Goal: Check status: Check status

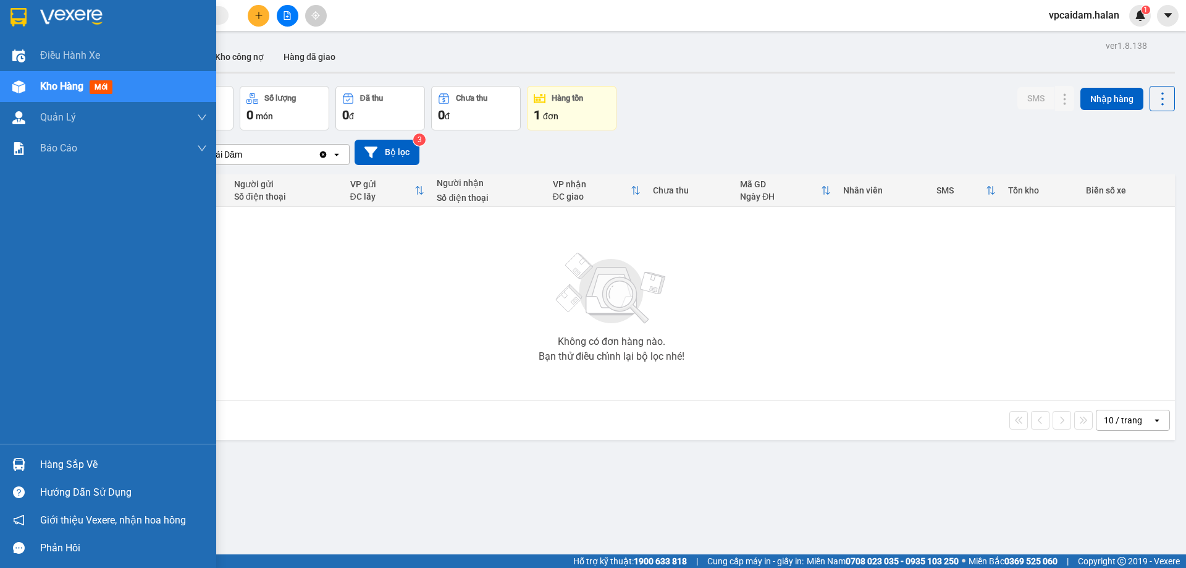
drag, startPoint x: 86, startPoint y: 463, endPoint x: 96, endPoint y: 463, distance: 9.9
click at [86, 463] on div "Hàng sắp về" at bounding box center [123, 464] width 167 height 19
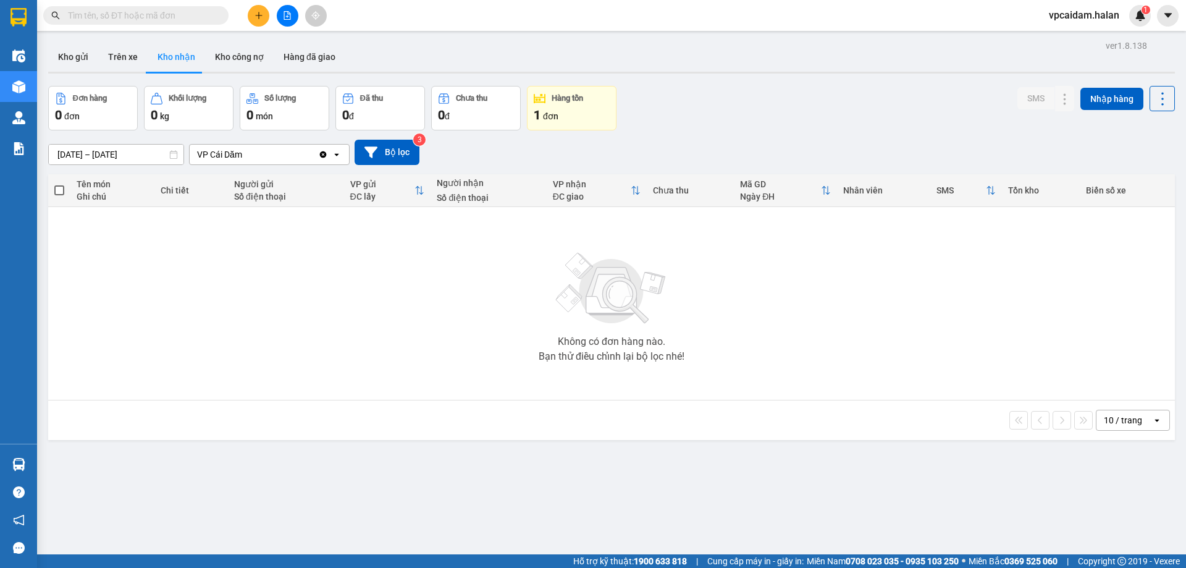
click at [386, 272] on section "Kết quả tìm kiếm ( 0 ) Bộ lọc No Data vpcaidam.halan 1 Điều hành xe Kho hàng mớ…" at bounding box center [593, 284] width 1186 height 568
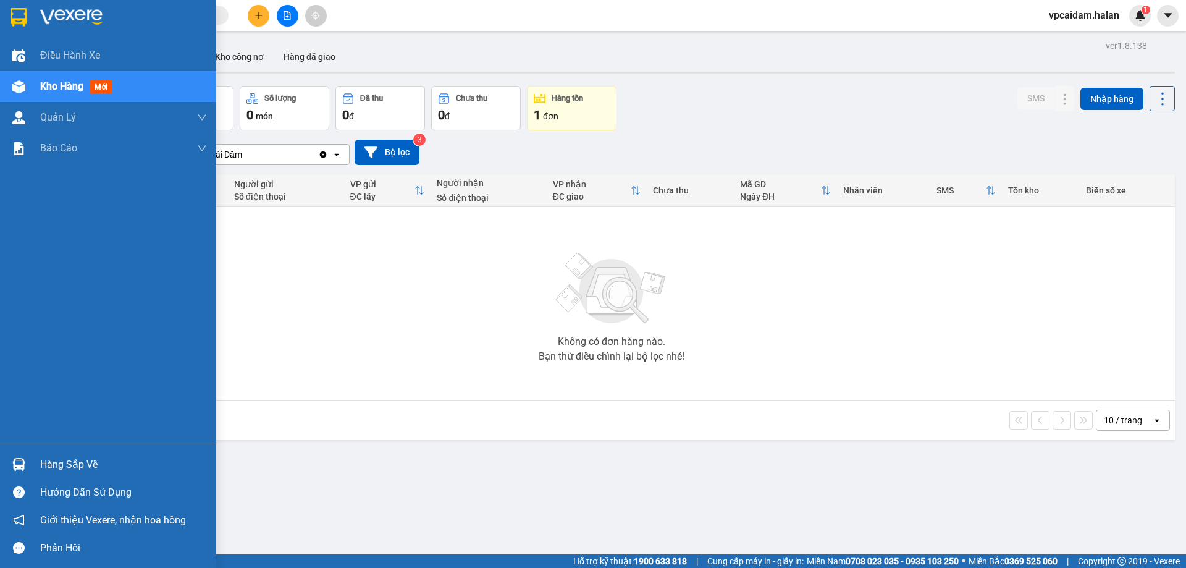
click at [116, 458] on div "Hàng sắp về" at bounding box center [123, 464] width 167 height 19
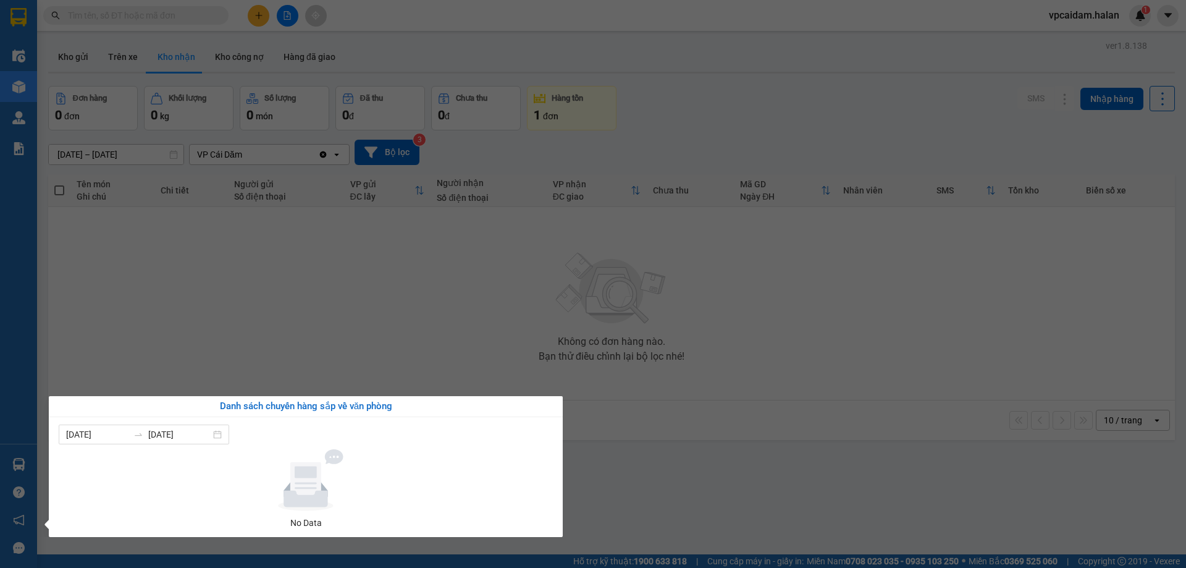
click at [309, 306] on section "Kết quả tìm kiếm ( 0 ) Bộ lọc No Data vpcaidam.halan 1 Điều hành xe Kho hàng mớ…" at bounding box center [593, 284] width 1186 height 568
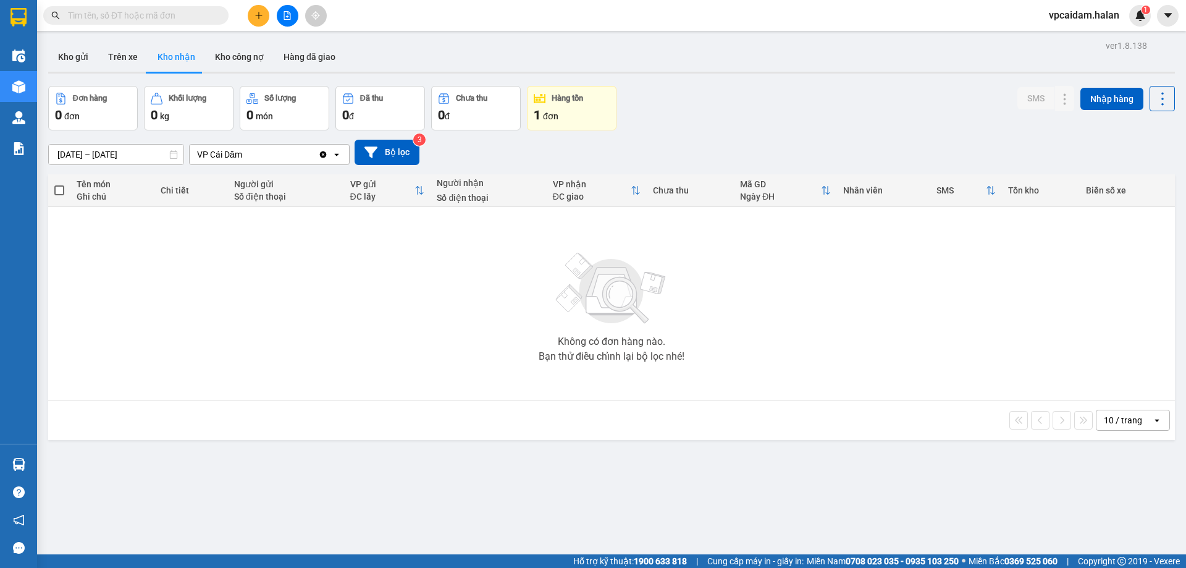
click at [549, 118] on span "đơn" at bounding box center [550, 116] width 15 height 10
click at [561, 112] on div "1 đơn" at bounding box center [572, 114] width 76 height 17
click at [124, 59] on button "Trên xe" at bounding box center [122, 57] width 49 height 30
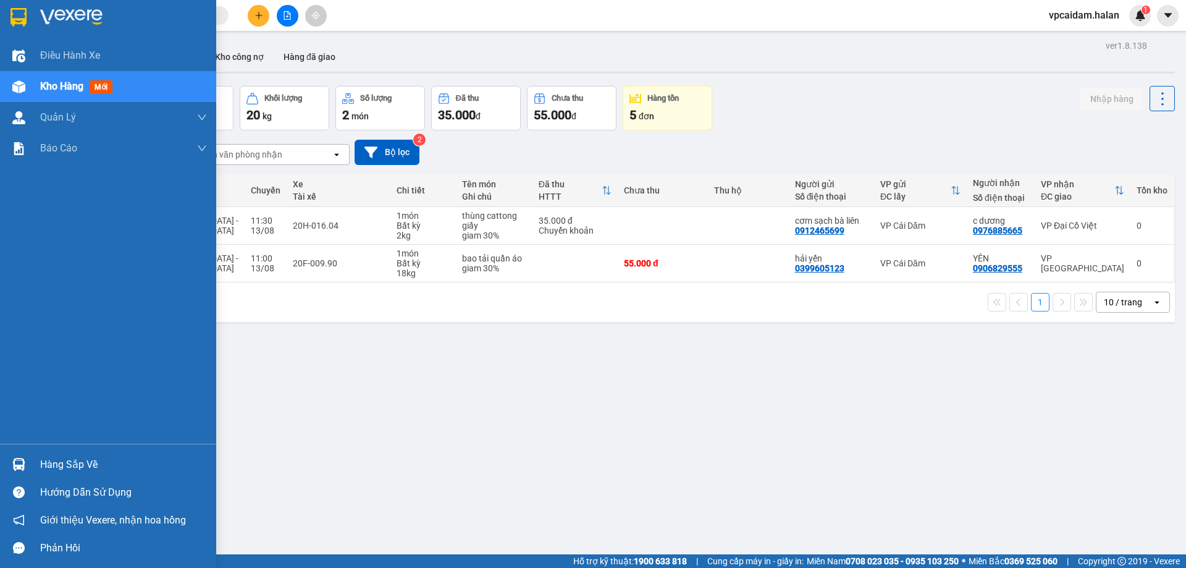
click at [43, 460] on div "Hàng sắp về" at bounding box center [123, 464] width 167 height 19
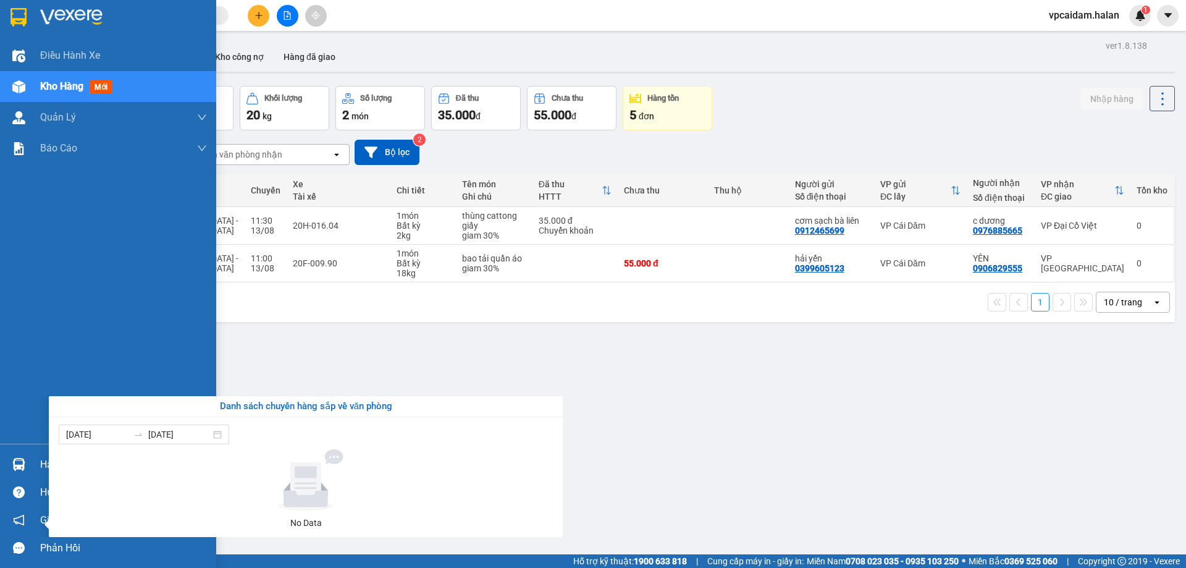
click at [18, 83] on div "Điều hành xe Kho hàng mới Quản [PERSON_NAME] lý chuyến Quản lý kiểm kho Báo cáo…" at bounding box center [108, 284] width 216 height 568
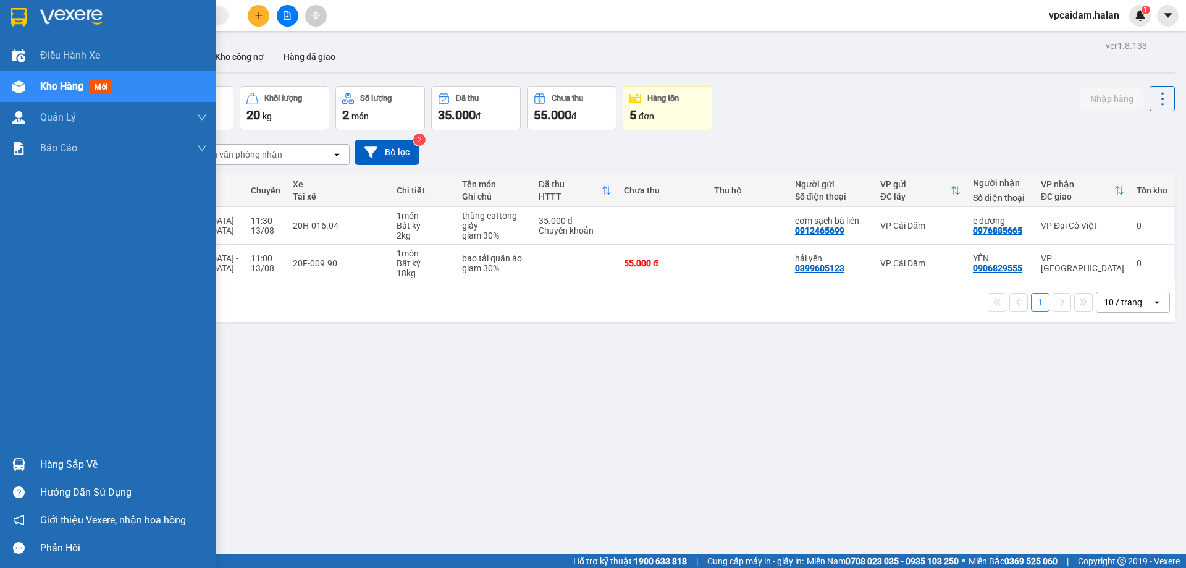
click at [18, 83] on img at bounding box center [18, 86] width 13 height 13
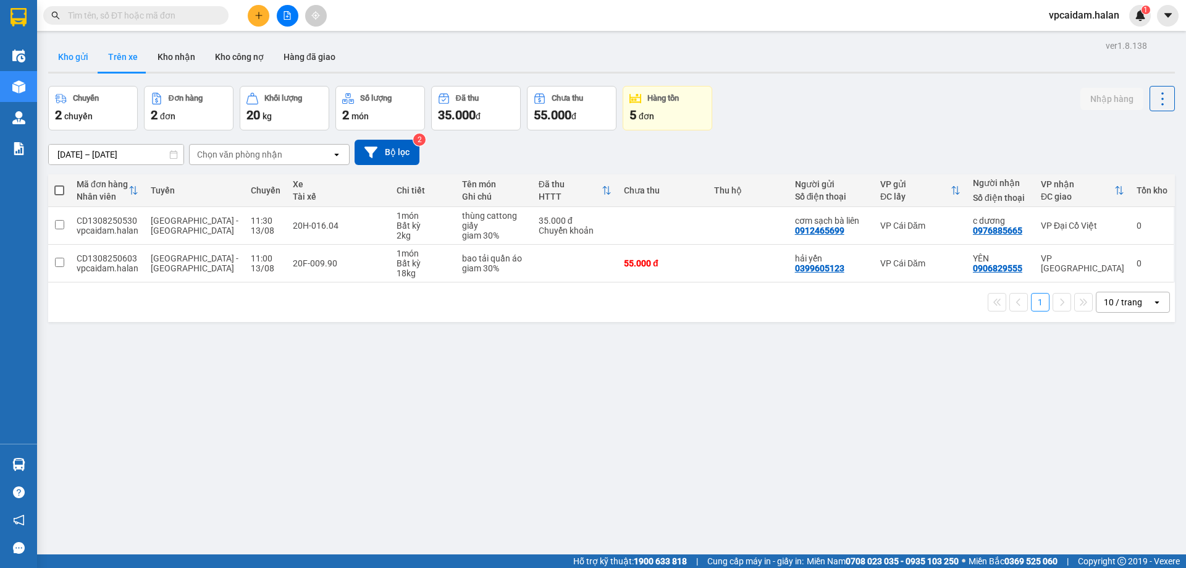
click at [67, 54] on button "Kho gửi" at bounding box center [73, 57] width 50 height 30
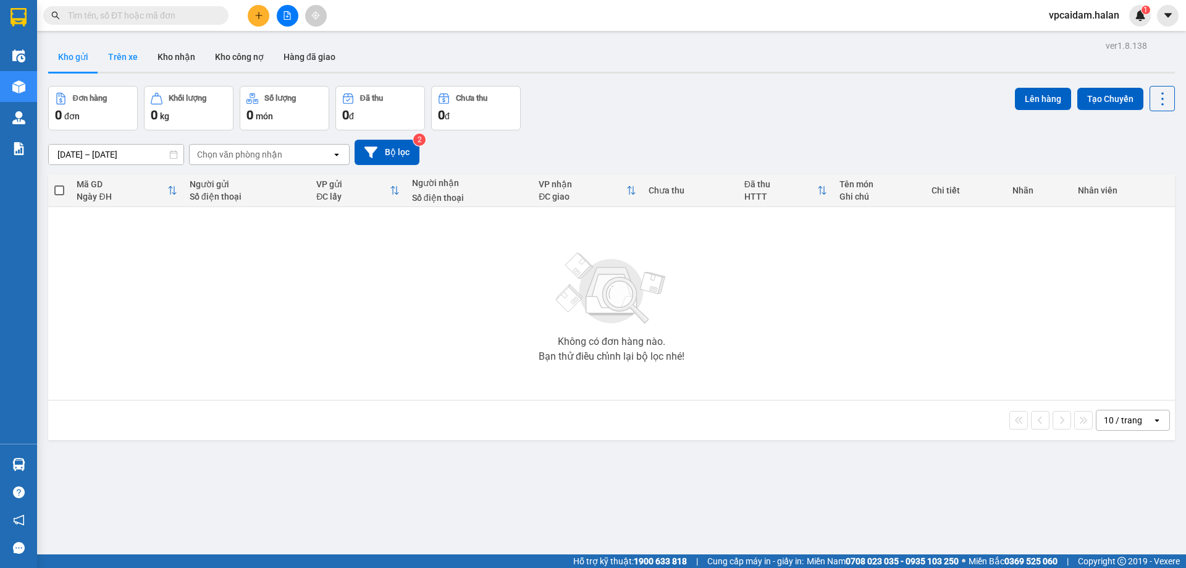
click at [122, 59] on button "Trên xe" at bounding box center [122, 57] width 49 height 30
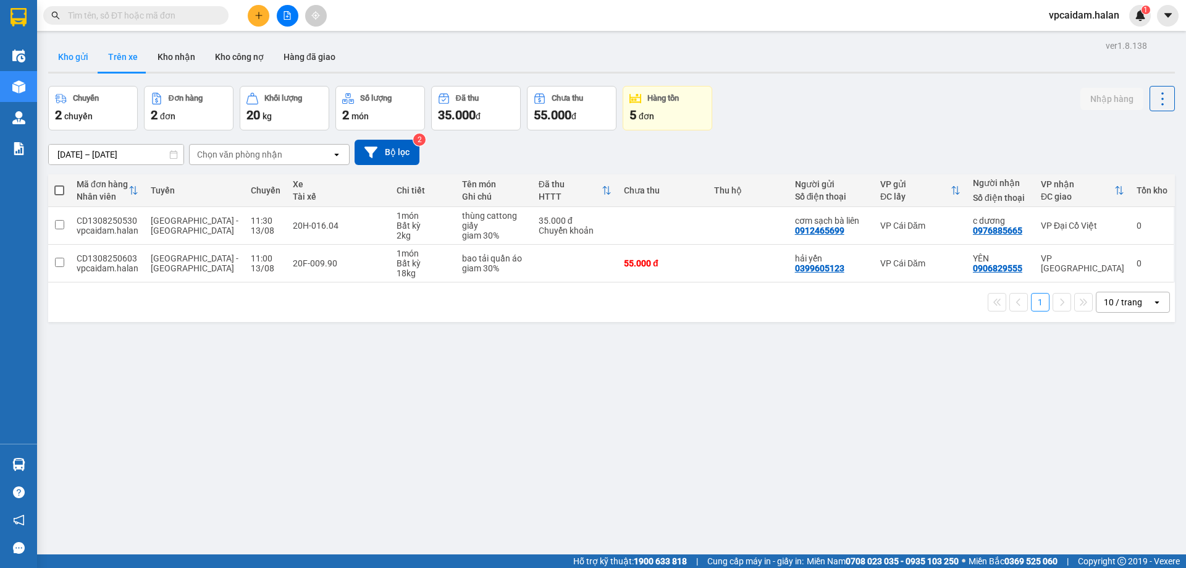
click at [74, 55] on button "Kho gửi" at bounding box center [73, 57] width 50 height 30
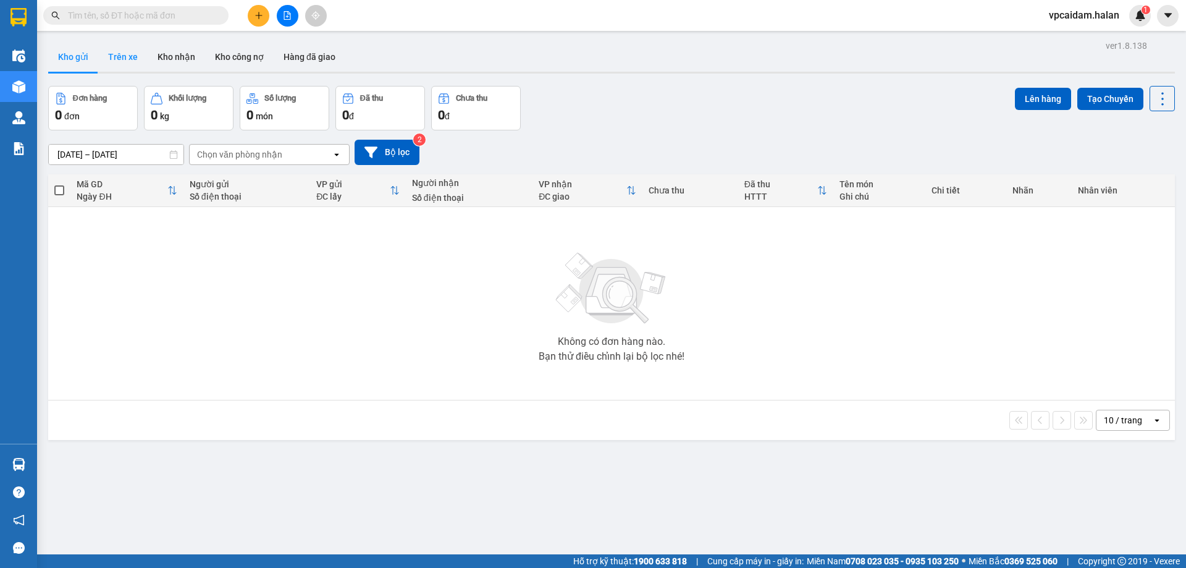
click at [128, 61] on button "Trên xe" at bounding box center [122, 57] width 49 height 30
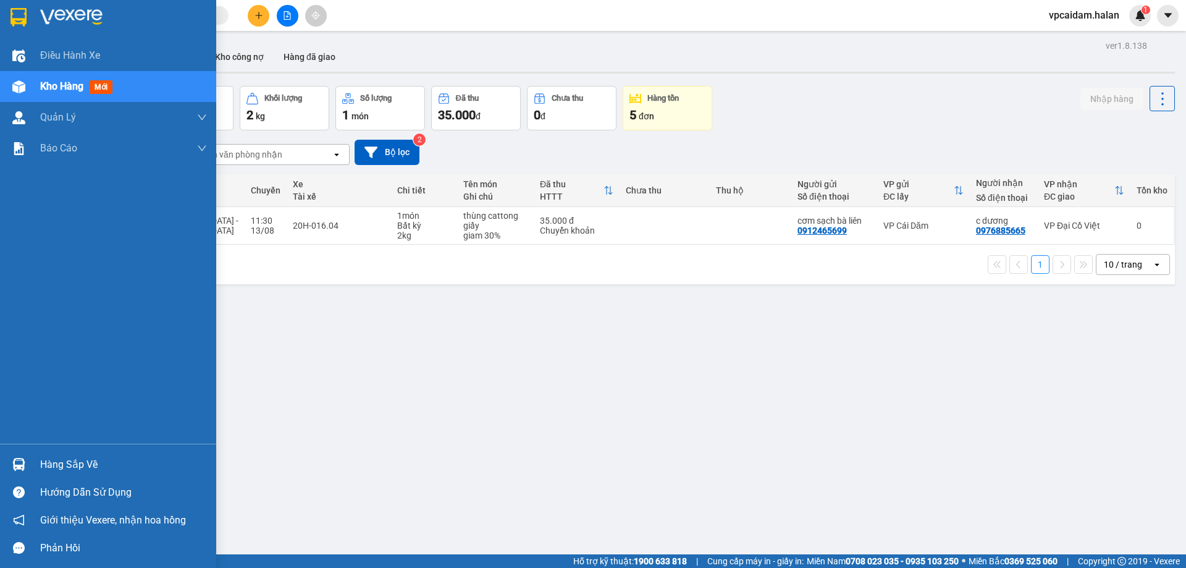
click at [57, 462] on div "Hàng sắp về" at bounding box center [123, 464] width 167 height 19
click at [20, 83] on img at bounding box center [18, 86] width 13 height 13
click at [16, 466] on img at bounding box center [18, 464] width 13 height 13
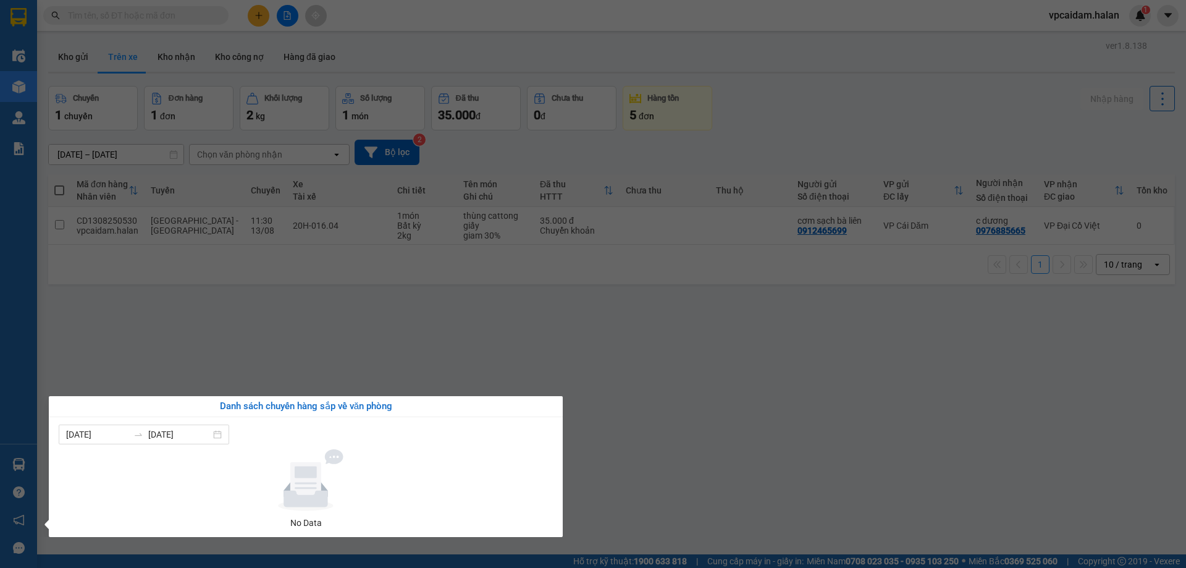
click at [30, 78] on div "Điều hành xe Kho hàng mới Quản [PERSON_NAME] lý chuyến Quản lý kiểm kho Báo cáo…" at bounding box center [18, 284] width 37 height 568
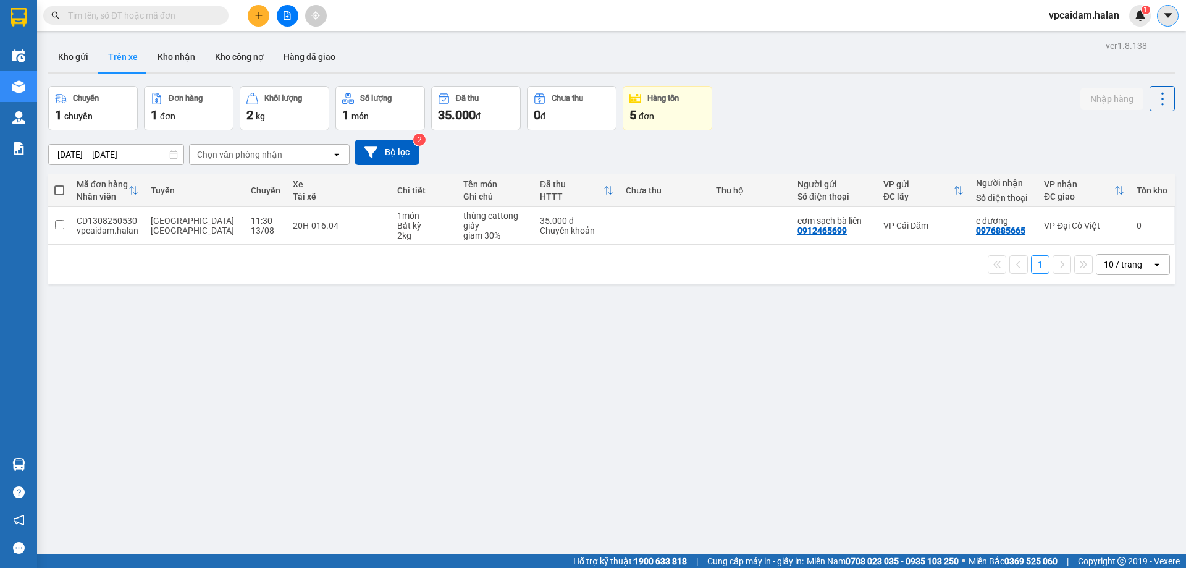
click at [1171, 20] on icon "caret-down" at bounding box center [1168, 15] width 11 height 11
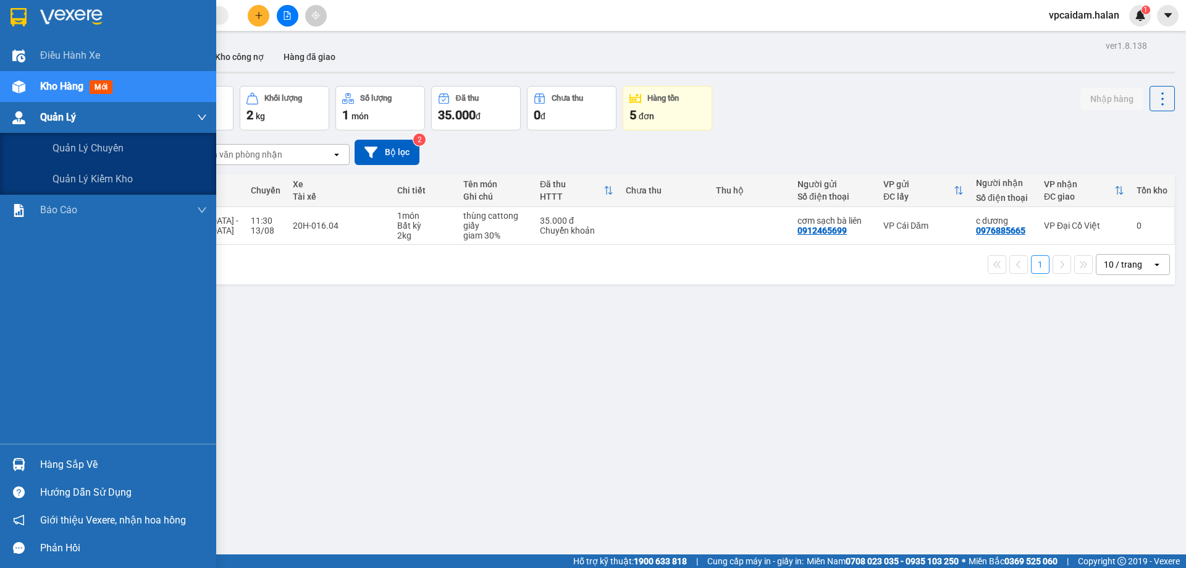
click at [44, 114] on span "Quản Lý" at bounding box center [58, 116] width 36 height 15
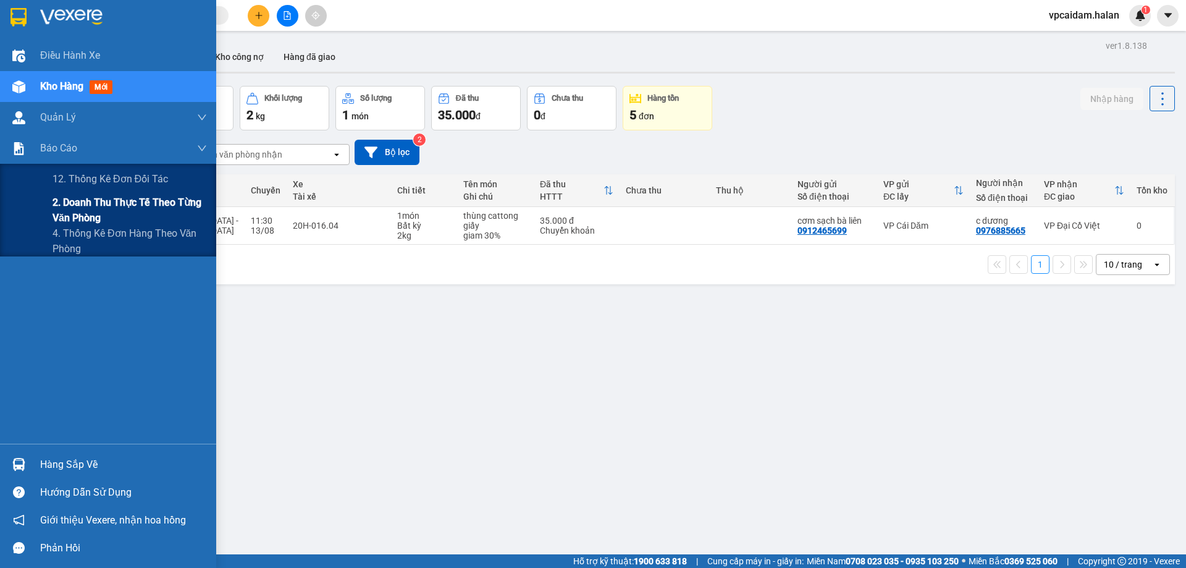
click at [62, 208] on span "2. Doanh thu thực tế theo từng văn phòng" at bounding box center [130, 210] width 154 height 31
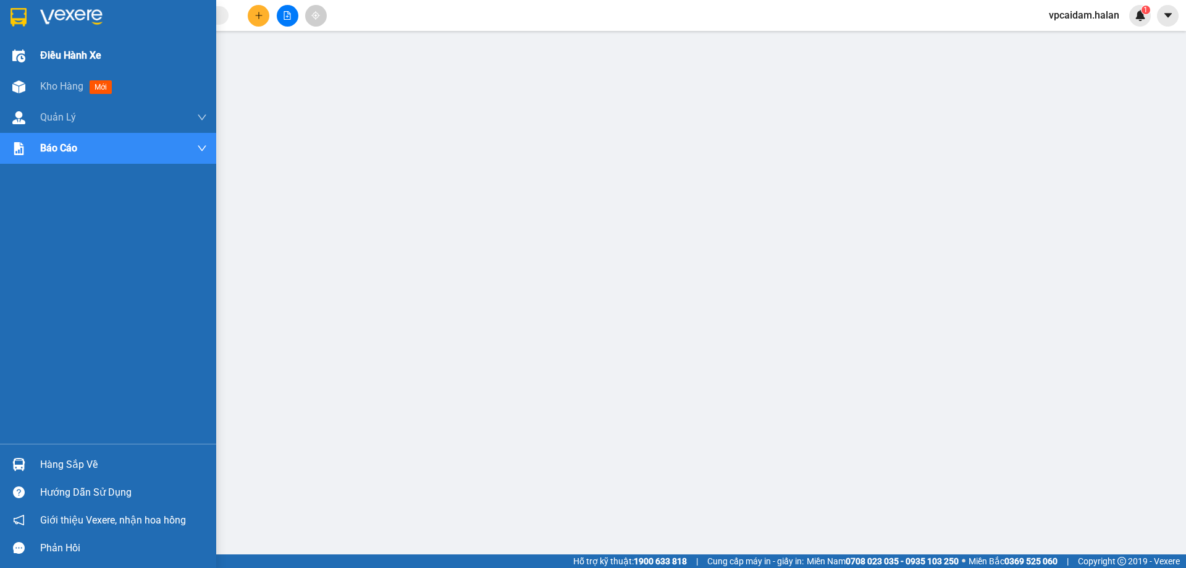
click at [43, 55] on span "Điều hành xe" at bounding box center [70, 55] width 61 height 15
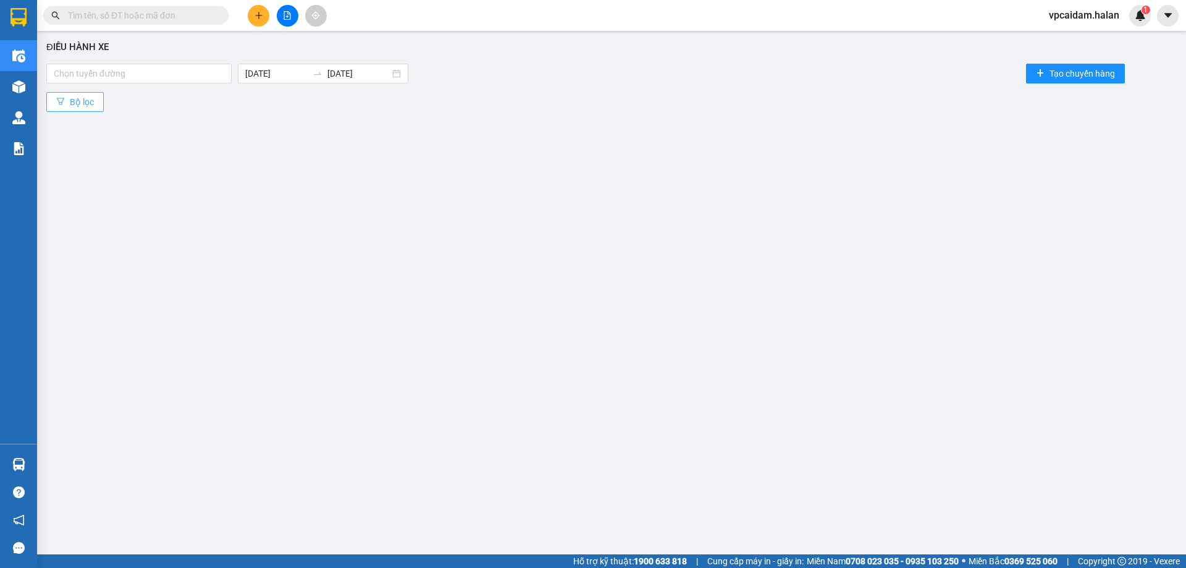
click at [75, 97] on span "Bộ lọc" at bounding box center [82, 102] width 24 height 14
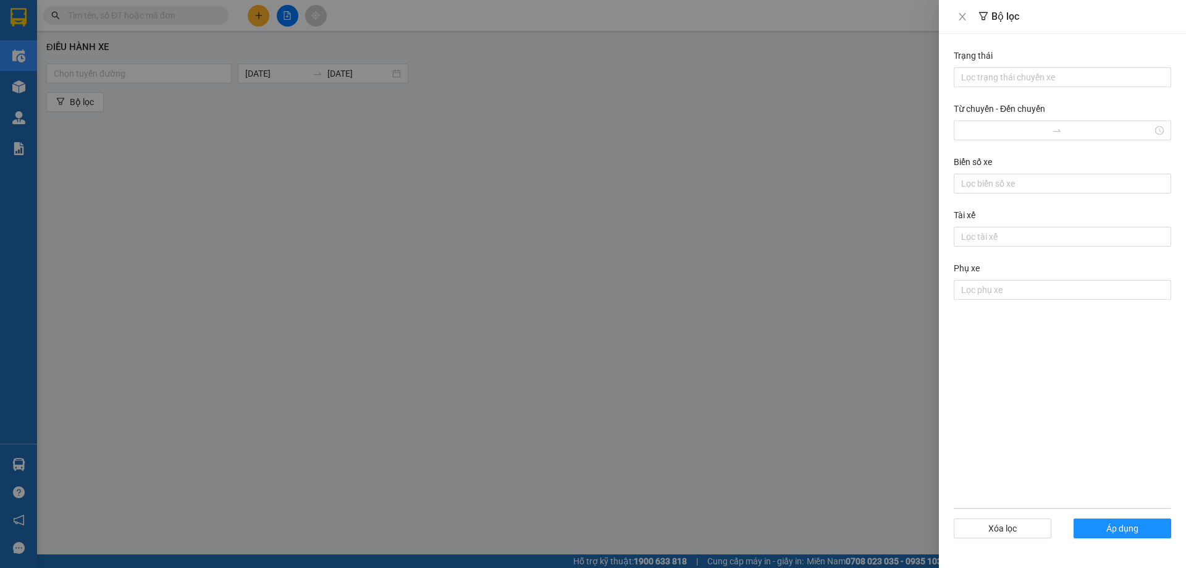
click at [826, 223] on div at bounding box center [593, 284] width 1186 height 568
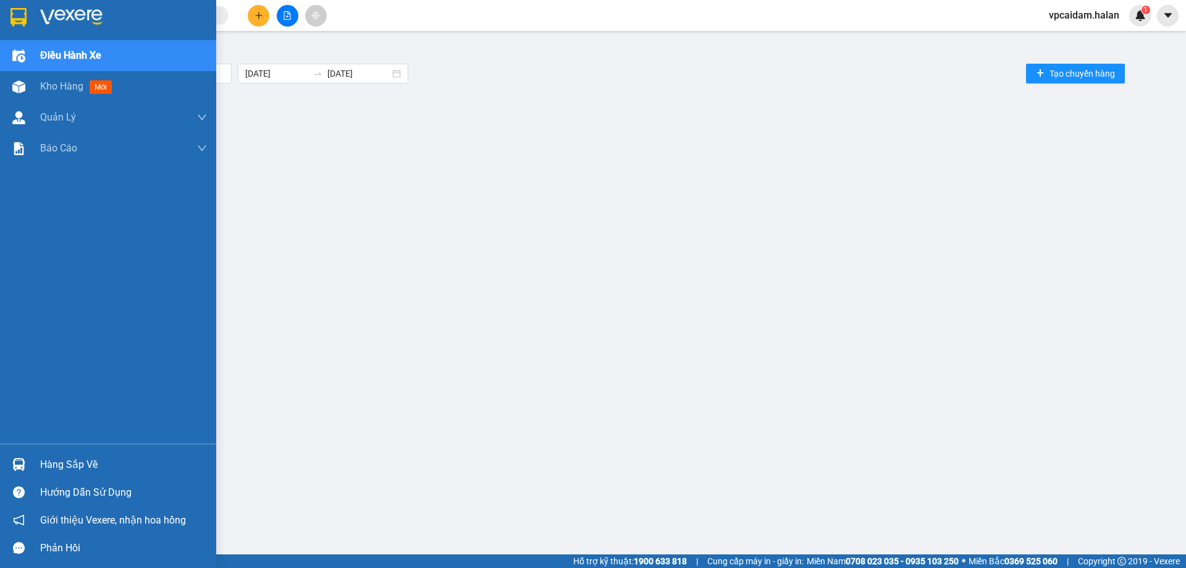
click at [64, 470] on div "Hàng sắp về" at bounding box center [123, 464] width 167 height 19
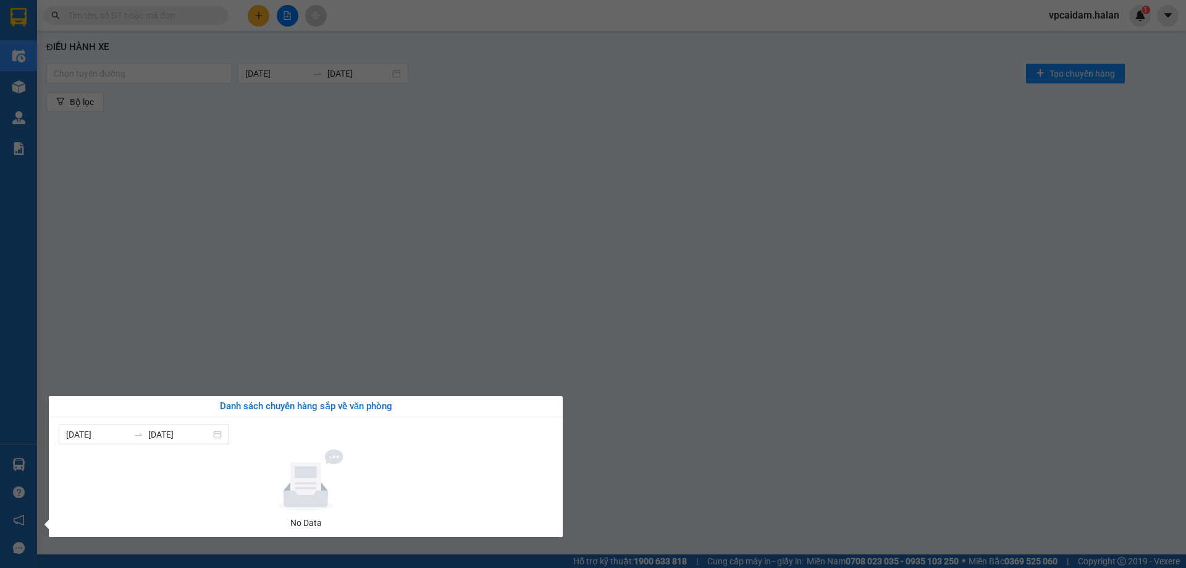
click at [15, 86] on div "Điều hành xe Kho hàng mới Quản [PERSON_NAME] lý chuyến Quản lý kiểm kho Báo cáo…" at bounding box center [18, 284] width 37 height 568
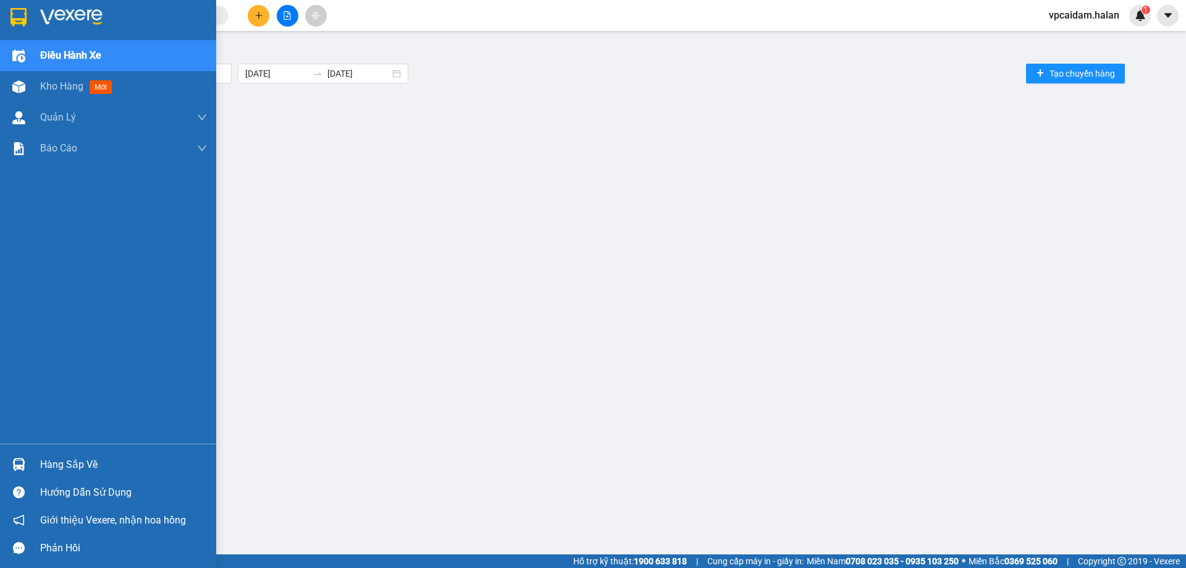
click at [15, 86] on img at bounding box center [18, 86] width 13 height 13
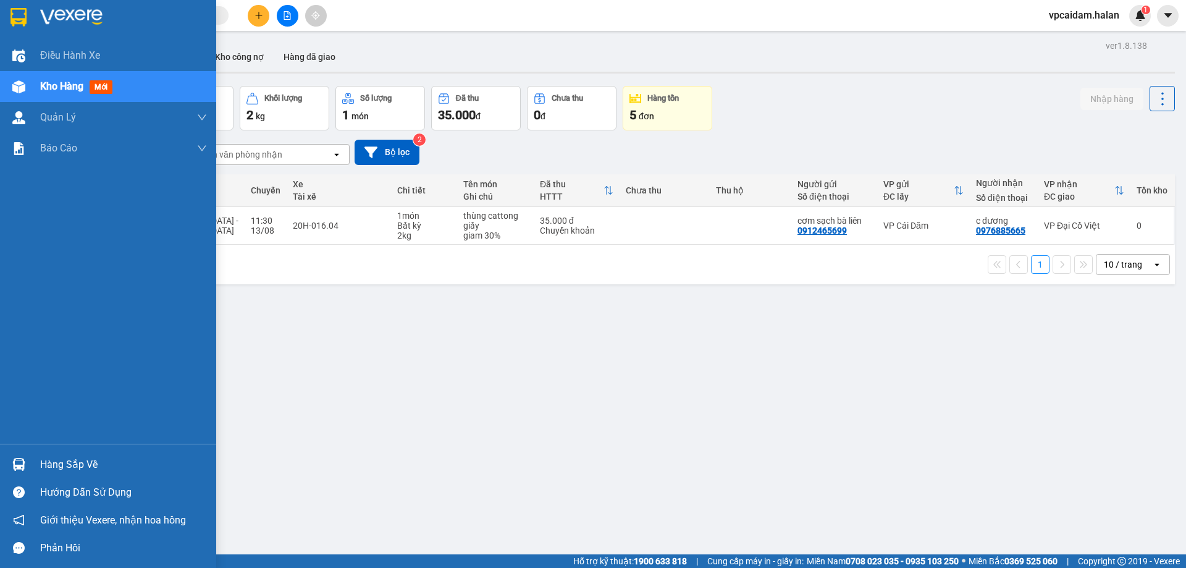
click at [103, 465] on div "Hàng sắp về" at bounding box center [123, 464] width 167 height 19
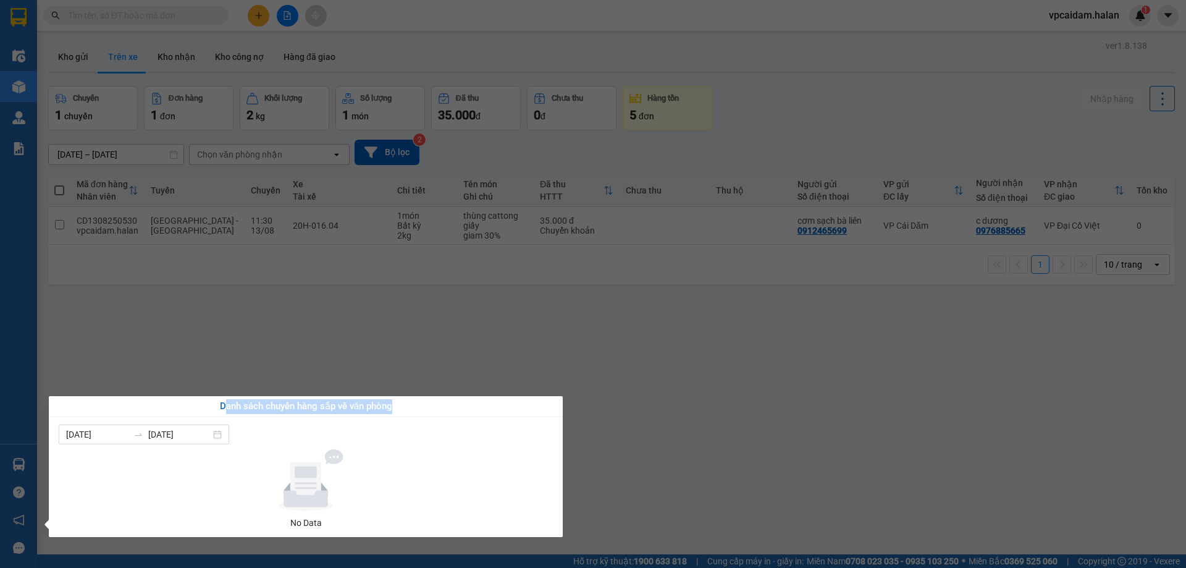
drag, startPoint x: 222, startPoint y: 406, endPoint x: 397, endPoint y: 408, distance: 174.8
click at [397, 408] on div "Danh sách chuyến hàng sắp về văn phòng" at bounding box center [306, 406] width 494 height 15
drag, startPoint x: 198, startPoint y: 401, endPoint x: 420, endPoint y: 410, distance: 221.9
click at [420, 410] on div "Danh sách chuyến hàng sắp về văn phòng" at bounding box center [306, 406] width 494 height 15
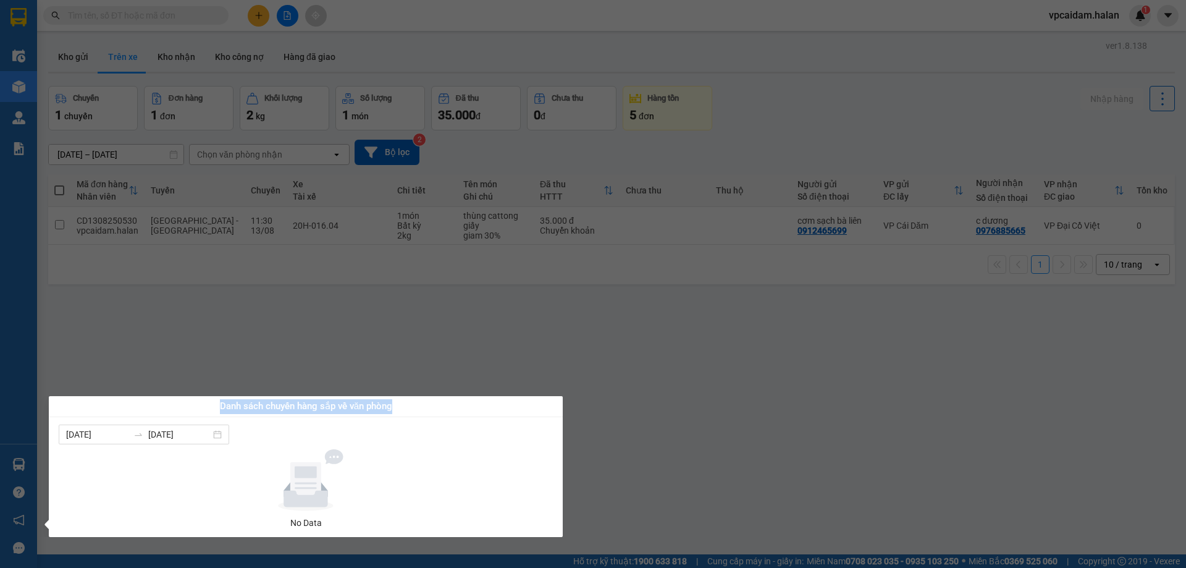
click at [420, 410] on div "Danh sách chuyến hàng sắp về văn phòng" at bounding box center [306, 406] width 494 height 15
drag, startPoint x: 185, startPoint y: 397, endPoint x: 412, endPoint y: 405, distance: 226.8
click at [412, 405] on div "Danh sách chuyến hàng sắp về văn phòng" at bounding box center [306, 406] width 514 height 21
click at [412, 405] on div "Danh sách chuyến hàng sắp về văn phòng" at bounding box center [306, 406] width 494 height 15
click at [238, 337] on section "Kết quả tìm kiếm ( 0 ) Bộ lọc No Data vpcaidam.halan 1 Điều hành xe Kho hàng mớ…" at bounding box center [593, 284] width 1186 height 568
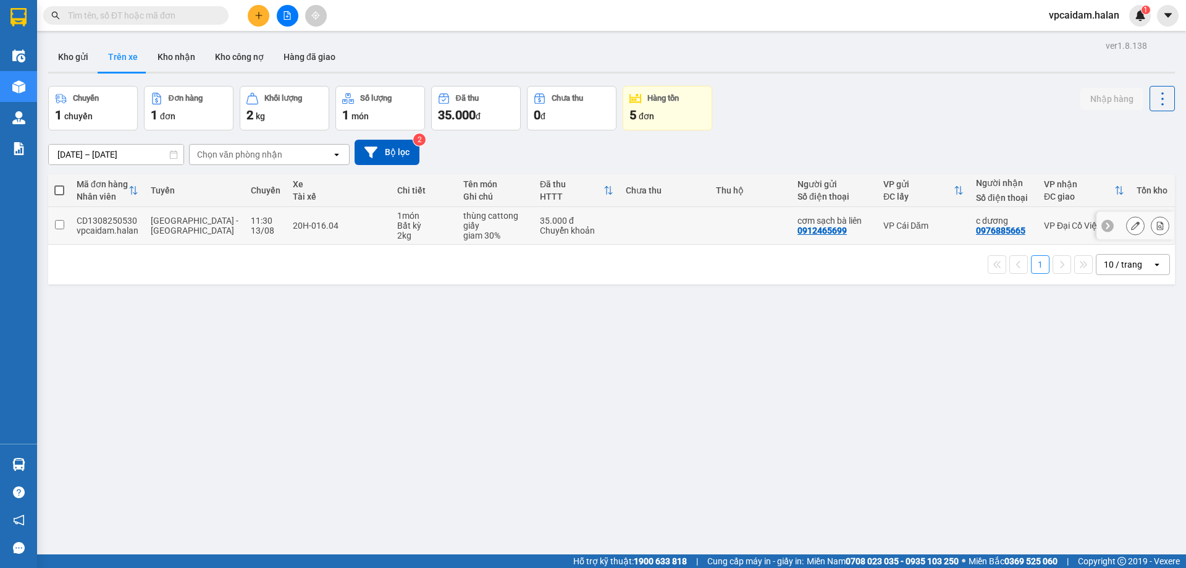
click at [407, 234] on div "2 kg" at bounding box center [424, 235] width 54 height 10
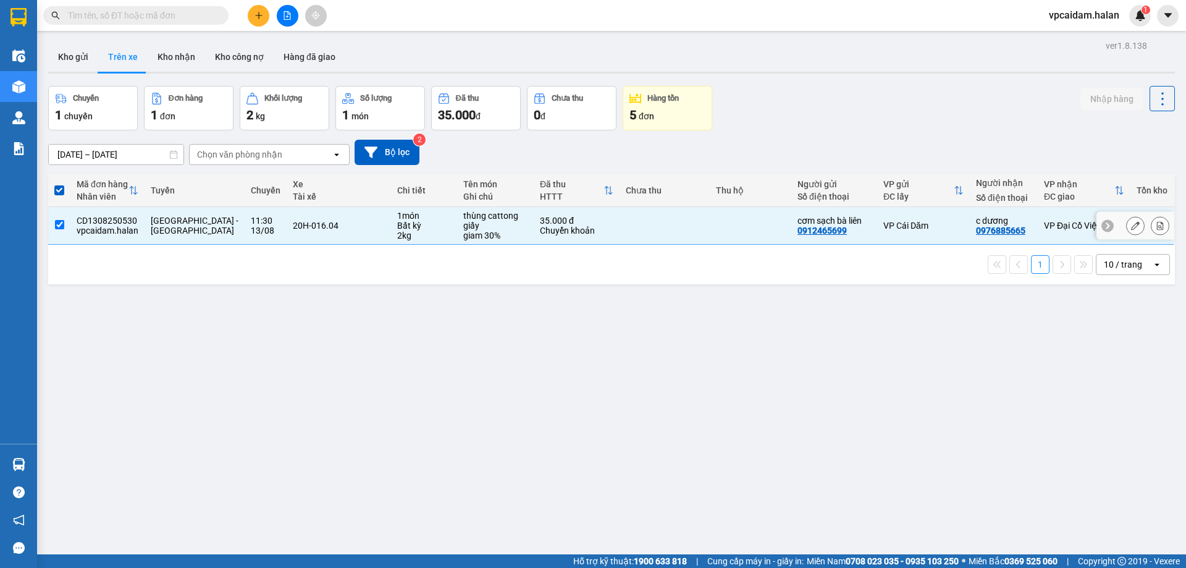
click at [407, 234] on div "2 kg" at bounding box center [424, 235] width 54 height 10
checkbox input "false"
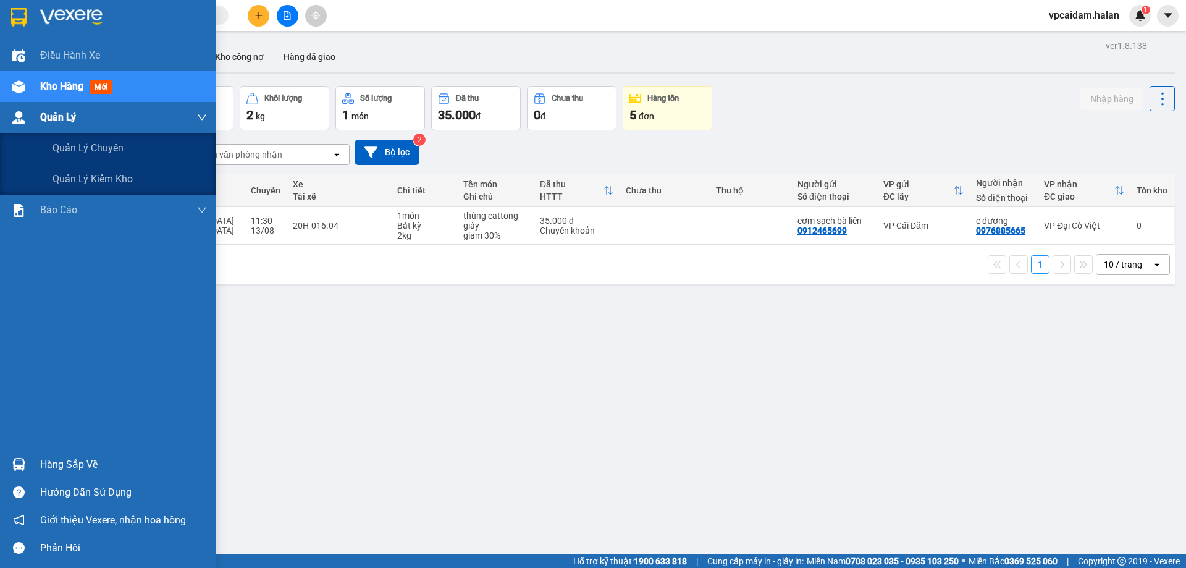
click at [95, 117] on div "Quản Lý" at bounding box center [123, 117] width 167 height 31
click at [93, 153] on span "Quản lý chuyến" at bounding box center [89, 147] width 72 height 15
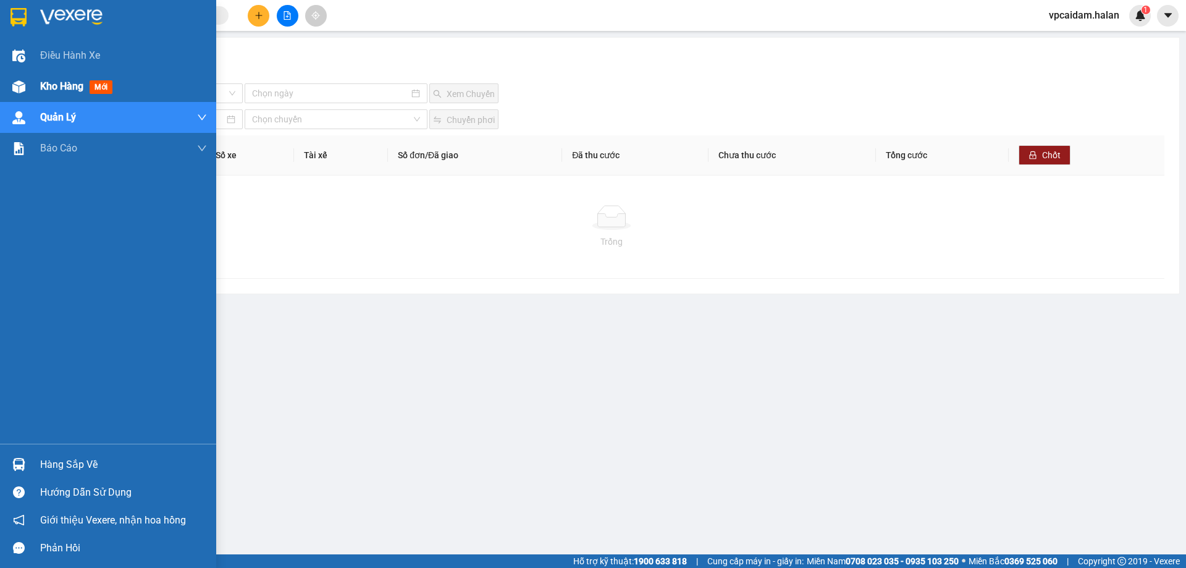
click at [63, 86] on span "Kho hàng" at bounding box center [61, 86] width 43 height 12
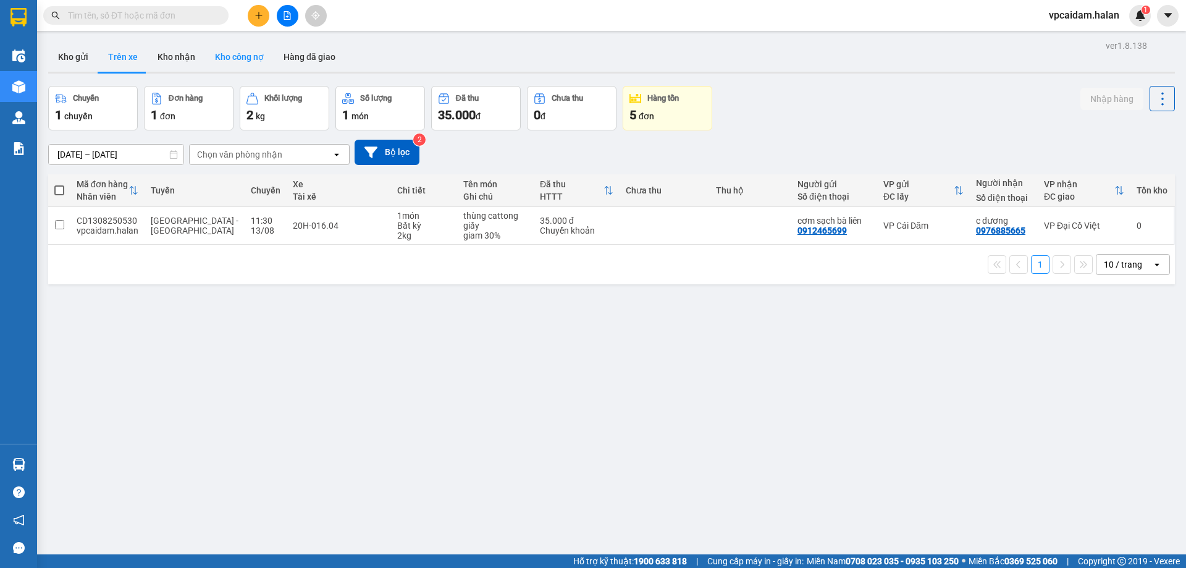
click at [240, 55] on button "Kho công nợ" at bounding box center [239, 57] width 69 height 30
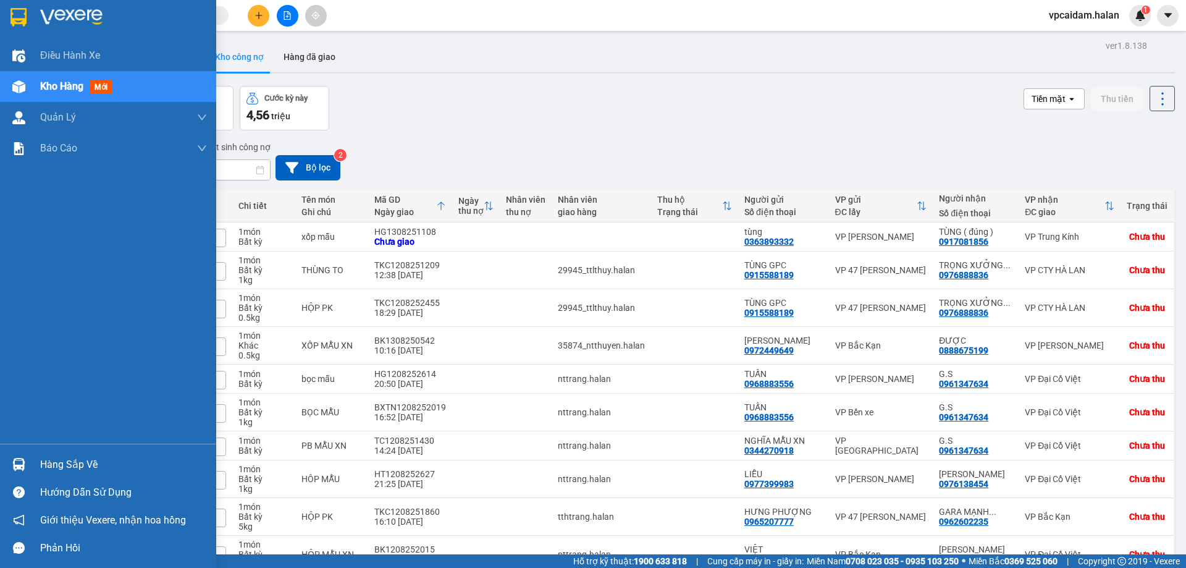
drag, startPoint x: 82, startPoint y: 469, endPoint x: 287, endPoint y: 404, distance: 215.7
click at [83, 468] on div "Hàng sắp về" at bounding box center [123, 464] width 167 height 19
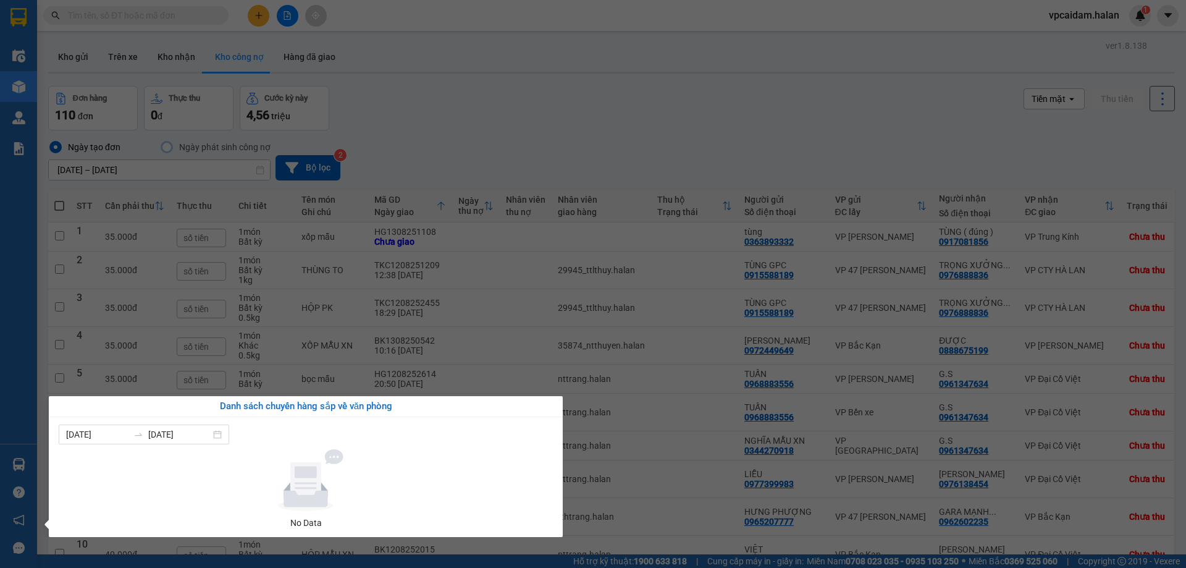
click at [518, 110] on section "Kết quả tìm kiếm ( 0 ) Bộ lọc No Data vpcaidam.halan 1 Điều hành xe Kho hàng mớ…" at bounding box center [593, 284] width 1186 height 568
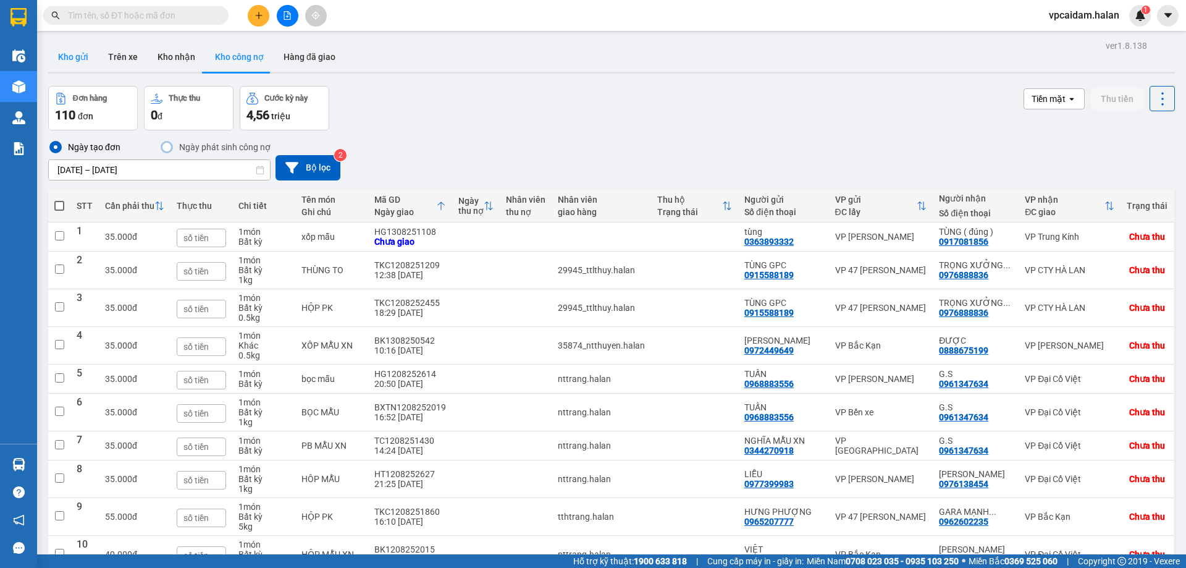
click at [83, 58] on button "Kho gửi" at bounding box center [73, 57] width 50 height 30
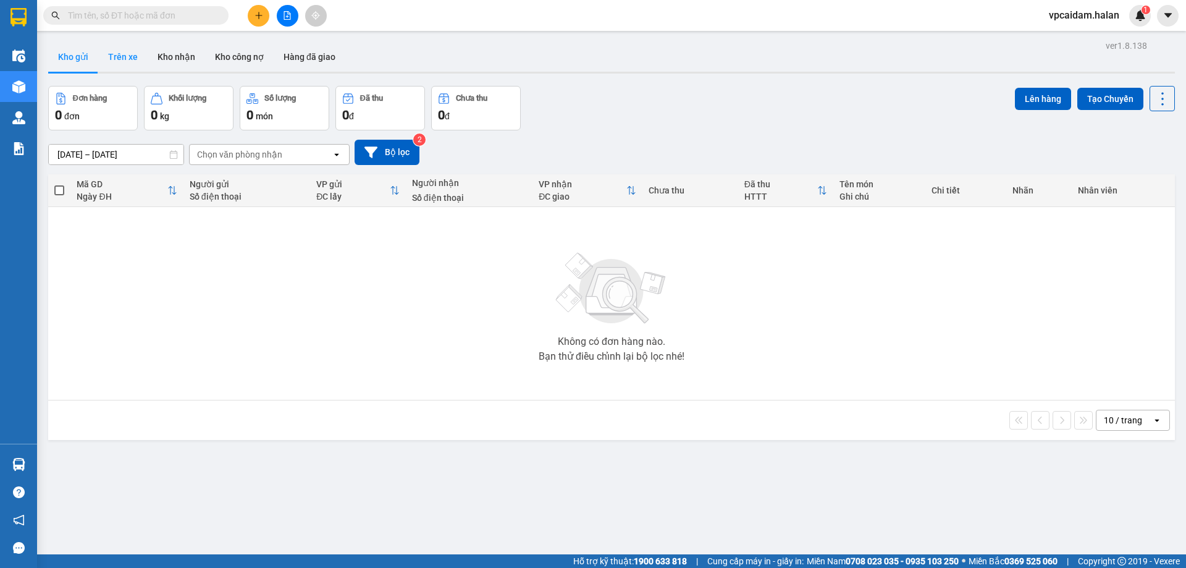
click at [120, 56] on button "Trên xe" at bounding box center [122, 57] width 49 height 30
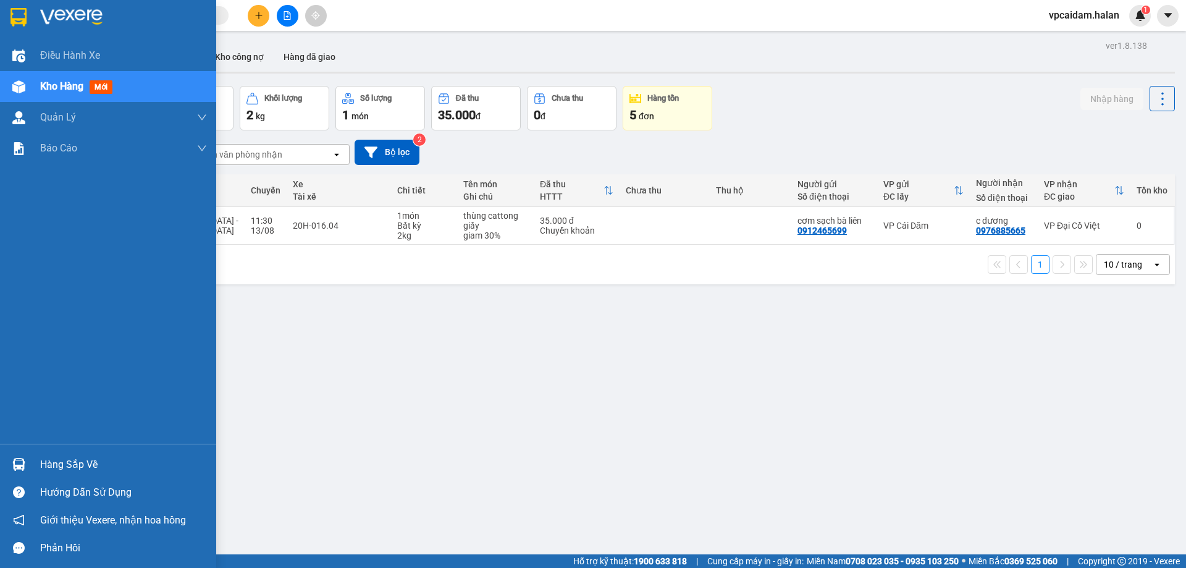
click at [90, 457] on div "Hàng sắp về" at bounding box center [123, 464] width 167 height 19
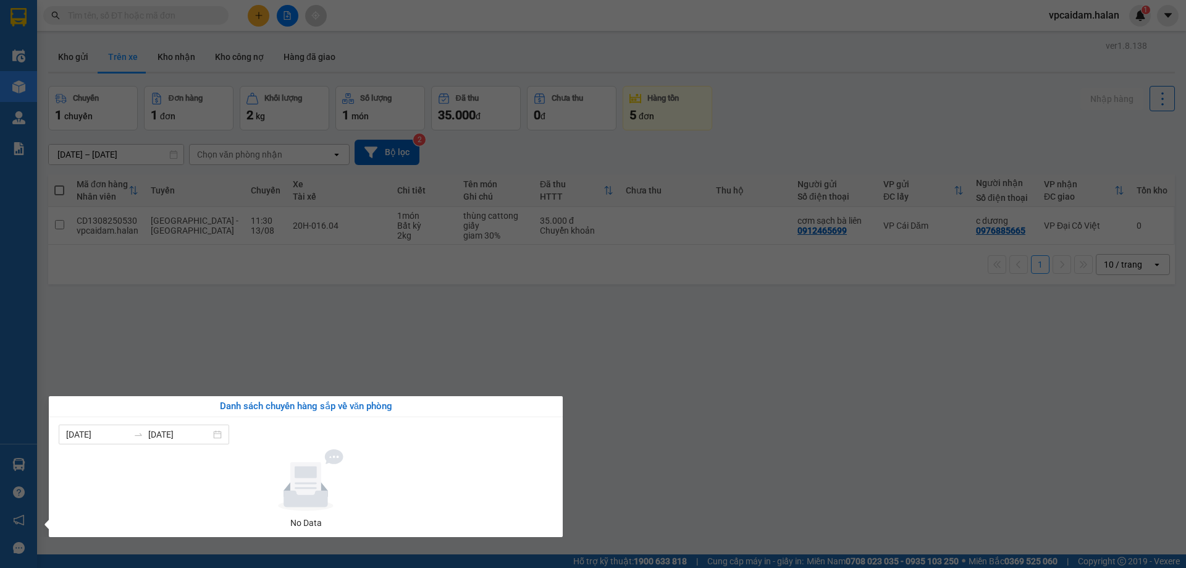
click at [396, 358] on section "Kết quả tìm kiếm ( 0 ) Bộ lọc No Data vpcaidam.halan 1 Điều hành xe Kho hàng mớ…" at bounding box center [593, 284] width 1186 height 568
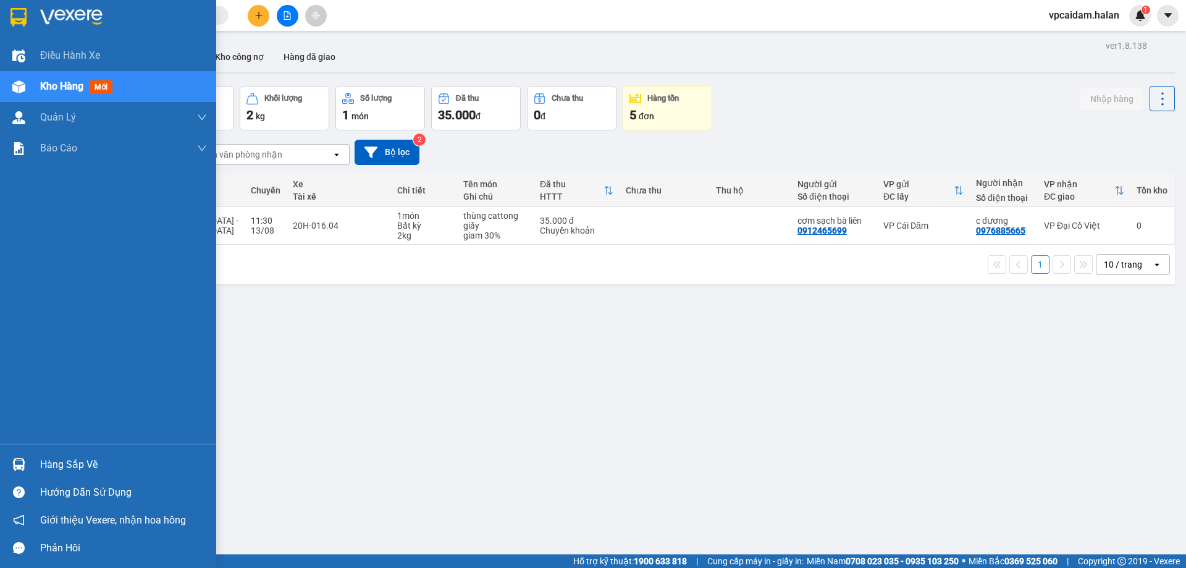
click at [106, 462] on div "Hàng sắp về" at bounding box center [123, 464] width 167 height 19
click at [20, 469] on div "Điều hành xe Kho hàng mới Quản [PERSON_NAME] lý chuyến Quản lý kiểm kho Báo cáo…" at bounding box center [108, 284] width 216 height 568
click at [21, 468] on img at bounding box center [18, 464] width 13 height 13
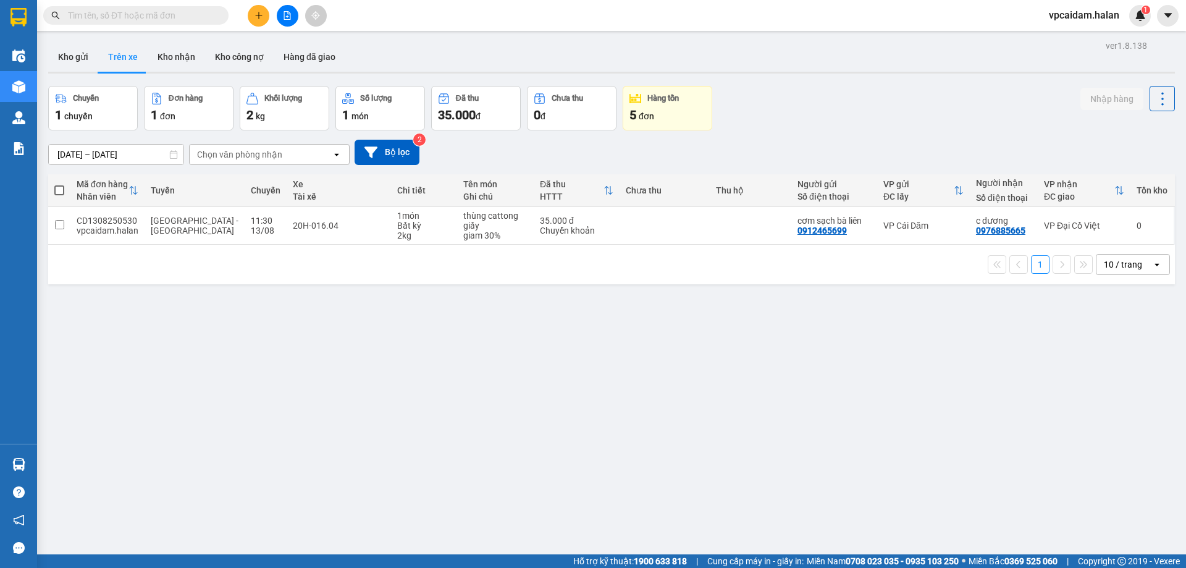
click at [218, 276] on section "Kết quả tìm kiếm ( 0 ) Bộ lọc No Data vpcaidam.halan 1 Điều hành xe Kho hàng mớ…" at bounding box center [593, 284] width 1186 height 568
click at [76, 54] on button "Kho gửi" at bounding box center [73, 57] width 50 height 30
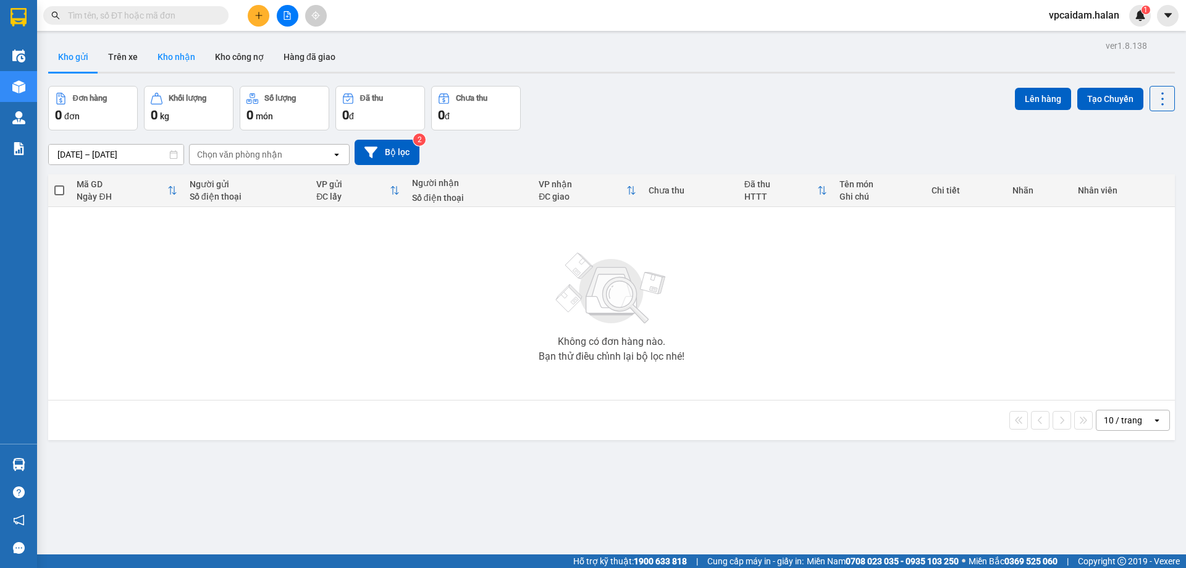
click at [166, 58] on button "Kho nhận" at bounding box center [176, 57] width 57 height 30
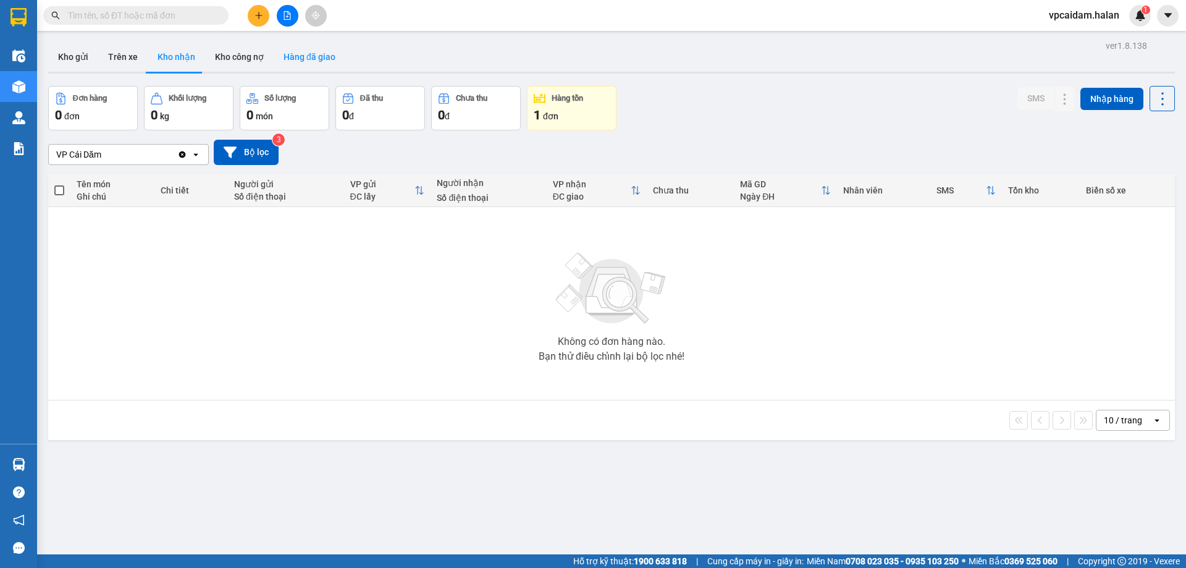
click at [302, 57] on button "Hàng đã giao" at bounding box center [310, 57] width 72 height 30
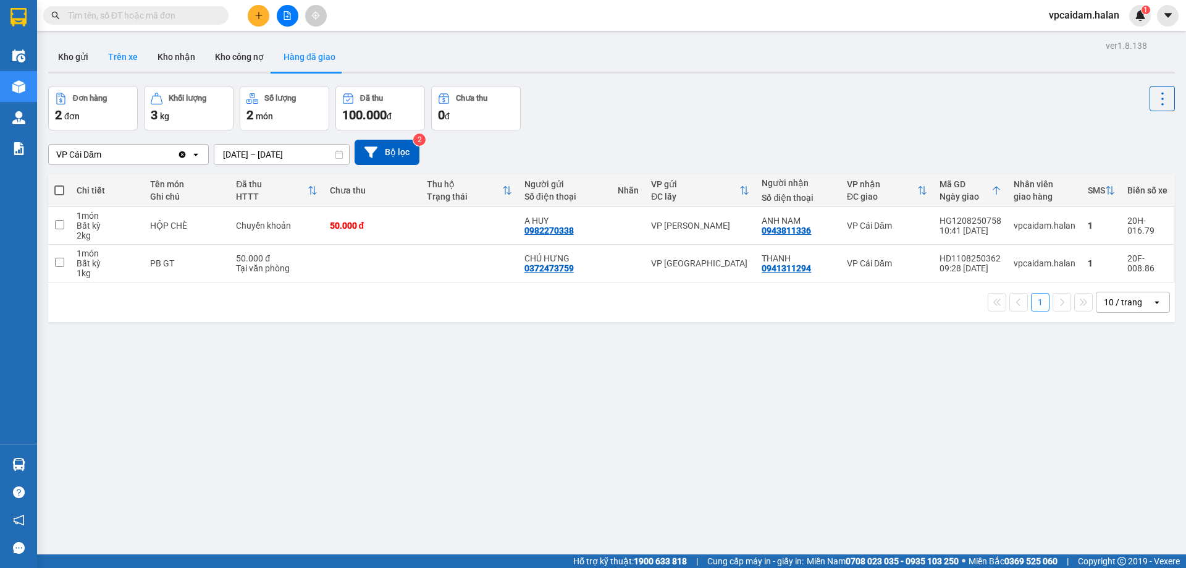
click at [132, 60] on button "Trên xe" at bounding box center [122, 57] width 49 height 30
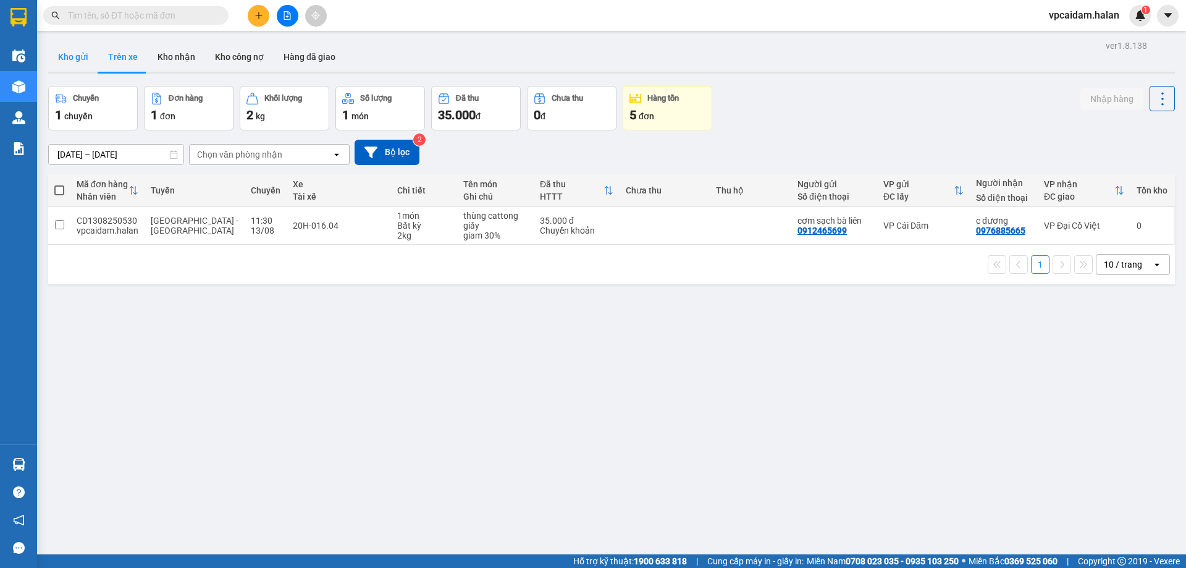
click at [63, 51] on button "Kho gửi" at bounding box center [73, 57] width 50 height 30
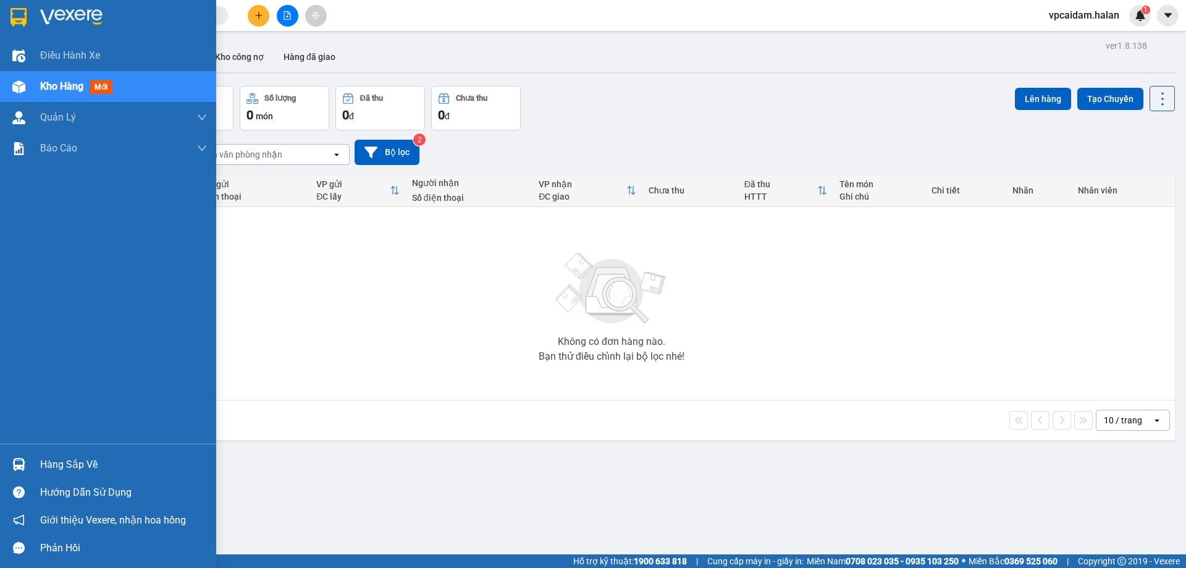
click at [34, 459] on div "Hàng sắp về" at bounding box center [108, 464] width 216 height 28
click at [15, 455] on div "Điều hành xe Kho hàng mới Quản [PERSON_NAME] lý chuyến Quản lý kiểm kho Báo cáo…" at bounding box center [108, 284] width 216 height 568
click at [15, 455] on div at bounding box center [19, 464] width 22 height 22
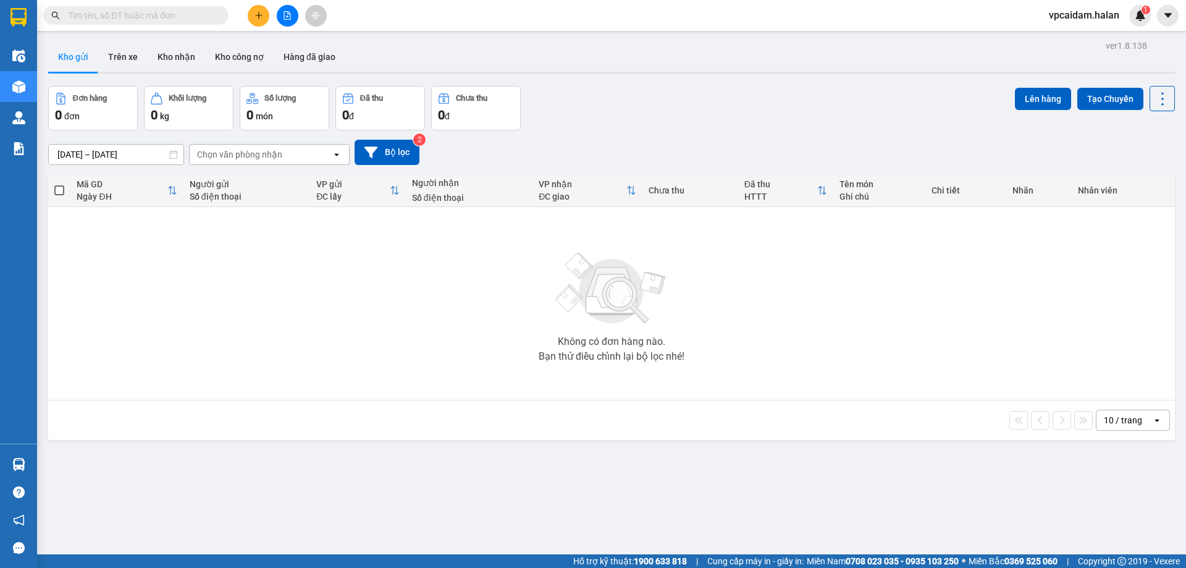
click at [373, 344] on section "Kết quả tìm kiếm ( 0 ) Bộ lọc No Data vpcaidam.halan 1 Điều hành xe Kho hàng mớ…" at bounding box center [593, 284] width 1186 height 568
click at [256, 17] on icon "plus" at bounding box center [259, 15] width 9 height 9
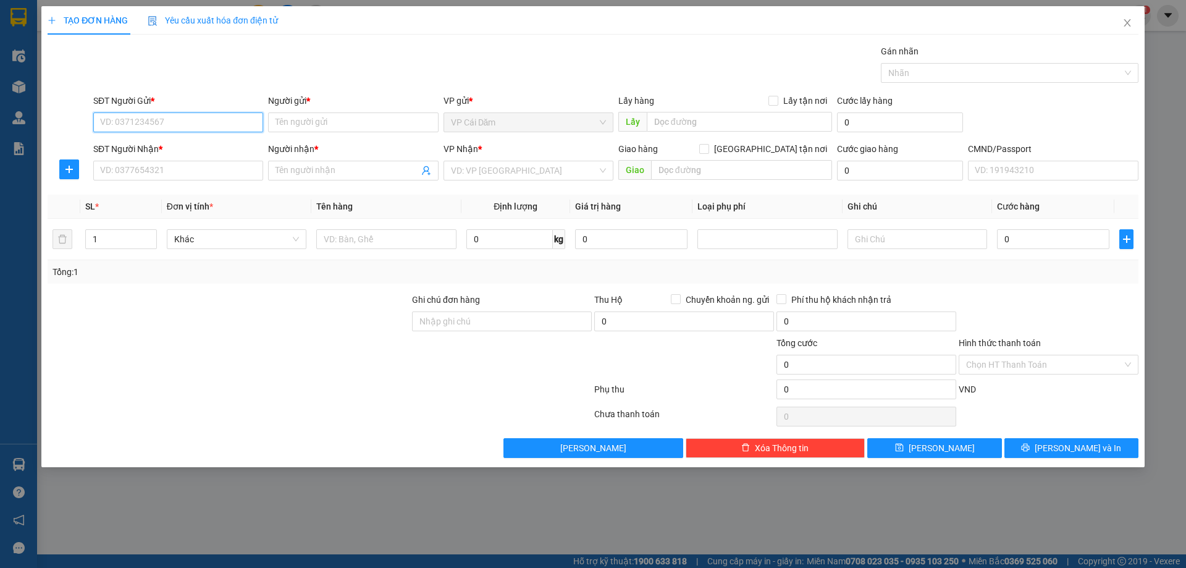
click at [171, 122] on input "SĐT Người Gửi *" at bounding box center [178, 122] width 170 height 20
click at [420, 520] on div "TẠO ĐƠN HÀNG Yêu cầu xuất hóa đơn điện tử Transit Pickup Surcharge Ids Transit …" at bounding box center [593, 284] width 1186 height 568
click at [501, 513] on div "TẠO ĐƠN HÀNG Yêu cầu xuất hóa đơn điện tử Transit Pickup Surcharge Ids Transit …" at bounding box center [593, 284] width 1186 height 568
click at [1126, 25] on icon "close" at bounding box center [1127, 22] width 7 height 7
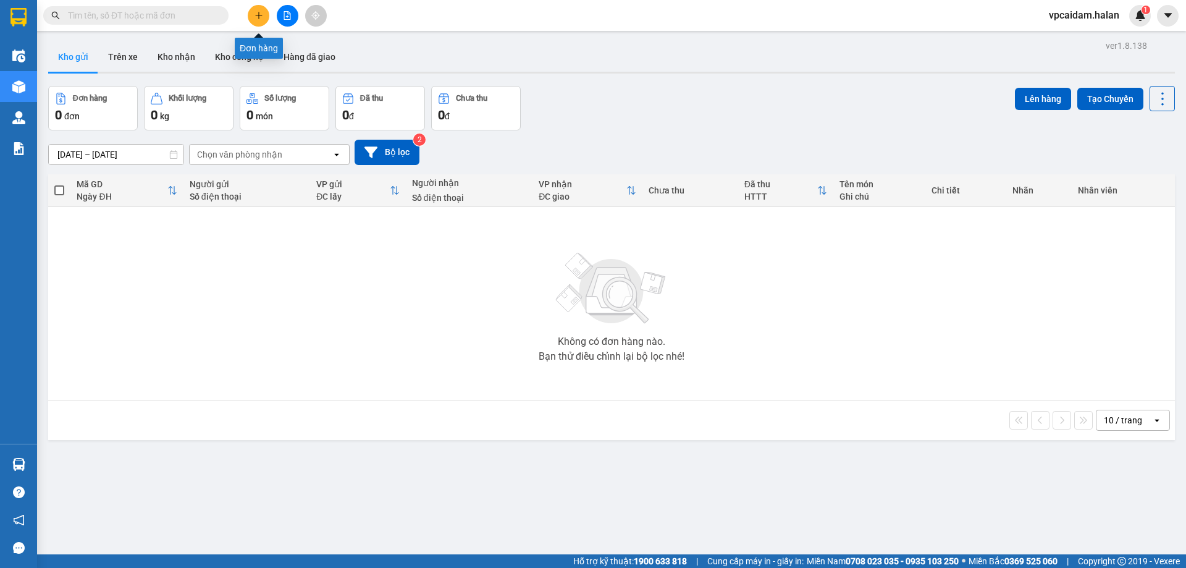
click at [255, 17] on icon "plus" at bounding box center [259, 15] width 9 height 9
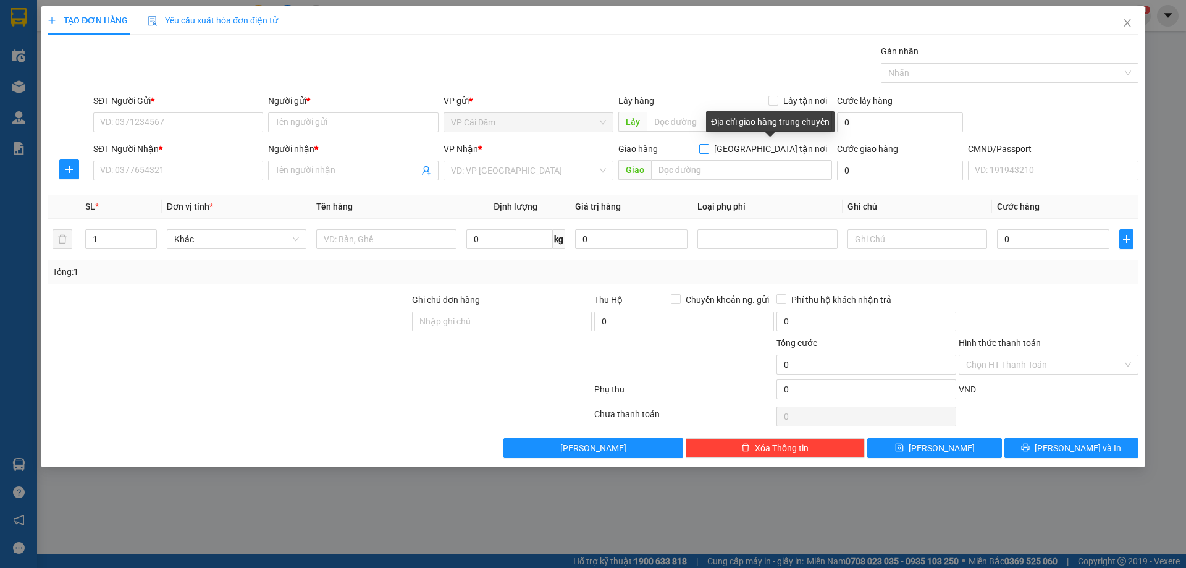
click at [708, 150] on input "[GEOGRAPHIC_DATA] tận nơi" at bounding box center [703, 148] width 9 height 9
checkbox input "true"
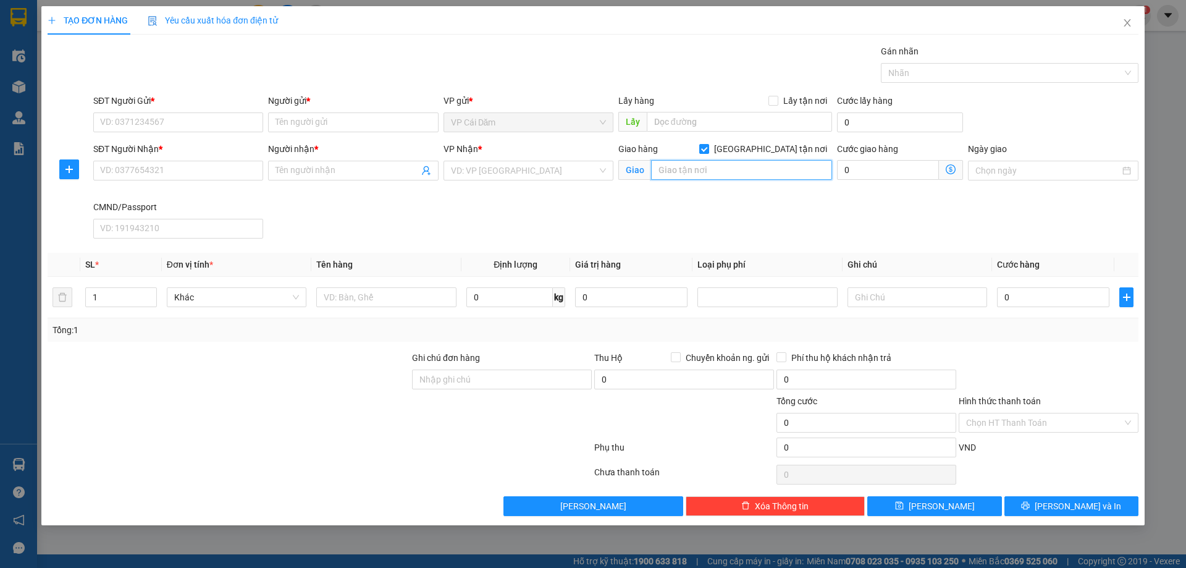
click at [736, 175] on input "text" at bounding box center [741, 170] width 181 height 20
click at [681, 177] on input "text" at bounding box center [741, 170] width 181 height 20
paste input "Cổng Làng [GEOGRAPHIC_DATA], 56 Đ.[PERSON_NAME], Mễ Trì, [GEOGRAPHIC_DATA], [GE…"
type input "Cổng Làng [GEOGRAPHIC_DATA], 56 Đ.[PERSON_NAME], Mễ Trì, [GEOGRAPHIC_DATA], [GE…"
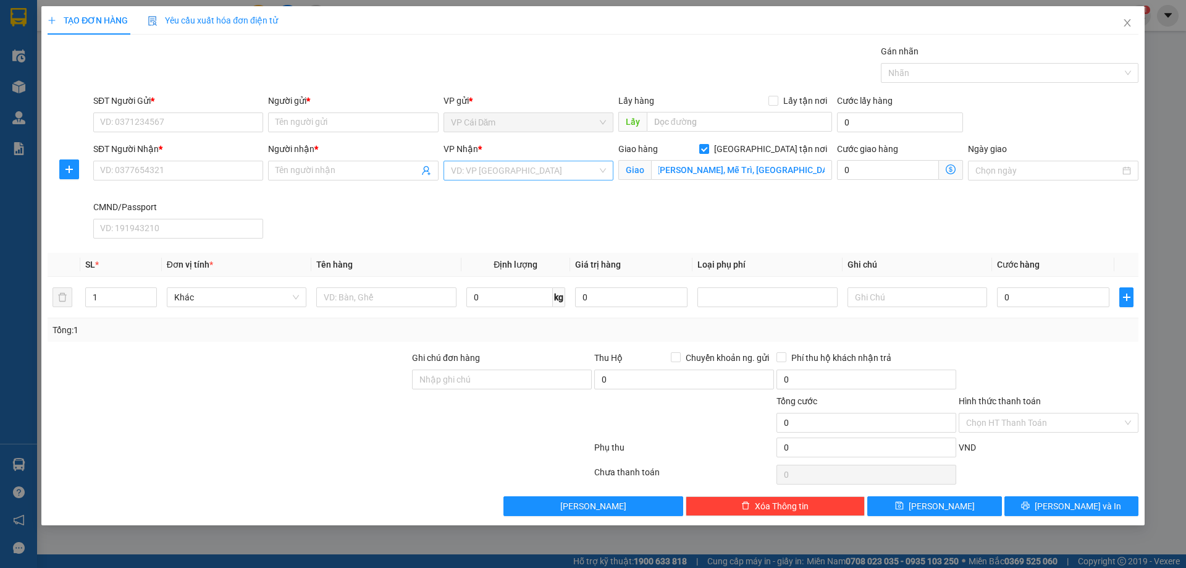
click at [532, 175] on input "search" at bounding box center [524, 170] width 146 height 19
type input "1"
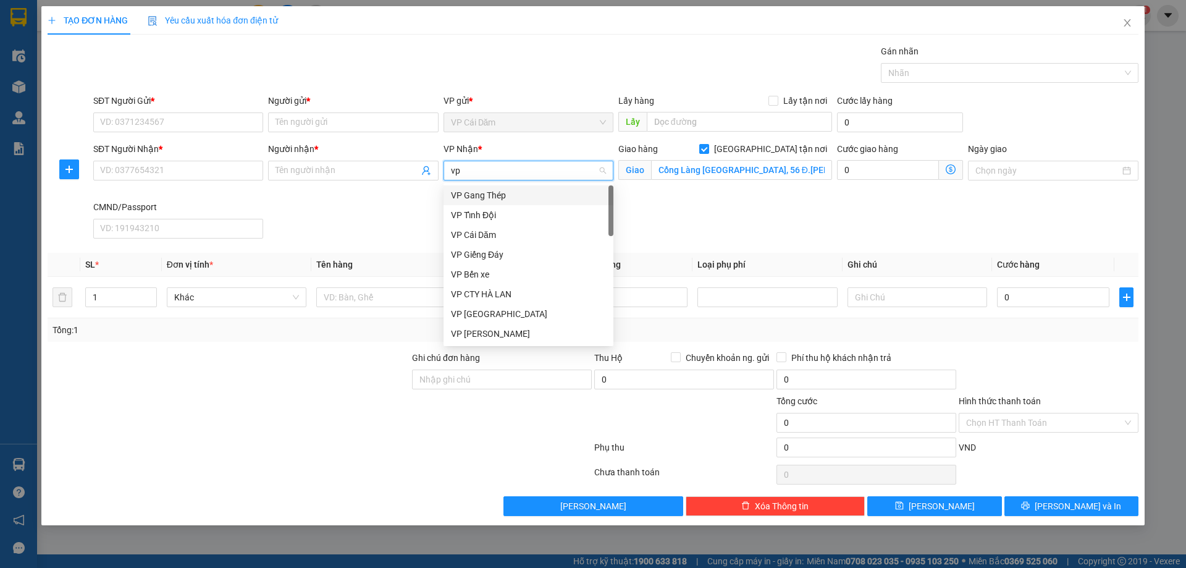
type input "v"
type input "tr"
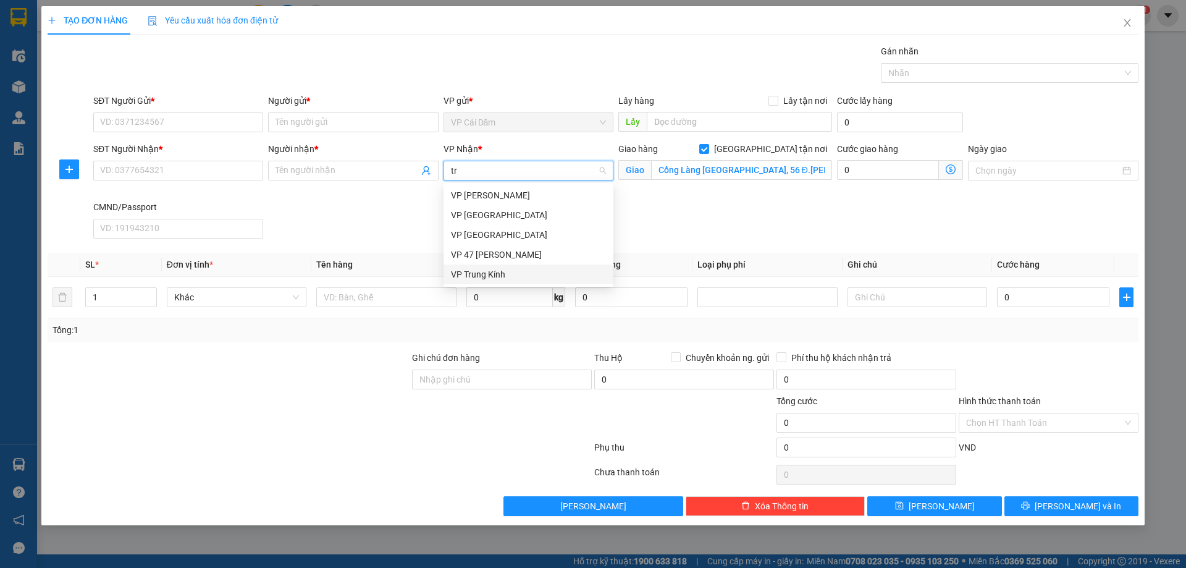
click at [493, 266] on div "VP Trung Kính" at bounding box center [529, 274] width 170 height 20
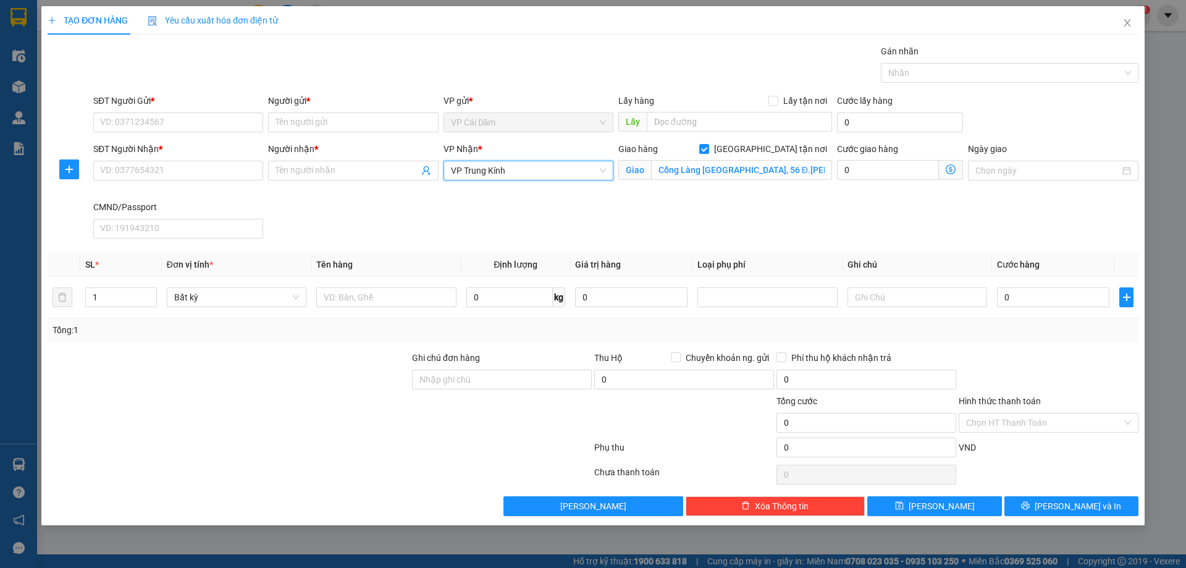
click at [574, 238] on div "SĐT Người Nhận * VD: 0377654321 Người nhận * Tên người nhận VP Nhận * VP Trung …" at bounding box center [616, 192] width 1050 height 101
click at [951, 171] on icon "dollar-circle" at bounding box center [951, 169] width 10 height 10
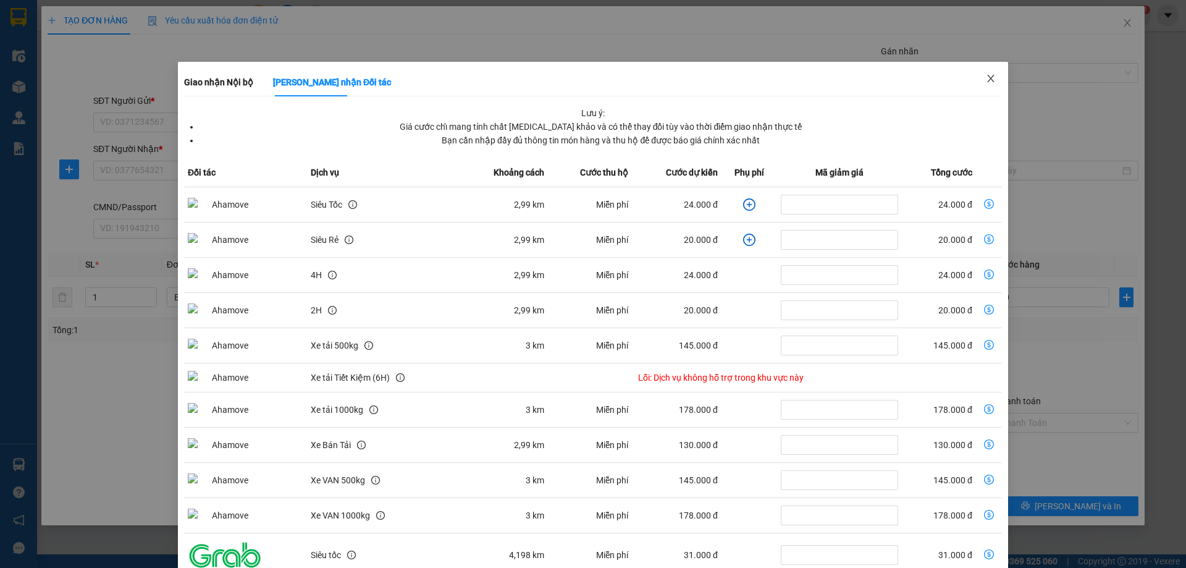
click at [978, 73] on span "Close" at bounding box center [991, 79] width 35 height 35
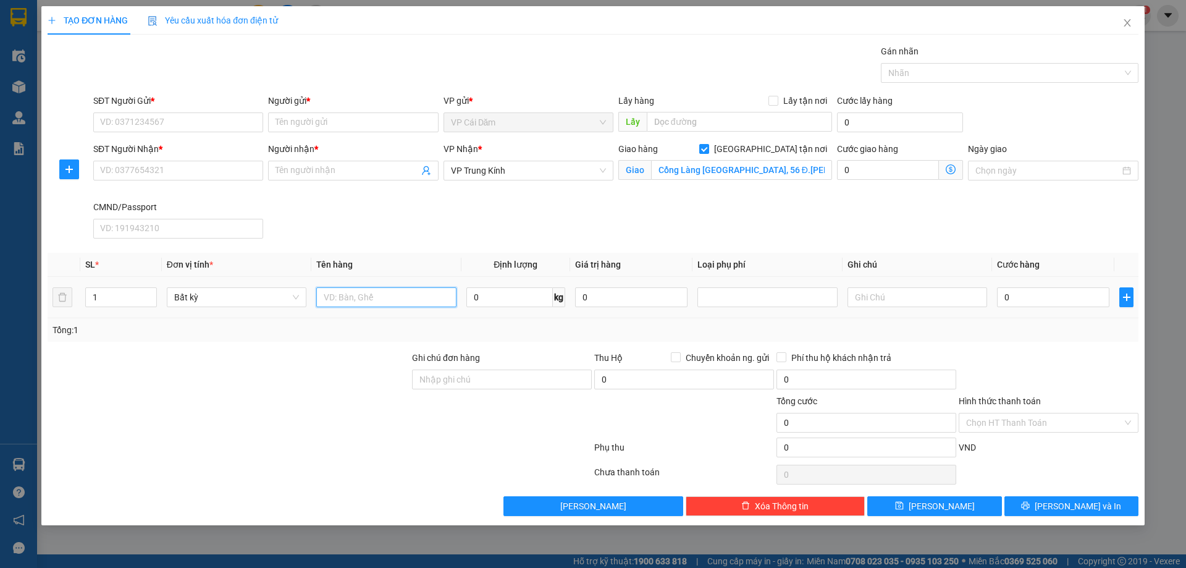
click at [338, 301] on input "text" at bounding box center [386, 297] width 140 height 20
type input "h"
type input "thùng xốp hản sản"
click at [494, 297] on input "0" at bounding box center [509, 297] width 86 height 20
type input "10"
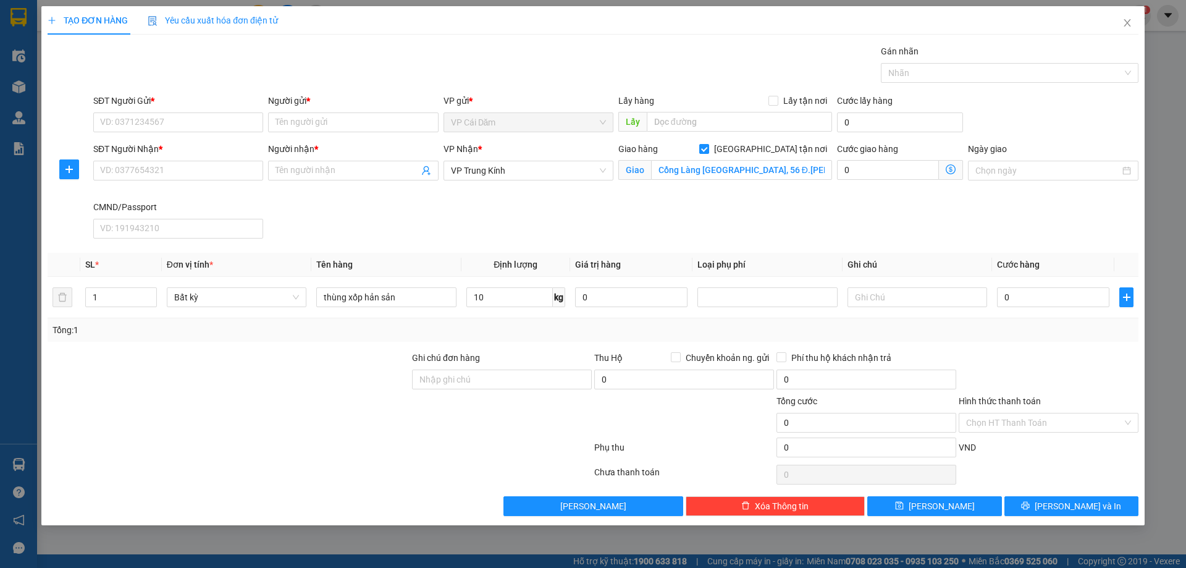
click at [500, 351] on div "Ghi chú đơn hàng" at bounding box center [502, 360] width 180 height 19
type input "70.000"
click at [1002, 425] on input "Hình thức thanh toán" at bounding box center [1044, 422] width 156 height 19
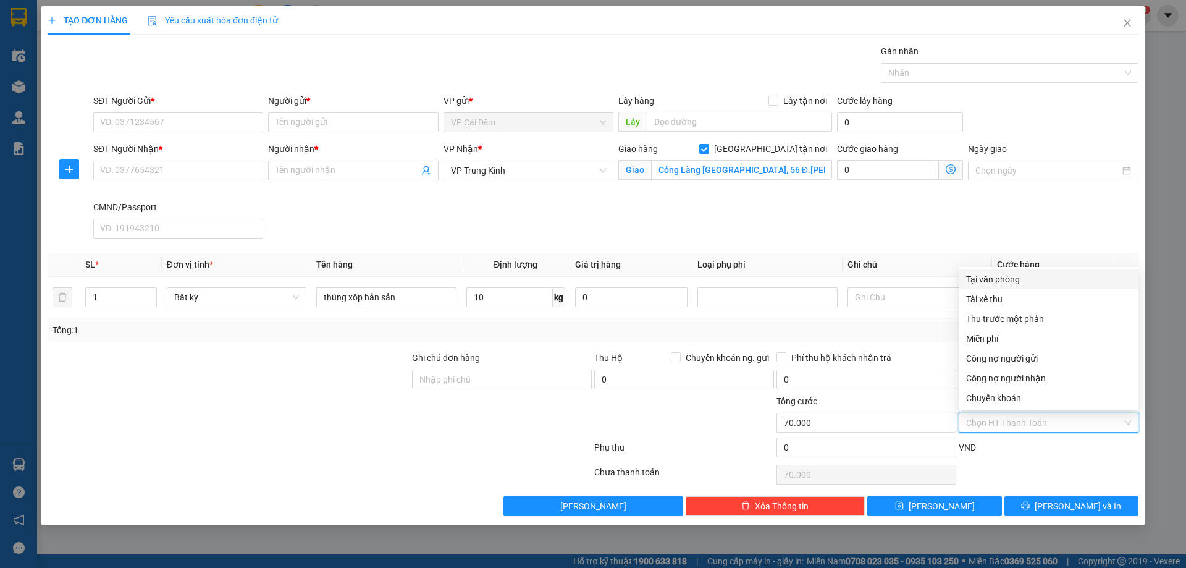
click at [1007, 281] on div "Tại văn phòng" at bounding box center [1048, 279] width 165 height 14
type input "0"
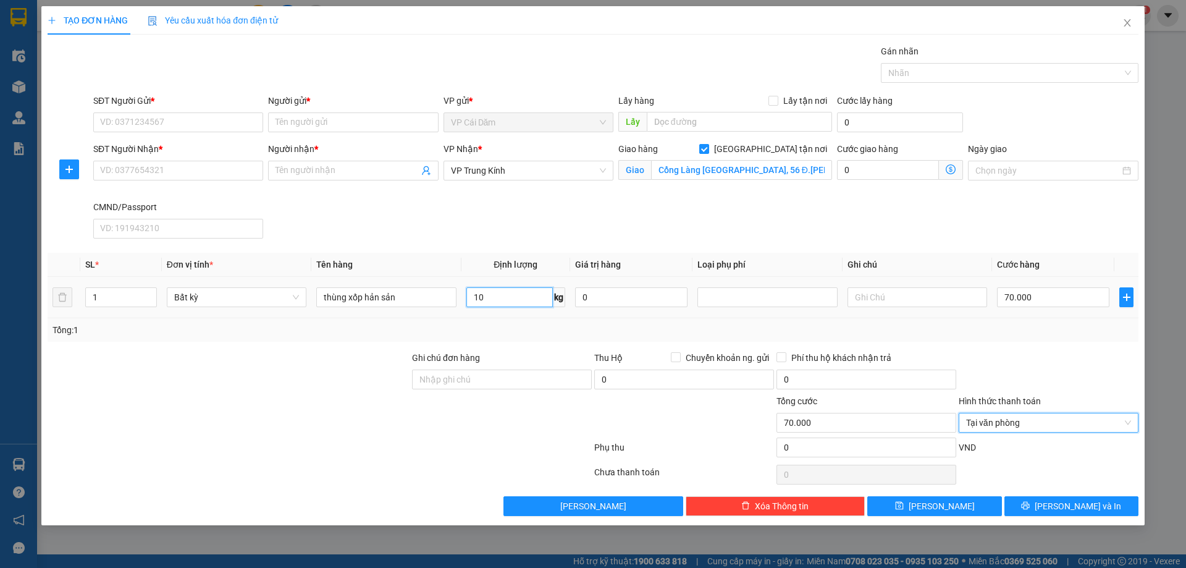
click at [521, 299] on input "10" at bounding box center [509, 297] width 86 height 20
click at [112, 294] on input "1" at bounding box center [121, 297] width 70 height 19
type input "4"
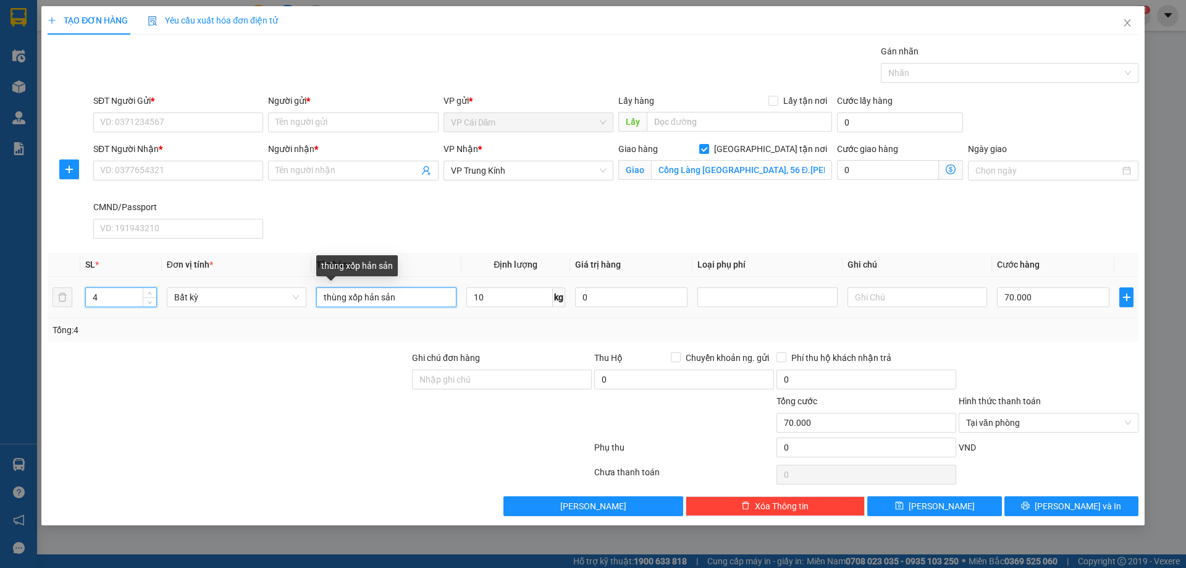
click at [395, 302] on input "thùng xốp hản sản" at bounding box center [386, 297] width 140 height 20
click at [898, 290] on input "text" at bounding box center [918, 297] width 140 height 20
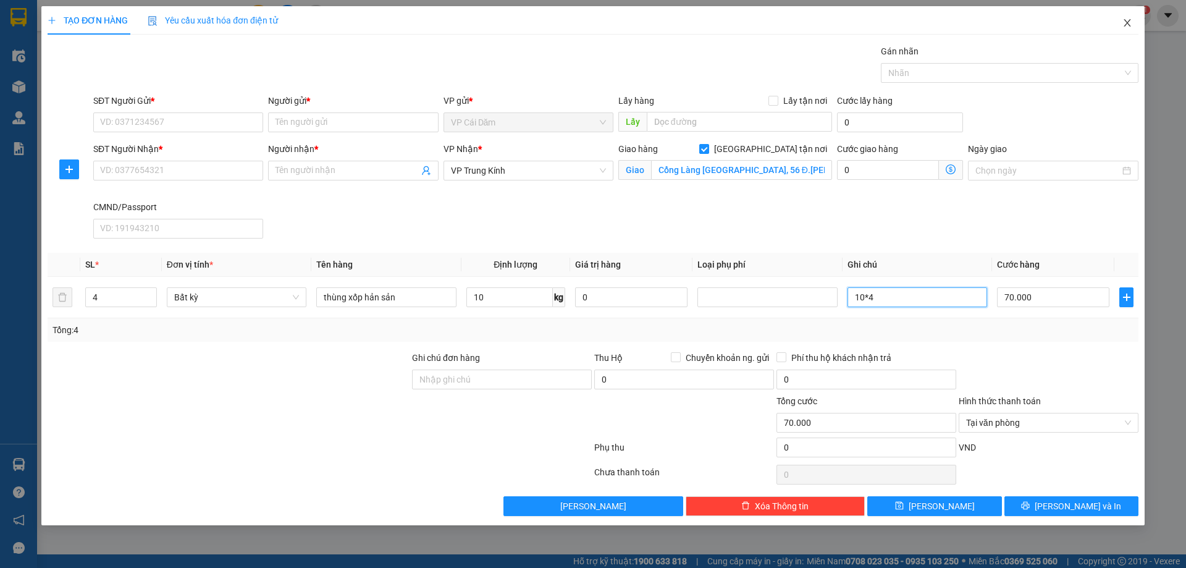
type input "10*4"
click at [1125, 21] on icon "close" at bounding box center [1127, 22] width 7 height 7
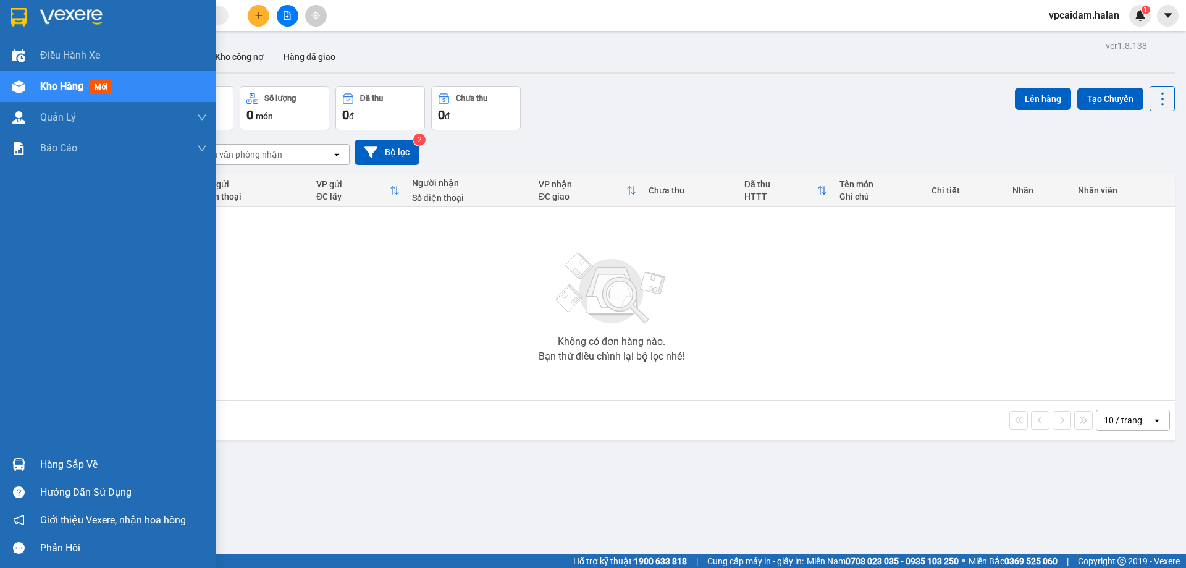
click at [37, 456] on div "Hàng sắp về" at bounding box center [108, 464] width 216 height 28
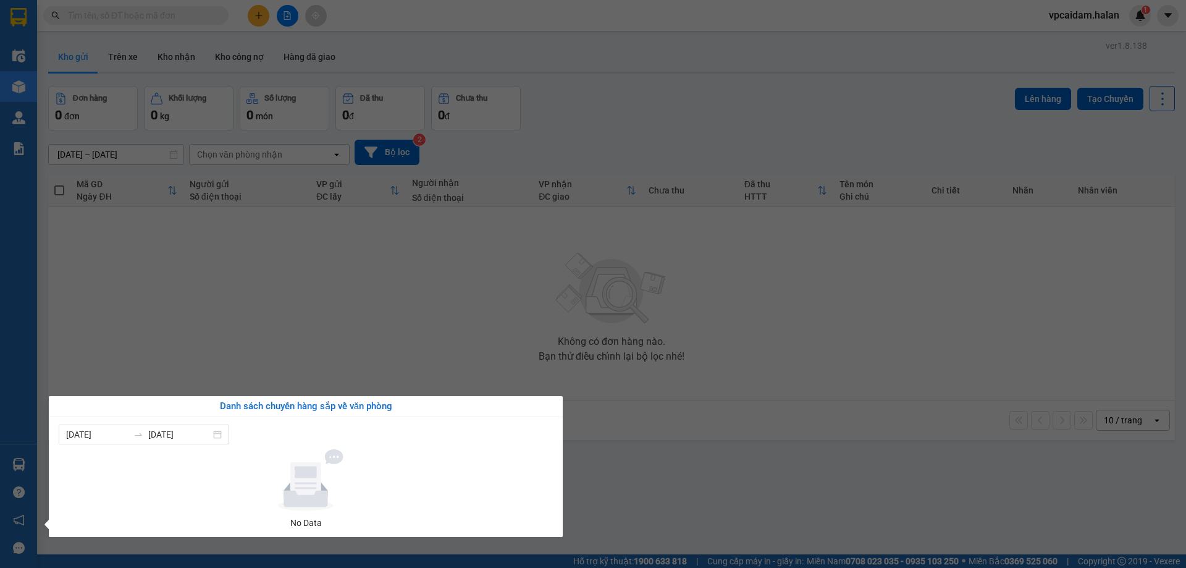
click at [376, 282] on section "Kết quả tìm kiếm ( 0 ) Bộ lọc No Data vpcaidam.halan 1 Điều hành xe Kho hàng mớ…" at bounding box center [593, 284] width 1186 height 568
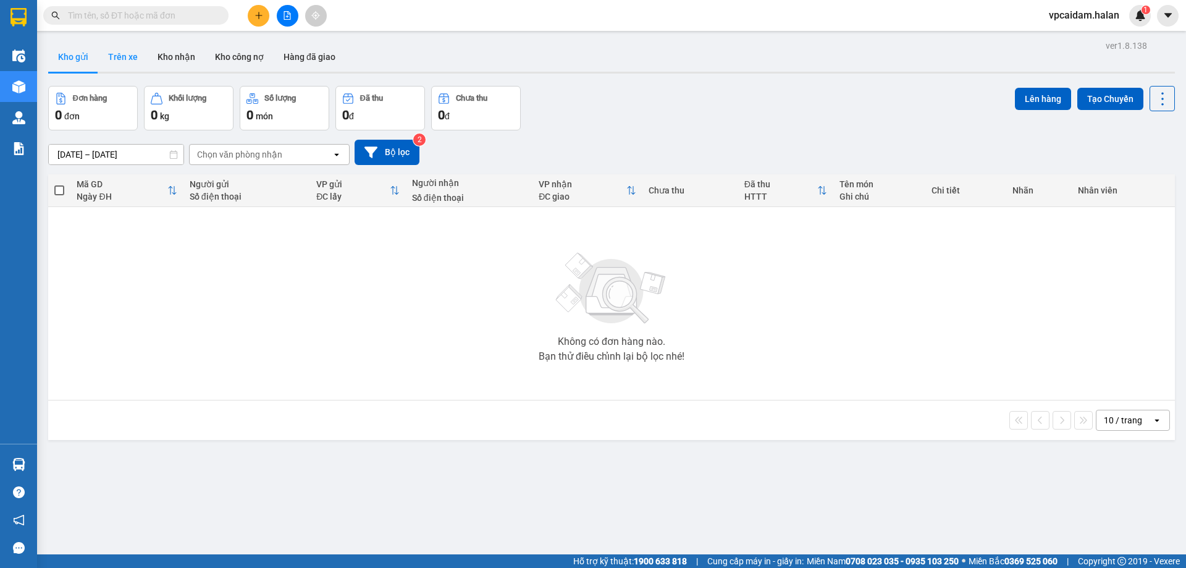
click at [122, 50] on button "Trên xe" at bounding box center [122, 57] width 49 height 30
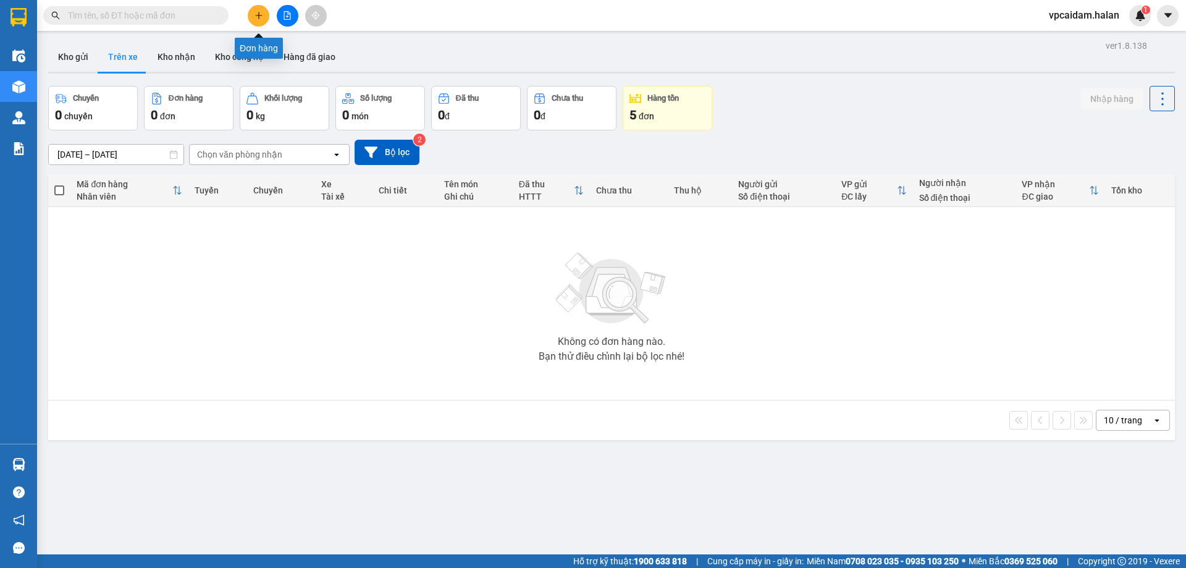
click at [251, 16] on button at bounding box center [259, 16] width 22 height 22
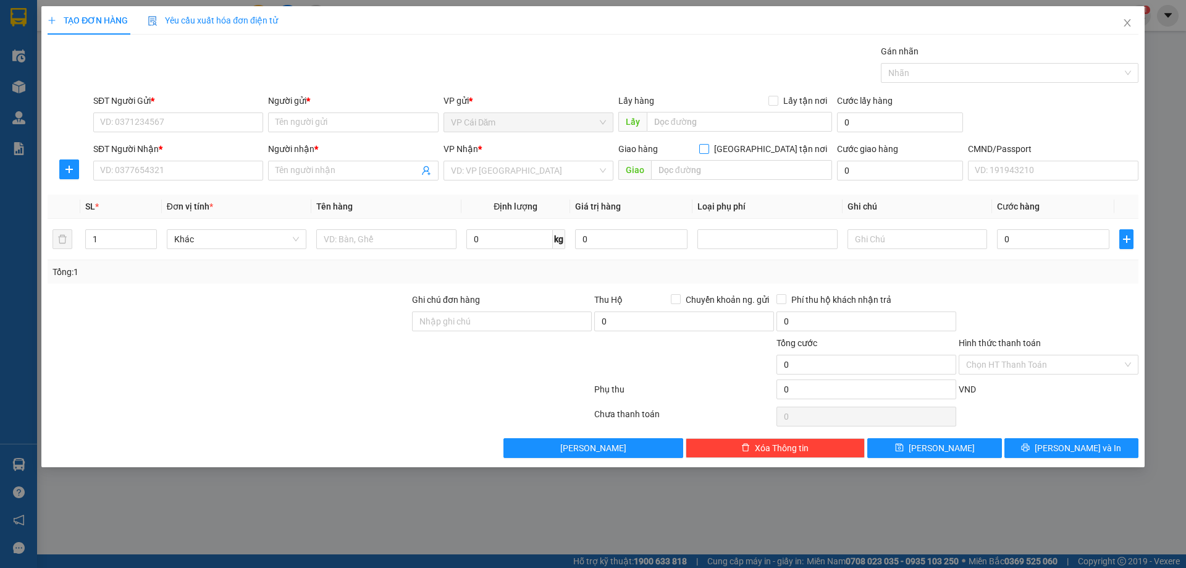
click at [708, 150] on input "[GEOGRAPHIC_DATA] tận nơi" at bounding box center [703, 148] width 9 height 9
checkbox input "true"
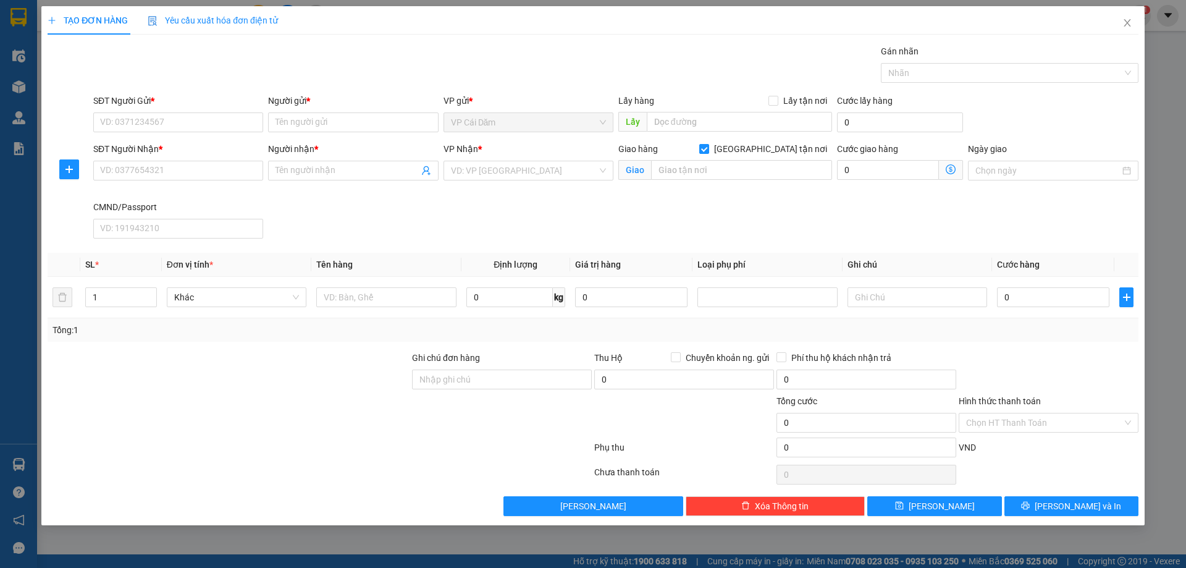
click at [942, 172] on span at bounding box center [951, 170] width 24 height 20
click at [951, 173] on icon "dollar-circle" at bounding box center [951, 169] width 10 height 10
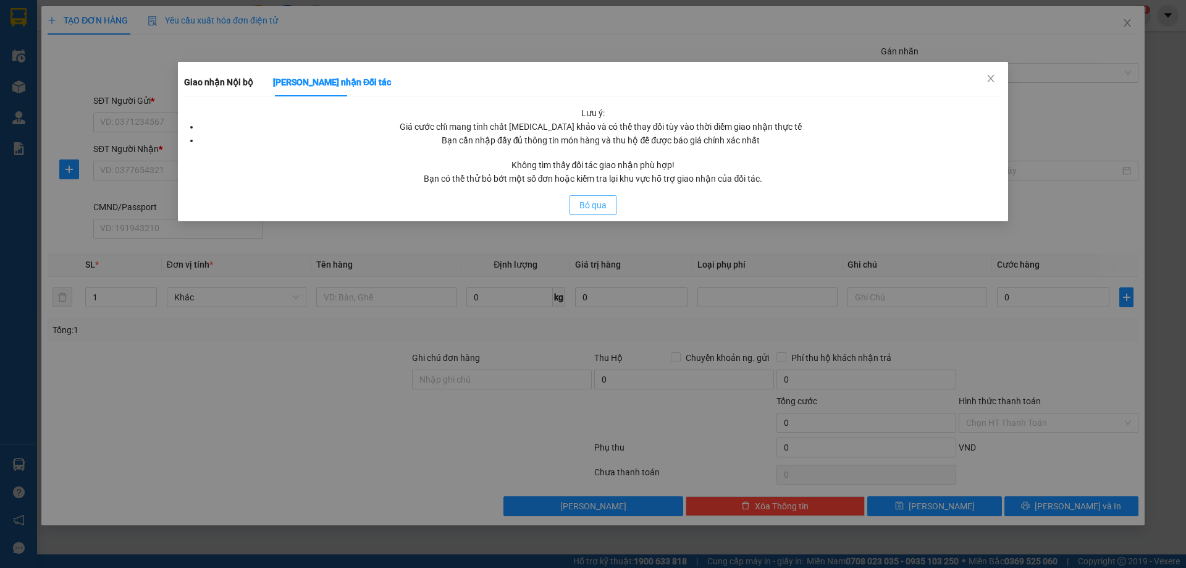
click at [600, 209] on span "Bỏ qua" at bounding box center [592, 205] width 27 height 14
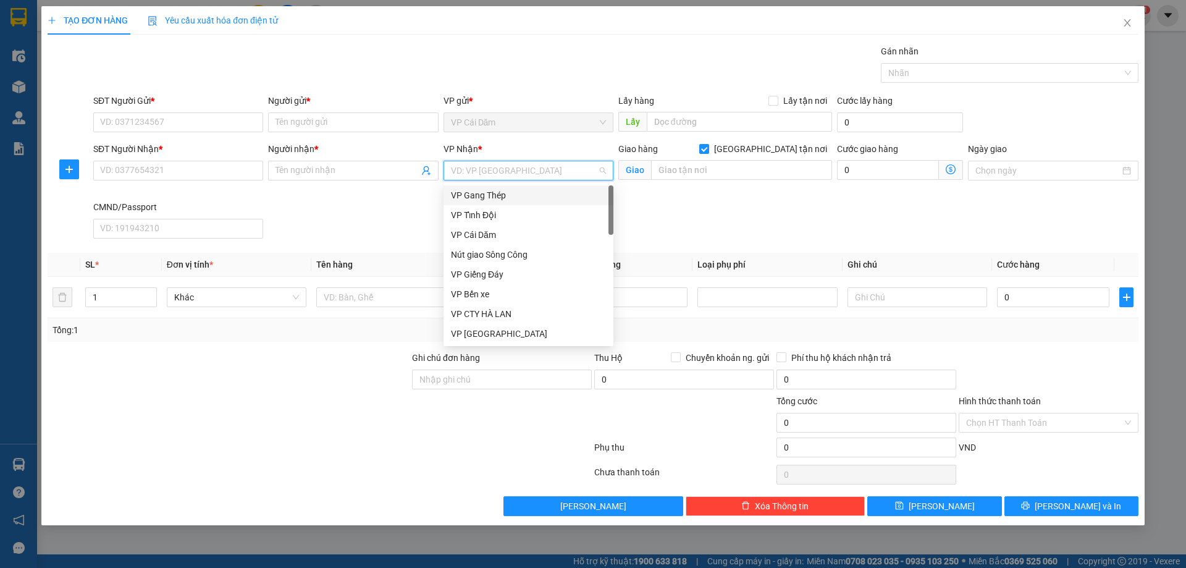
click at [507, 169] on input "search" at bounding box center [524, 170] width 146 height 19
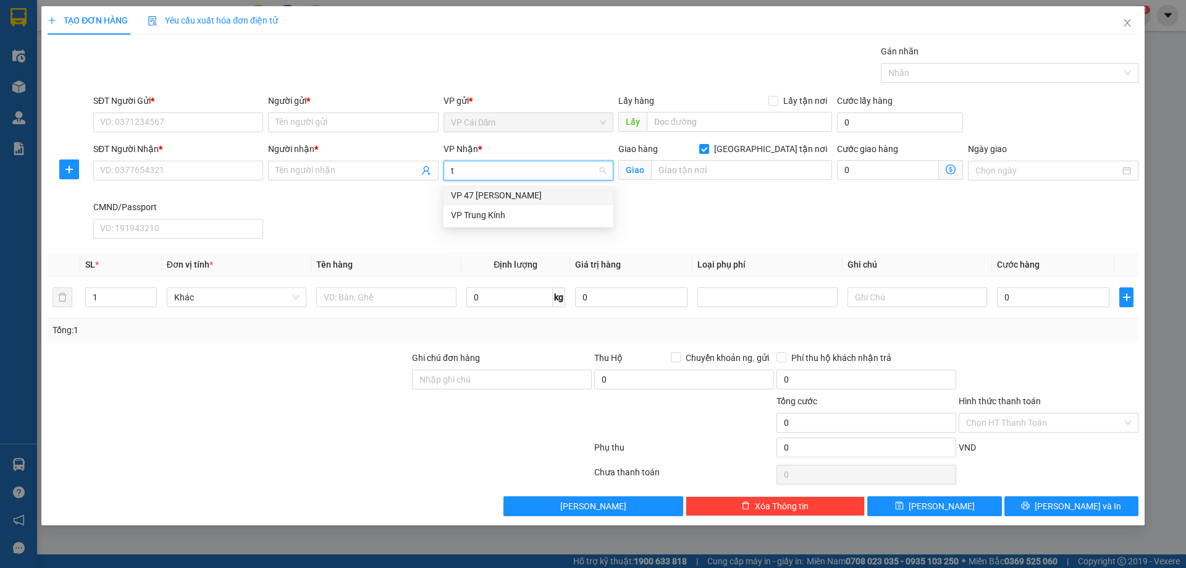
type input "tk"
click at [513, 212] on div "VP Trung Kính" at bounding box center [528, 215] width 155 height 14
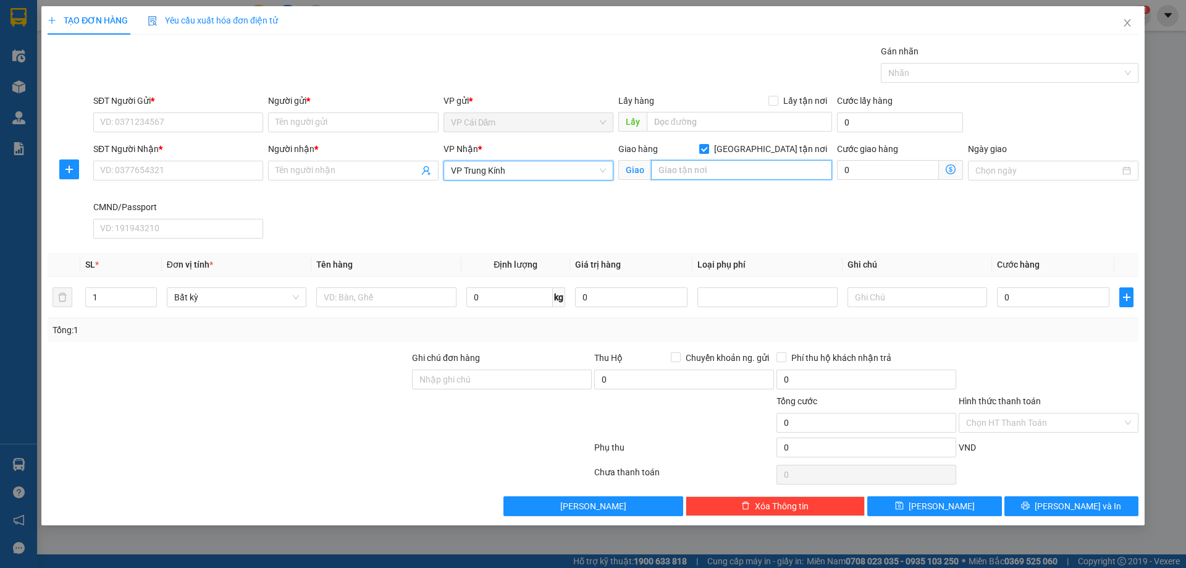
click at [775, 167] on input "text" at bounding box center [741, 170] width 181 height 20
paste input "Cổng Làng [GEOGRAPHIC_DATA], 56 Đ.[PERSON_NAME], Mễ Trì, [GEOGRAPHIC_DATA], [GE…"
type input "Cổng Làng [GEOGRAPHIC_DATA], 56 Đ.[PERSON_NAME], Mễ Trì, [GEOGRAPHIC_DATA], [GE…"
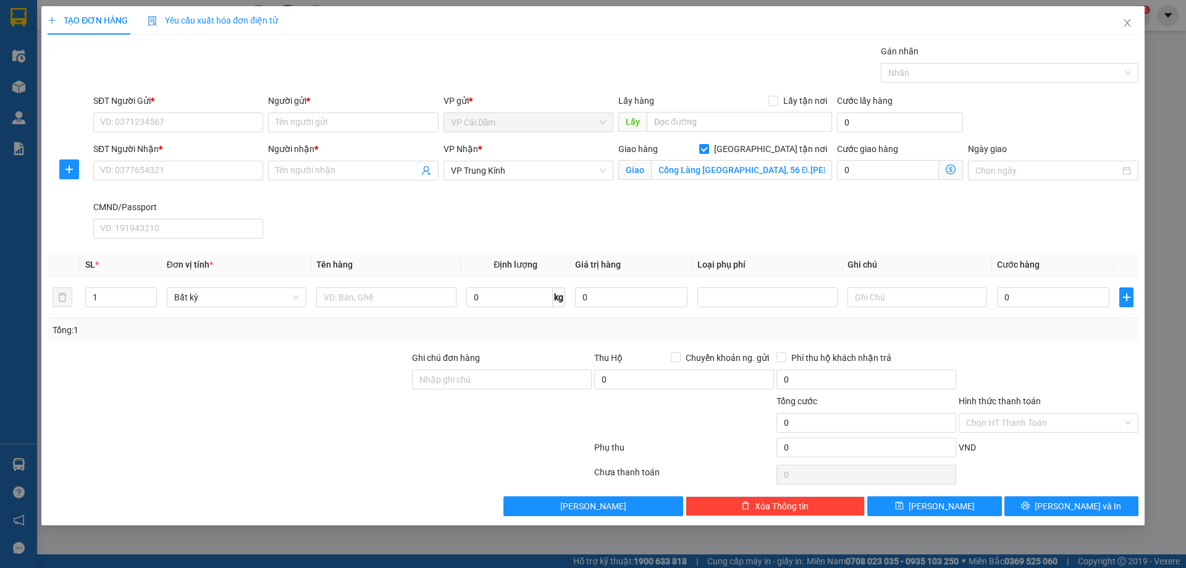
click at [953, 169] on icon "dollar-circle" at bounding box center [951, 169] width 10 height 10
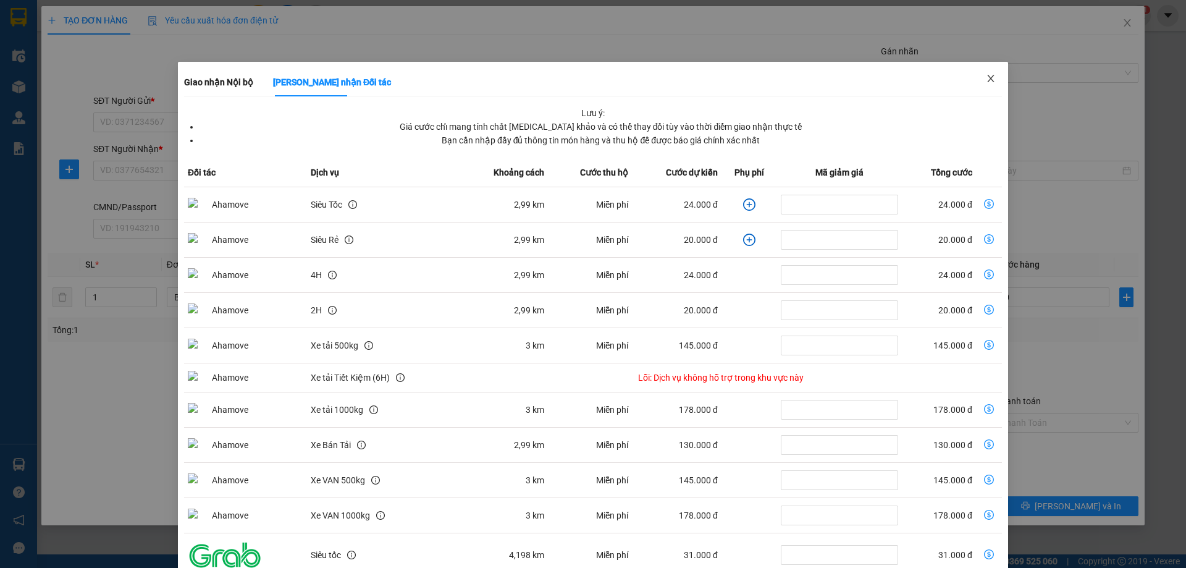
click at [990, 75] on span "Close" at bounding box center [991, 79] width 35 height 35
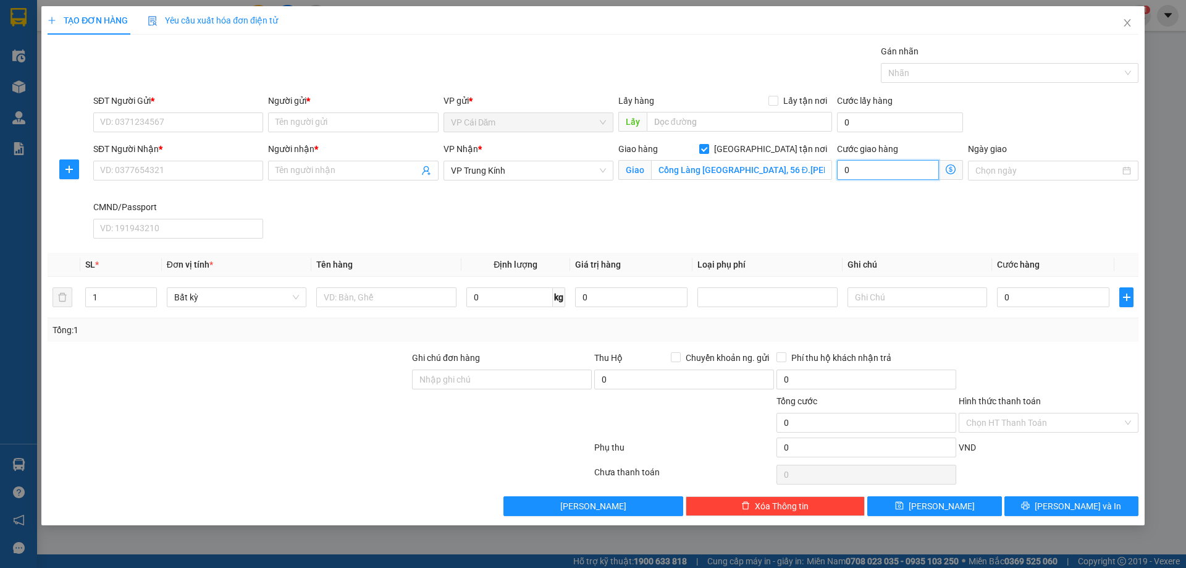
click at [882, 172] on input "0" at bounding box center [888, 170] width 102 height 20
type input "4"
type input "40"
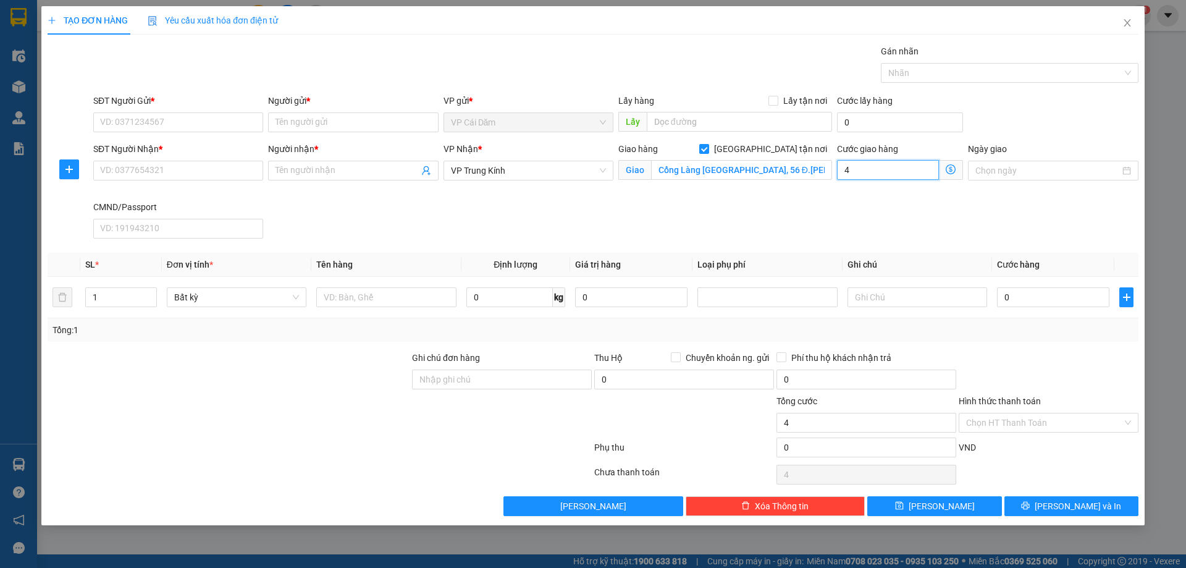
type input "40"
type input "400"
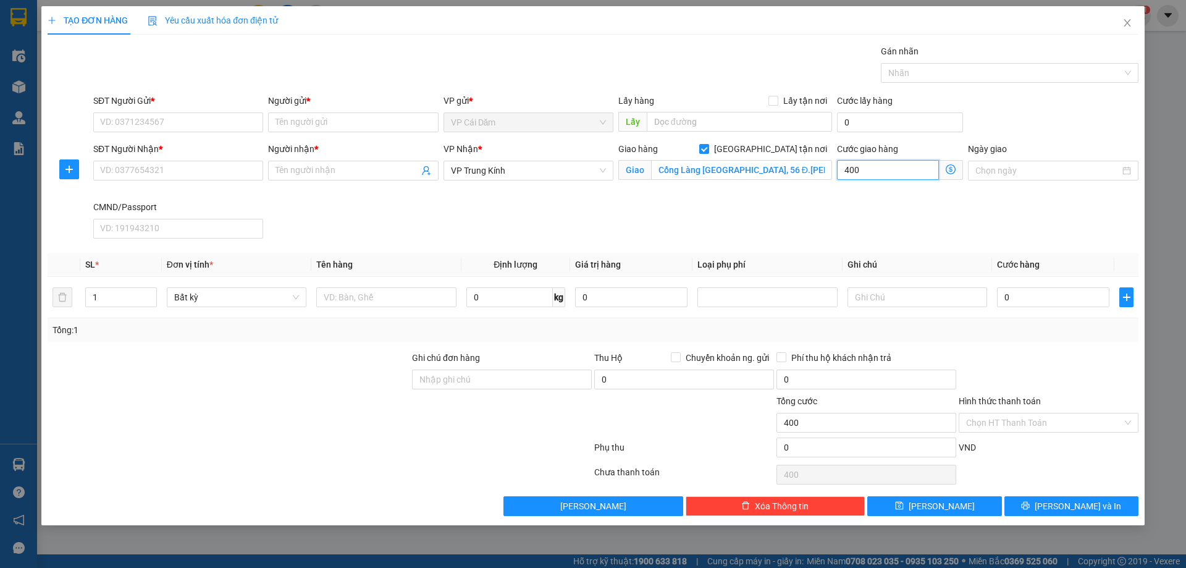
type input "4.000"
type input "40.000"
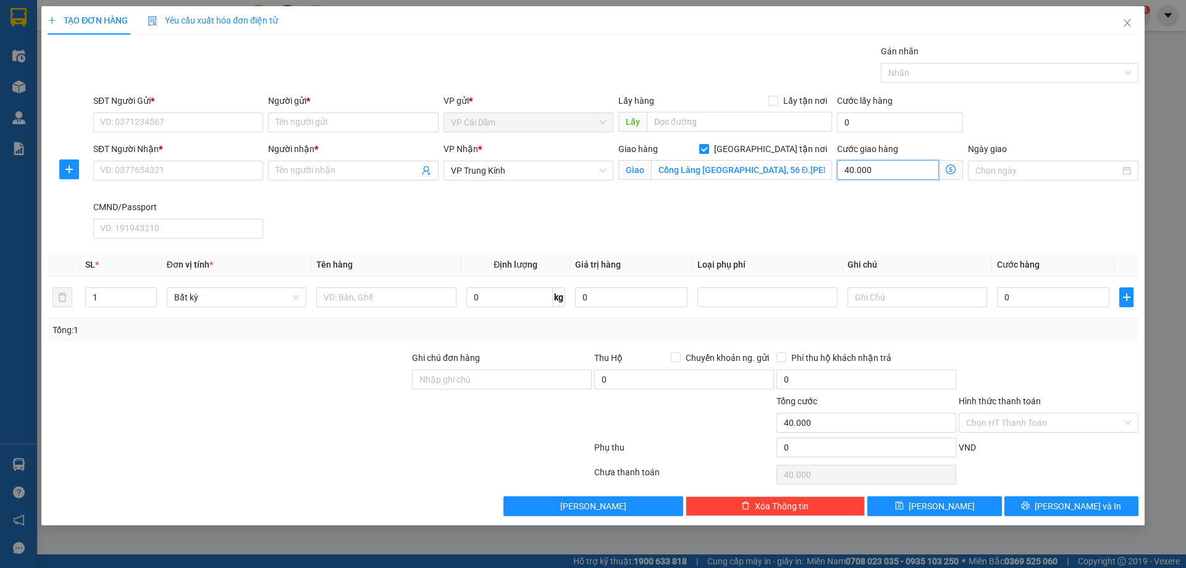
type input "40.000"
click at [881, 198] on div "Cước giao hàng 40.000 Giao nhận Nội bộ Giao nhận Đối tác Lưu ý: Giá cước chỉ ma…" at bounding box center [900, 171] width 131 height 58
click at [1124, 23] on icon "close" at bounding box center [1127, 23] width 10 height 10
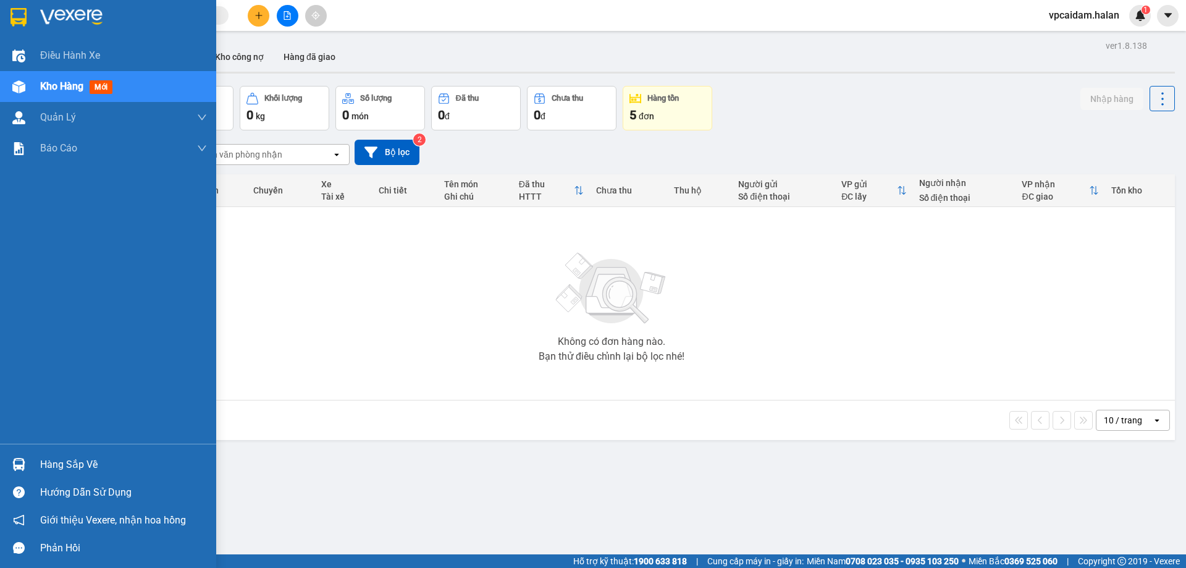
click at [90, 466] on div "Hàng sắp về" at bounding box center [123, 464] width 167 height 19
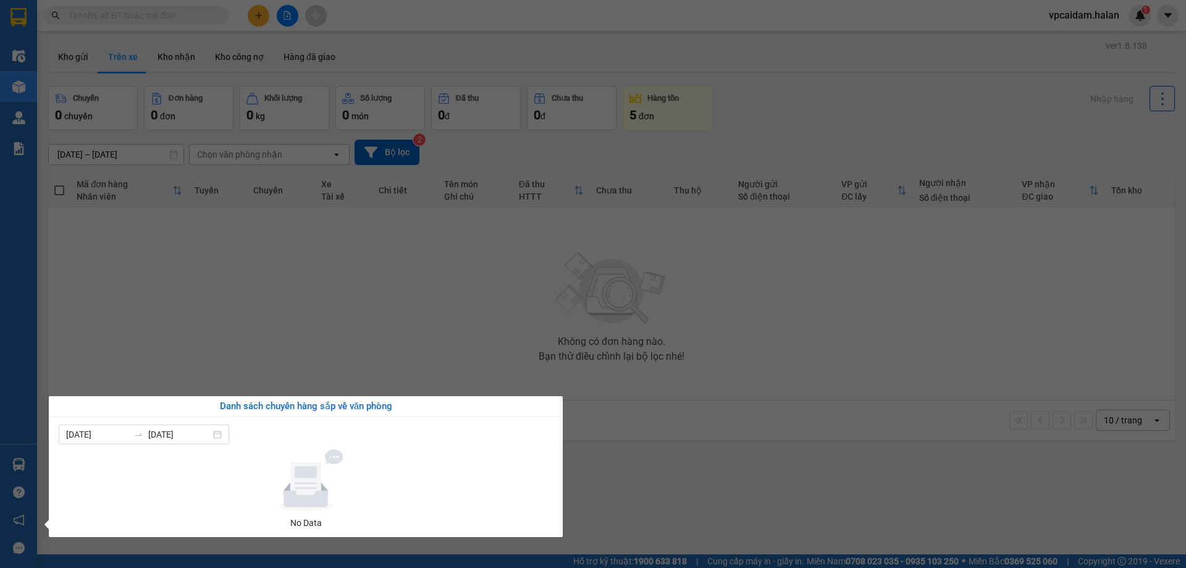
click at [282, 301] on section "Kết quả tìm kiếm ( 0 ) Bộ lọc No Data vpcaidam.halan 1 Điều hành xe Kho hàng mớ…" at bounding box center [593, 284] width 1186 height 568
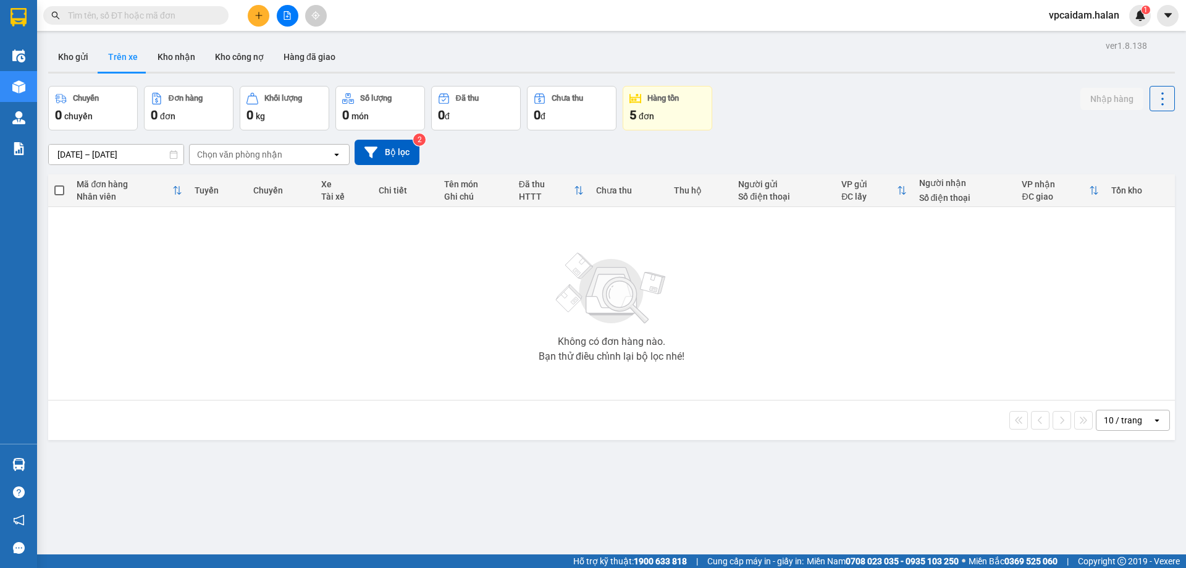
click at [249, 21] on button at bounding box center [259, 16] width 22 height 22
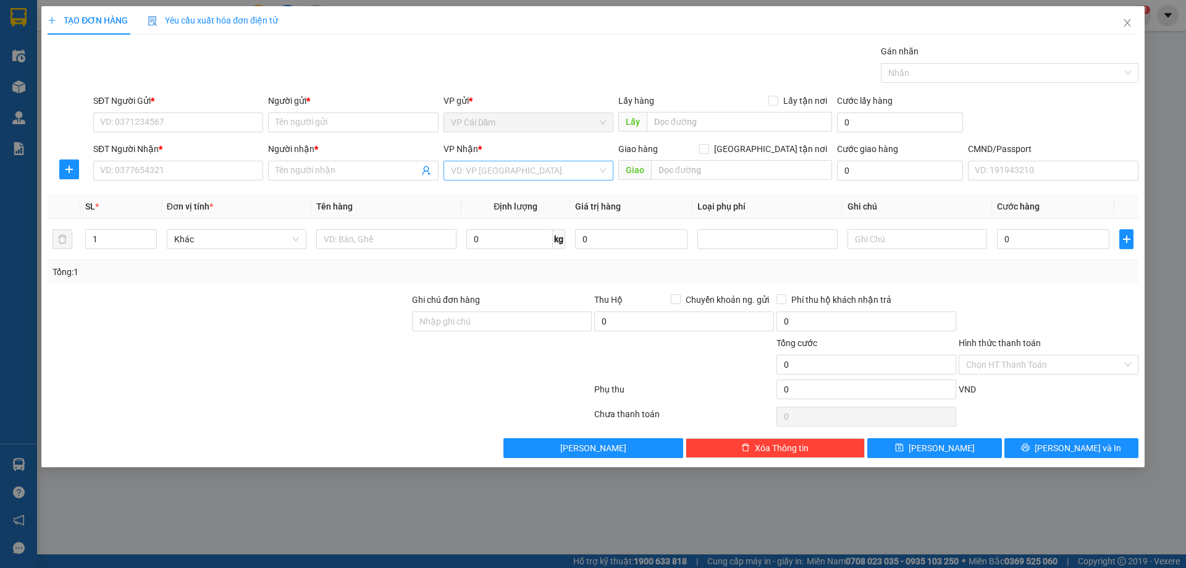
click at [465, 173] on input "search" at bounding box center [524, 170] width 146 height 19
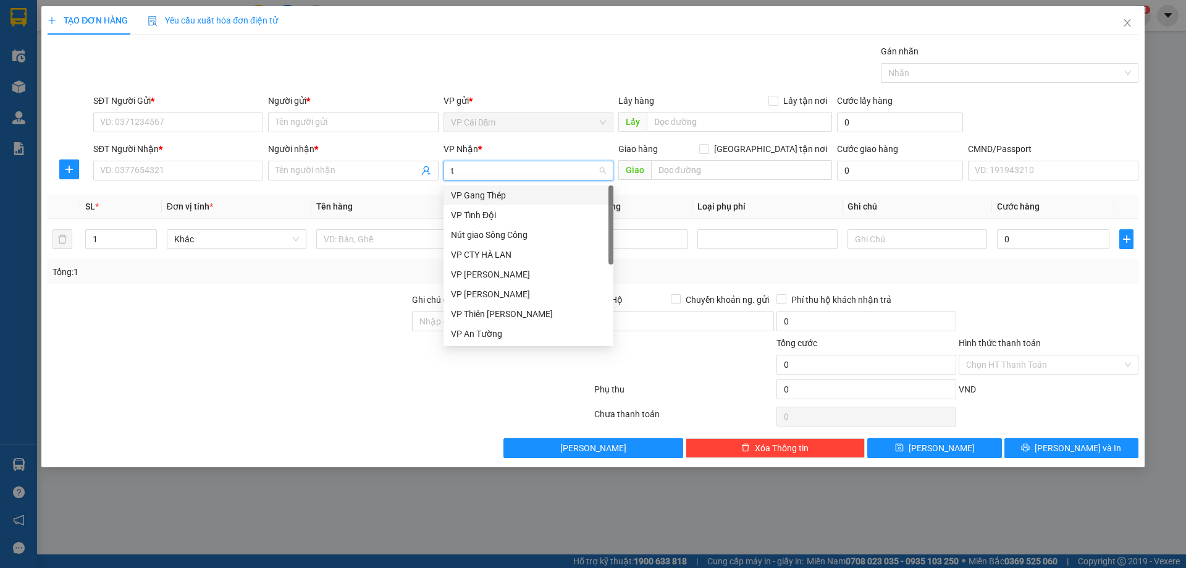
type input "tk"
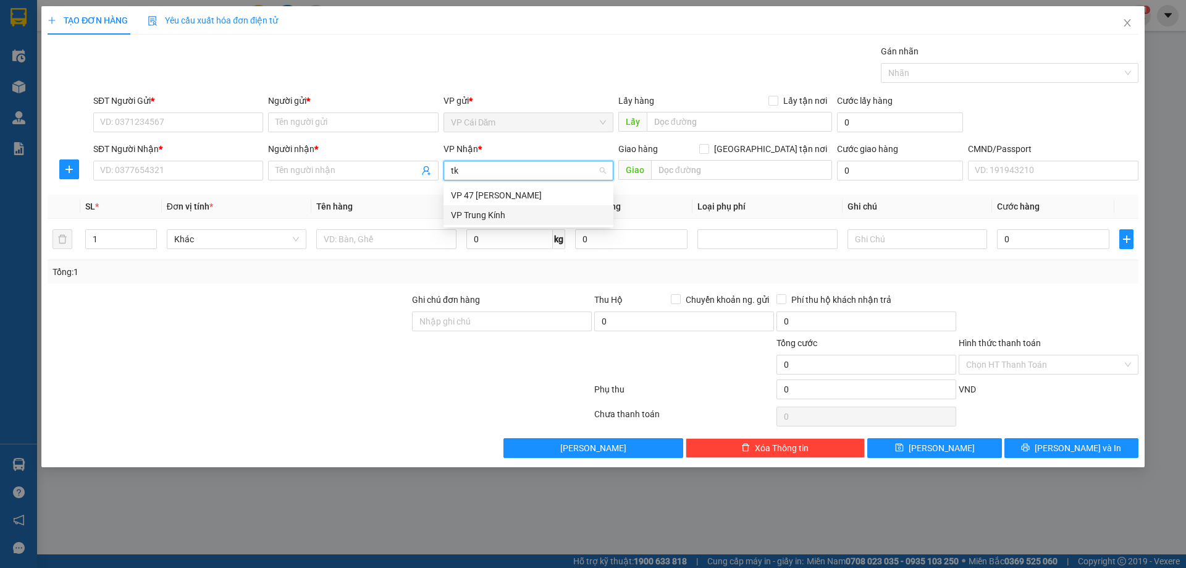
click at [477, 212] on div "VP Trung Kính" at bounding box center [528, 215] width 155 height 14
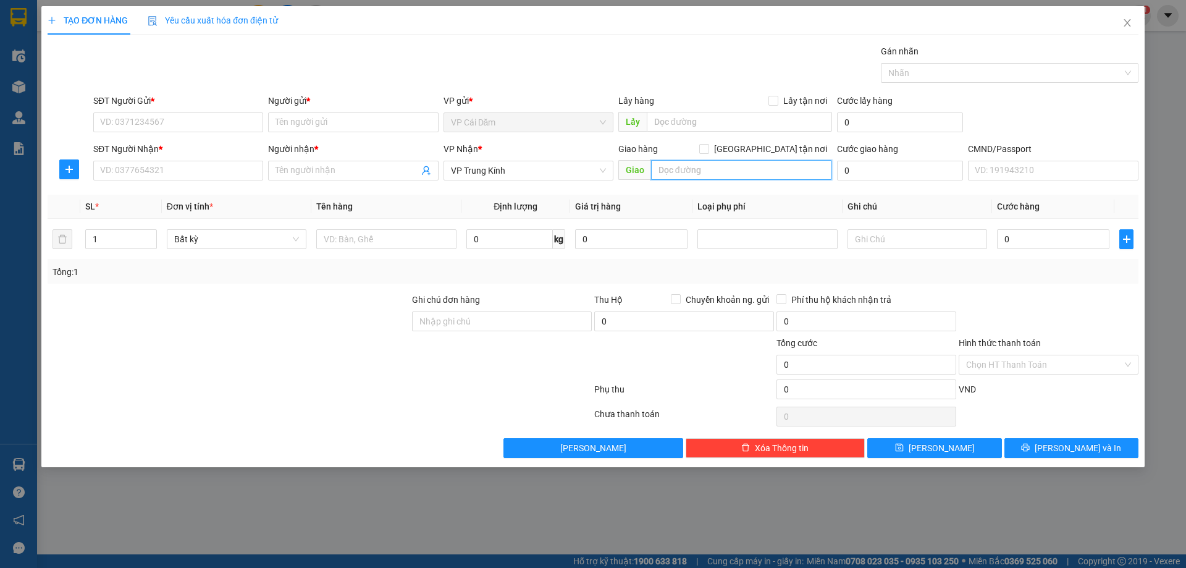
click at [688, 171] on input "text" at bounding box center [741, 170] width 181 height 20
paste input "Cổng Làng [GEOGRAPHIC_DATA], 56 Đ.[PERSON_NAME], Mễ Trì, [GEOGRAPHIC_DATA], [GE…"
type input "Cổng Làng [GEOGRAPHIC_DATA], 56 Đ.[PERSON_NAME], Mễ Trì, [GEOGRAPHIC_DATA], [GE…"
click at [708, 151] on input "[GEOGRAPHIC_DATA] tận nơi" at bounding box center [703, 148] width 9 height 9
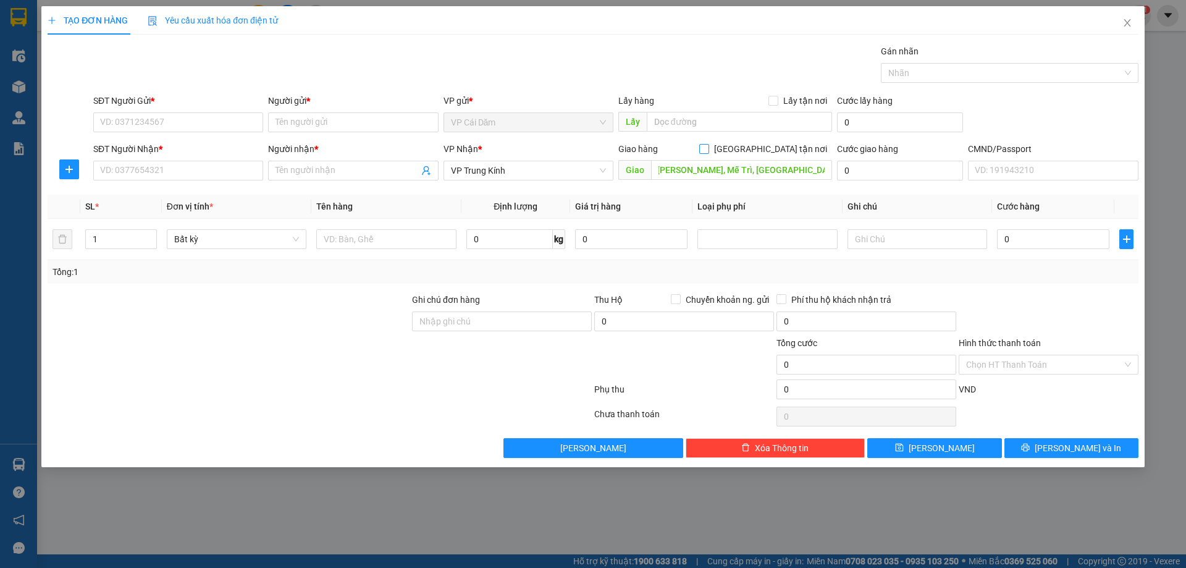
checkbox input "true"
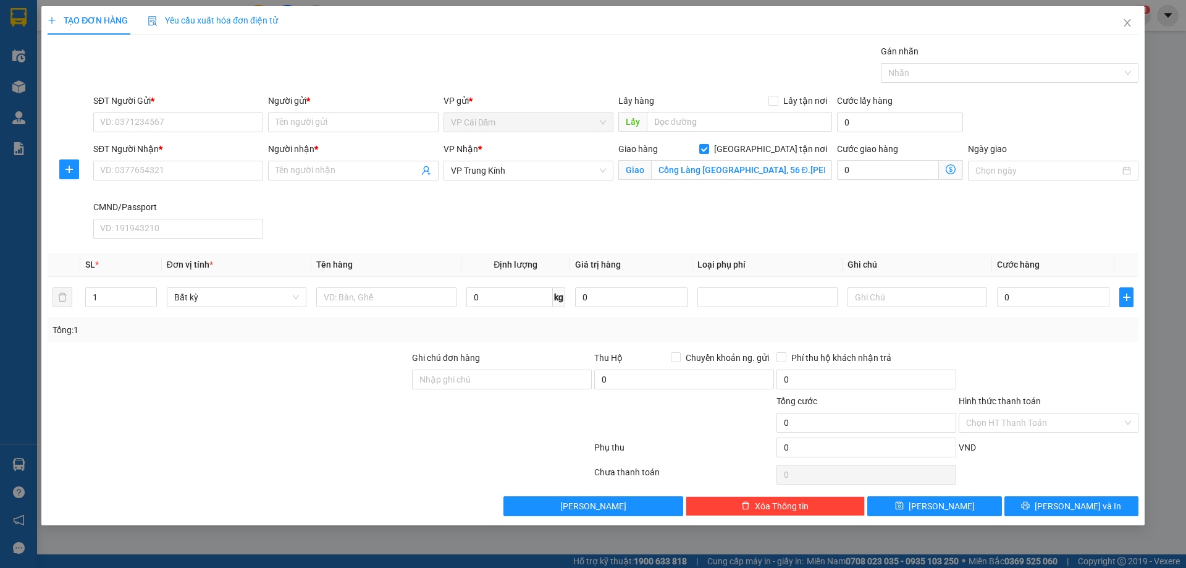
click at [946, 172] on icon "dollar-circle" at bounding box center [951, 169] width 10 height 10
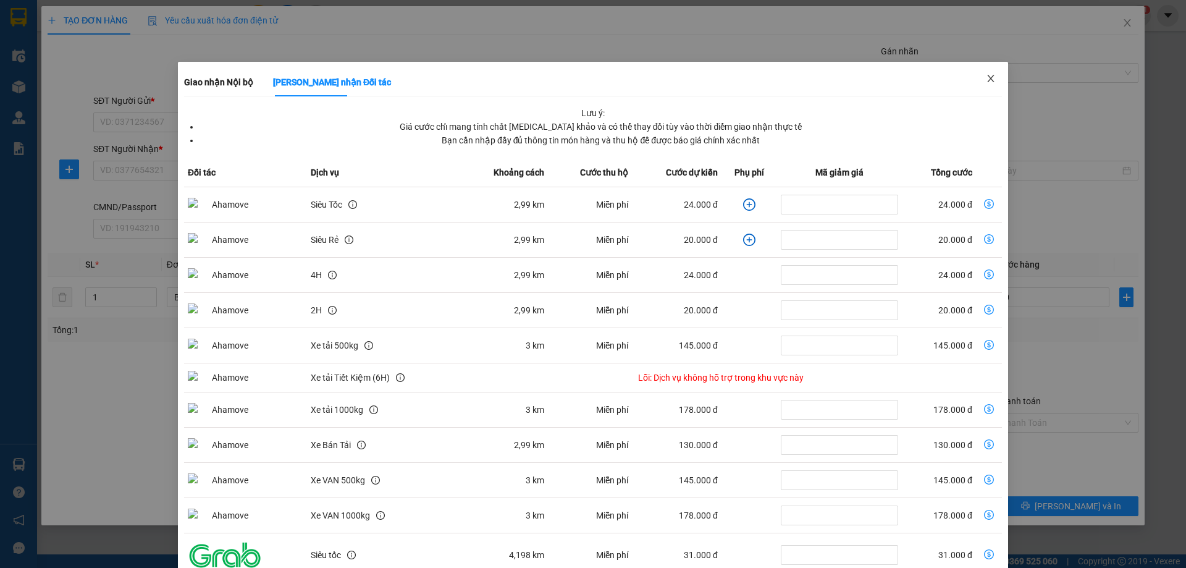
click at [987, 82] on icon "close" at bounding box center [991, 79] width 10 height 10
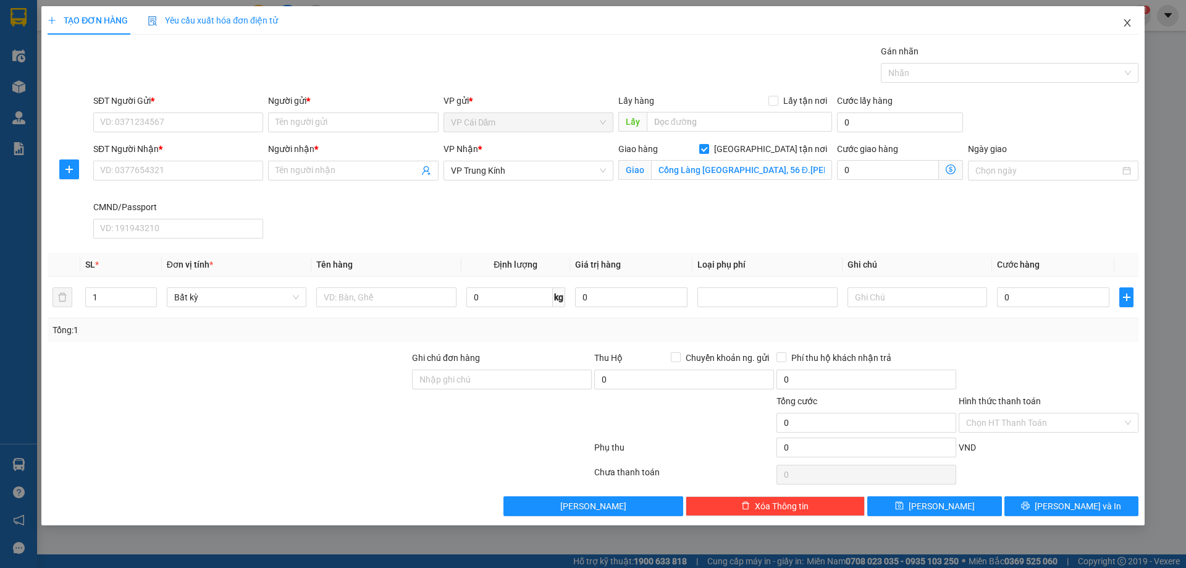
click at [1131, 20] on icon "close" at bounding box center [1127, 23] width 10 height 10
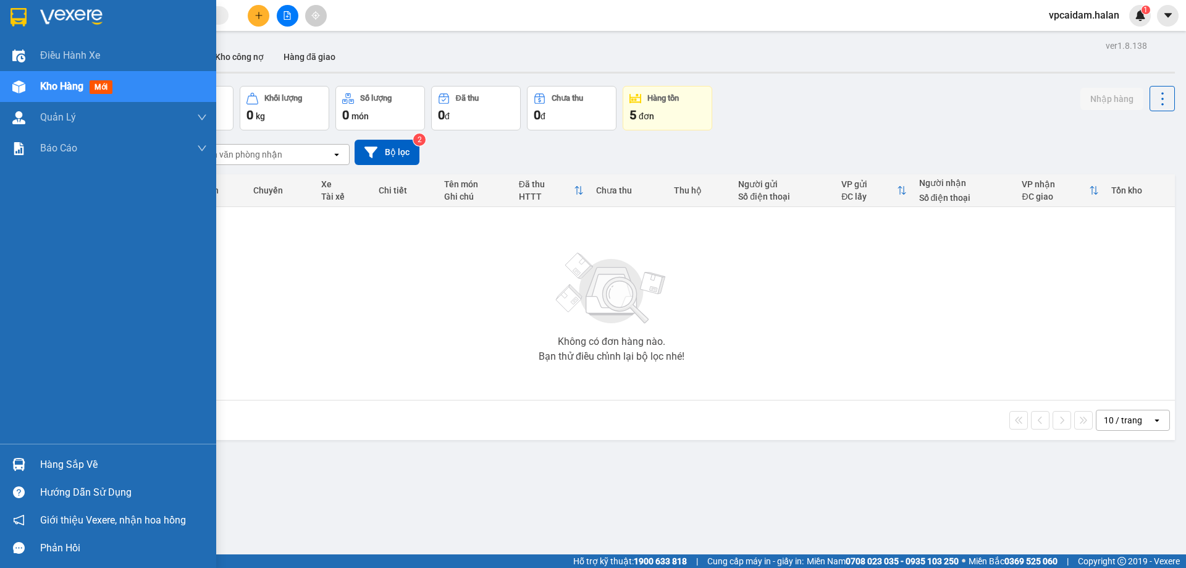
click at [103, 467] on div "Hàng sắp về" at bounding box center [123, 464] width 167 height 19
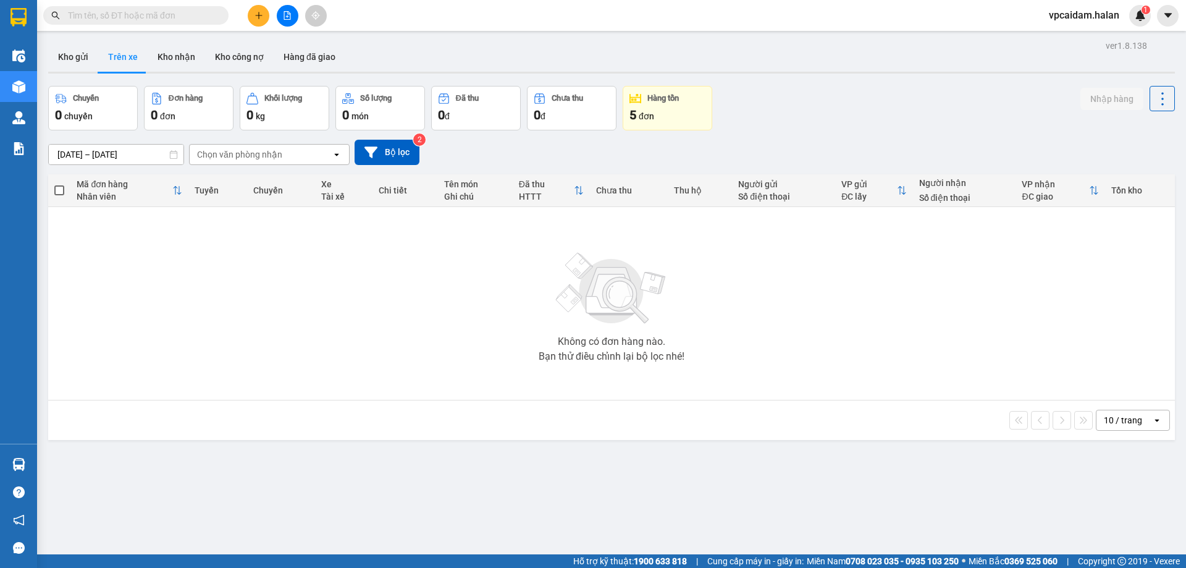
click at [174, 287] on section "Kết quả tìm kiếm ( 0 ) Bộ lọc No Data vpcaidam.halan 1 Điều hành xe Kho hàng mớ…" at bounding box center [593, 284] width 1186 height 568
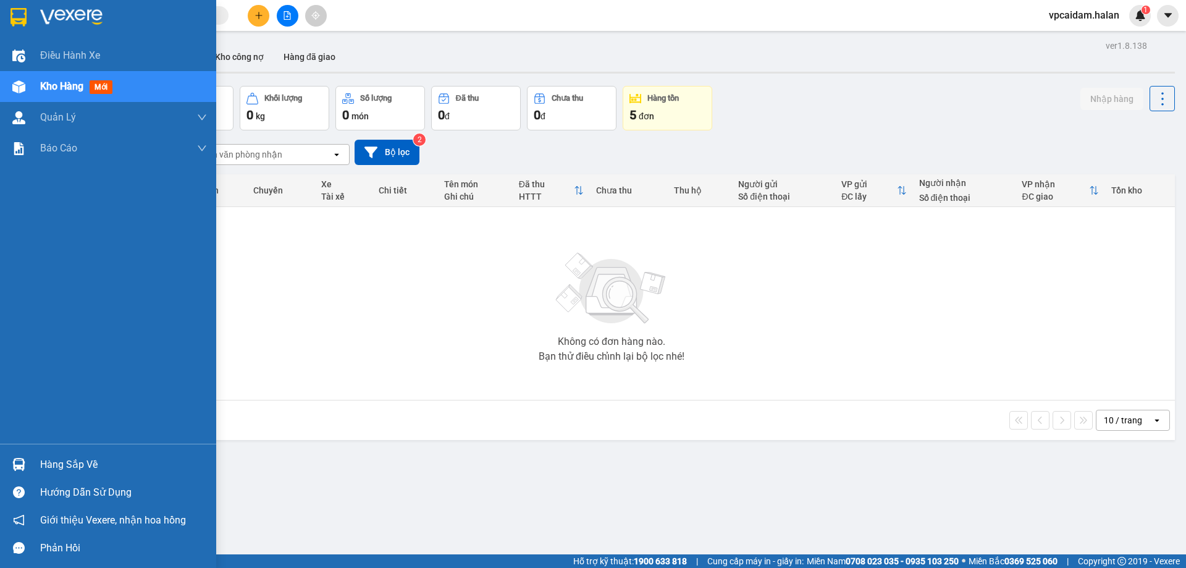
click at [100, 453] on div "Hàng sắp về" at bounding box center [108, 464] width 216 height 28
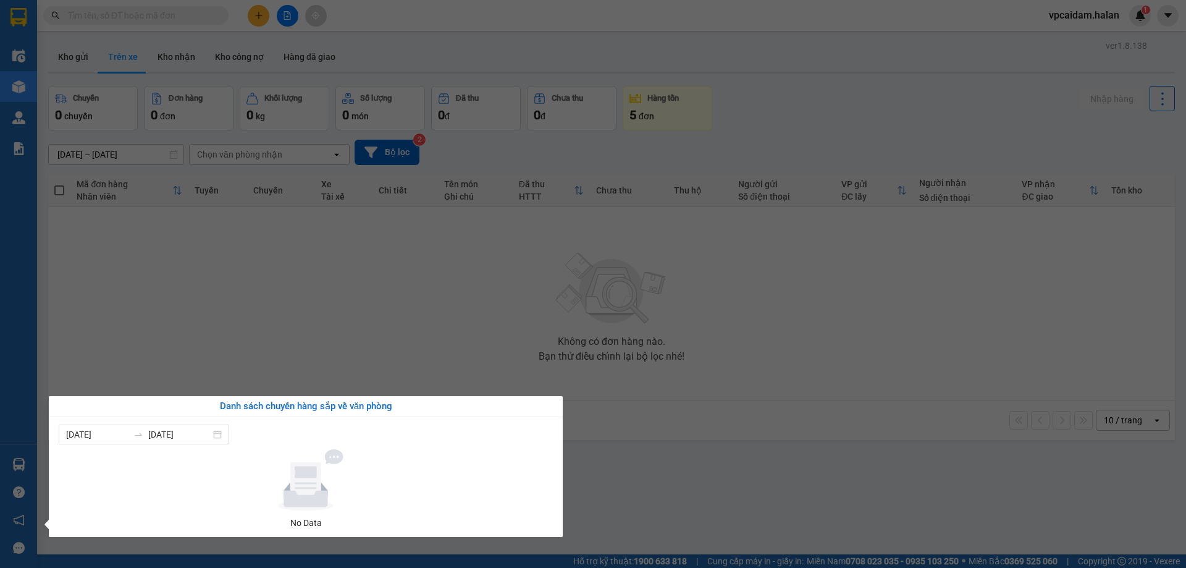
click at [398, 324] on section "Kết quả tìm kiếm ( 0 ) Bộ lọc No Data vpcaidam.halan 1 Điều hành xe Kho hàng mớ…" at bounding box center [593, 284] width 1186 height 568
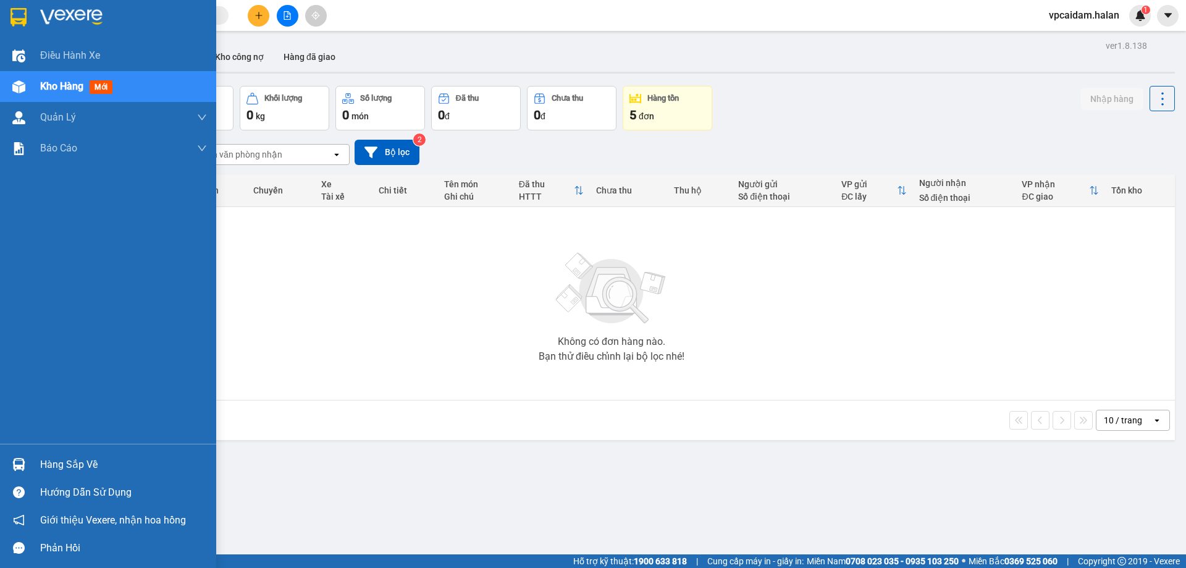
click at [87, 465] on div "Hàng sắp về" at bounding box center [123, 464] width 167 height 19
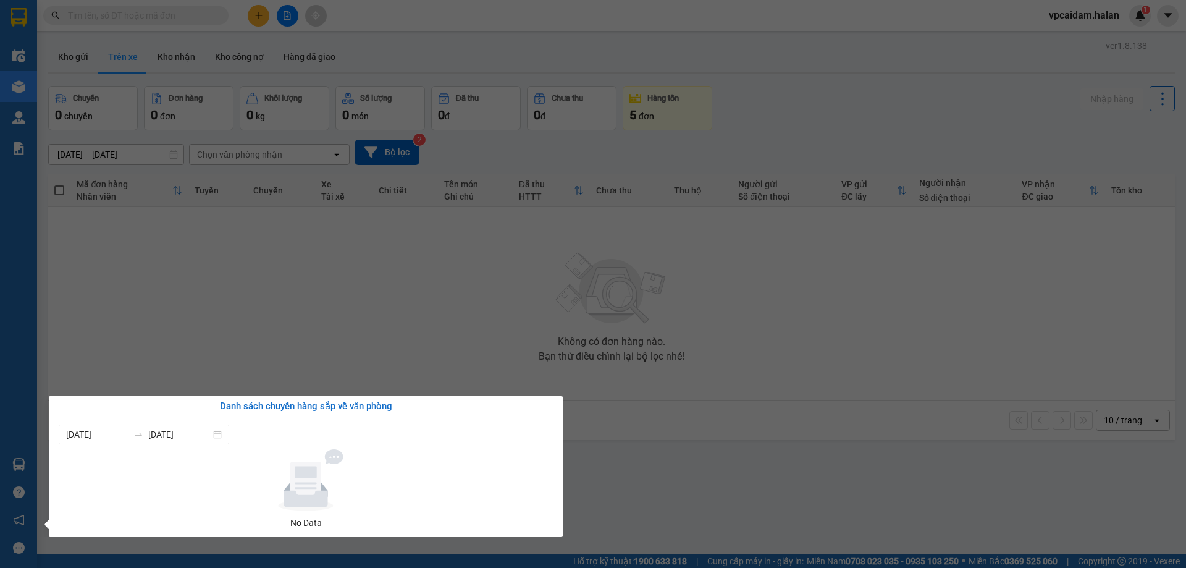
click at [199, 342] on section "Kết quả tìm kiếm ( 0 ) Bộ lọc No Data vpcaidam.halan 1 Điều hành xe Kho hàng mớ…" at bounding box center [593, 284] width 1186 height 568
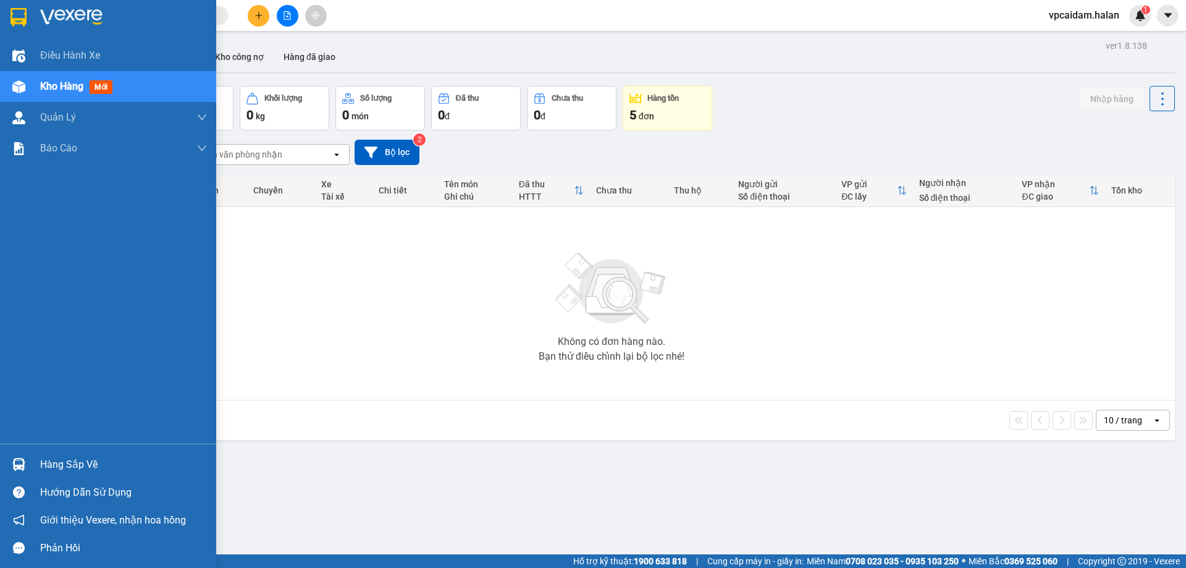
click at [83, 460] on div "Hàng sắp về" at bounding box center [123, 464] width 167 height 19
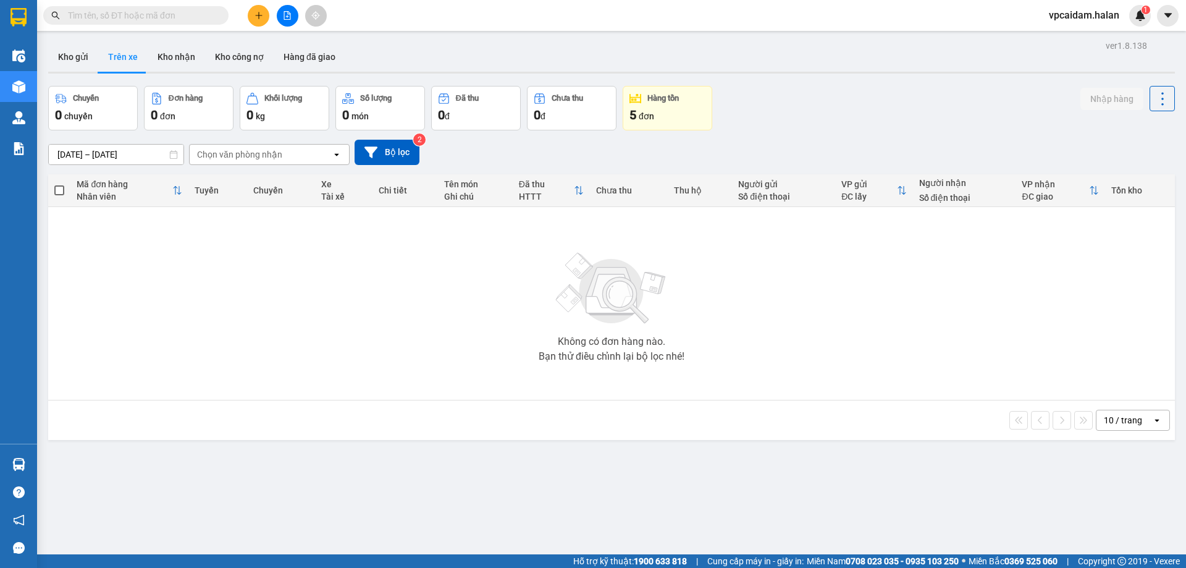
click at [170, 334] on section "Kết quả tìm kiếm ( 0 ) Bộ lọc No Data vpcaidam.halan 1 Điều hành xe Kho hàng mớ…" at bounding box center [593, 284] width 1186 height 568
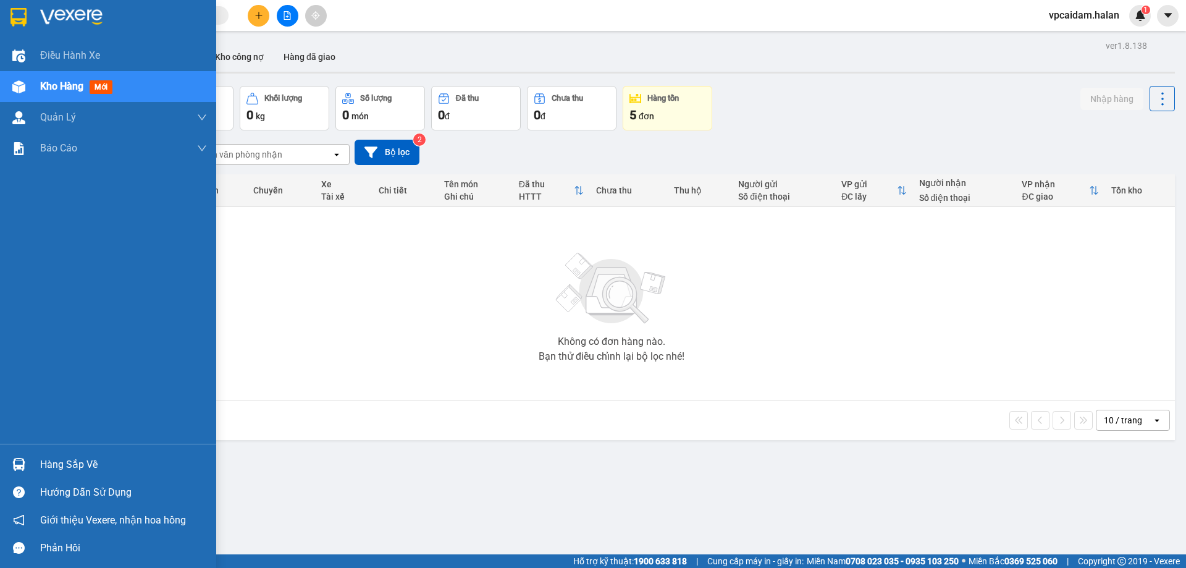
click at [74, 461] on div "Hàng sắp về" at bounding box center [123, 464] width 167 height 19
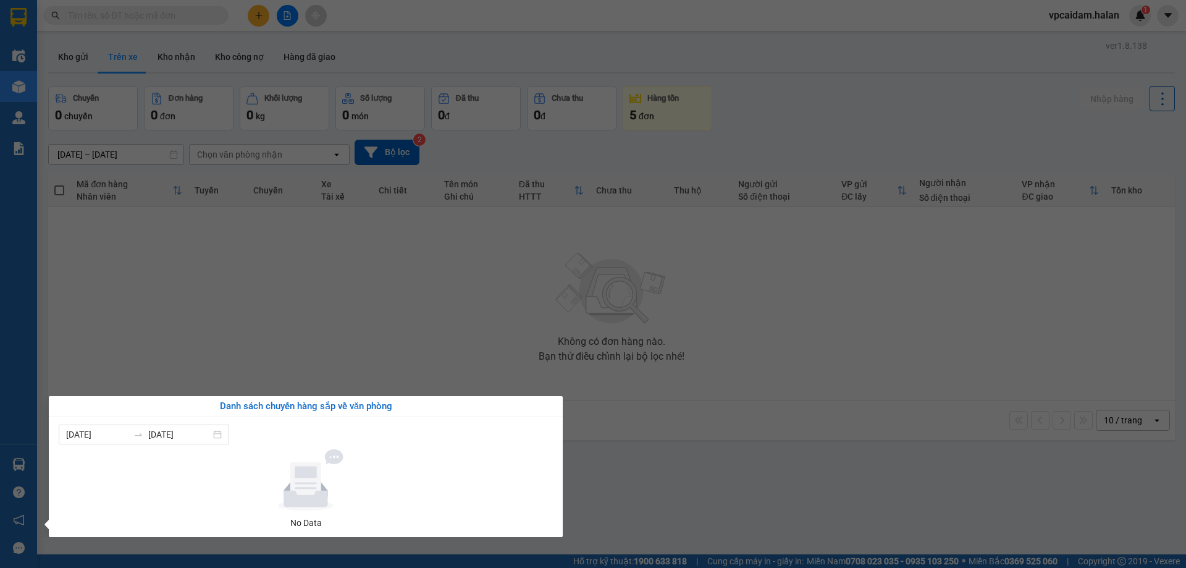
click at [376, 348] on section "Kết quả tìm kiếm ( 0 ) Bộ lọc No Data vpcaidam.halan 1 Điều hành xe Kho hàng mớ…" at bounding box center [593, 284] width 1186 height 568
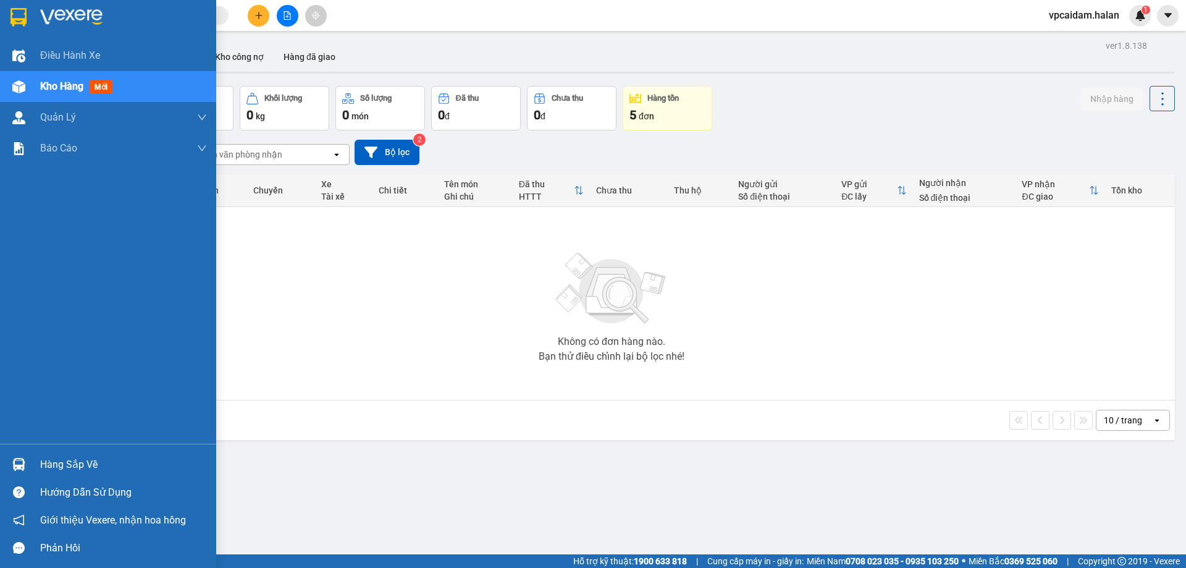
click at [75, 468] on div "Hàng sắp về" at bounding box center [123, 464] width 167 height 19
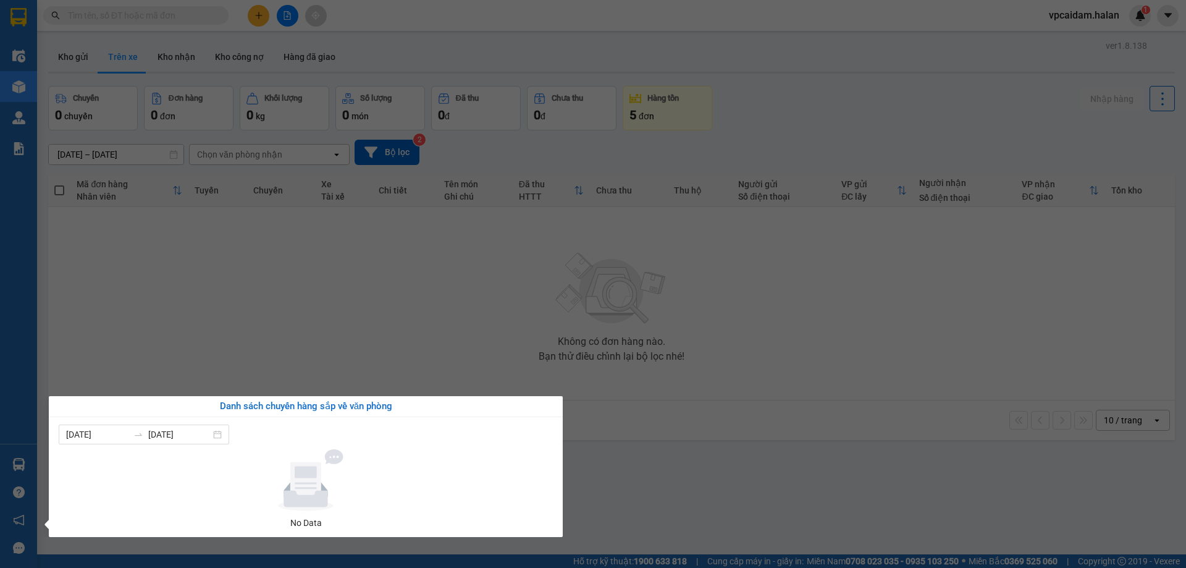
click at [105, 336] on section "Kết quả tìm kiếm ( 0 ) Bộ lọc No Data vpcaidam.halan 1 Điều hành xe Kho hàng mớ…" at bounding box center [593, 284] width 1186 height 568
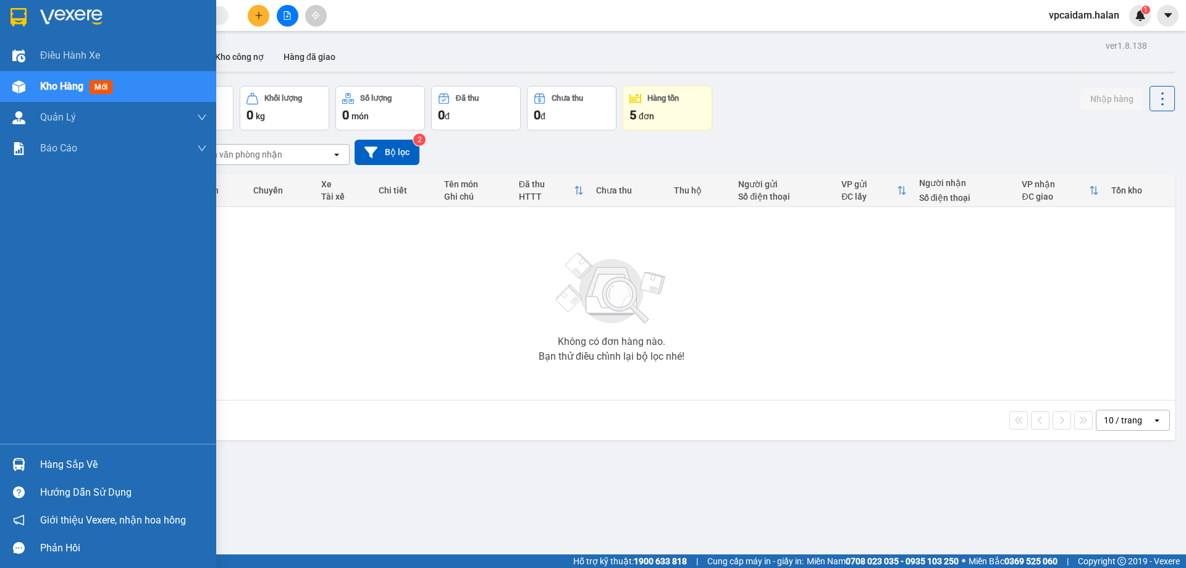
click at [86, 460] on div "Hàng sắp về" at bounding box center [123, 464] width 167 height 19
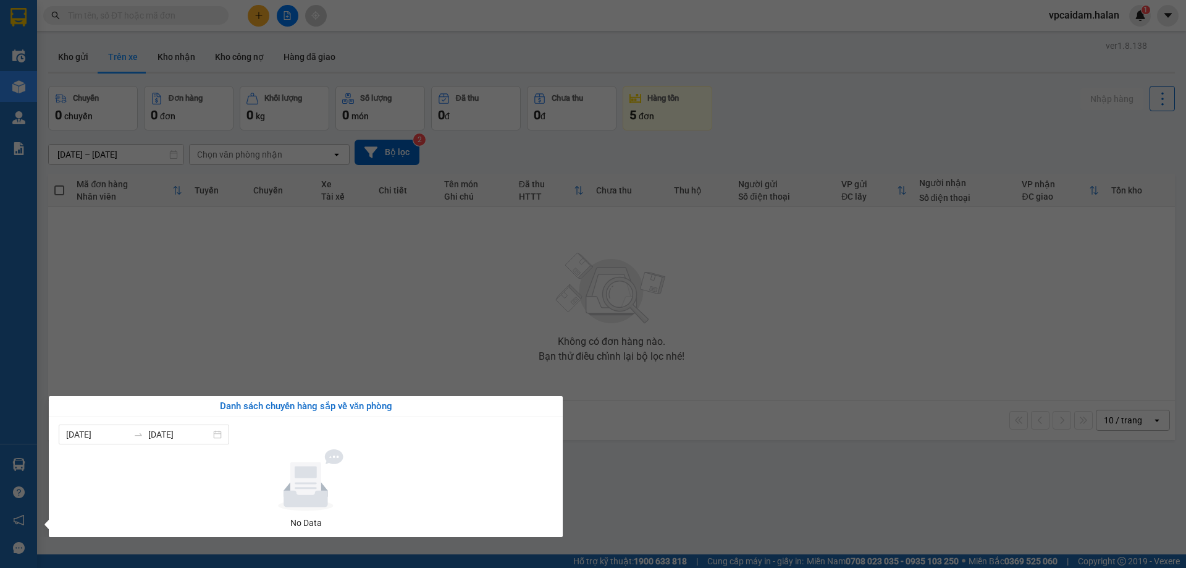
click at [19, 463] on div "Điều hành xe Kho hàng mới Quản [PERSON_NAME] lý chuyến Quản lý kiểm kho Báo cáo…" at bounding box center [18, 284] width 37 height 568
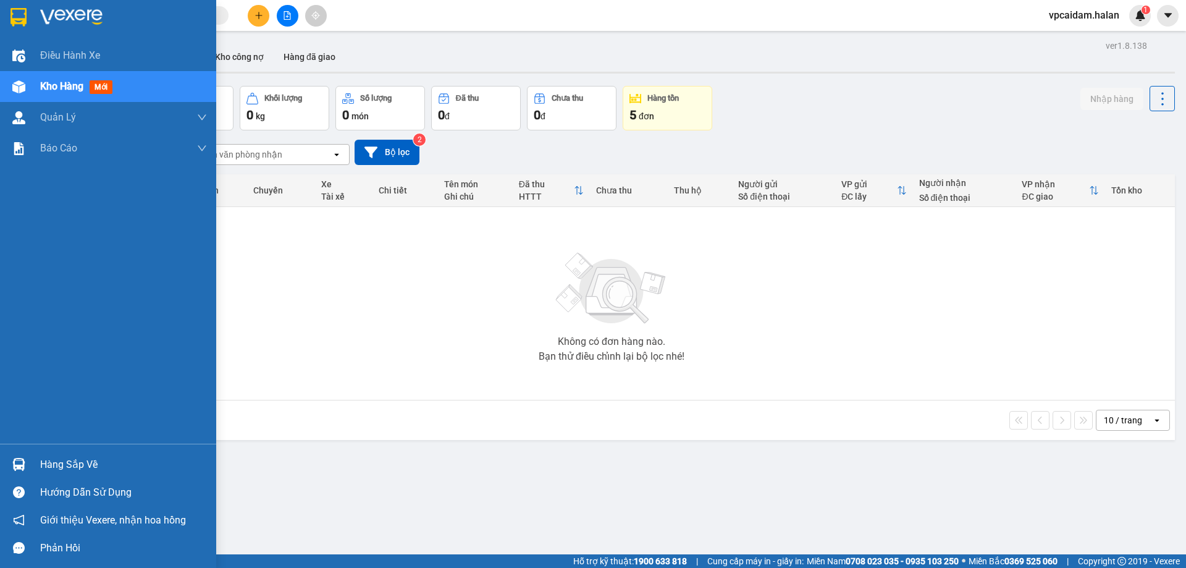
click at [19, 463] on img at bounding box center [18, 464] width 13 height 13
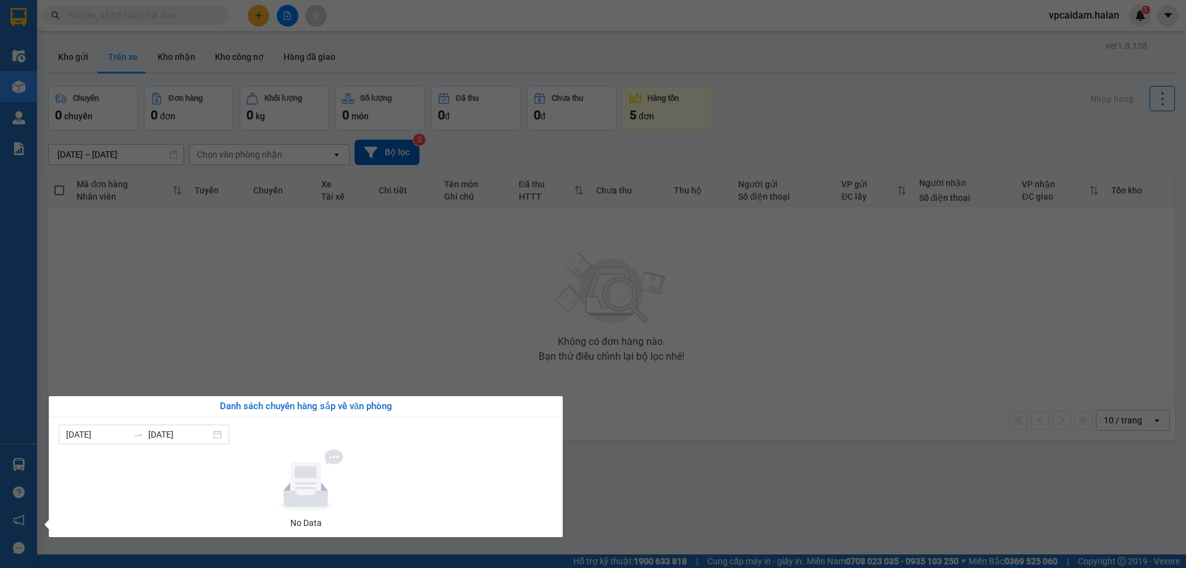
click at [28, 453] on div "Điều hành xe Kho hàng mới Quản [PERSON_NAME] lý chuyến Quản lý kiểm kho Báo cáo…" at bounding box center [18, 284] width 37 height 568
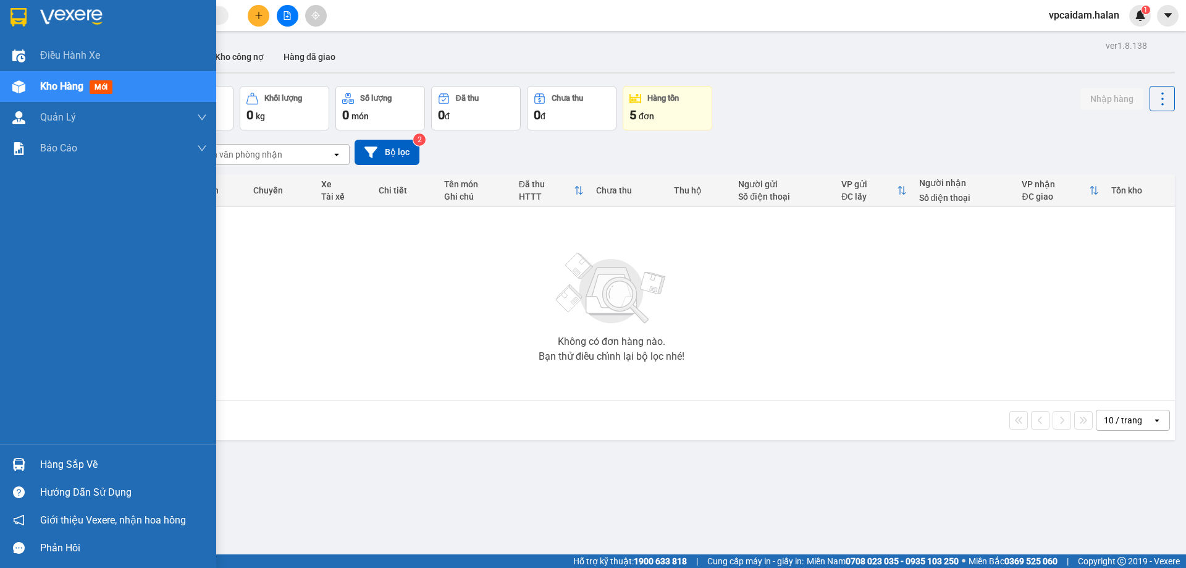
click at [26, 455] on div at bounding box center [19, 464] width 22 height 22
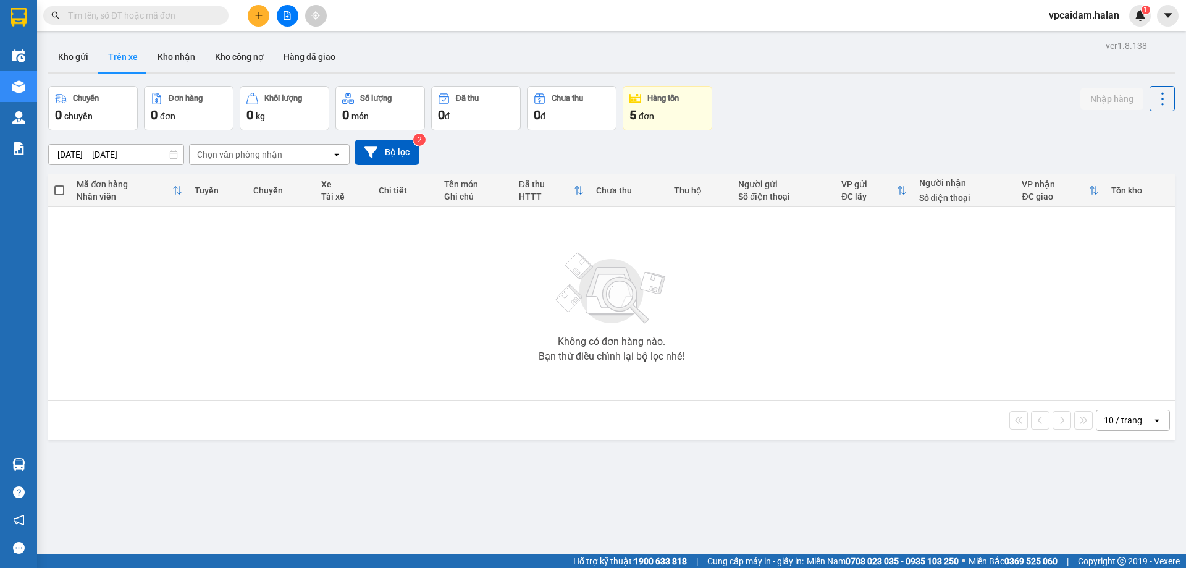
click at [337, 361] on section "Kết quả tìm kiếm ( 0 ) Bộ lọc No Data vpcaidam.halan 1 Điều hành xe Kho hàng mớ…" at bounding box center [593, 284] width 1186 height 568
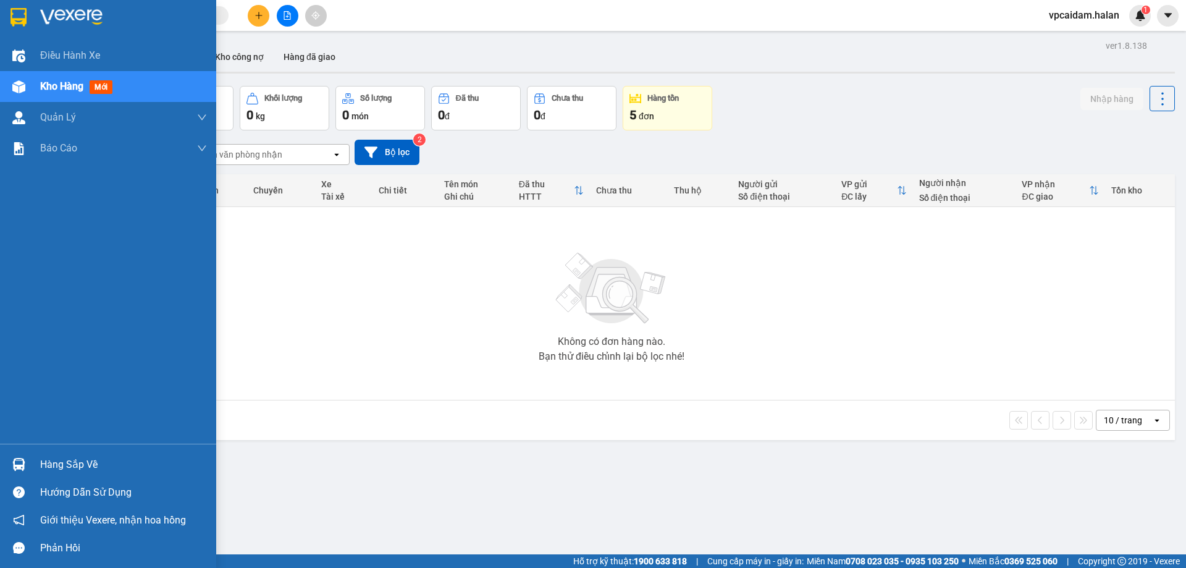
click at [60, 456] on div "Hàng sắp về" at bounding box center [123, 464] width 167 height 19
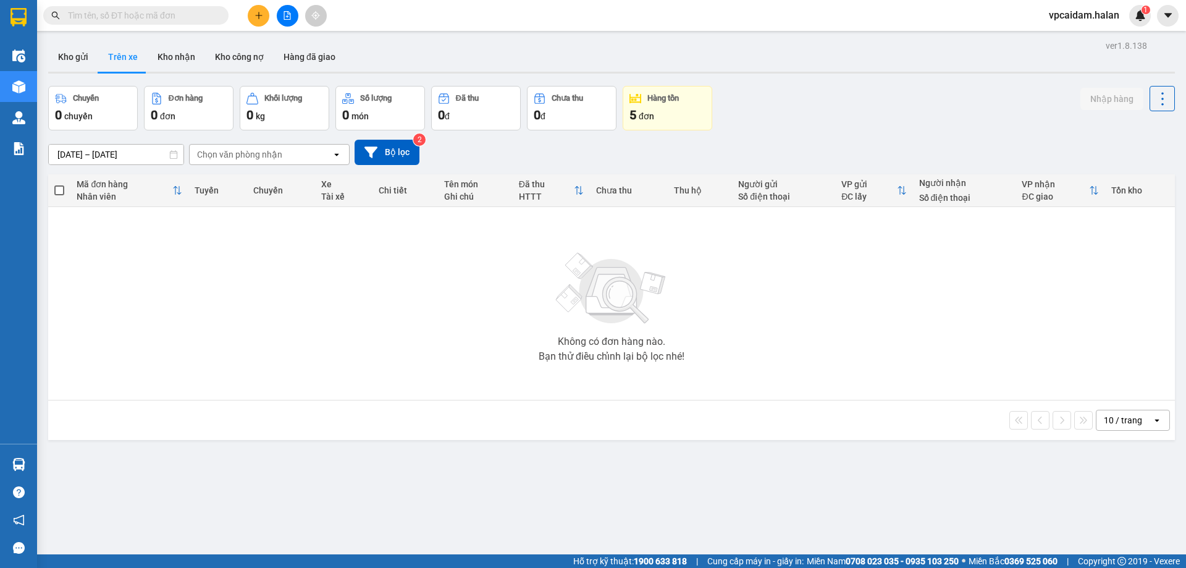
drag, startPoint x: 383, startPoint y: 298, endPoint x: 285, endPoint y: 88, distance: 231.0
click at [382, 298] on section "Kết quả tìm kiếm ( 0 ) Bộ lọc No Data vpcaidam.halan 1 Điều hành xe Kho hàng mớ…" at bounding box center [593, 284] width 1186 height 568
click at [172, 59] on button "Kho nhận" at bounding box center [176, 57] width 57 height 30
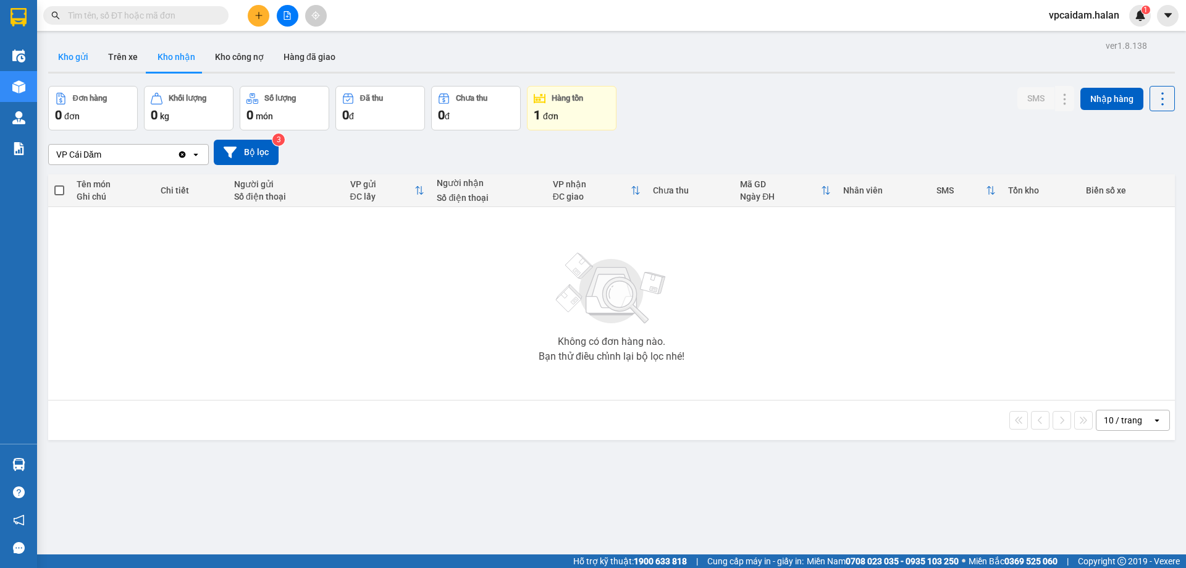
click at [68, 54] on button "Kho gửi" at bounding box center [73, 57] width 50 height 30
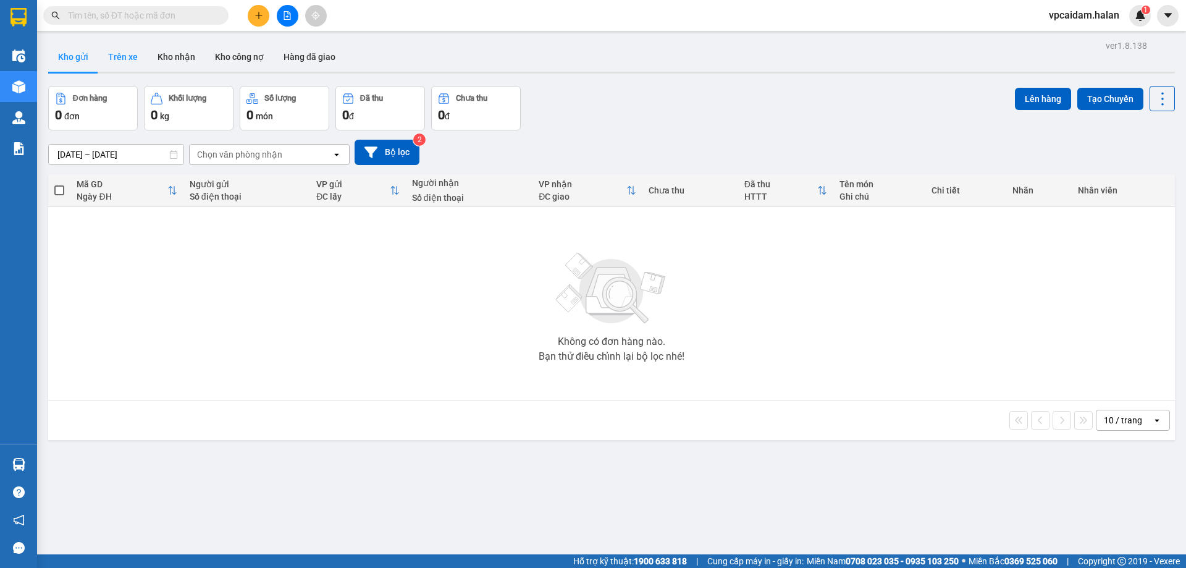
click at [135, 54] on button "Trên xe" at bounding box center [122, 57] width 49 height 30
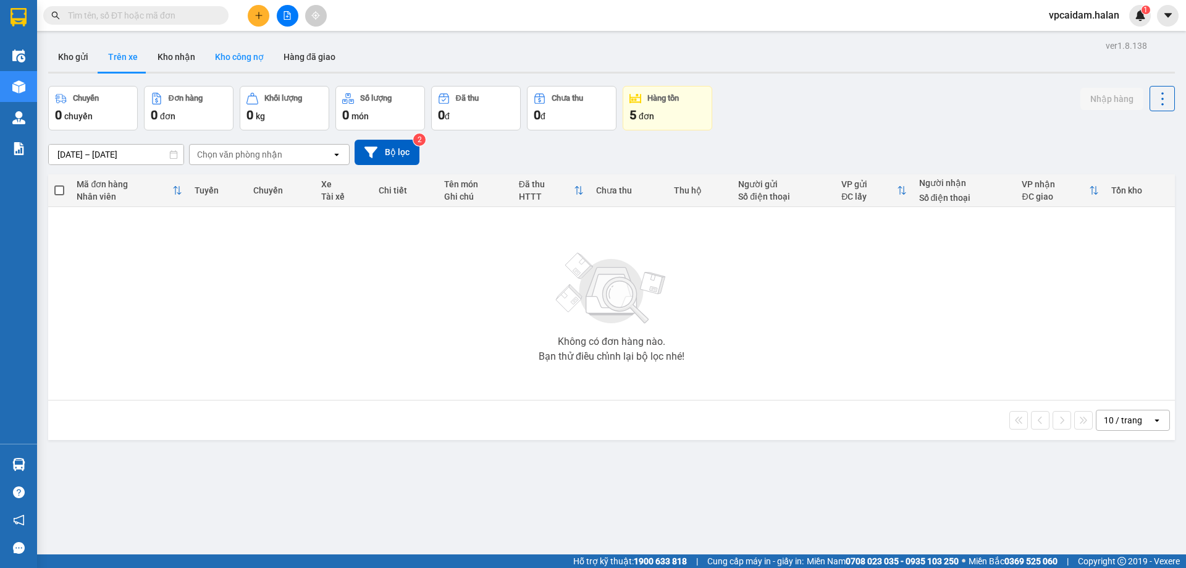
drag, startPoint x: 238, startPoint y: 54, endPoint x: 214, endPoint y: 53, distance: 24.8
click at [239, 54] on button "Kho công nợ" at bounding box center [239, 57] width 69 height 30
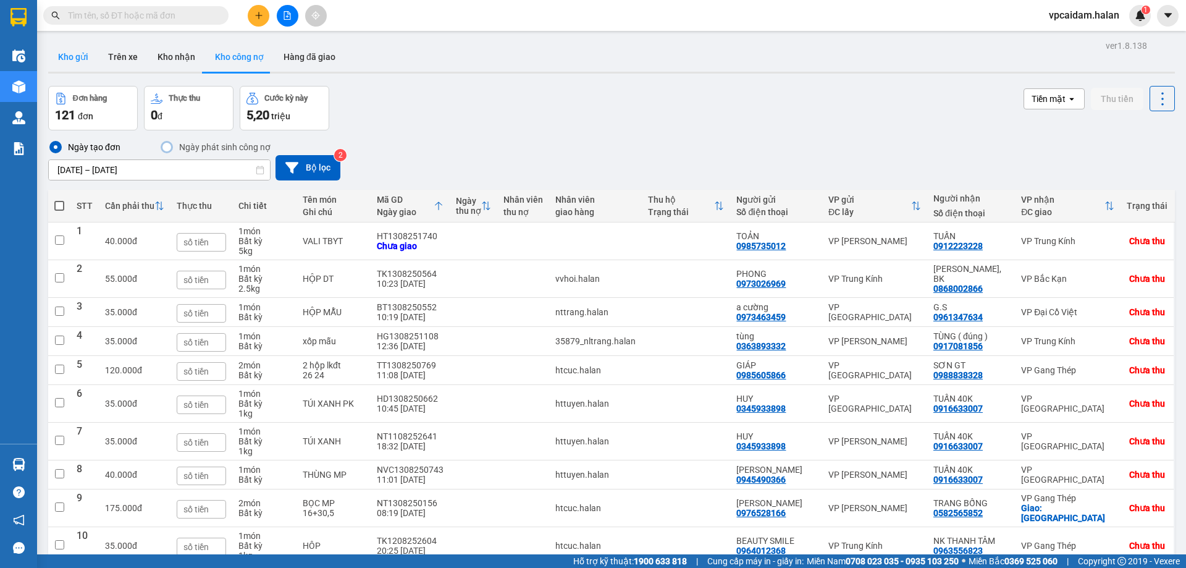
click at [82, 59] on button "Kho gửi" at bounding box center [73, 57] width 50 height 30
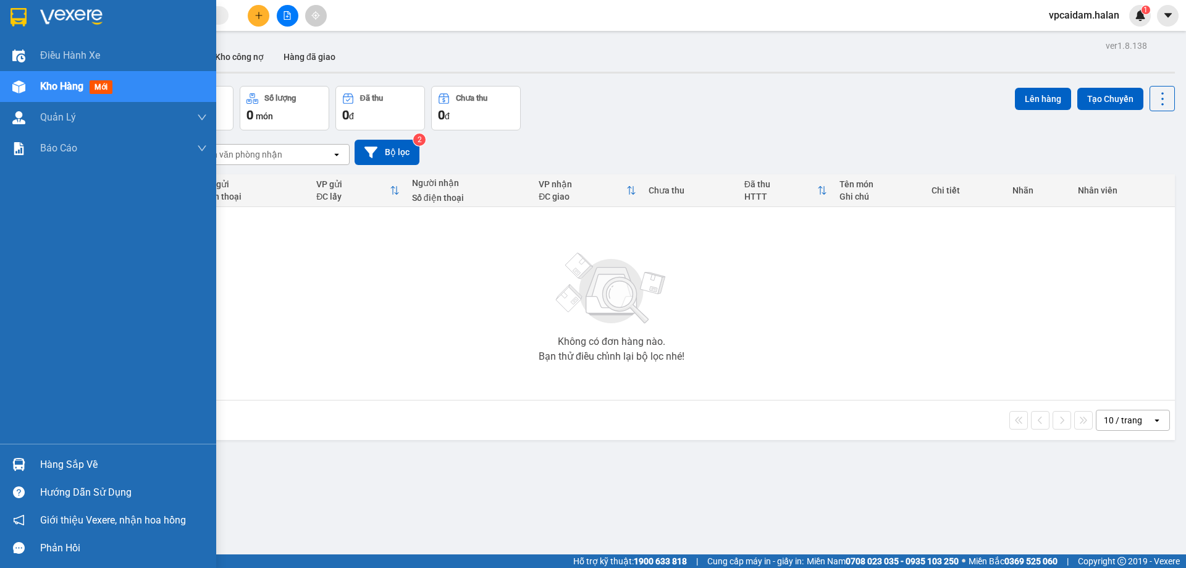
click at [89, 468] on div "Hàng sắp về" at bounding box center [123, 464] width 167 height 19
click at [20, 460] on div "Điều hành xe Kho hàng mới Quản [PERSON_NAME] lý chuyến Quản lý kiểm kho Báo cáo…" at bounding box center [108, 284] width 216 height 568
click at [20, 460] on img at bounding box center [18, 464] width 13 height 13
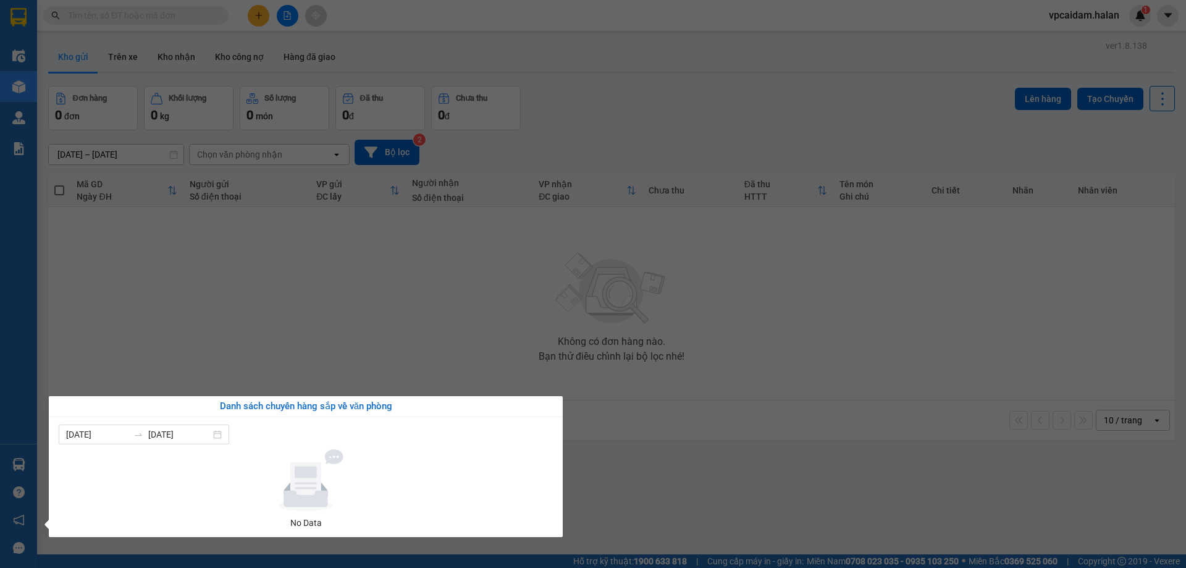
click at [193, 345] on section "Kết quả tìm kiếm ( 0 ) Bộ lọc No Data vpcaidam.halan 1 Điều hành xe Kho hàng mớ…" at bounding box center [593, 284] width 1186 height 568
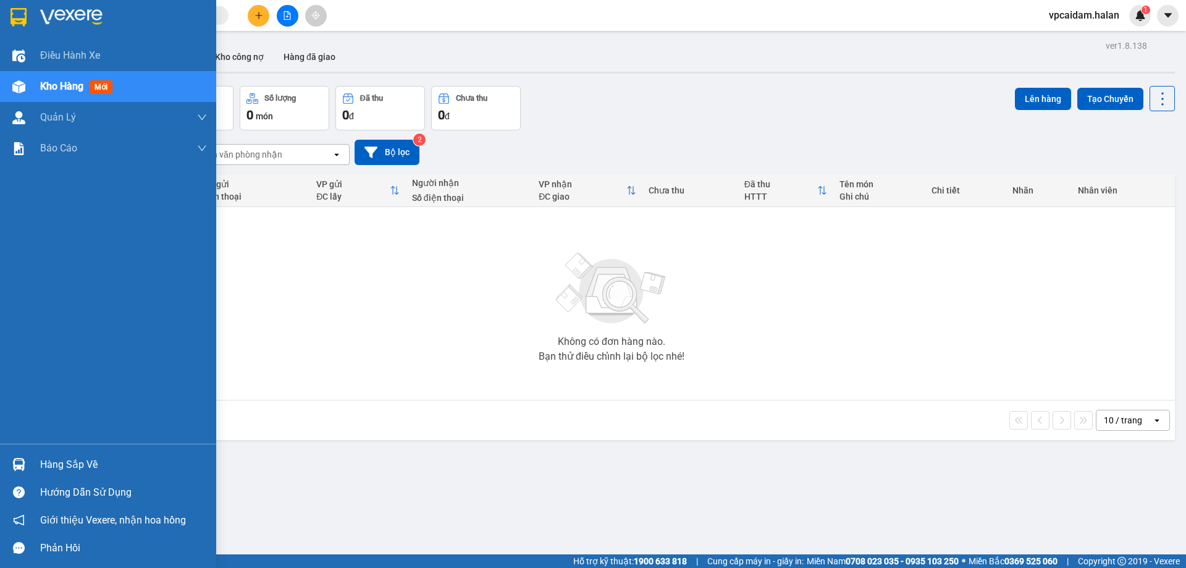
click at [120, 461] on div "Hàng sắp về" at bounding box center [123, 464] width 167 height 19
click at [13, 460] on div "Điều hành xe Kho hàng mới Quản [PERSON_NAME] lý chuyến Quản lý kiểm kho Báo cáo…" at bounding box center [108, 284] width 216 height 568
click at [14, 460] on img at bounding box center [18, 464] width 13 height 13
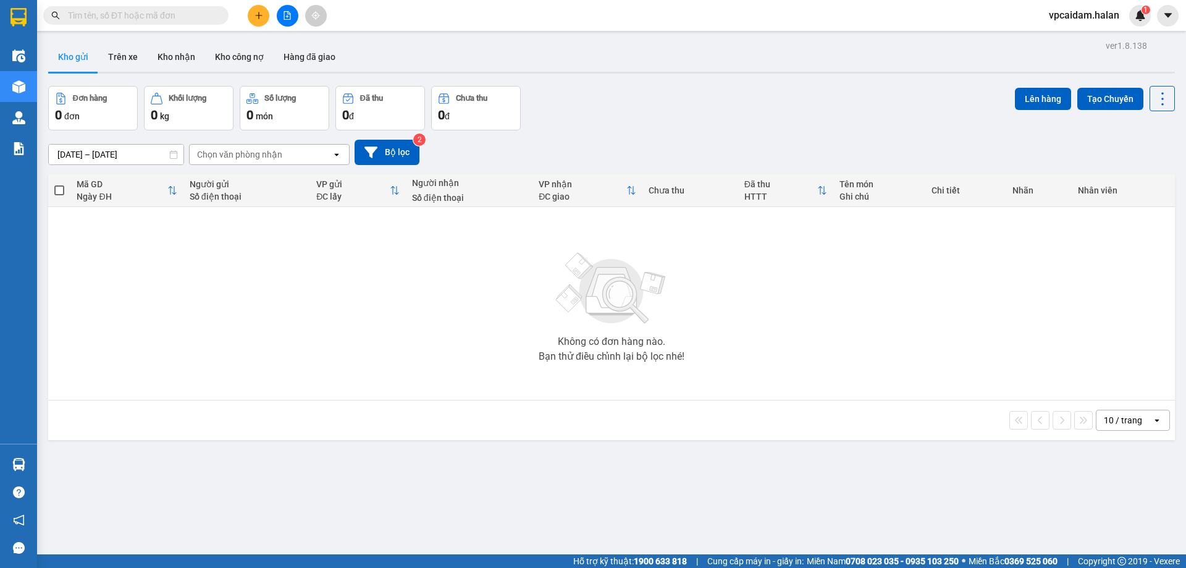
click at [280, 148] on section "Kết quả tìm kiếm ( 0 ) Bộ lọc No Data vpcaidam.halan 1 Điều hành xe Kho hàng mớ…" at bounding box center [593, 284] width 1186 height 568
drag, startPoint x: 110, startPoint y: 67, endPoint x: 116, endPoint y: 65, distance: 6.4
click at [114, 67] on button "Trên xe" at bounding box center [122, 57] width 49 height 30
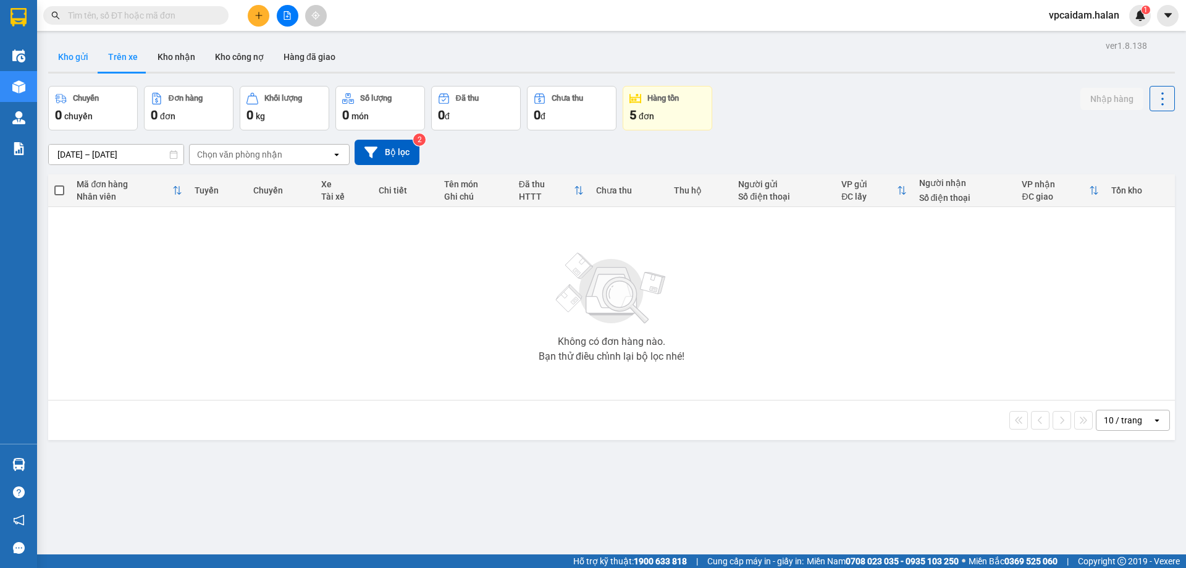
click at [69, 61] on button "Kho gửi" at bounding box center [73, 57] width 50 height 30
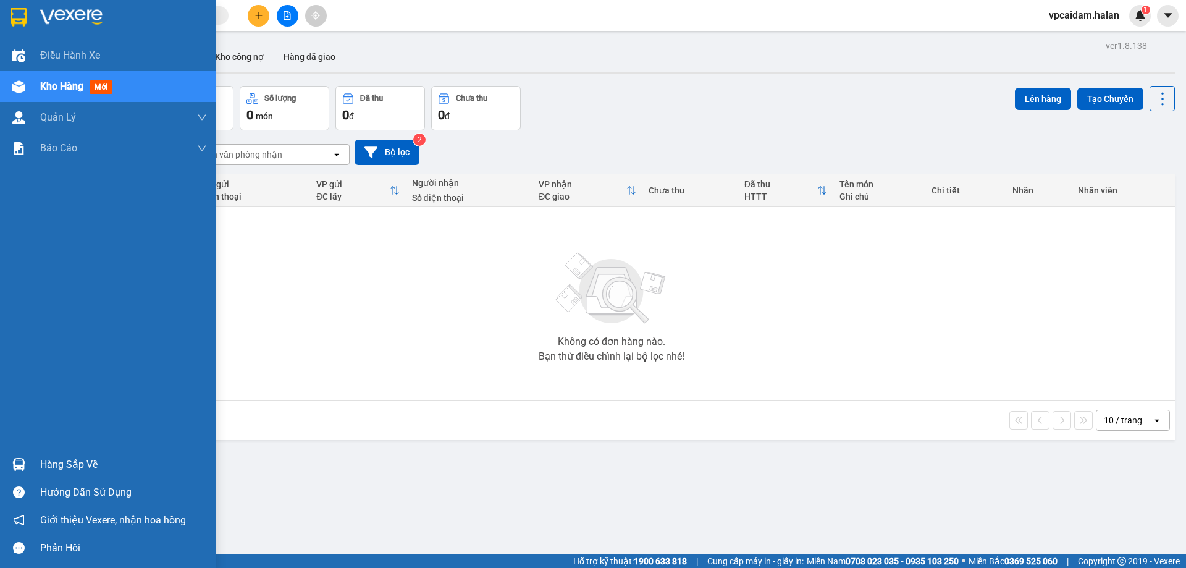
click at [68, 454] on div "Hàng sắp về" at bounding box center [108, 464] width 216 height 28
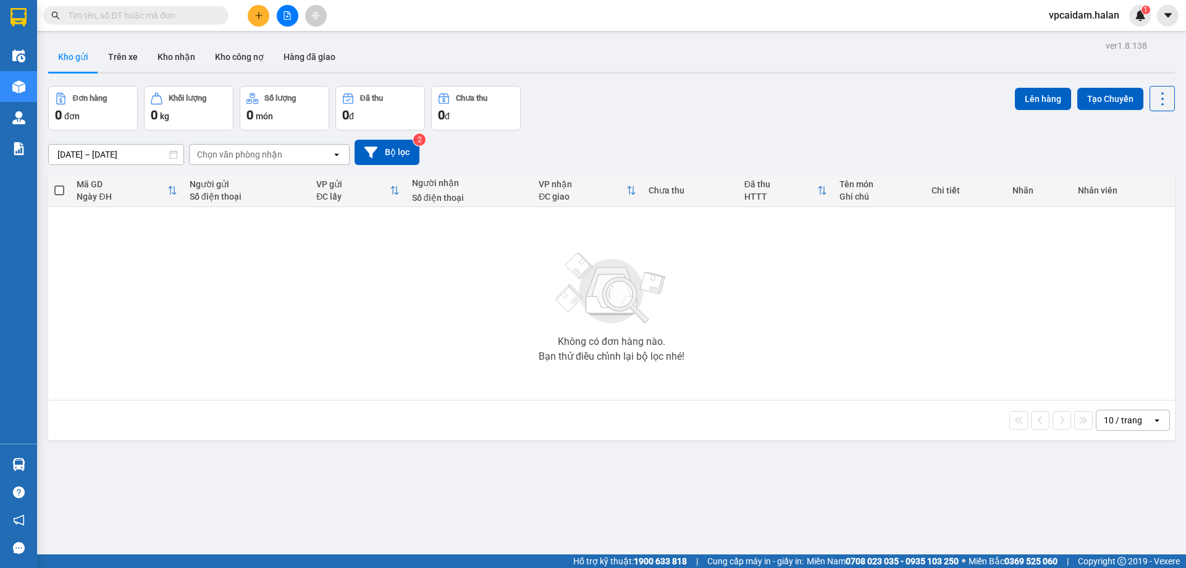
drag, startPoint x: 348, startPoint y: 306, endPoint x: 170, endPoint y: 409, distance: 205.9
click at [347, 306] on section "Kết quả tìm kiếm ( 0 ) Bộ lọc No Data vpcaidam.halan 1 Điều hành xe Kho hàng mớ…" at bounding box center [593, 284] width 1186 height 568
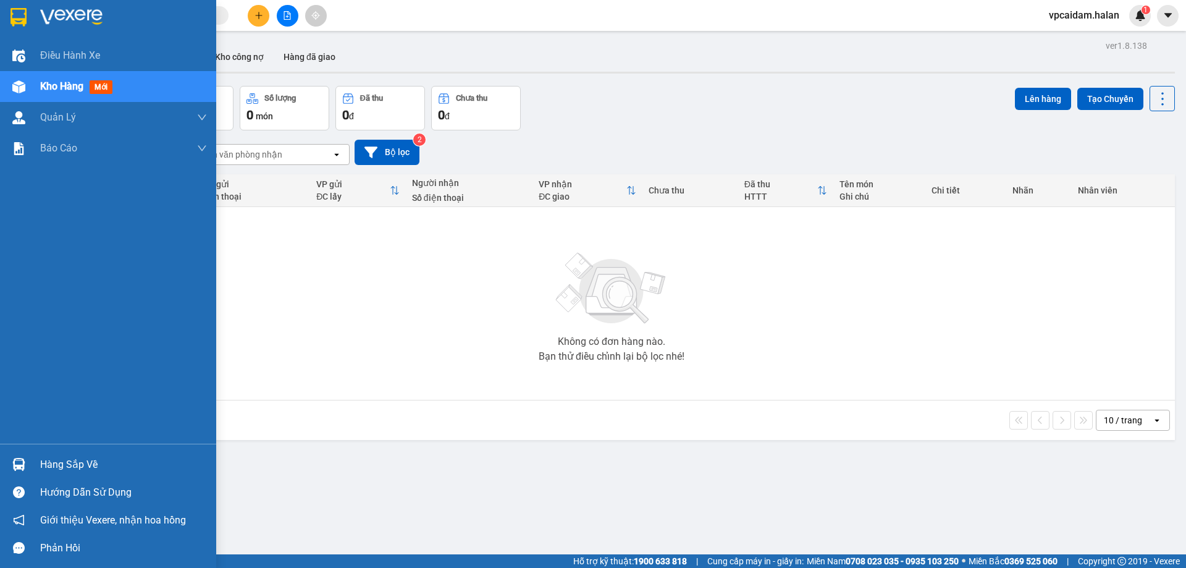
click at [79, 460] on div "Hàng sắp về" at bounding box center [123, 464] width 167 height 19
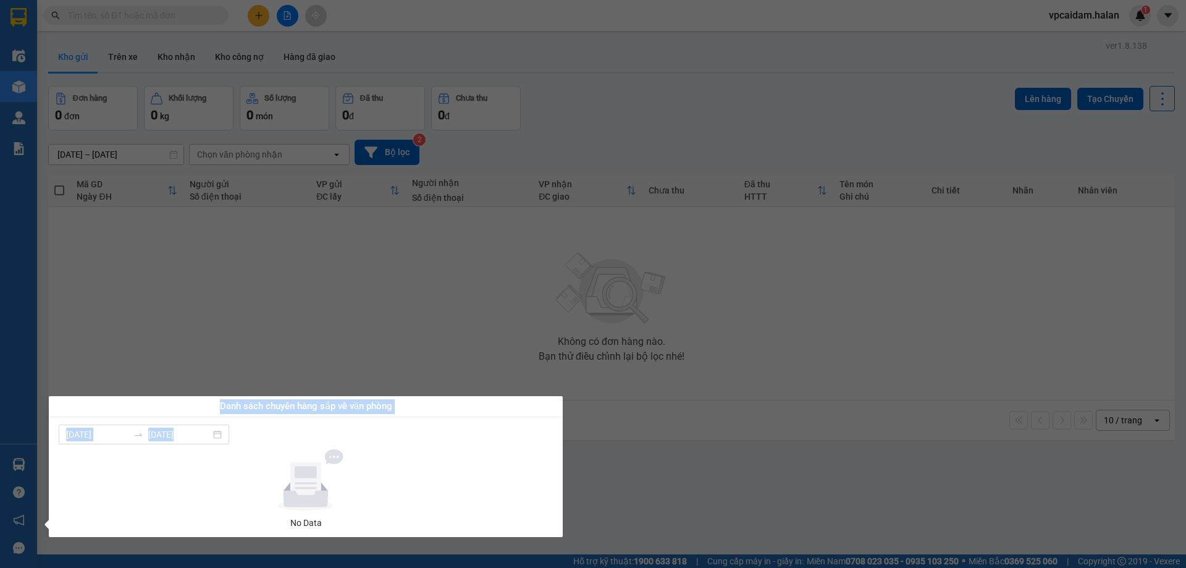
drag, startPoint x: 217, startPoint y: 405, endPoint x: 400, endPoint y: 419, distance: 183.4
click at [400, 419] on div "Danh sách chuyến hàng sắp về văn phòng [DATE] [DATE] No Data" at bounding box center [306, 466] width 514 height 141
click at [382, 411] on div "Danh sách chuyến hàng sắp về văn phòng" at bounding box center [306, 406] width 494 height 15
drag, startPoint x: 211, startPoint y: 405, endPoint x: 413, endPoint y: 410, distance: 201.4
click at [413, 410] on div "Danh sách chuyến hàng sắp về văn phòng" at bounding box center [306, 406] width 494 height 15
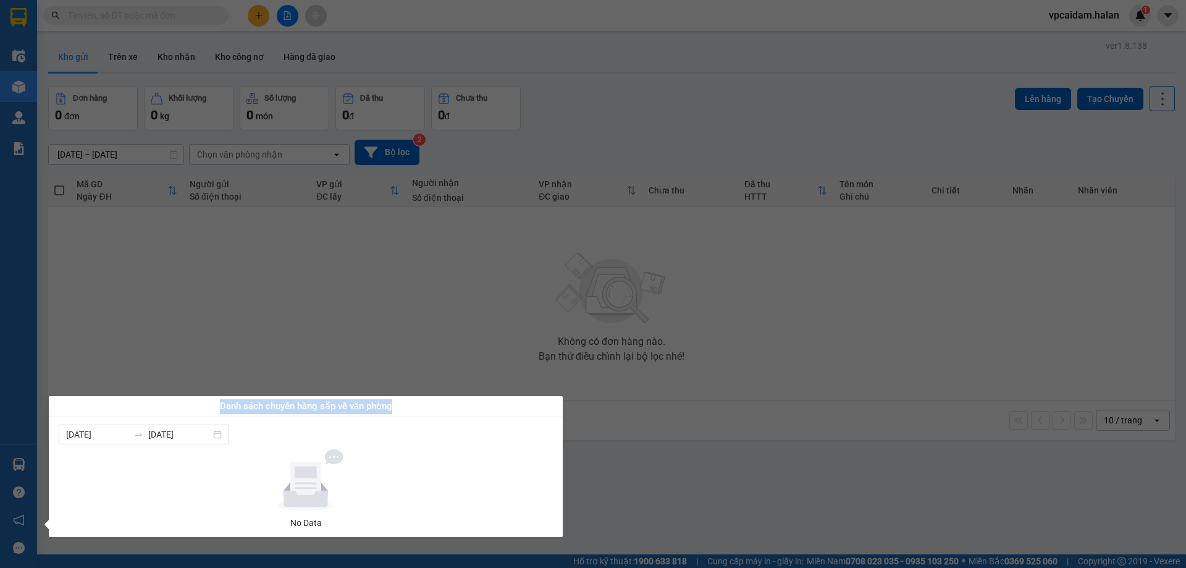
click at [358, 410] on div "Danh sách chuyến hàng sắp về văn phòng" at bounding box center [306, 406] width 494 height 15
click at [177, 267] on section "Kết quả tìm kiếm ( 0 ) Bộ lọc No Data vpcaidam.halan 1 Điều hành xe Kho hàng mớ…" at bounding box center [593, 284] width 1186 height 568
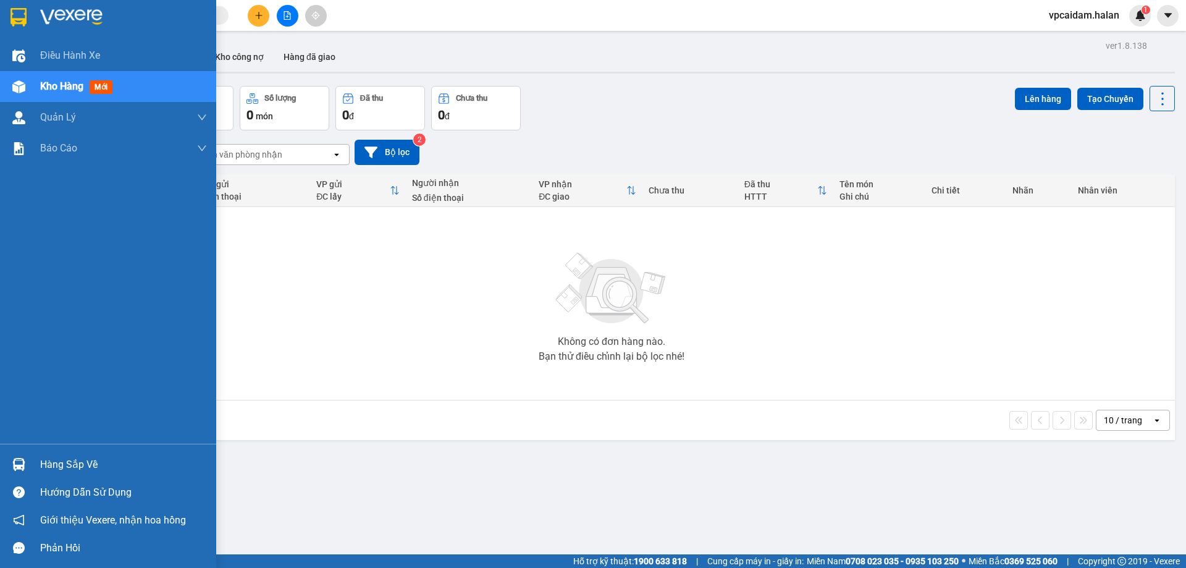
click at [69, 458] on div "Hàng sắp về" at bounding box center [123, 464] width 167 height 19
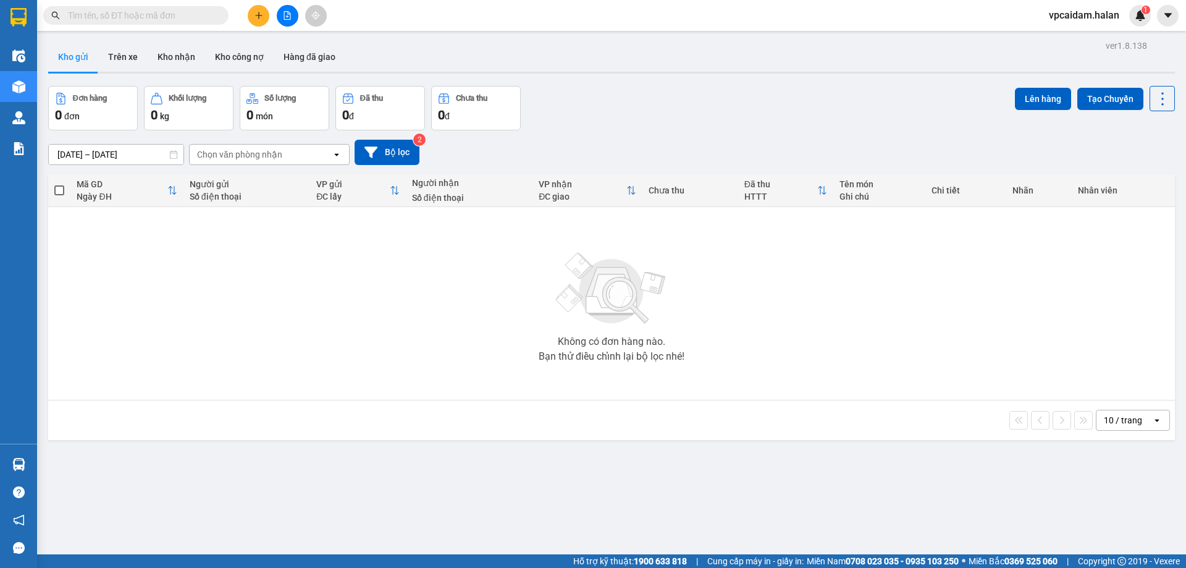
drag, startPoint x: 219, startPoint y: 293, endPoint x: 208, endPoint y: 295, distance: 11.3
click at [217, 293] on section "Kết quả tìm kiếm ( 0 ) Bộ lọc No Data vpcaidam.halan 1 Điều hành xe Kho hàng mớ…" at bounding box center [593, 284] width 1186 height 568
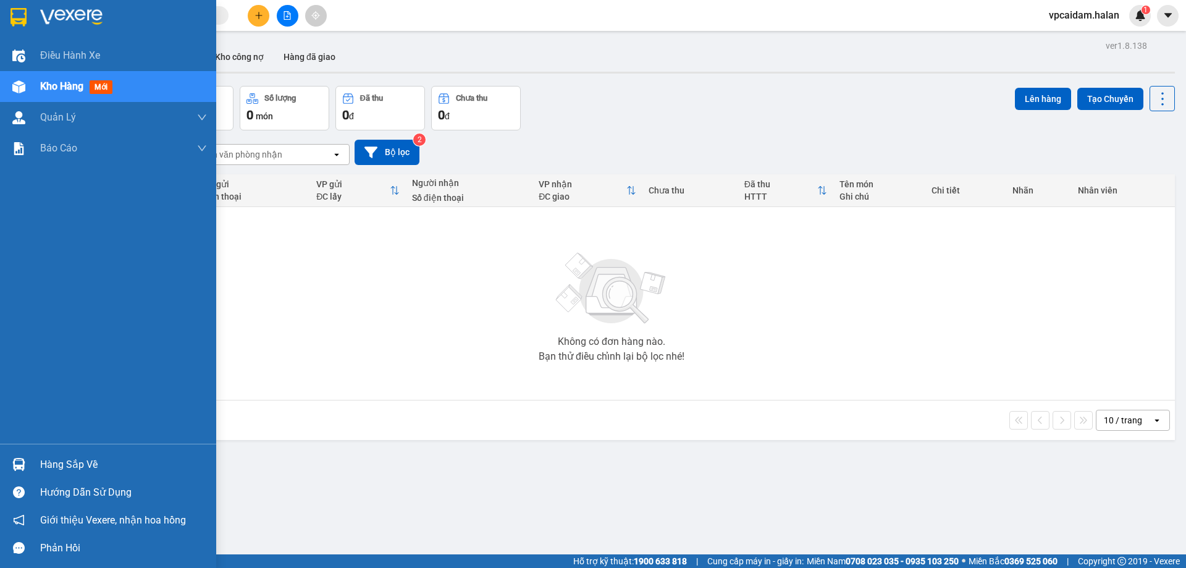
click at [71, 459] on div "Hàng sắp về" at bounding box center [123, 464] width 167 height 19
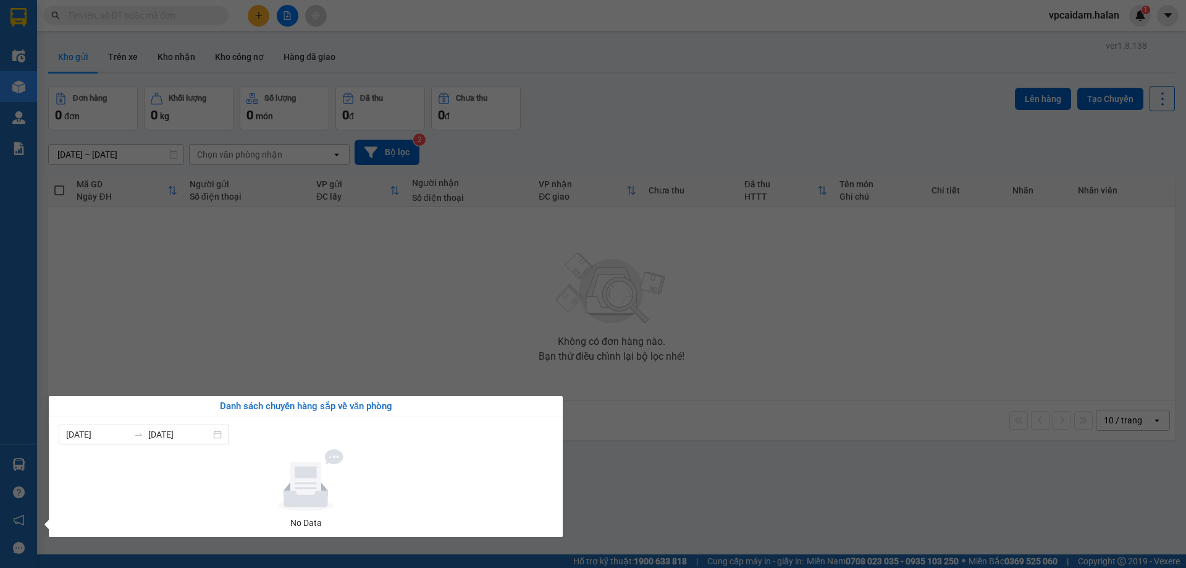
click at [332, 364] on section "Kết quả tìm kiếm ( 0 ) Bộ lọc No Data vpcaidam.halan 1 Điều hành xe Kho hàng mớ…" at bounding box center [593, 284] width 1186 height 568
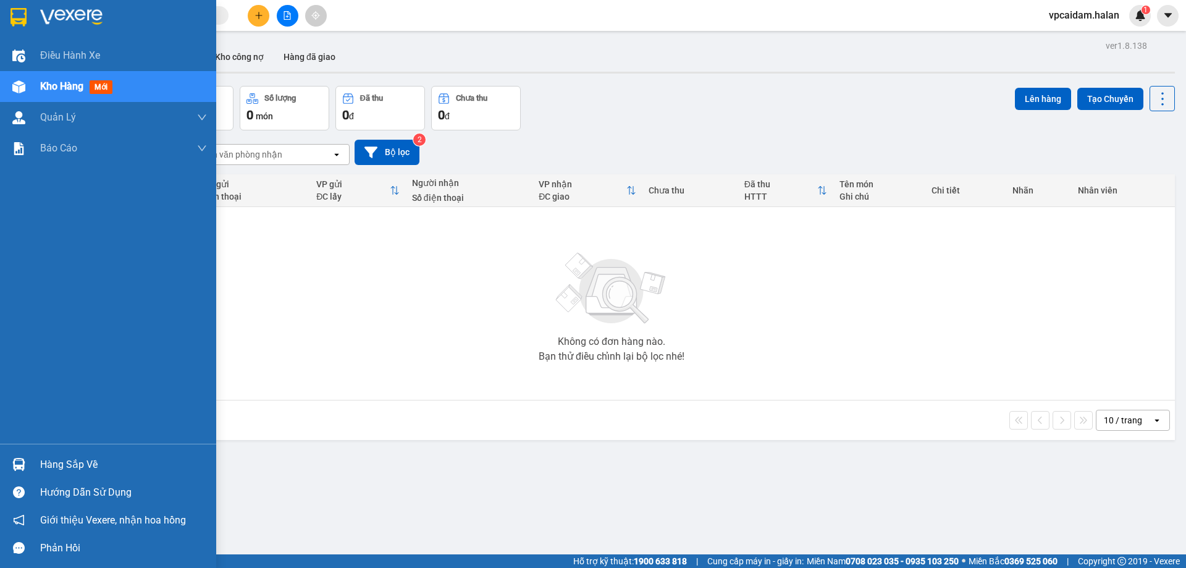
click at [65, 452] on div "Hàng sắp về" at bounding box center [108, 464] width 216 height 28
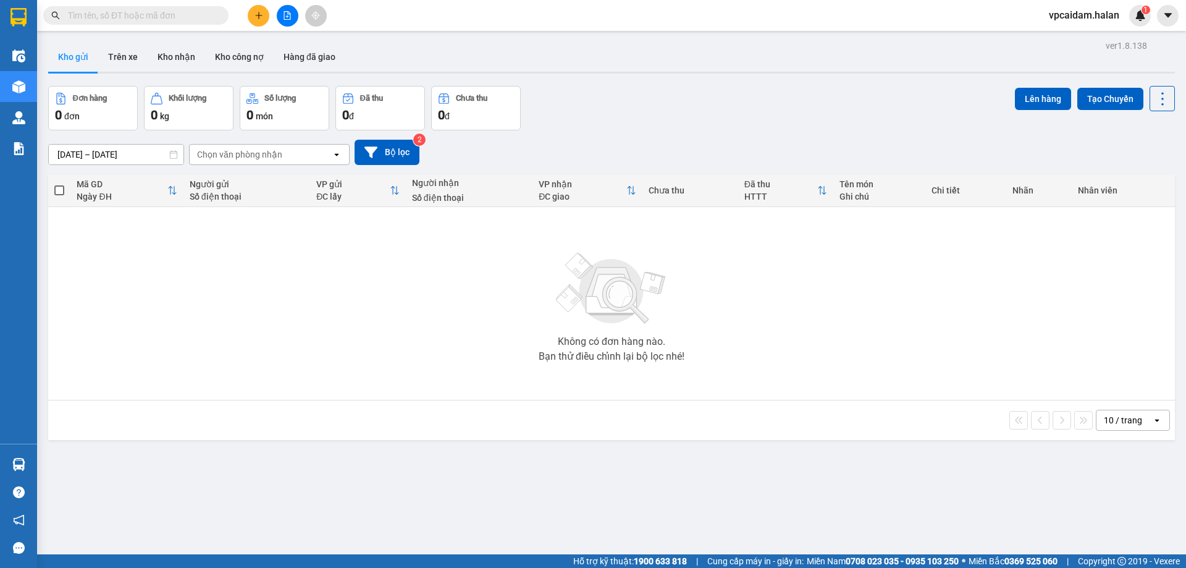
click at [259, 340] on section "Kết quả tìm kiếm ( 0 ) Bộ lọc No Data vpcaidam.halan 1 Điều hành xe Kho hàng mớ…" at bounding box center [593, 284] width 1186 height 568
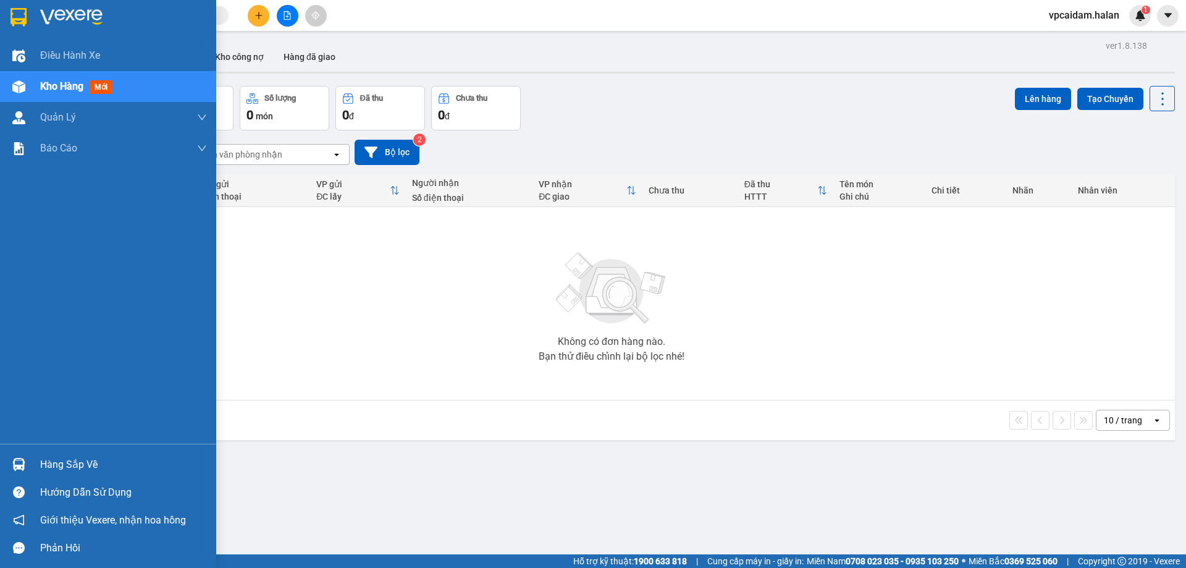
click at [73, 459] on div "Hàng sắp về" at bounding box center [123, 464] width 167 height 19
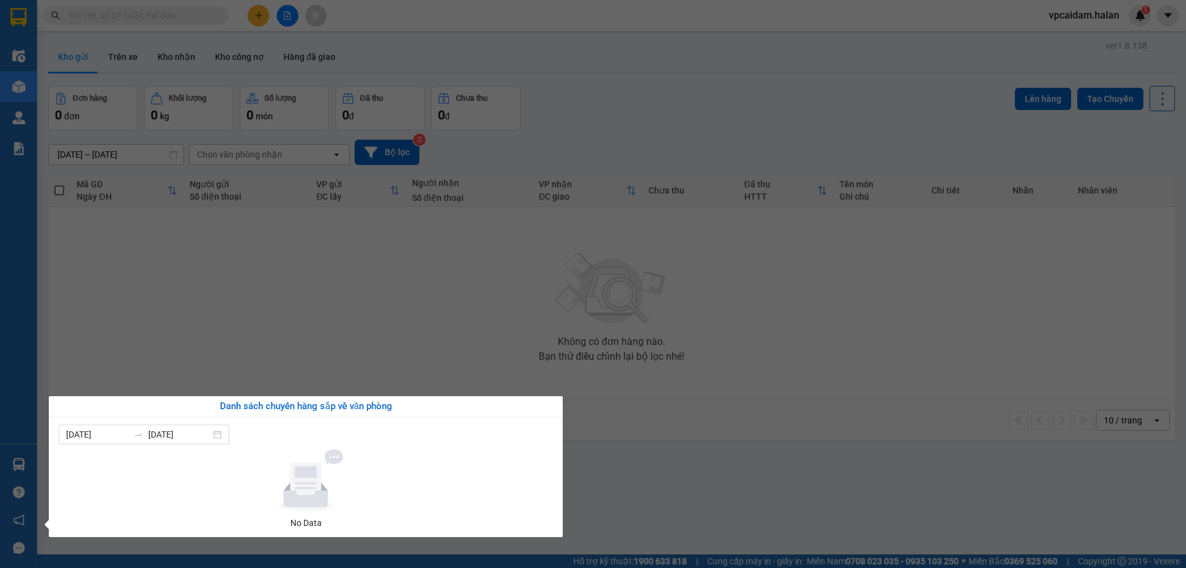
click at [276, 337] on section "Kết quả tìm kiếm ( 0 ) Bộ lọc No Data vpcaidam.halan 1 Điều hành xe Kho hàng mớ…" at bounding box center [593, 284] width 1186 height 568
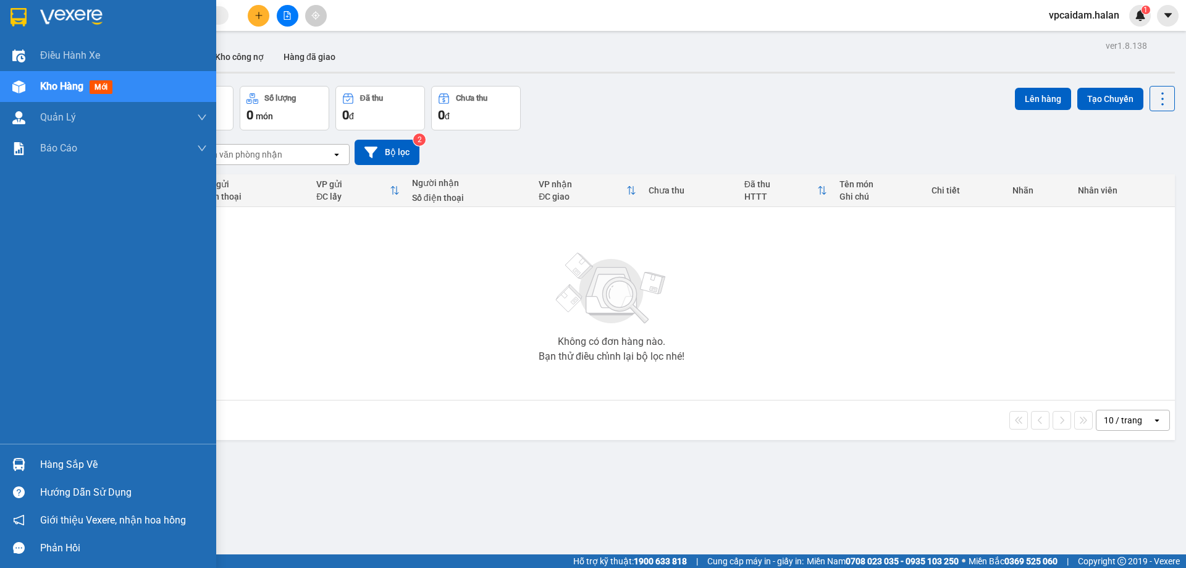
drag, startPoint x: 109, startPoint y: 465, endPoint x: 153, endPoint y: 443, distance: 49.5
click at [109, 465] on div "Hàng sắp về" at bounding box center [123, 464] width 167 height 19
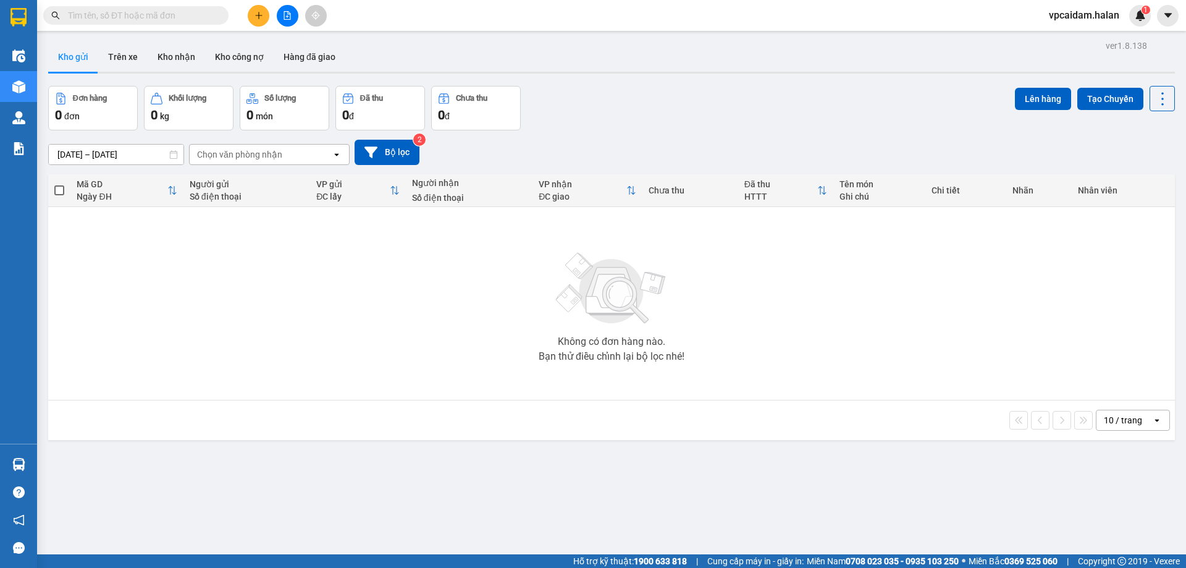
click at [410, 327] on section "Kết quả tìm kiếm ( 0 ) Bộ lọc No Data vpcaidam.halan 1 Điều hành xe Kho hàng mớ…" at bounding box center [593, 284] width 1186 height 568
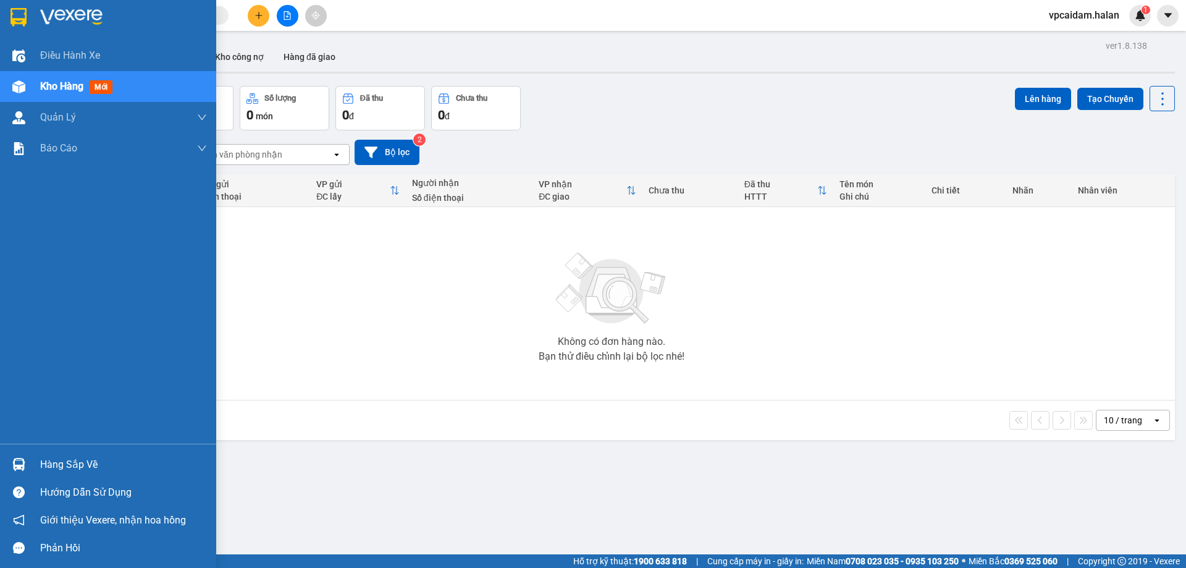
click at [40, 458] on div "Hàng sắp về" at bounding box center [123, 464] width 167 height 19
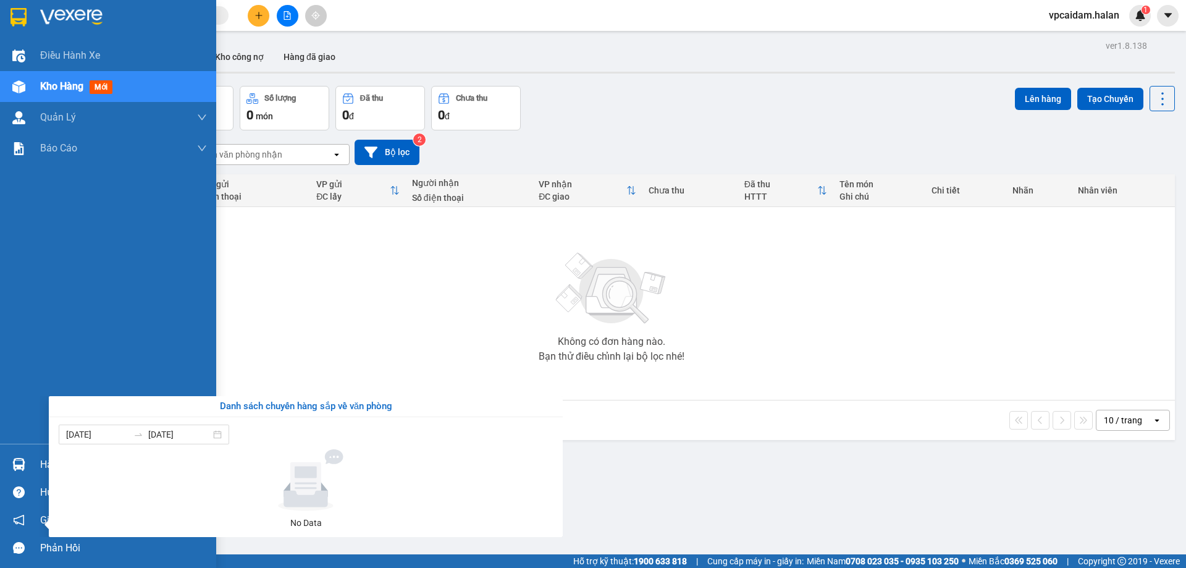
click at [21, 83] on div "Điều hành xe Kho hàng mới Quản [PERSON_NAME] lý chuyến Quản lý kiểm kho Báo cáo…" at bounding box center [108, 284] width 216 height 568
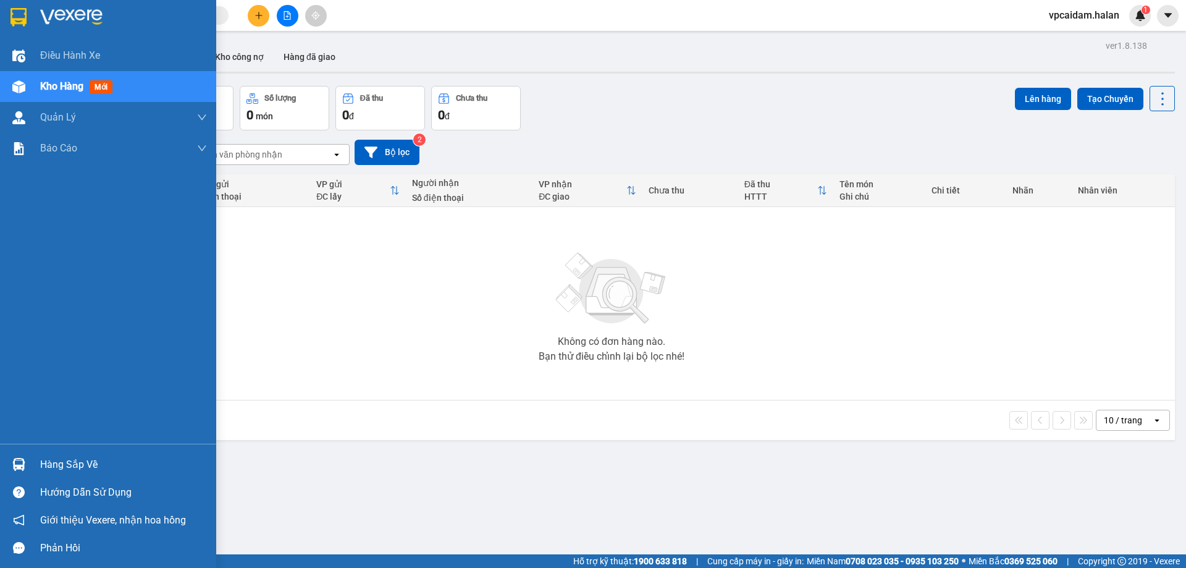
click at [90, 458] on div "Hàng sắp về" at bounding box center [123, 464] width 167 height 19
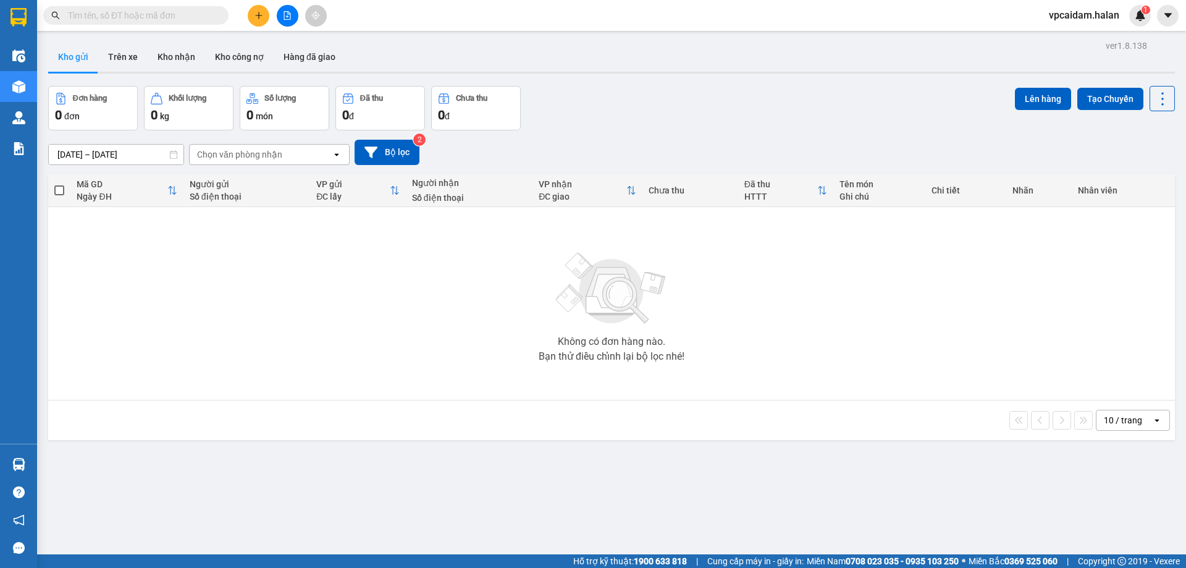
click at [385, 318] on section "Kết quả tìm kiếm ( 0 ) Bộ lọc No Data vpcaidam.halan 1 Điều hành xe Kho hàng mớ…" at bounding box center [593, 284] width 1186 height 568
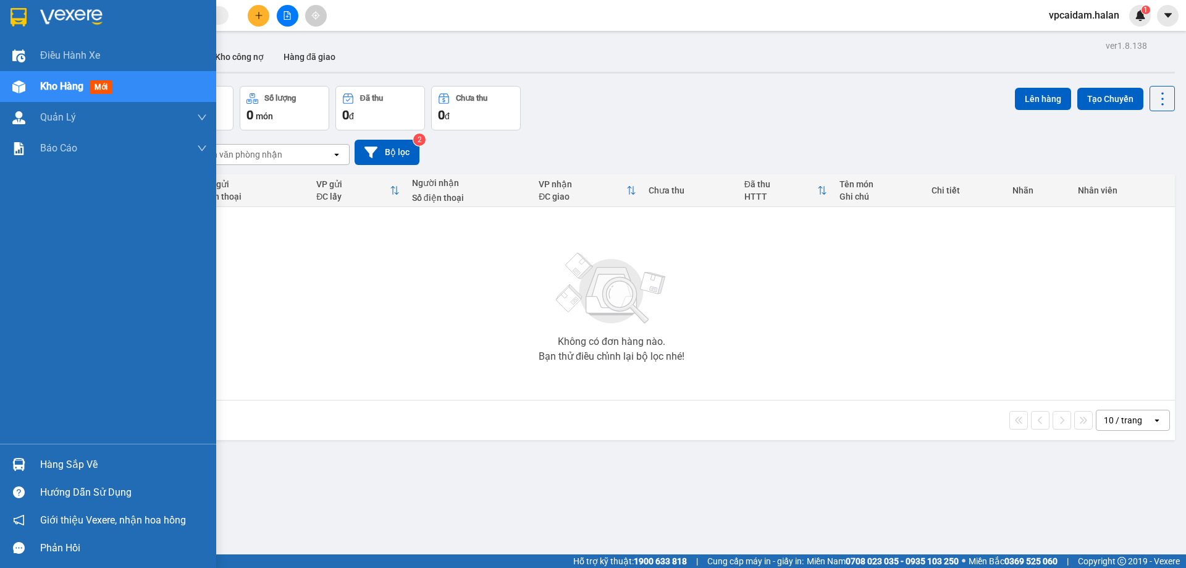
click at [74, 455] on div "Hàng sắp về" at bounding box center [123, 464] width 167 height 19
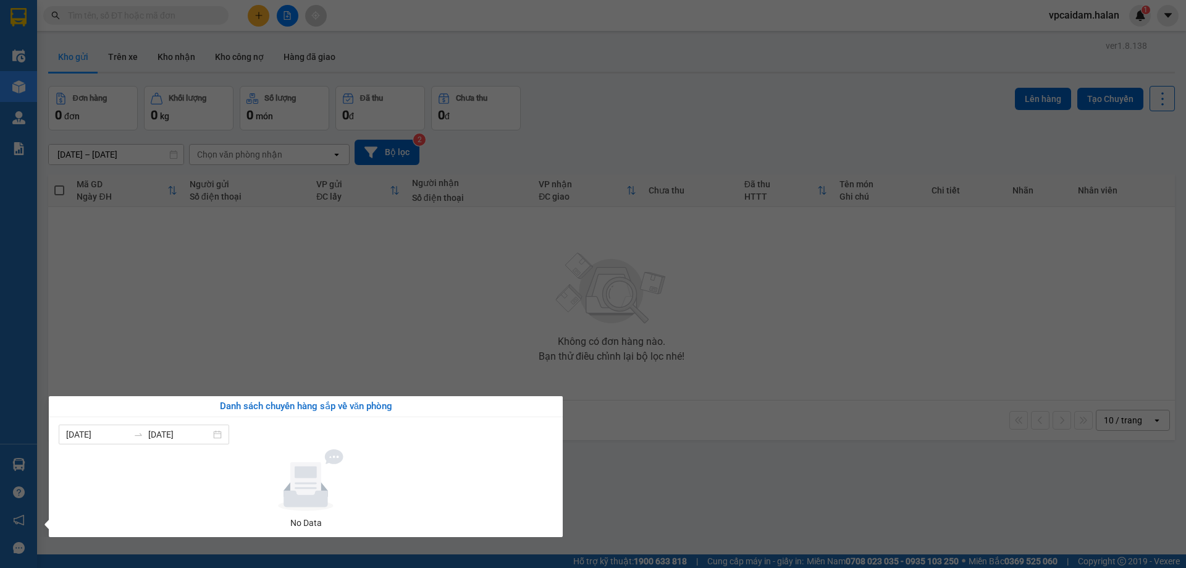
click at [308, 328] on section "Kết quả tìm kiếm ( 0 ) Bộ lọc No Data vpcaidam.halan 1 Điều hành xe Kho hàng mớ…" at bounding box center [593, 284] width 1186 height 568
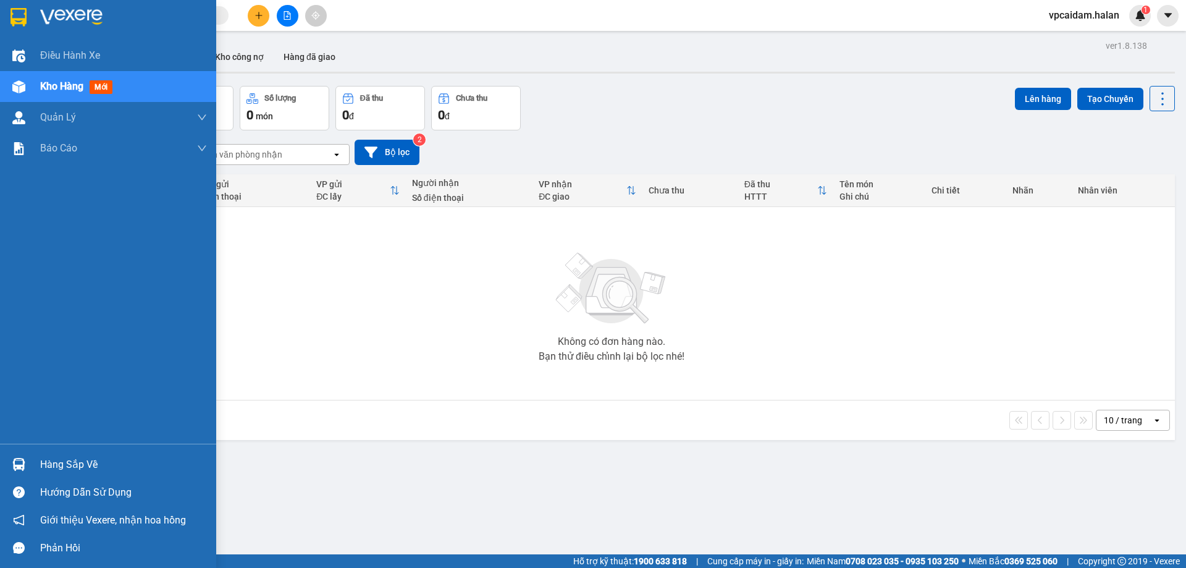
click at [89, 463] on div "Hàng sắp về" at bounding box center [123, 464] width 167 height 19
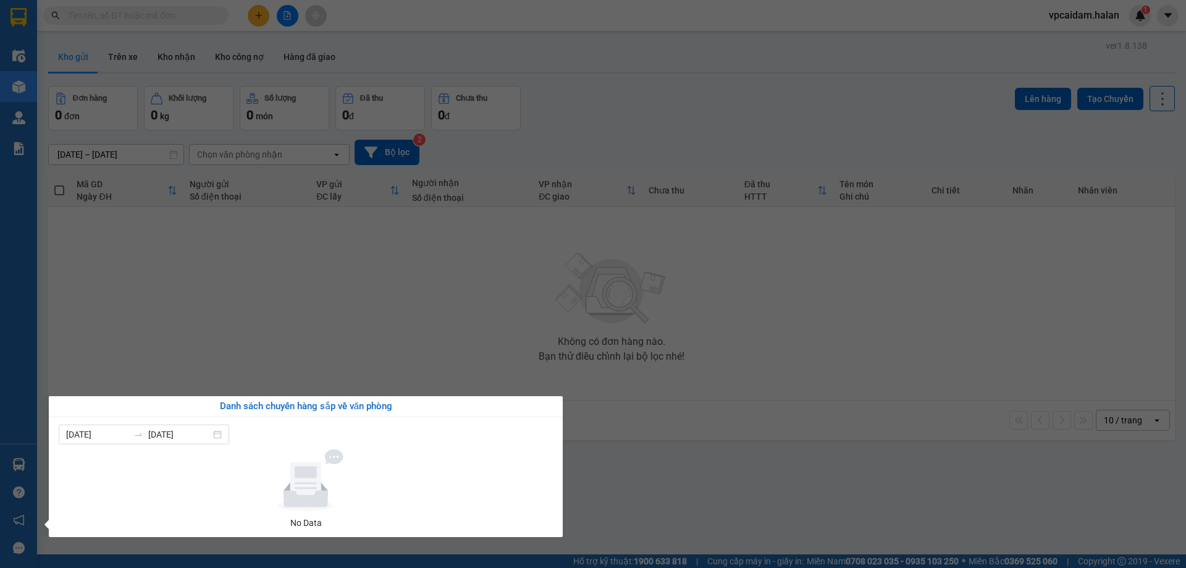
click at [351, 356] on section "Kết quả tìm kiếm ( 0 ) Bộ lọc No Data vpcaidam.halan 1 Điều hành xe Kho hàng mớ…" at bounding box center [593, 284] width 1186 height 568
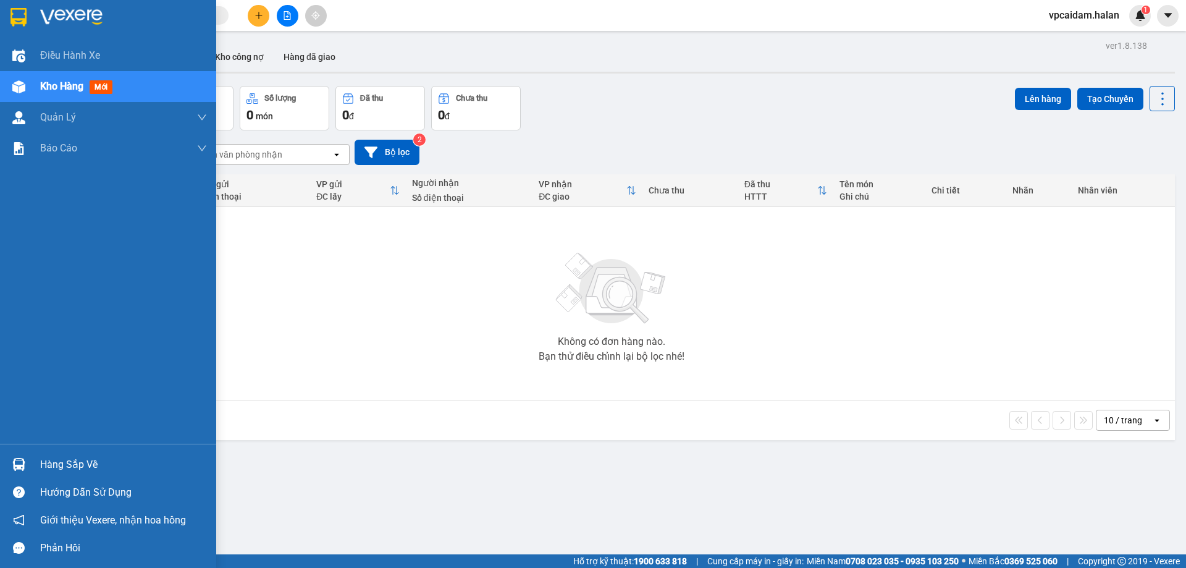
click at [68, 458] on div "Hàng sắp về" at bounding box center [123, 464] width 167 height 19
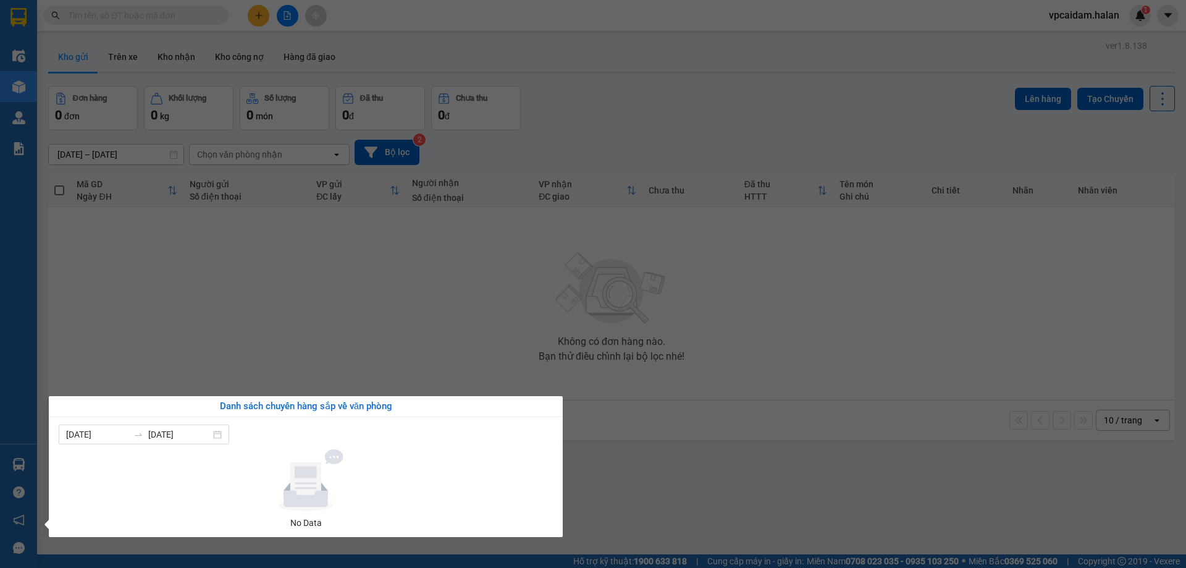
click at [250, 316] on section "Kết quả tìm kiếm ( 0 ) Bộ lọc No Data vpcaidam.halan 1 Điều hành xe Kho hàng mớ…" at bounding box center [593, 284] width 1186 height 568
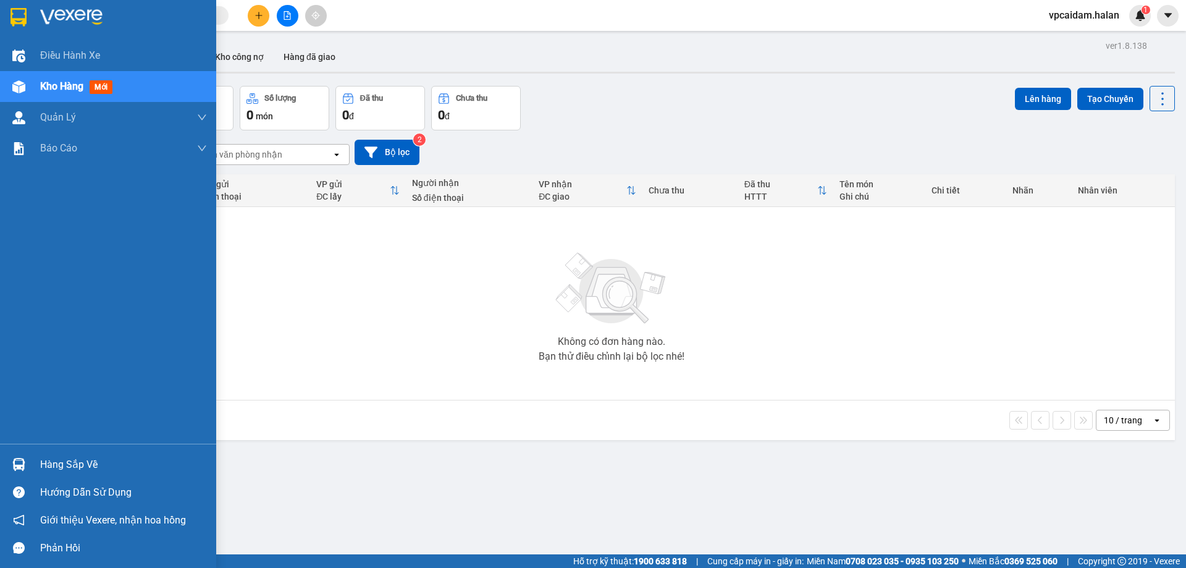
click at [64, 462] on div "Hàng sắp về" at bounding box center [123, 464] width 167 height 19
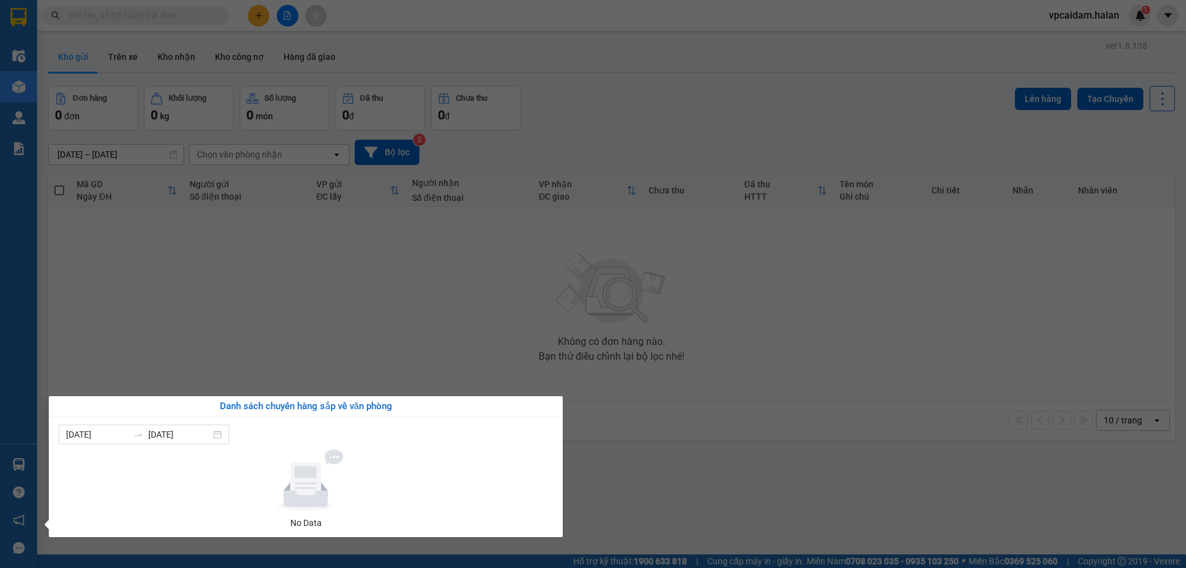
click at [280, 359] on section "Kết quả tìm kiếm ( 0 ) Bộ lọc No Data vpcaidam.halan 1 Điều hành xe Kho hàng mớ…" at bounding box center [593, 284] width 1186 height 568
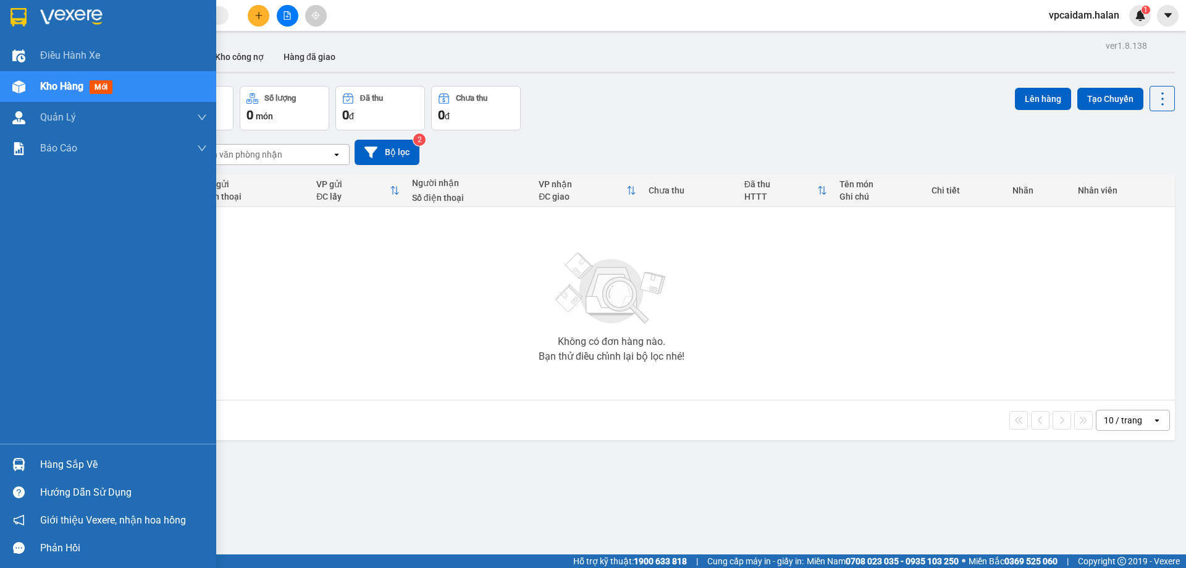
click at [74, 458] on div "Hàng sắp về" at bounding box center [123, 464] width 167 height 19
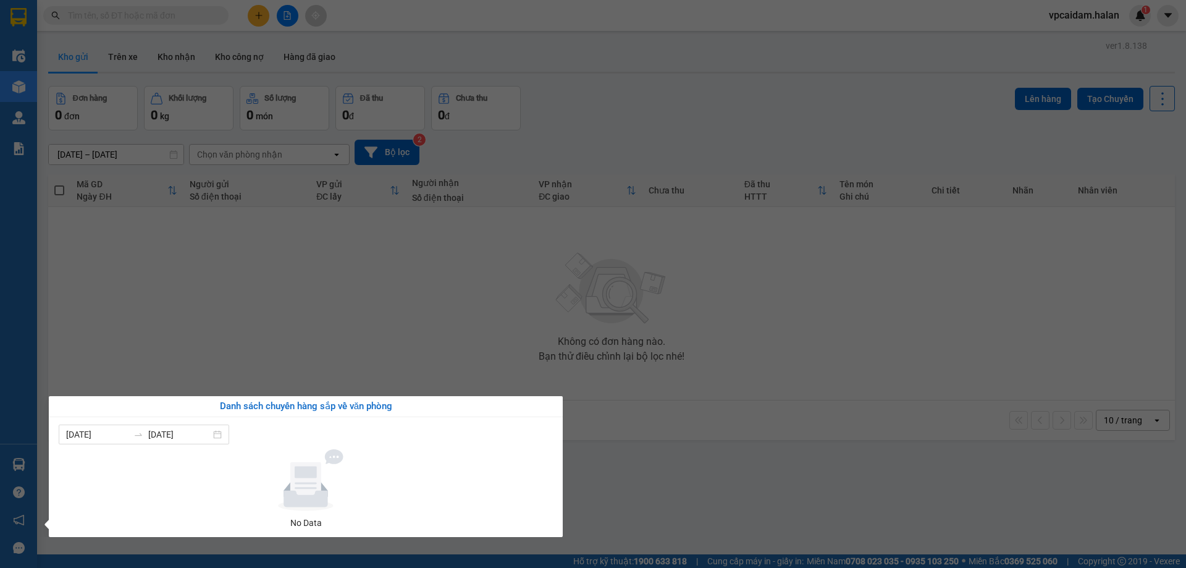
click at [331, 321] on section "Kết quả tìm kiếm ( 0 ) Bộ lọc No Data vpcaidam.halan 1 Điều hành xe Kho hàng mớ…" at bounding box center [593, 284] width 1186 height 568
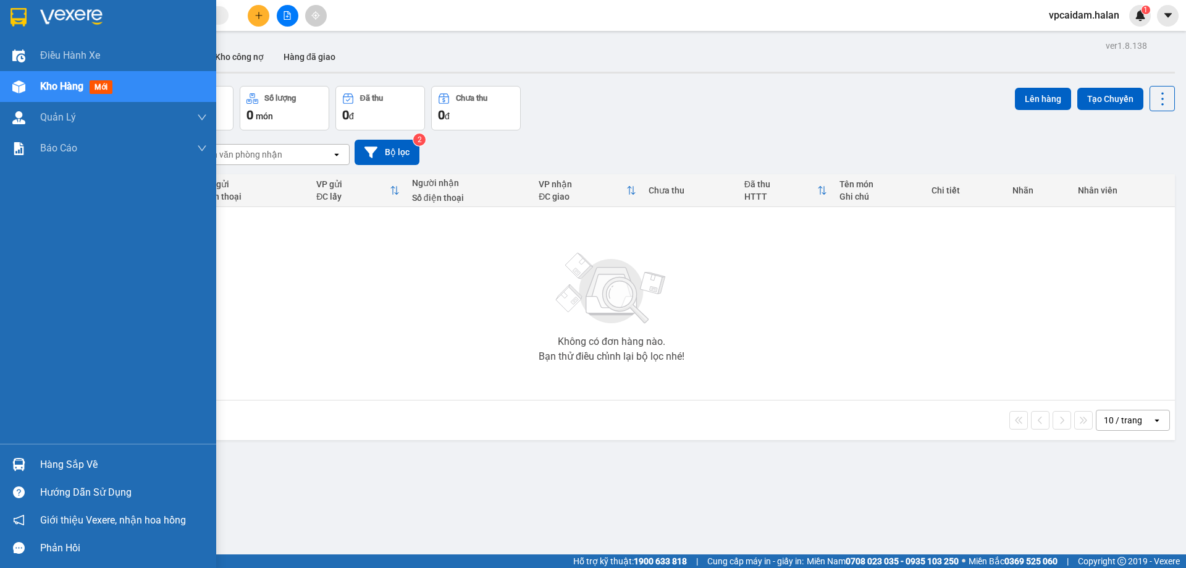
click at [42, 458] on div "Hàng sắp về" at bounding box center [123, 464] width 167 height 19
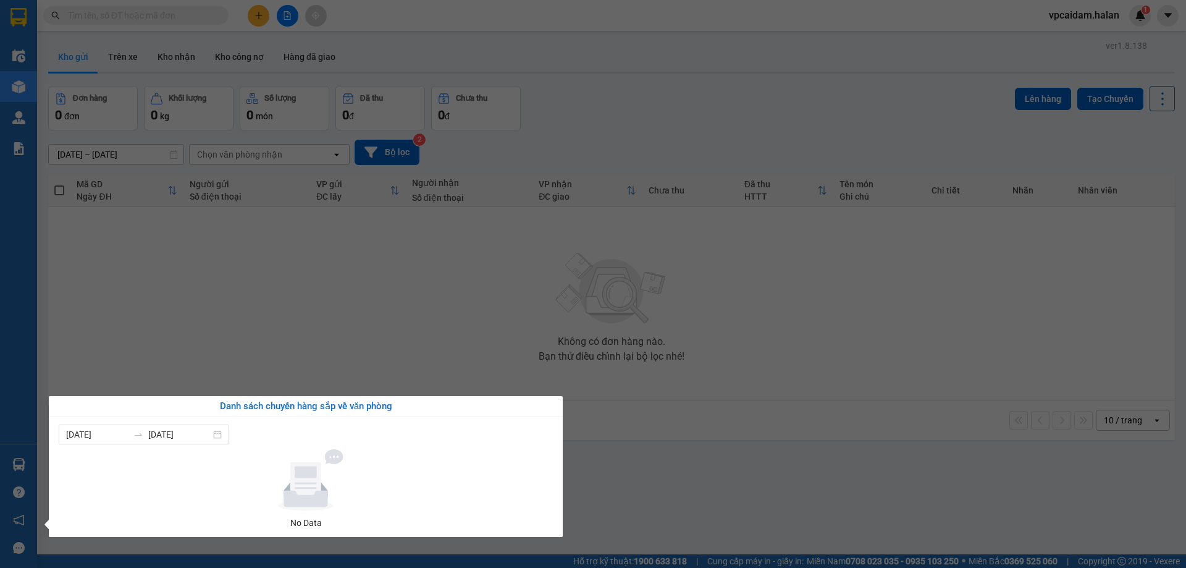
click at [193, 336] on section "Kết quả tìm kiếm ( 0 ) Bộ lọc No Data vpcaidam.halan 1 Điều hành xe Kho hàng mớ…" at bounding box center [593, 284] width 1186 height 568
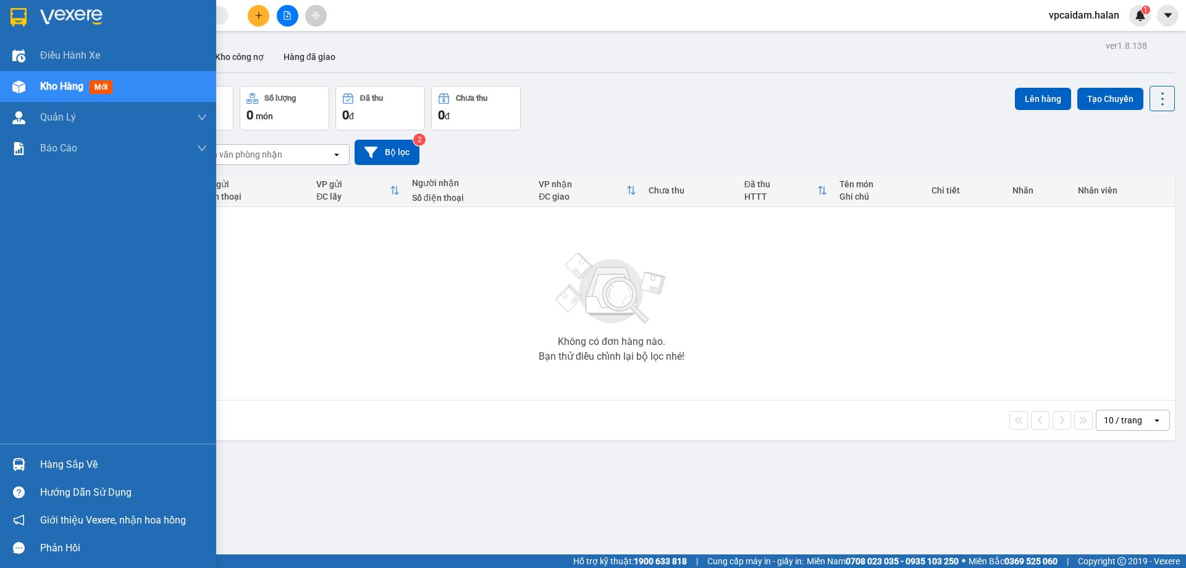
drag, startPoint x: 65, startPoint y: 470, endPoint x: 274, endPoint y: 392, distance: 222.8
click at [67, 470] on div "Hàng sắp về" at bounding box center [123, 464] width 167 height 19
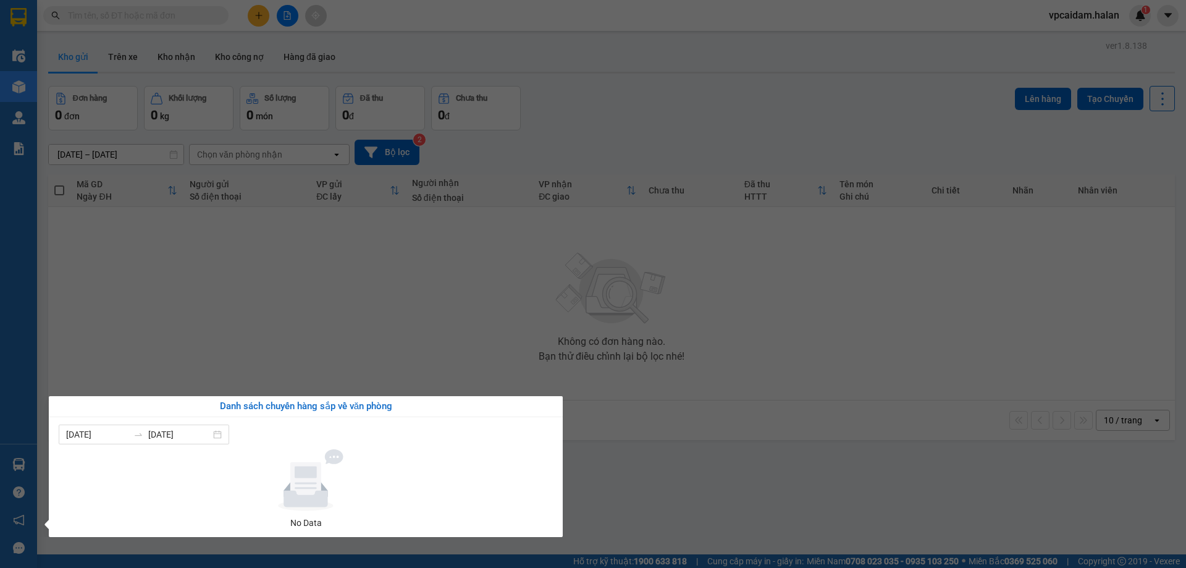
click at [293, 390] on section "Kết quả tìm kiếm ( 0 ) Bộ lọc No Data vpcaidam.halan 1 Điều hành xe Kho hàng mớ…" at bounding box center [593, 284] width 1186 height 568
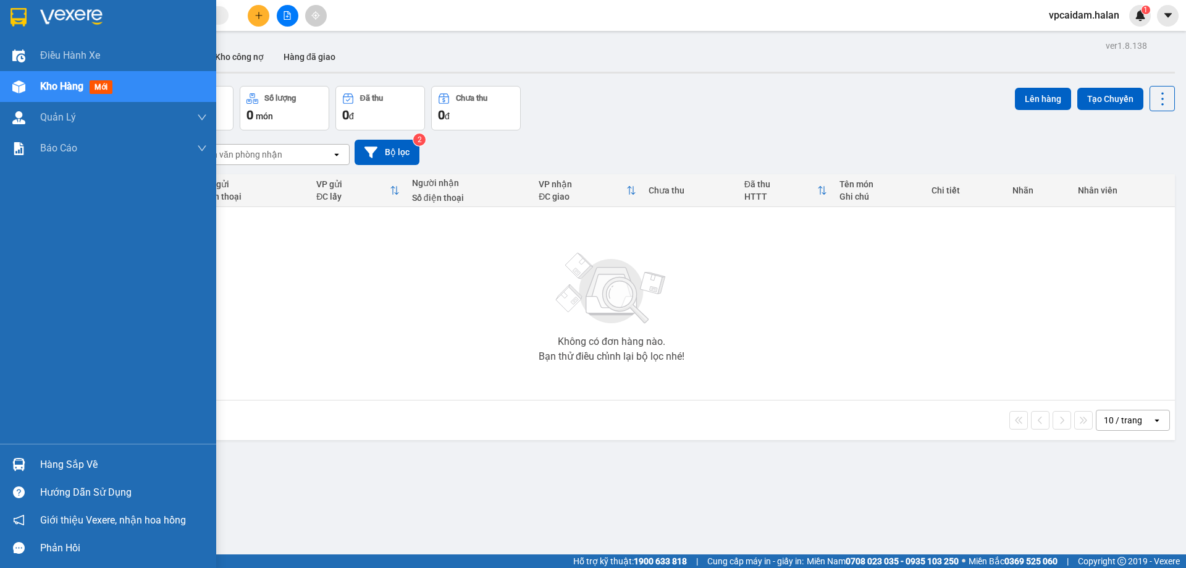
click at [72, 466] on div "Hàng sắp về" at bounding box center [123, 464] width 167 height 19
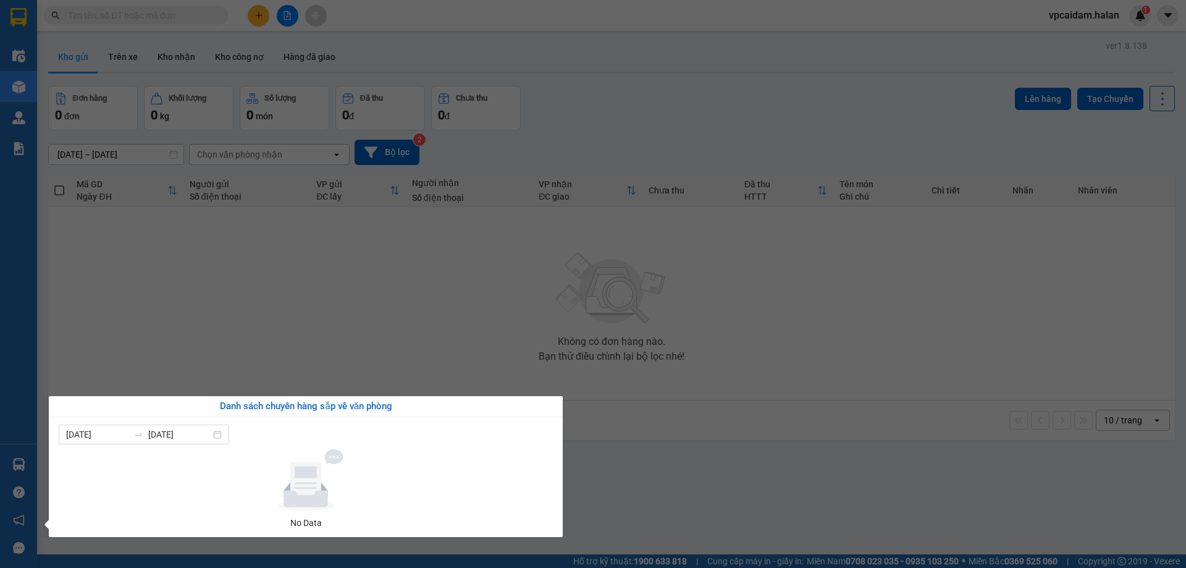
click at [261, 363] on section "Kết quả tìm kiếm ( 0 ) Bộ lọc No Data vpcaidam.halan 1 Điều hành xe Kho hàng mớ…" at bounding box center [593, 284] width 1186 height 568
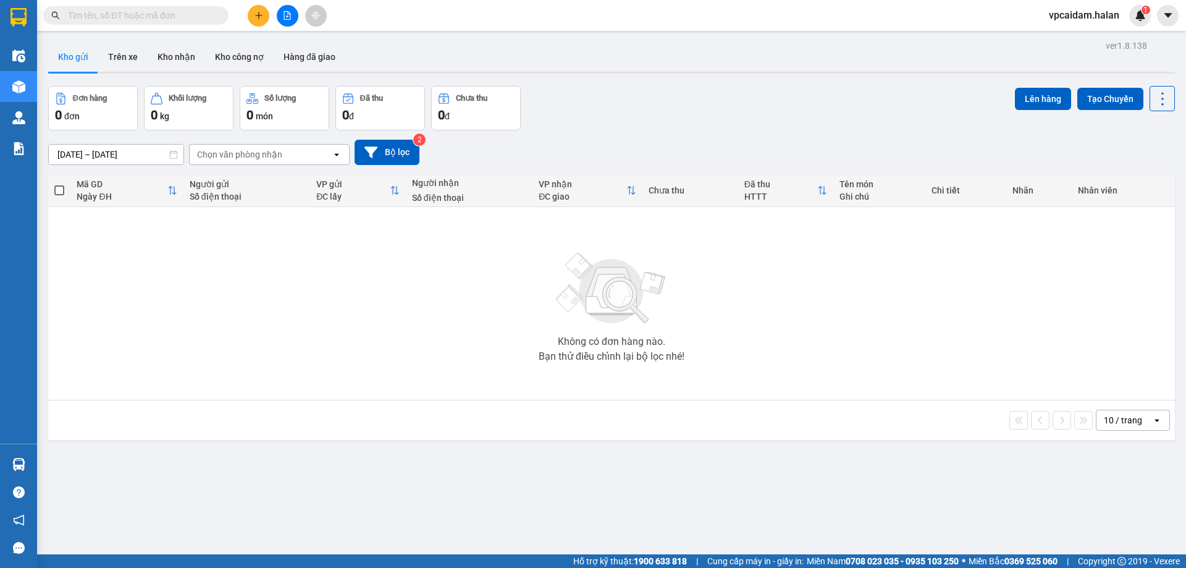
click at [78, 53] on button "Kho gửi" at bounding box center [73, 57] width 50 height 30
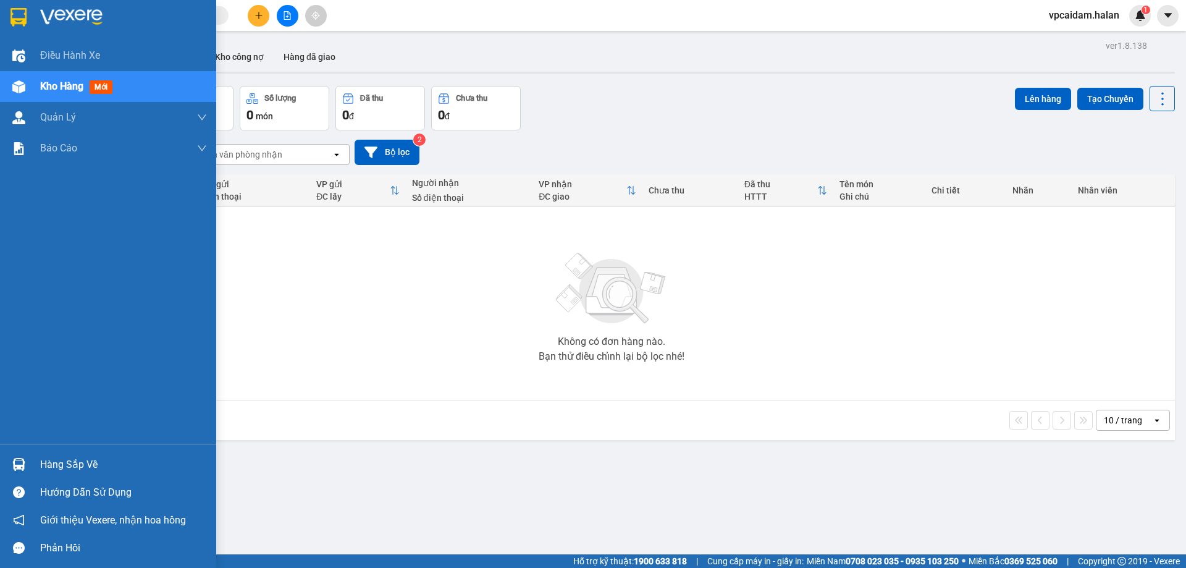
click at [101, 91] on span "mới" at bounding box center [101, 87] width 23 height 14
click at [76, 453] on div "Hàng sắp về" at bounding box center [108, 464] width 216 height 28
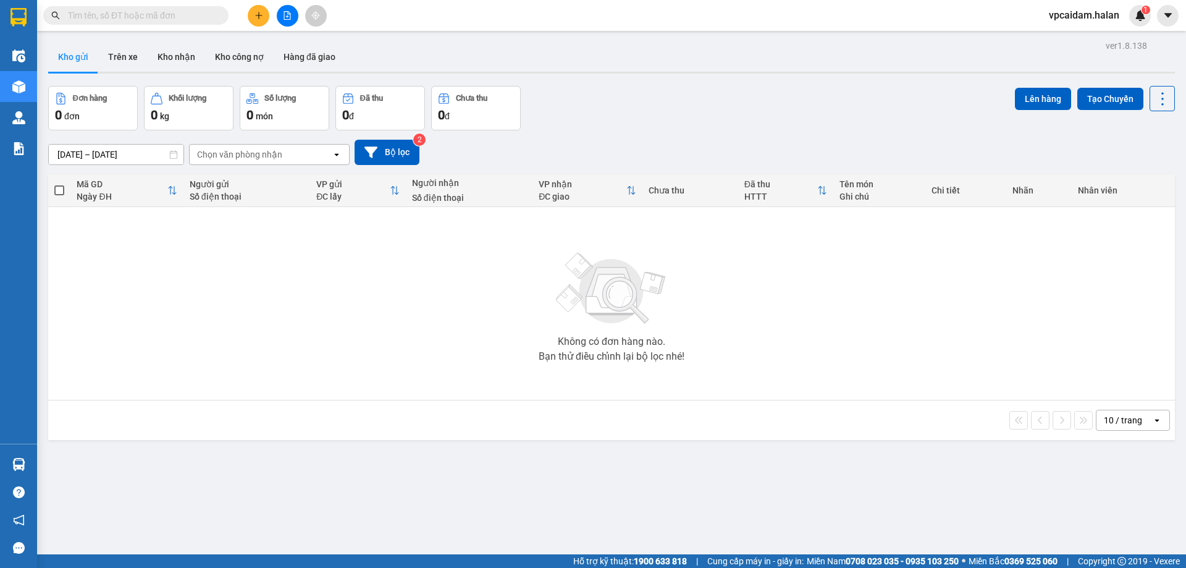
click at [263, 276] on section "Kết quả tìm kiếm ( 0 ) Bộ lọc No Data vpcaidam.halan 1 Điều hành xe Kho hàng mớ…" at bounding box center [593, 284] width 1186 height 568
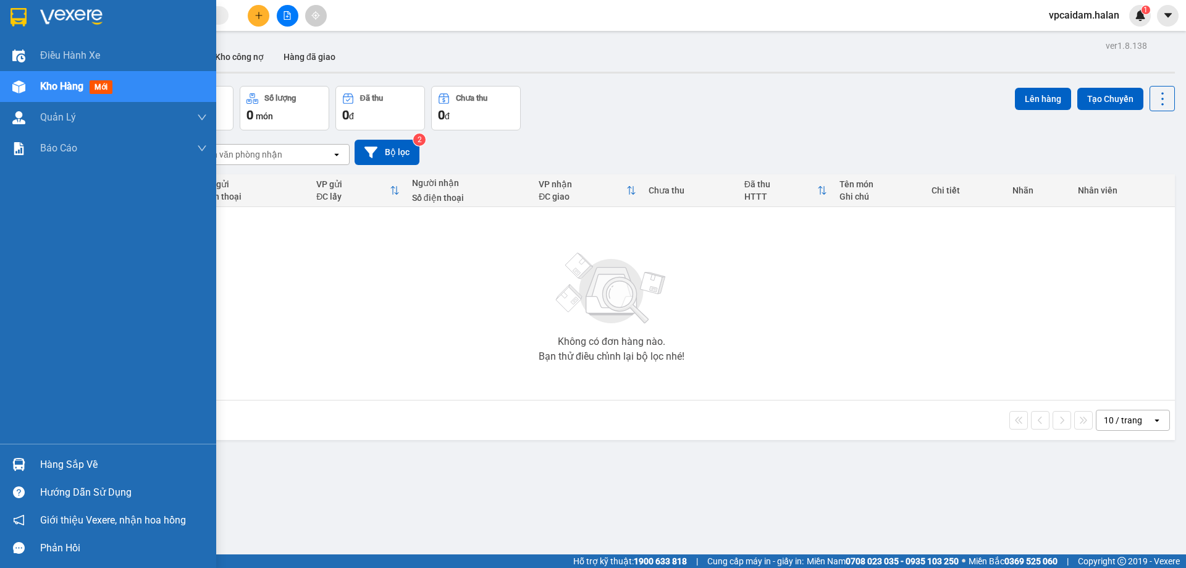
drag, startPoint x: 30, startPoint y: 464, endPoint x: 180, endPoint y: 398, distance: 163.2
click at [83, 465] on div "Hàng sắp về" at bounding box center [123, 464] width 167 height 19
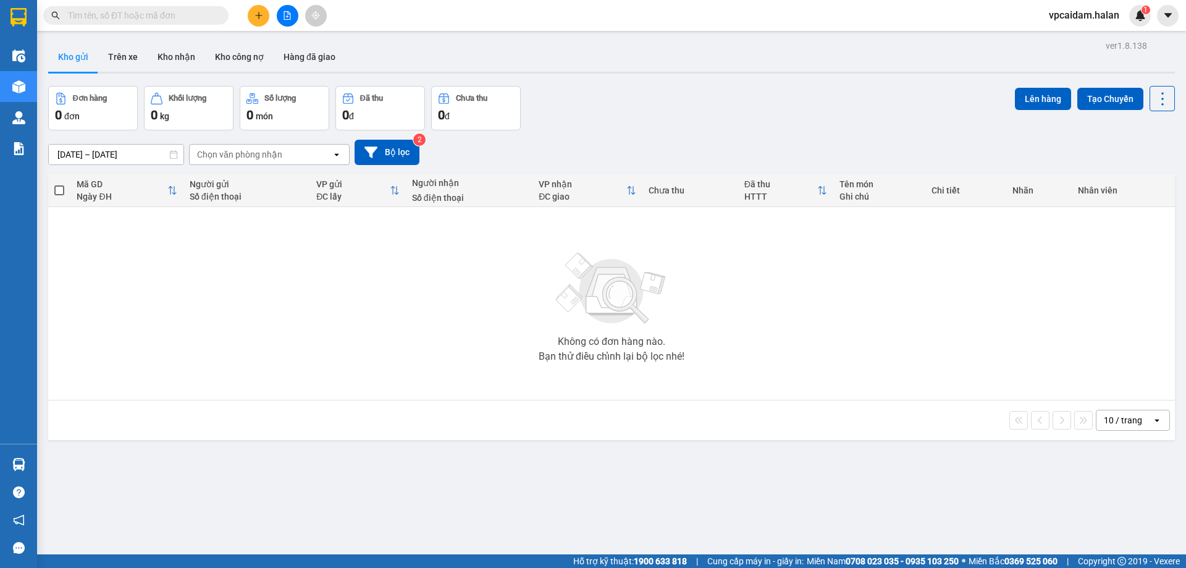
click at [241, 335] on section "Kết quả tìm kiếm ( 0 ) Bộ lọc No Data vpcaidam.halan 1 Điều hành xe Kho hàng mớ…" at bounding box center [593, 284] width 1186 height 568
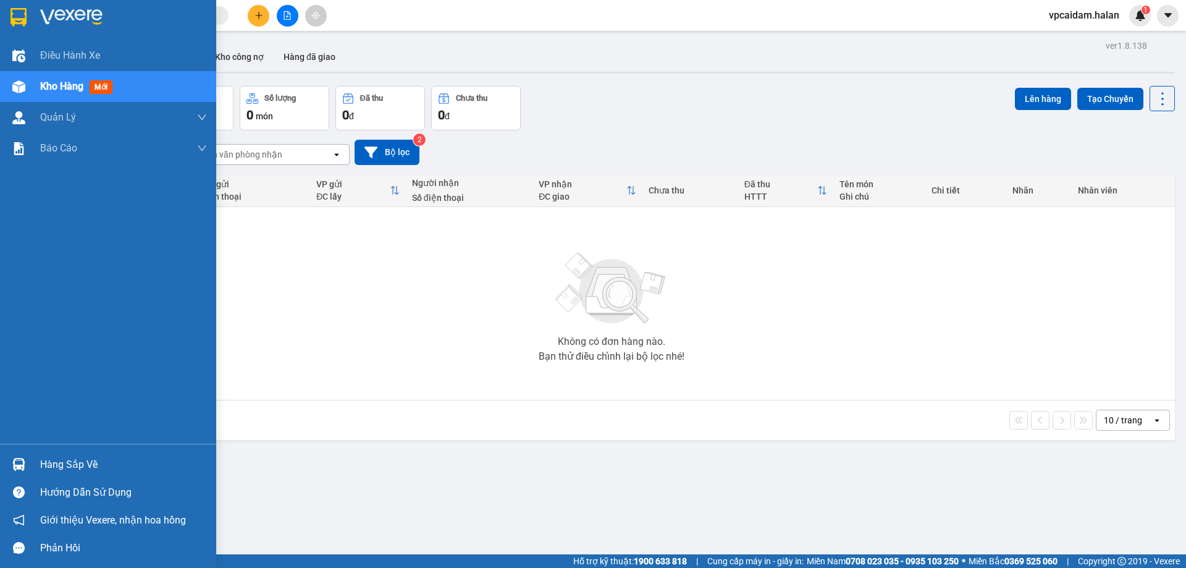
click at [90, 469] on div "Hàng sắp về" at bounding box center [123, 464] width 167 height 19
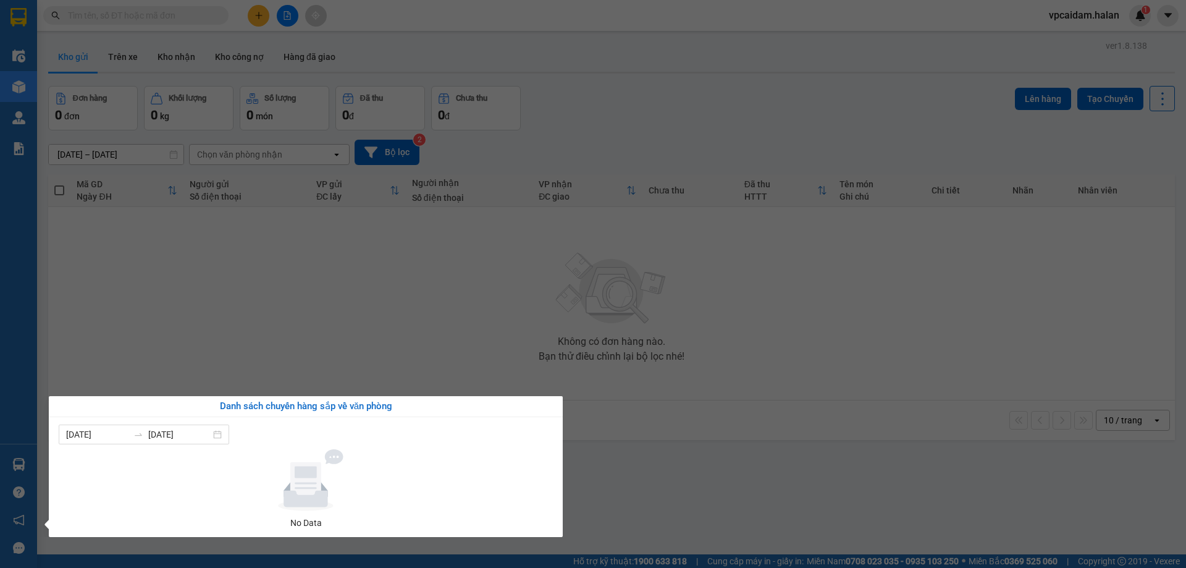
click at [223, 332] on section "Kết quả tìm kiếm ( 0 ) Bộ lọc No Data vpcaidam.halan 1 Điều hành xe Kho hàng mớ…" at bounding box center [593, 284] width 1186 height 568
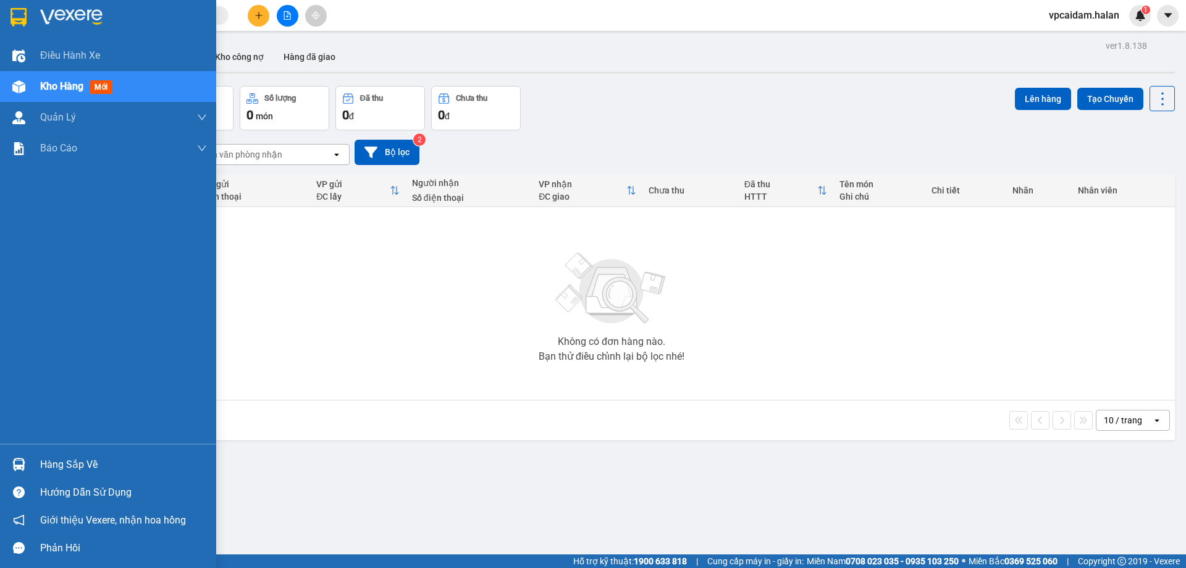
click at [73, 460] on div "Hàng sắp về" at bounding box center [123, 464] width 167 height 19
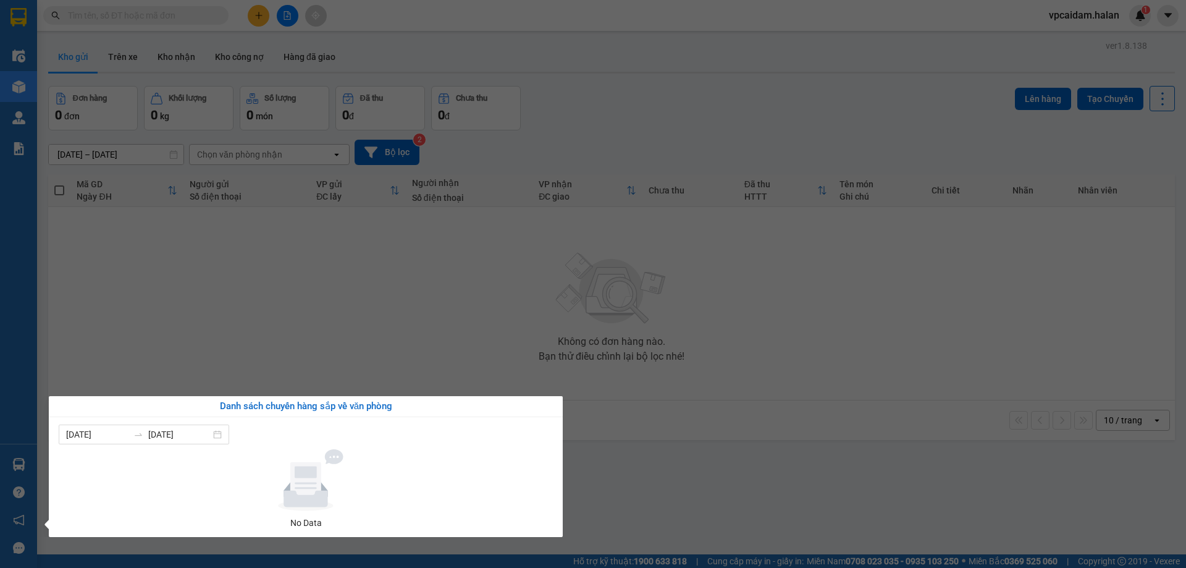
click at [282, 339] on section "Kết quả tìm kiếm ( 0 ) Bộ lọc No Data vpcaidam.halan 1 Điều hành xe Kho hàng mớ…" at bounding box center [593, 284] width 1186 height 568
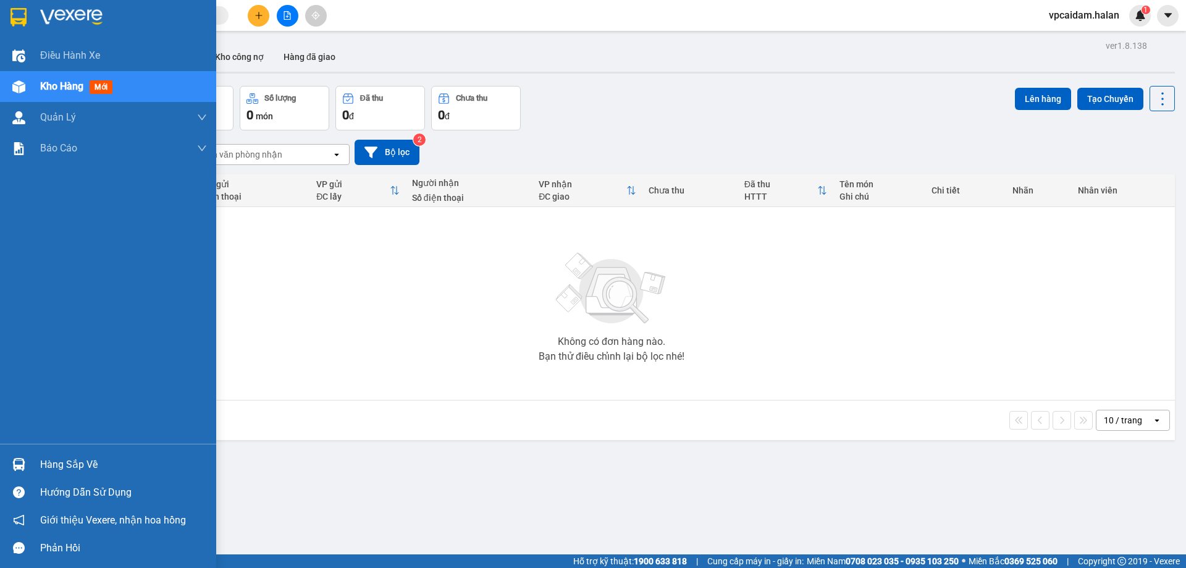
click at [81, 454] on div "Hàng sắp về" at bounding box center [108, 464] width 216 height 28
click at [6, 466] on div "Điều hành xe Kho hàng mới Quản [PERSON_NAME] lý chuyến Quản lý kiểm kho Báo cáo…" at bounding box center [108, 284] width 216 height 568
click at [8, 464] on div at bounding box center [19, 464] width 22 height 22
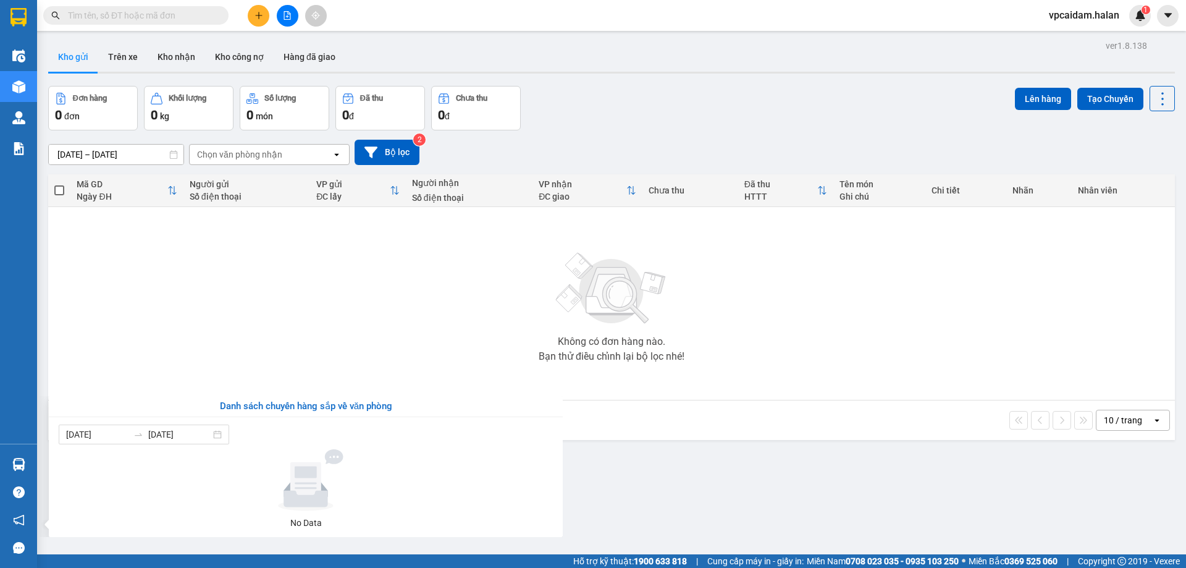
drag, startPoint x: 100, startPoint y: 307, endPoint x: 107, endPoint y: 209, distance: 98.5
click at [101, 306] on section "Kết quả tìm kiếm ( 0 ) Bộ lọc No Data vpcaidam.halan 1 Điều hành xe Kho hàng mớ…" at bounding box center [593, 284] width 1186 height 568
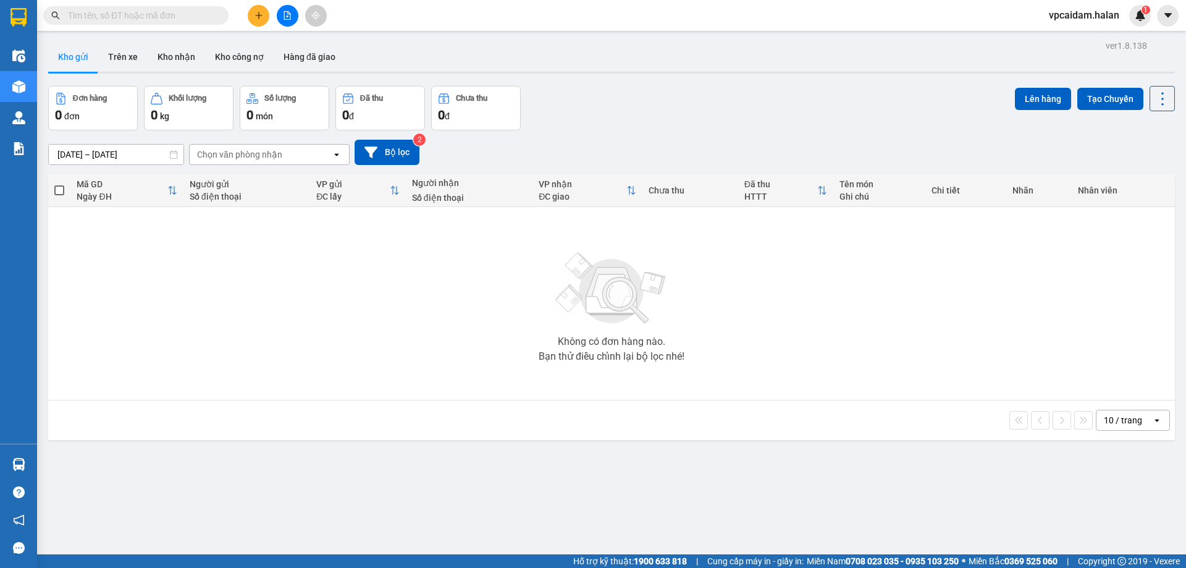
click at [250, 15] on button at bounding box center [259, 16] width 22 height 22
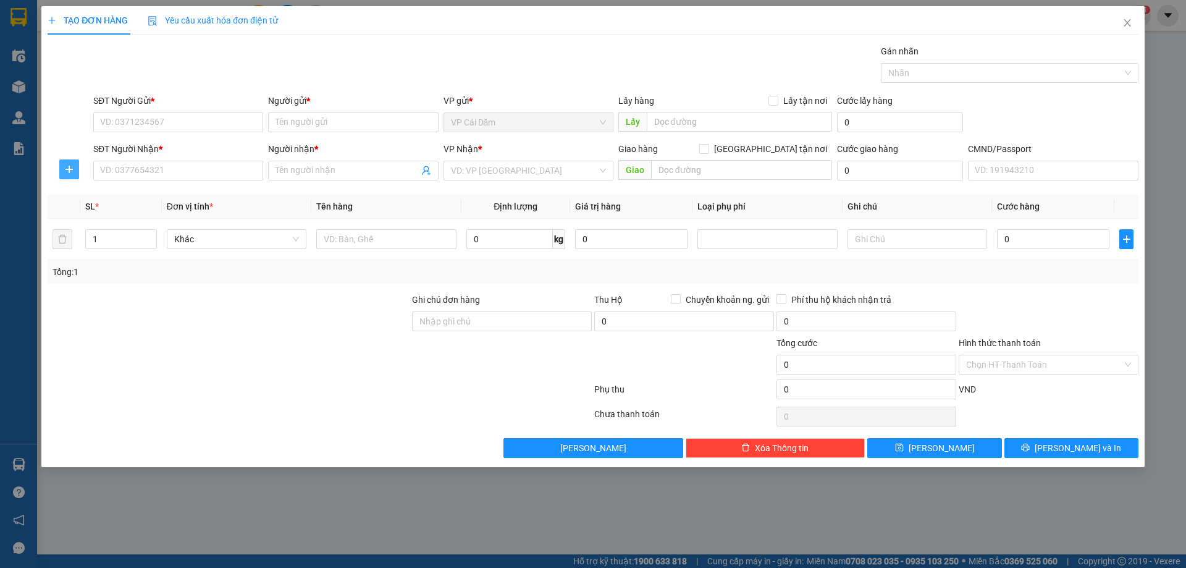
click at [62, 168] on span "plus" at bounding box center [69, 169] width 19 height 10
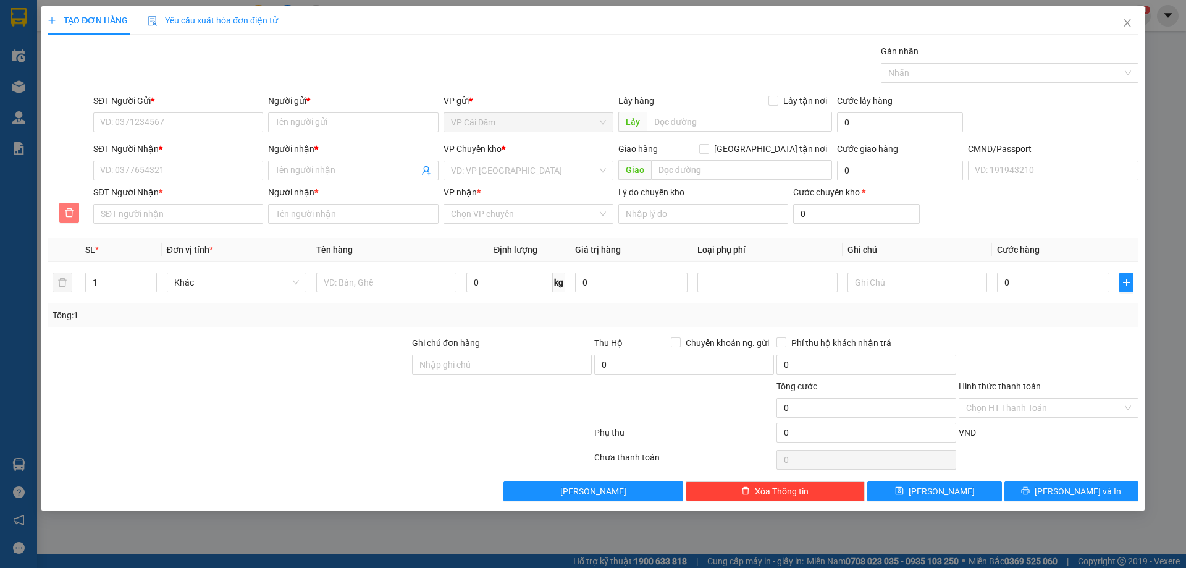
click at [70, 212] on icon "delete" at bounding box center [69, 213] width 10 height 10
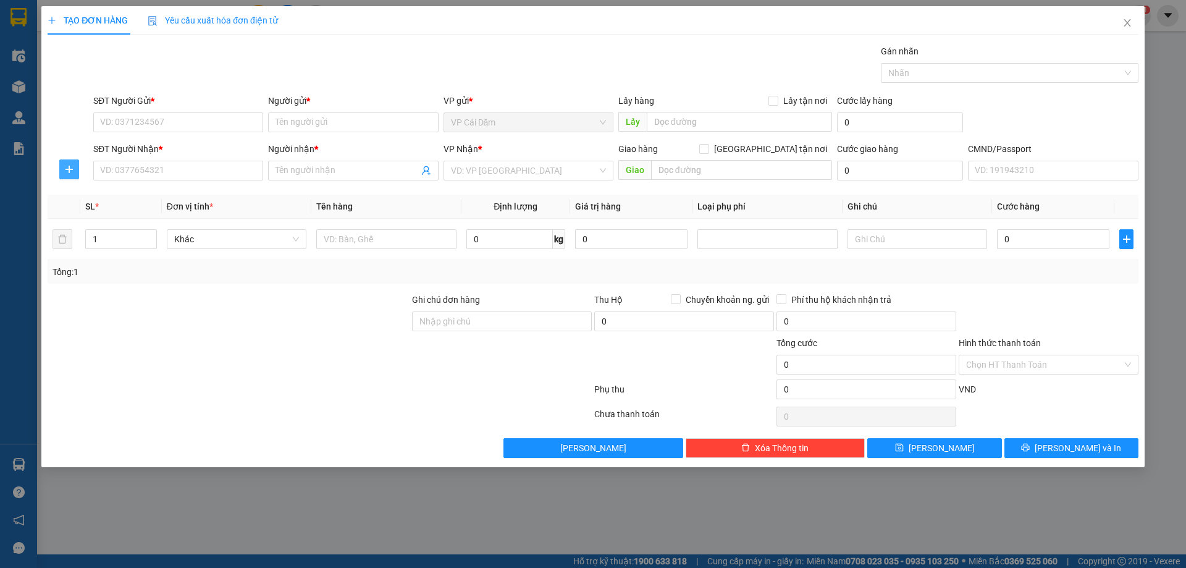
click at [67, 167] on icon "plus" at bounding box center [69, 169] width 10 height 10
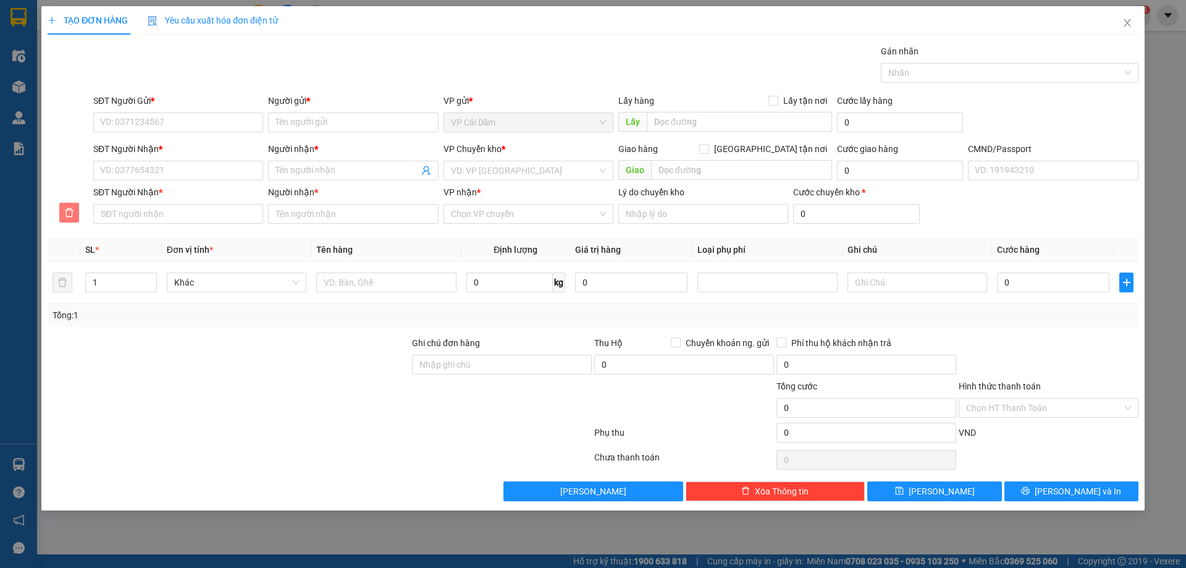
click at [72, 205] on div at bounding box center [69, 213] width 43 height 30
click at [70, 210] on icon "delete" at bounding box center [69, 212] width 9 height 9
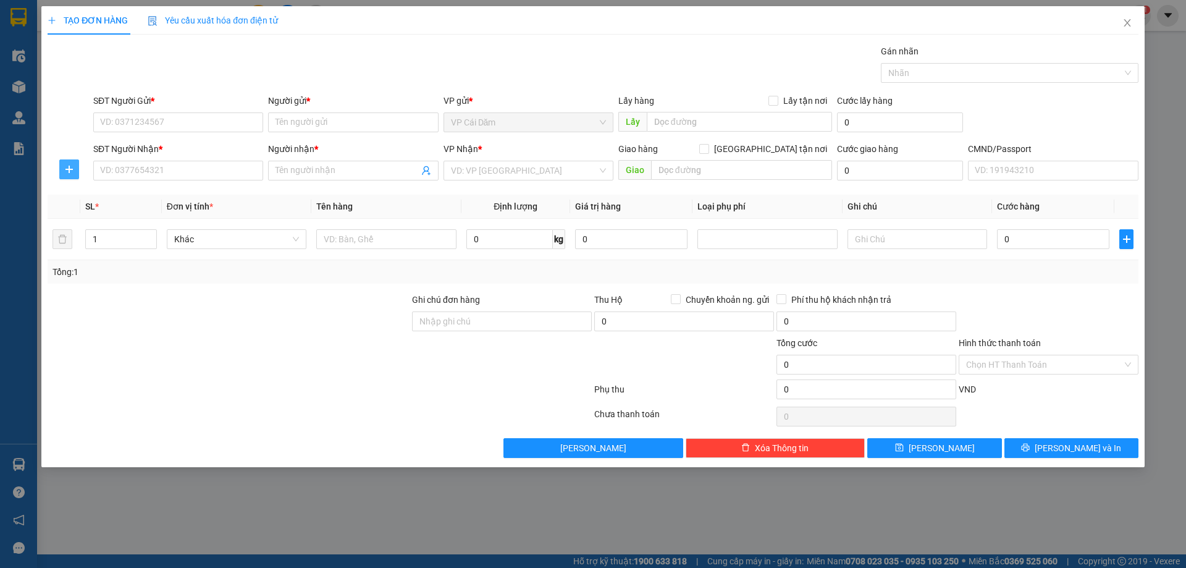
click at [69, 170] on icon "plus" at bounding box center [69, 170] width 1 height 8
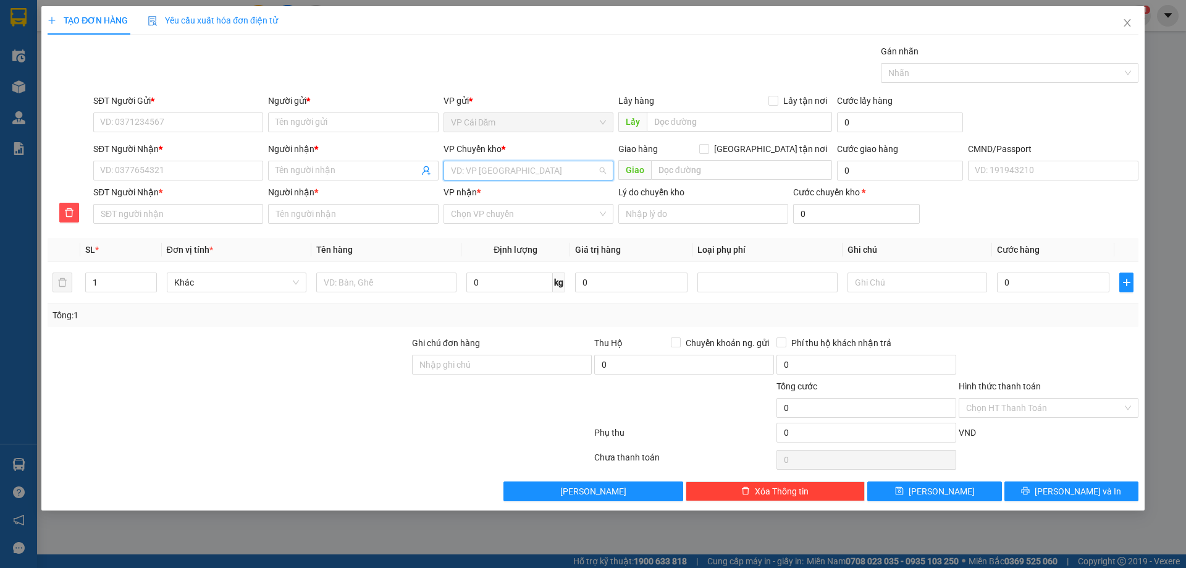
click at [518, 170] on input "search" at bounding box center [524, 170] width 146 height 19
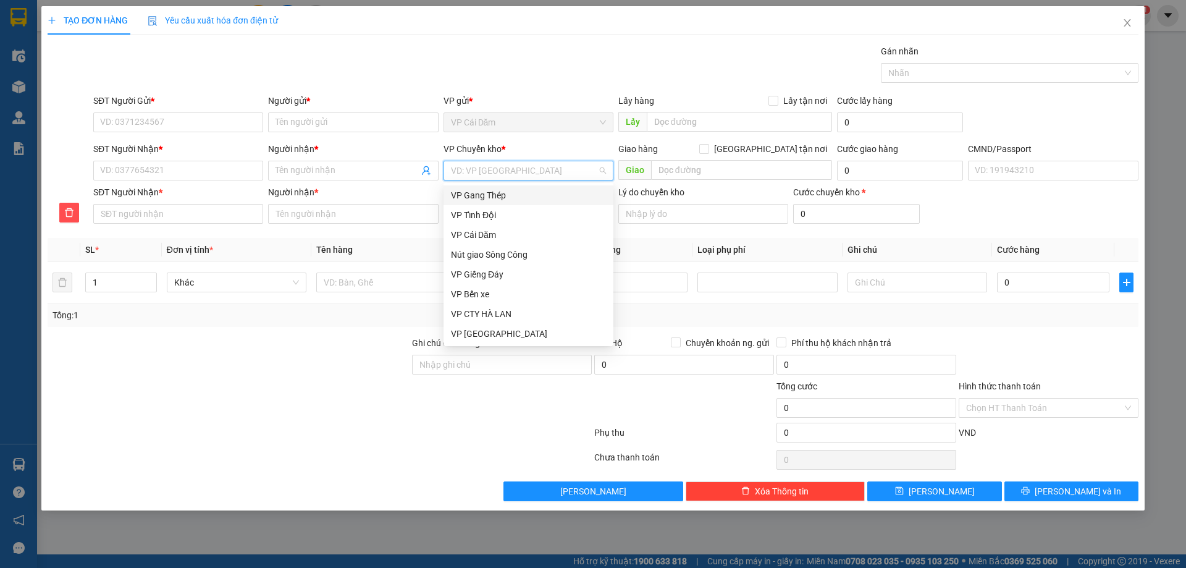
click at [940, 219] on div "SĐT Người Nhận * Người nhận * VP nhận * Chọn VP chuyển Lý do chuyển kho Cước ch…" at bounding box center [616, 206] width 1050 height 43
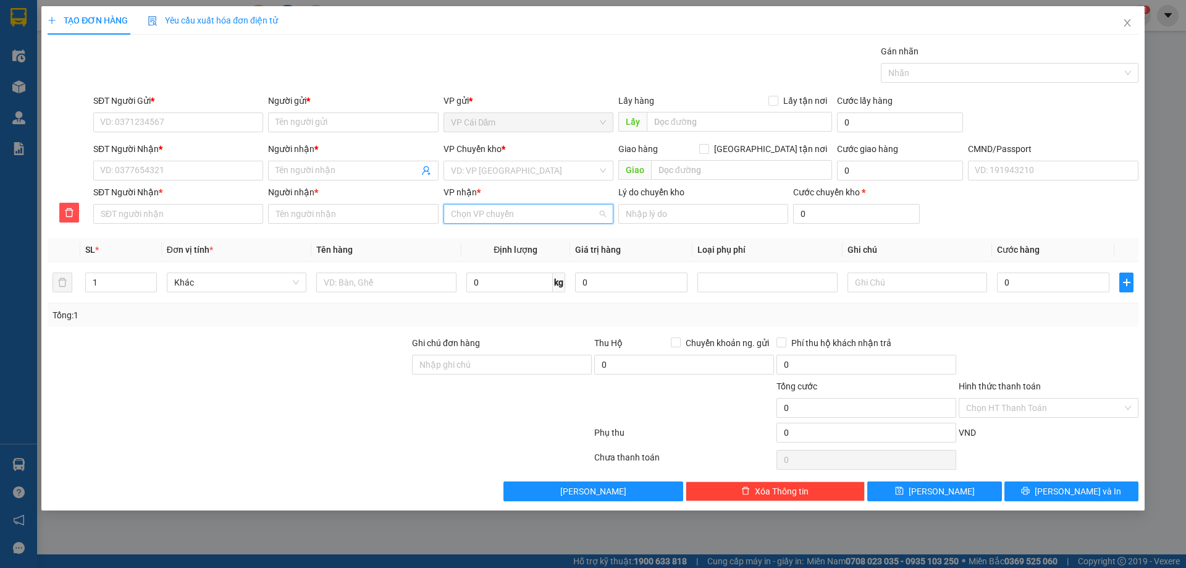
click at [466, 217] on input "VP nhận *" at bounding box center [524, 213] width 146 height 19
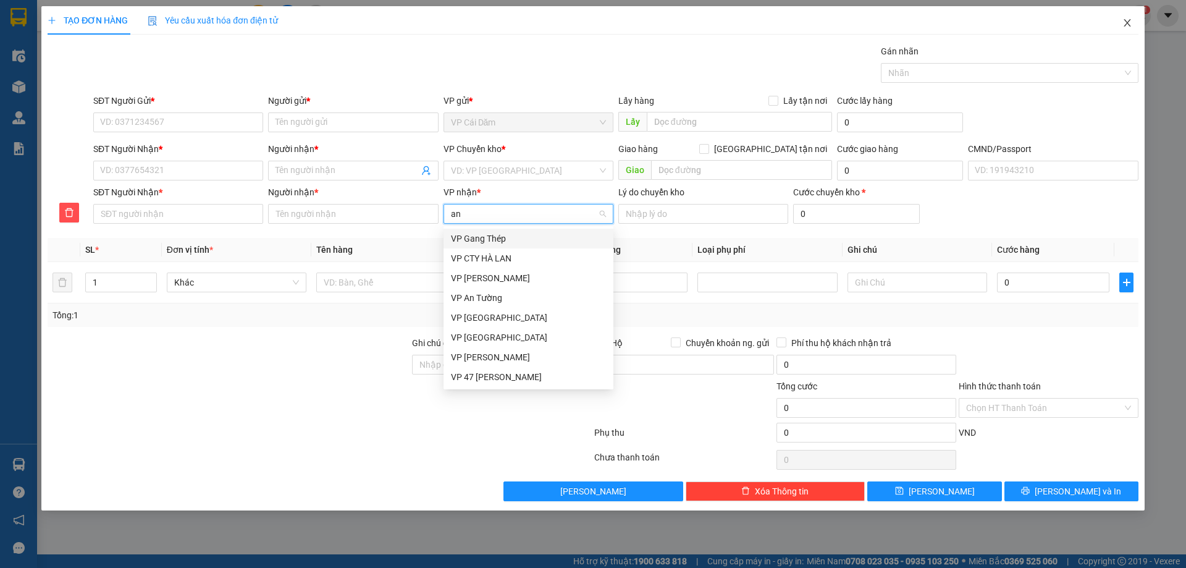
type input "an"
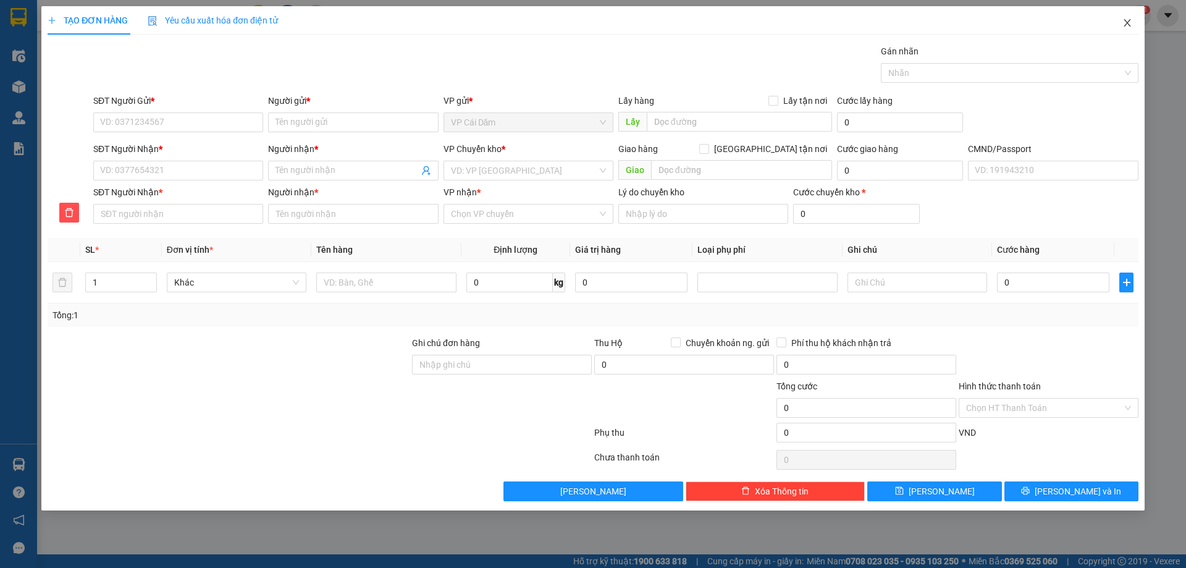
drag, startPoint x: 1128, startPoint y: 27, endPoint x: 1078, endPoint y: 5, distance: 54.5
click at [1126, 23] on icon "close" at bounding box center [1127, 23] width 10 height 10
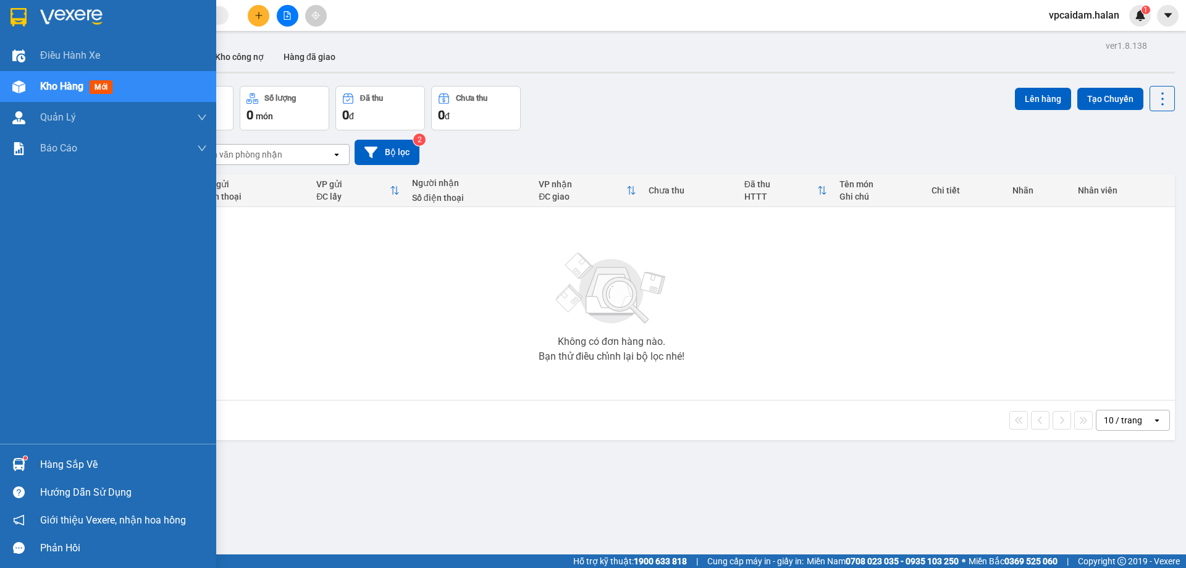
click at [59, 462] on div "Hàng sắp về" at bounding box center [123, 464] width 167 height 19
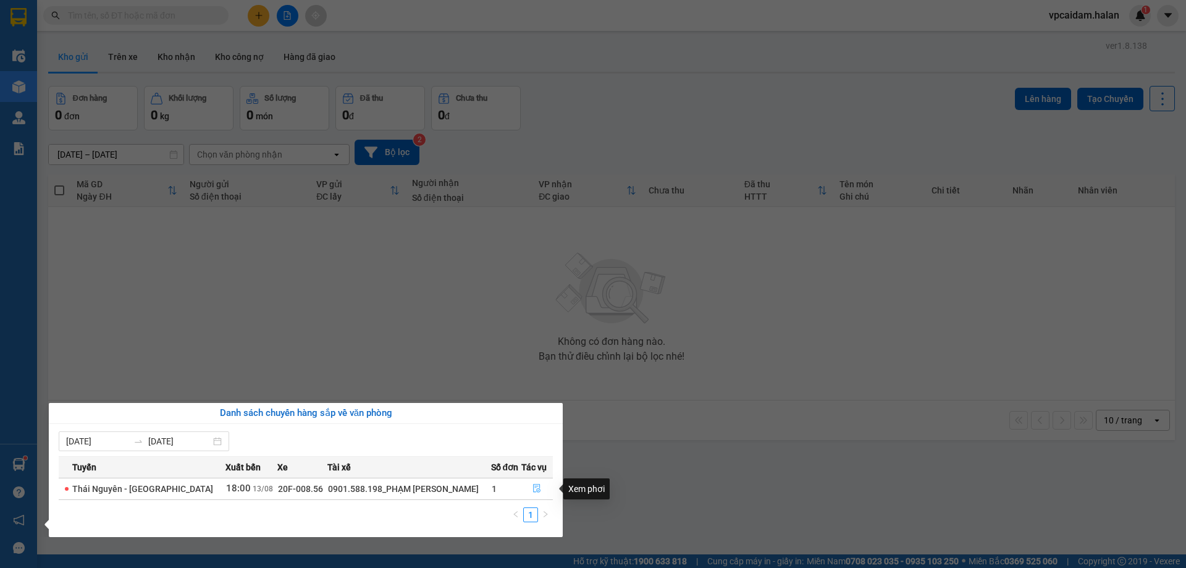
click at [529, 487] on button "button" at bounding box center [537, 489] width 31 height 20
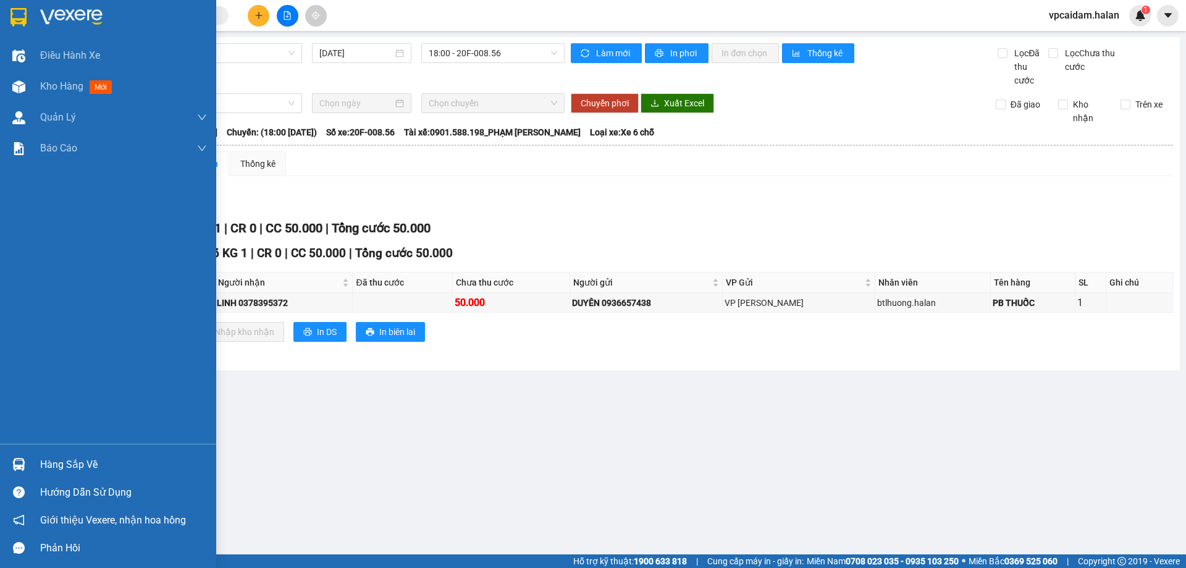
click at [56, 454] on div "Hàng sắp về" at bounding box center [108, 464] width 216 height 28
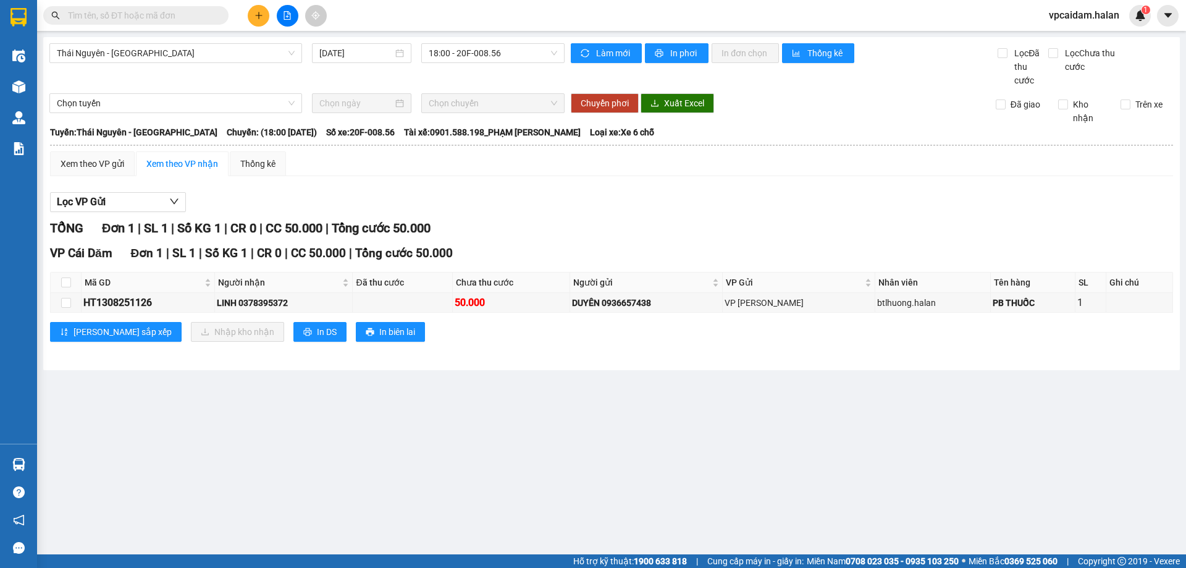
click at [287, 373] on section "Kết quả tìm kiếm ( 0 ) Bộ lọc No Data vpcaidam.halan 1 Điều hành xe Kho hàng mớ…" at bounding box center [593, 284] width 1186 height 568
drag, startPoint x: 1012, startPoint y: 304, endPoint x: 1043, endPoint y: 299, distance: 31.3
click at [1043, 299] on div "PB THUỐC" at bounding box center [1033, 303] width 80 height 14
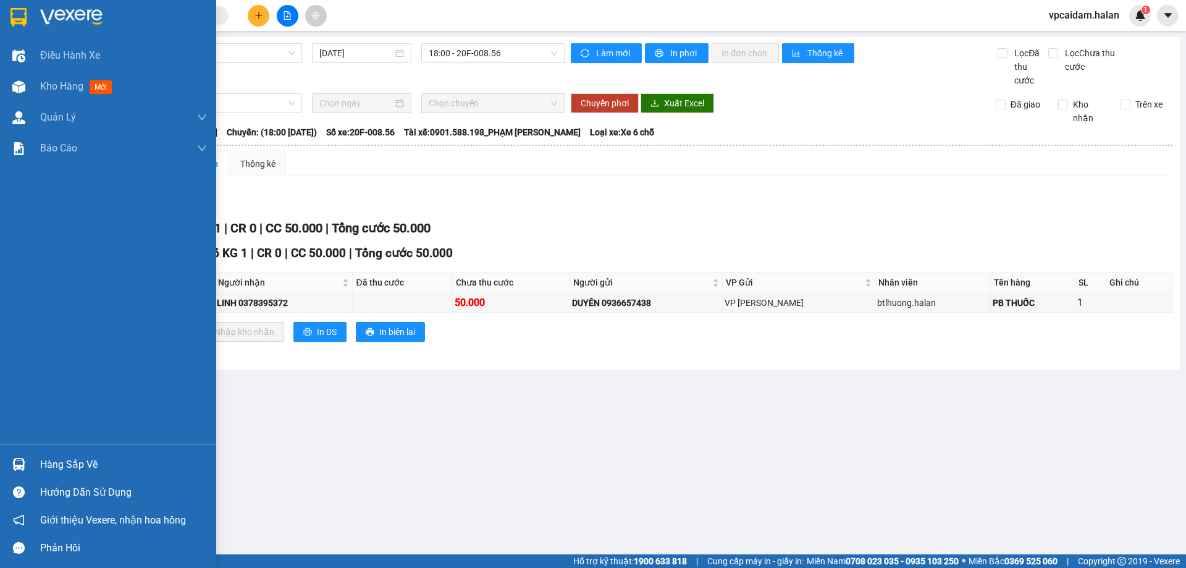
click at [46, 465] on div "Hàng sắp về" at bounding box center [123, 464] width 167 height 19
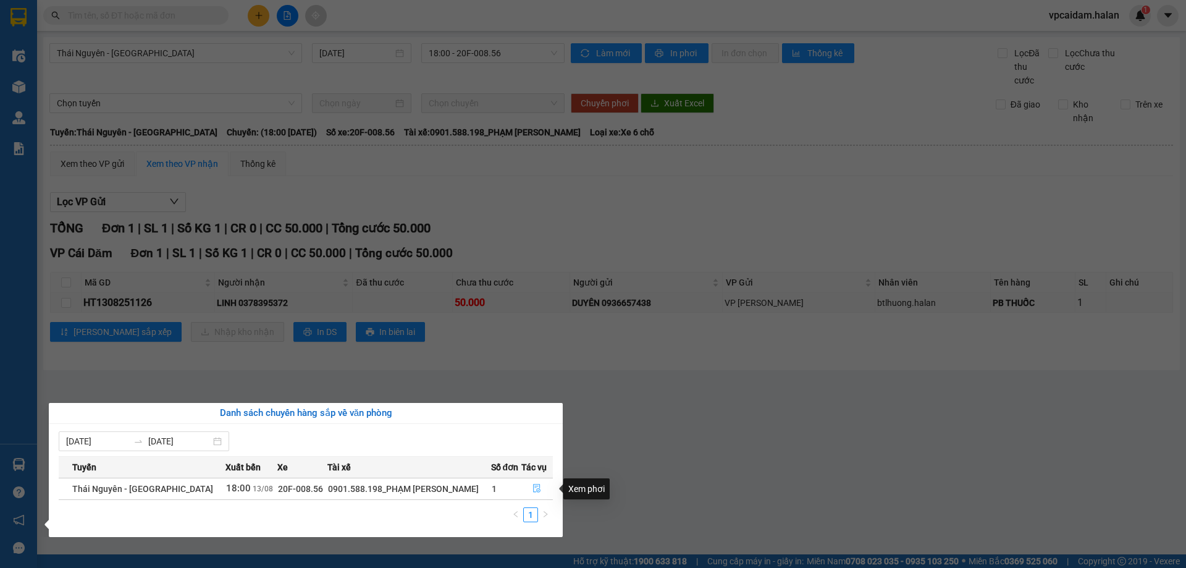
click at [534, 490] on icon "file-done" at bounding box center [536, 488] width 9 height 9
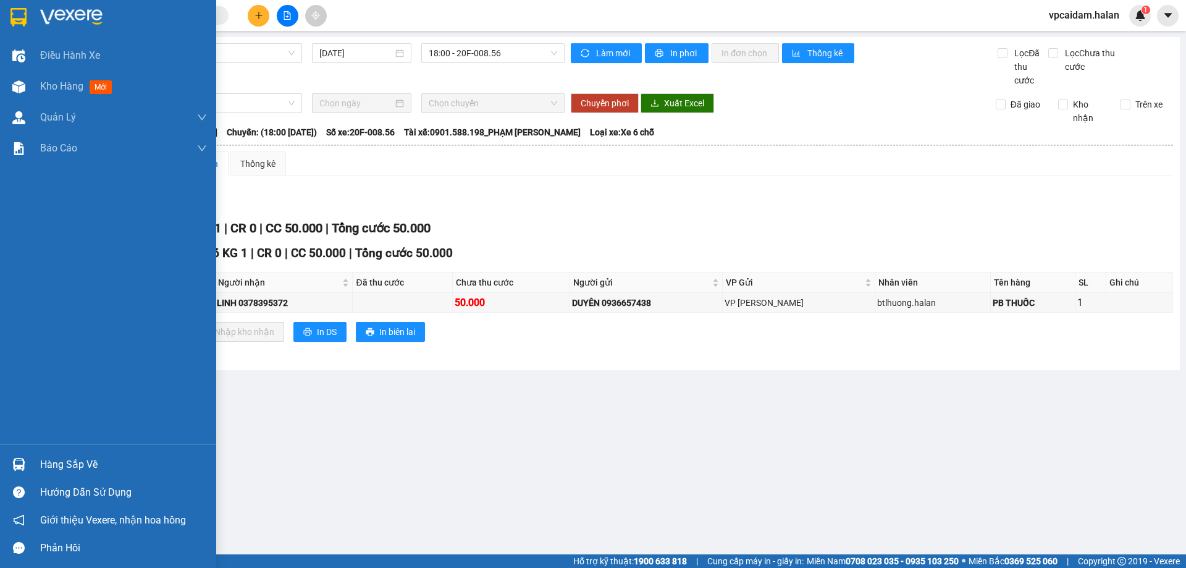
click at [49, 465] on div "Hàng sắp về" at bounding box center [123, 464] width 167 height 19
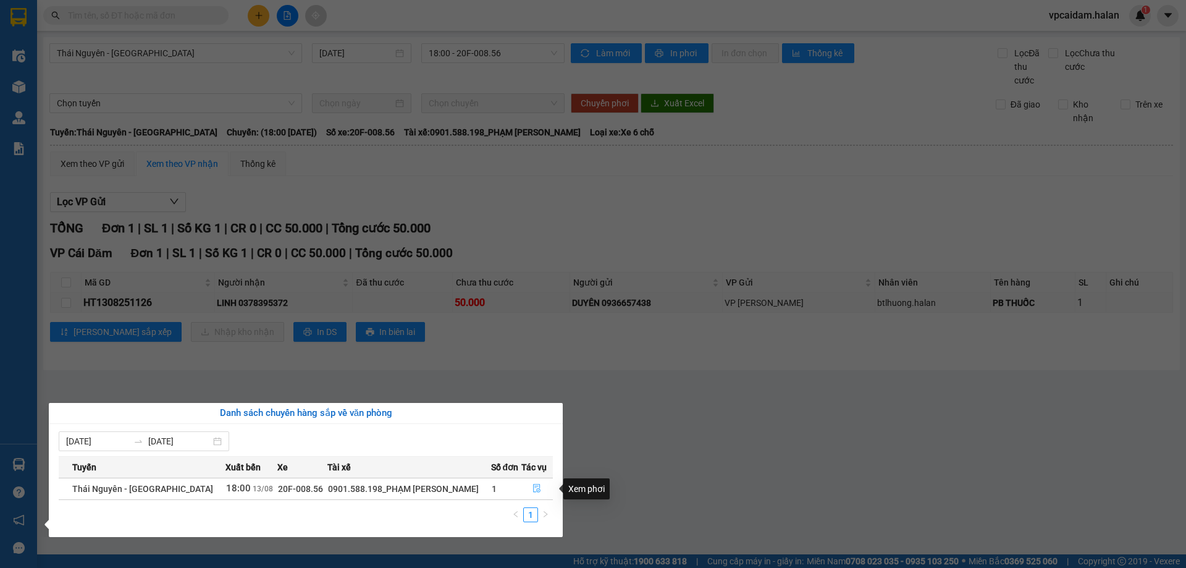
click at [534, 489] on icon "file-done" at bounding box center [536, 488] width 9 height 9
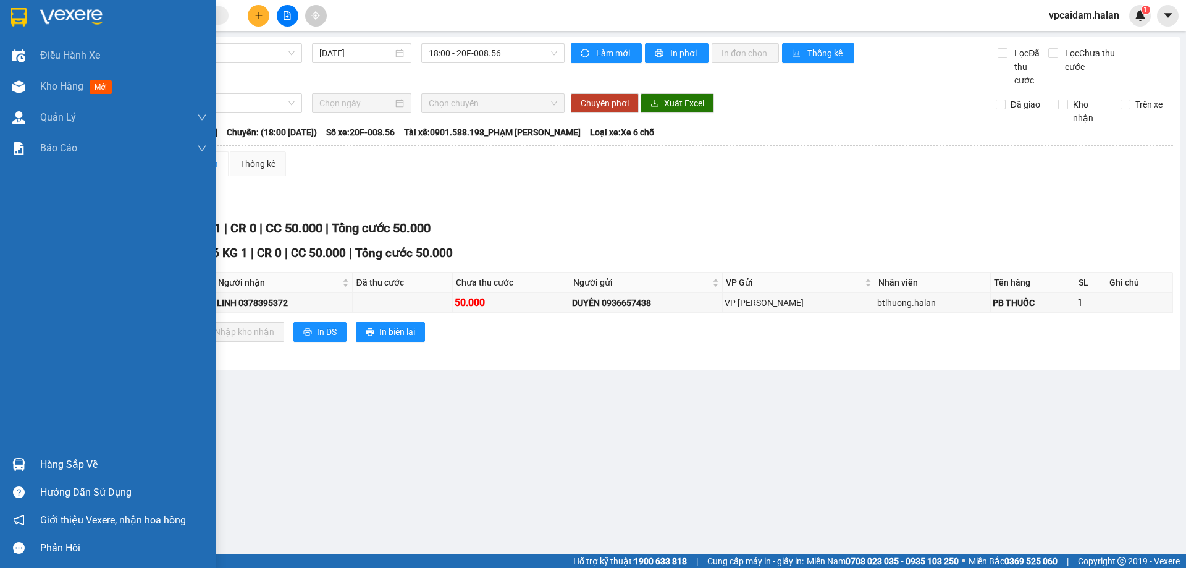
click at [61, 461] on div "Hàng sắp về" at bounding box center [123, 464] width 167 height 19
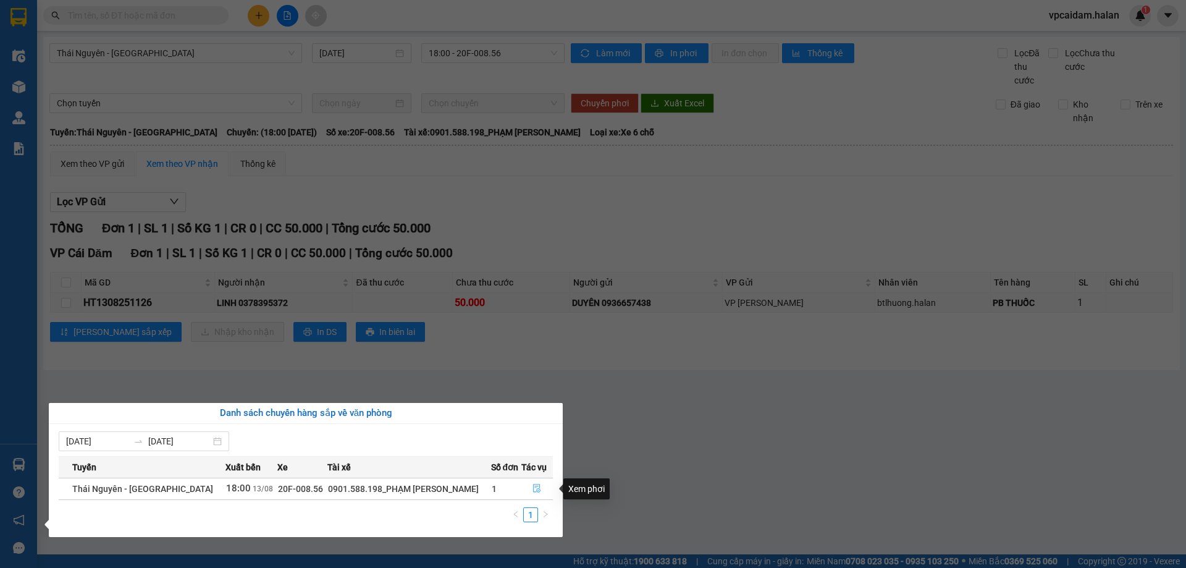
click at [532, 489] on icon "file-done" at bounding box center [536, 488] width 9 height 9
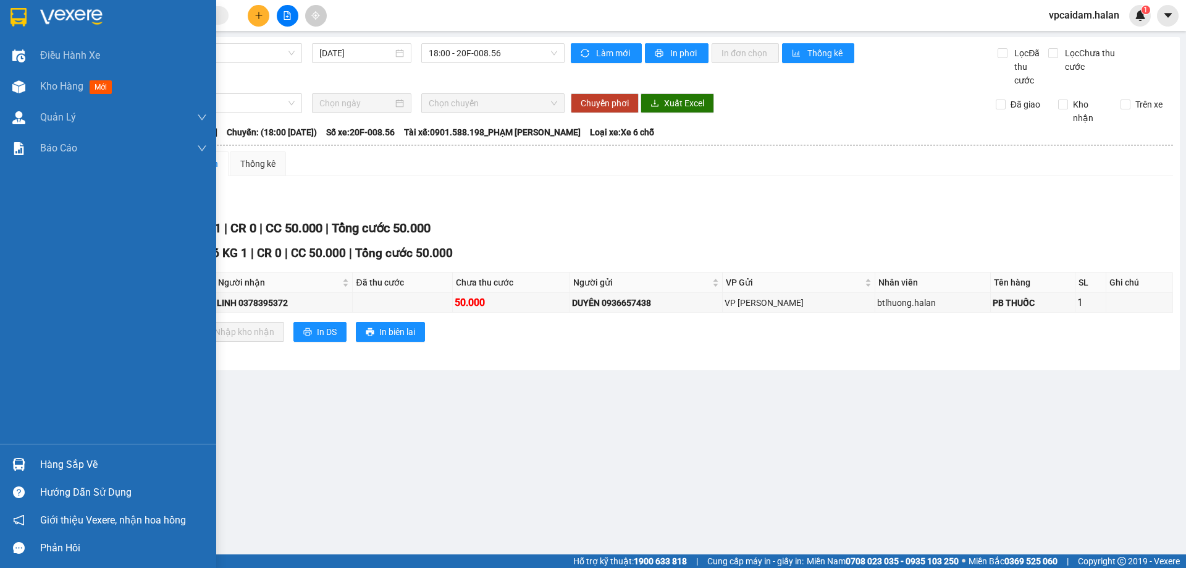
click at [82, 460] on div "Hàng sắp về" at bounding box center [123, 464] width 167 height 19
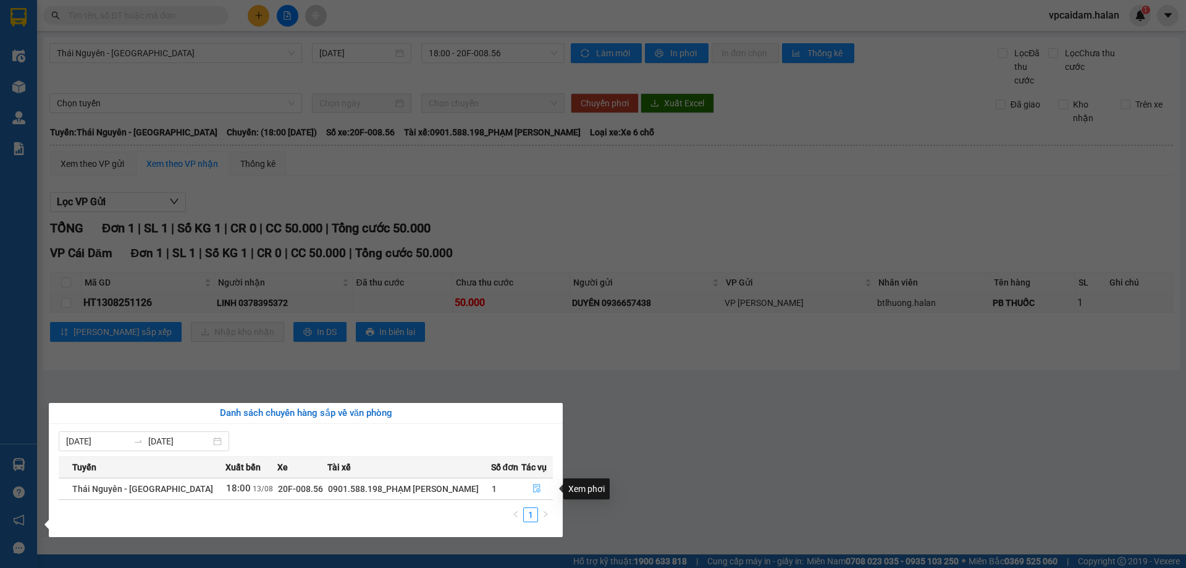
click at [537, 487] on icon "file-done" at bounding box center [536, 488] width 9 height 9
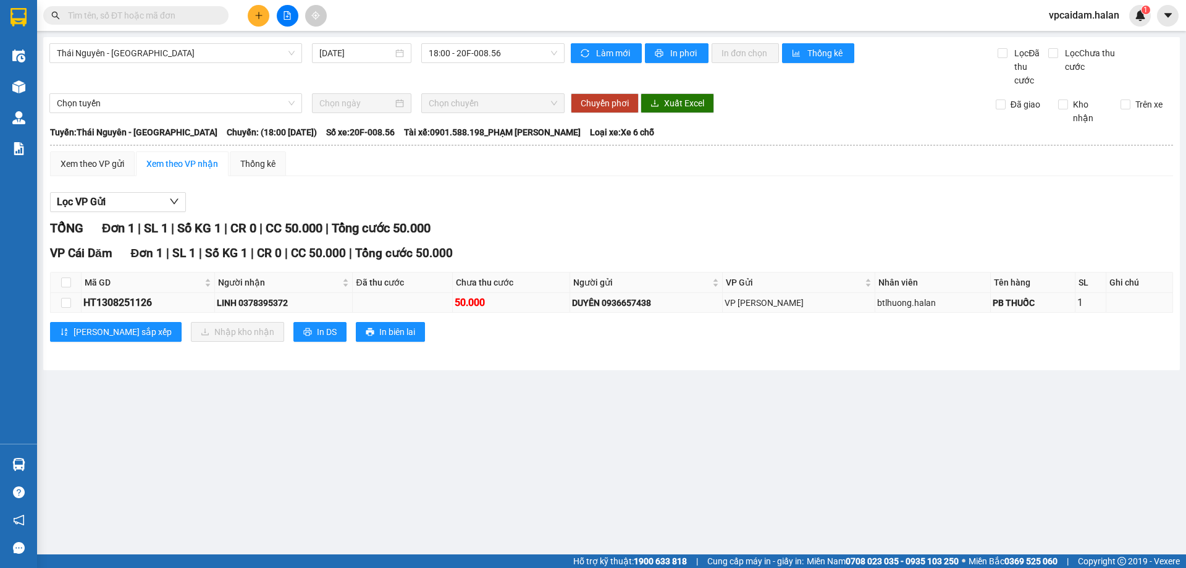
click at [480, 301] on div "50.000" at bounding box center [511, 302] width 113 height 15
click at [480, 303] on div "50.000" at bounding box center [511, 302] width 113 height 15
click at [509, 304] on div "50.000" at bounding box center [511, 302] width 113 height 15
drag, startPoint x: 579, startPoint y: 303, endPoint x: 632, endPoint y: 306, distance: 53.2
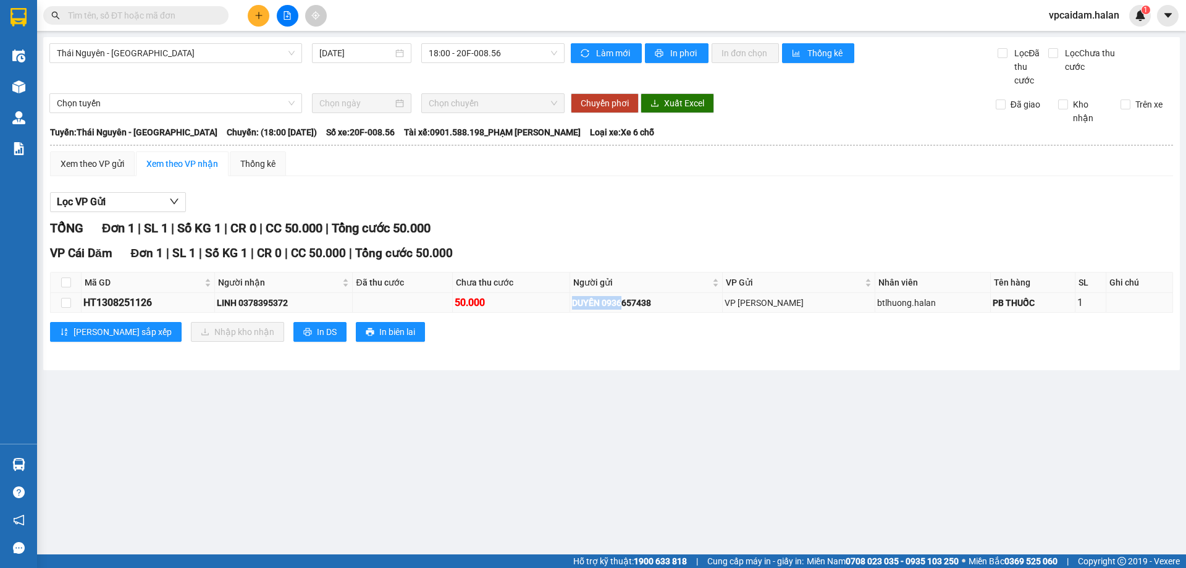
click at [632, 306] on td "DUYÊN 0936657438" at bounding box center [646, 303] width 153 height 20
click at [632, 306] on div "DUYÊN 0936657438" at bounding box center [646, 303] width 148 height 14
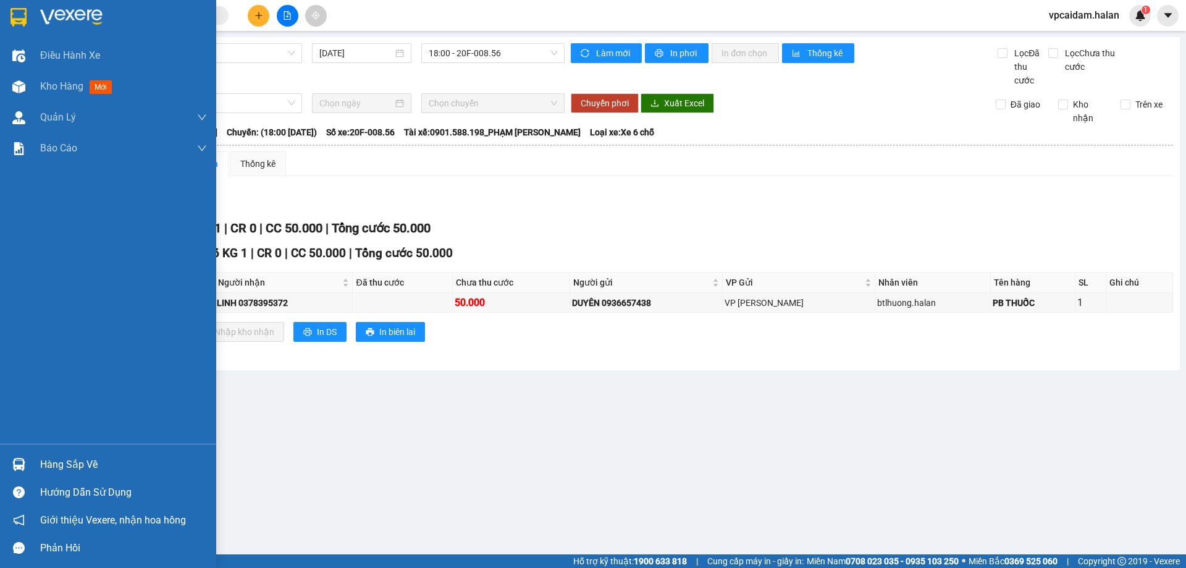
click at [104, 456] on div "Hàng sắp về" at bounding box center [123, 464] width 167 height 19
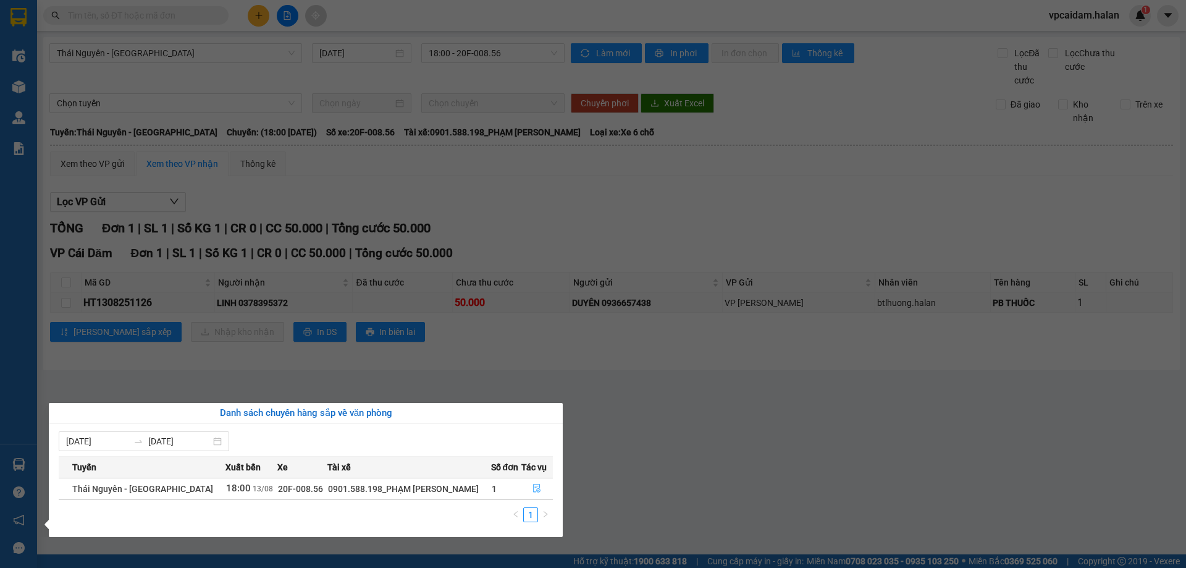
click at [536, 486] on icon "file-done" at bounding box center [536, 488] width 9 height 9
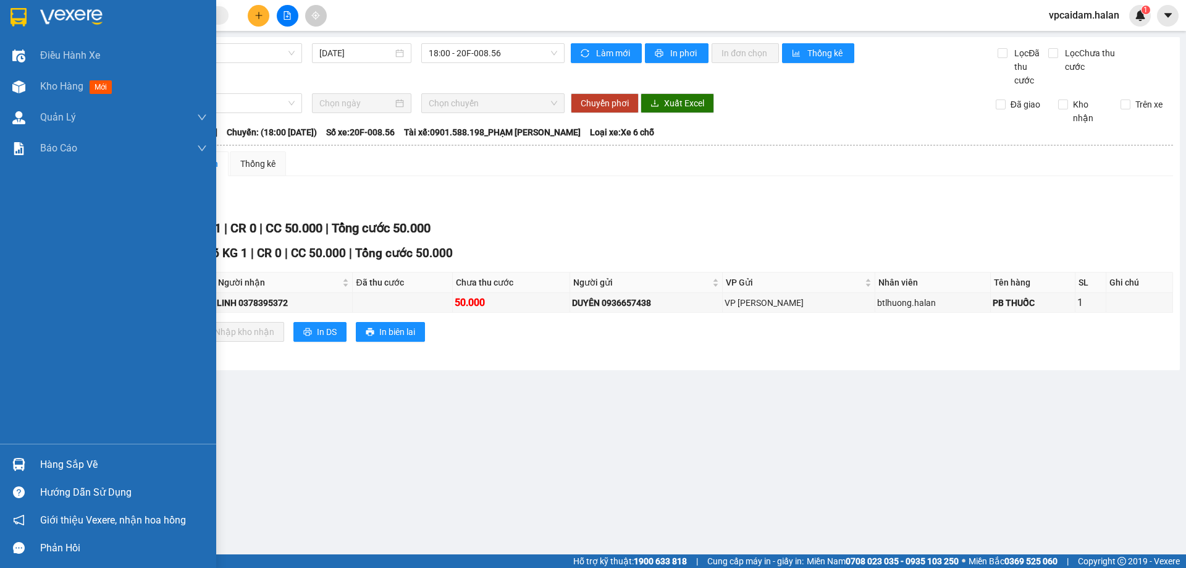
drag, startPoint x: 126, startPoint y: 465, endPoint x: 175, endPoint y: 471, distance: 49.8
click at [127, 465] on div "Hàng sắp về" at bounding box center [123, 464] width 167 height 19
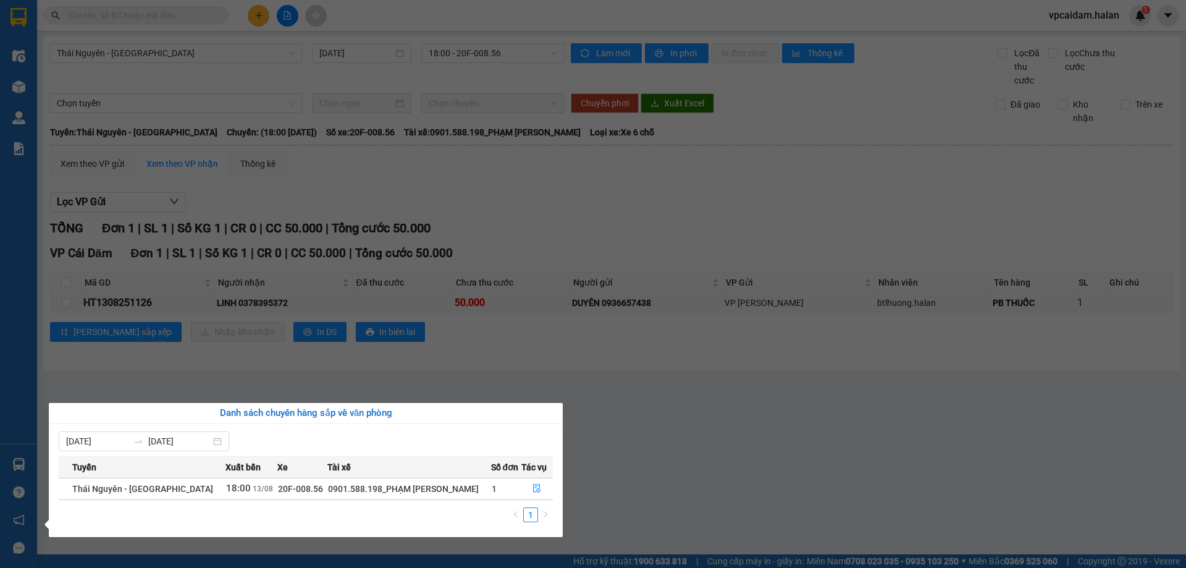
click at [427, 489] on div "0901.588.198_PHẠM [PERSON_NAME]" at bounding box center [409, 489] width 162 height 14
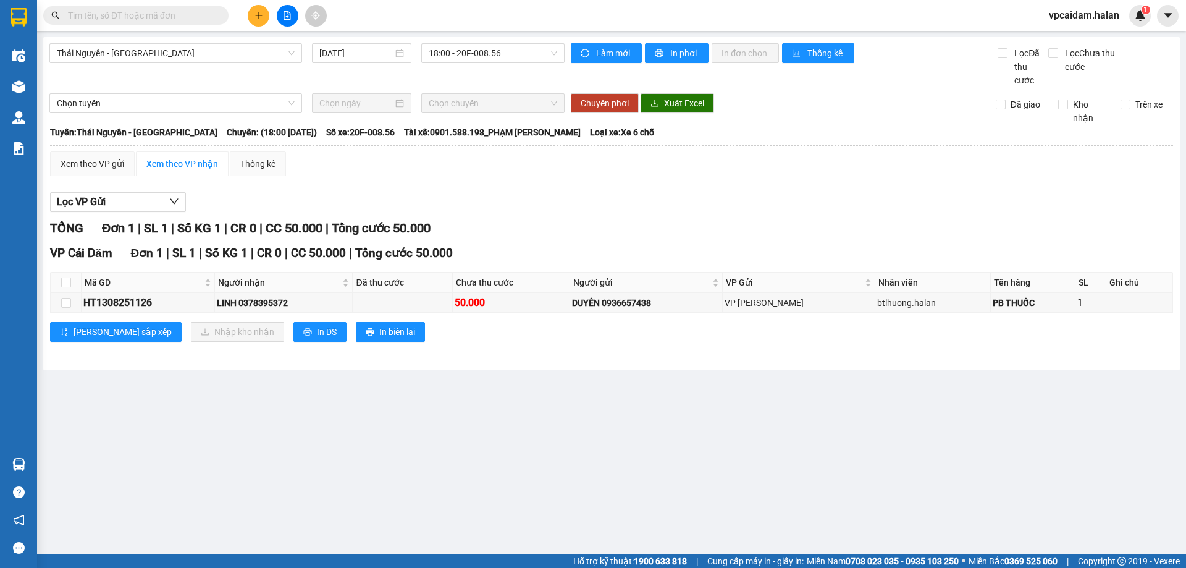
click at [402, 382] on section "Kết quả tìm kiếm ( 0 ) Bộ lọc No Data vpcaidam.halan 1 Điều hành xe Kho hàng mớ…" at bounding box center [593, 284] width 1186 height 568
click at [131, 302] on div "HT1308251126" at bounding box center [147, 302] width 129 height 15
copy div "HT1308251126"
click at [149, 10] on input "text" at bounding box center [141, 16] width 146 height 14
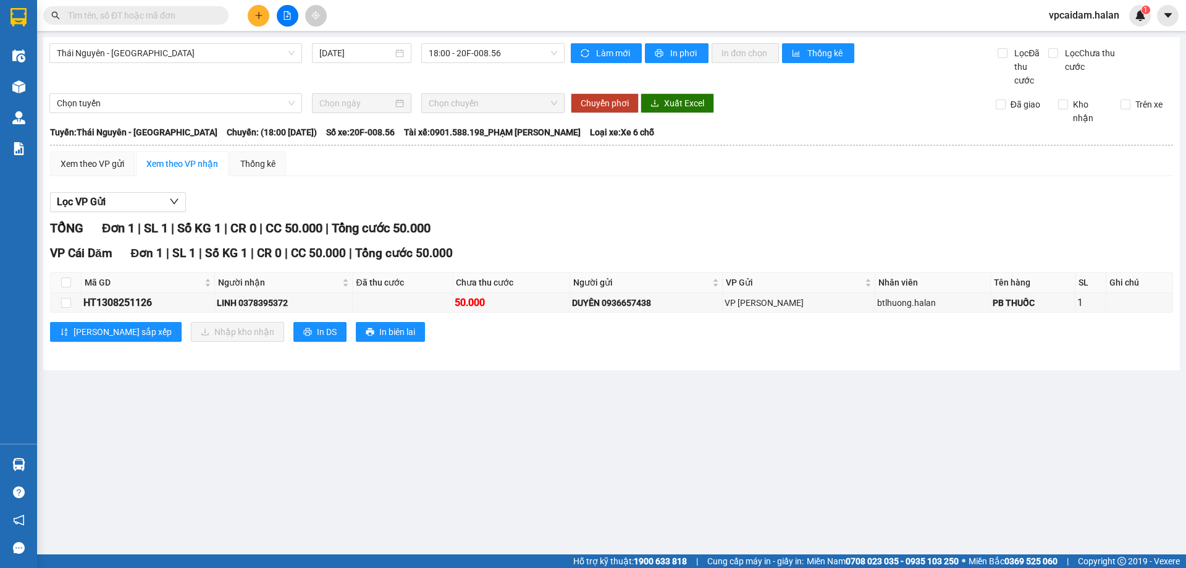
paste input "HT1308251126"
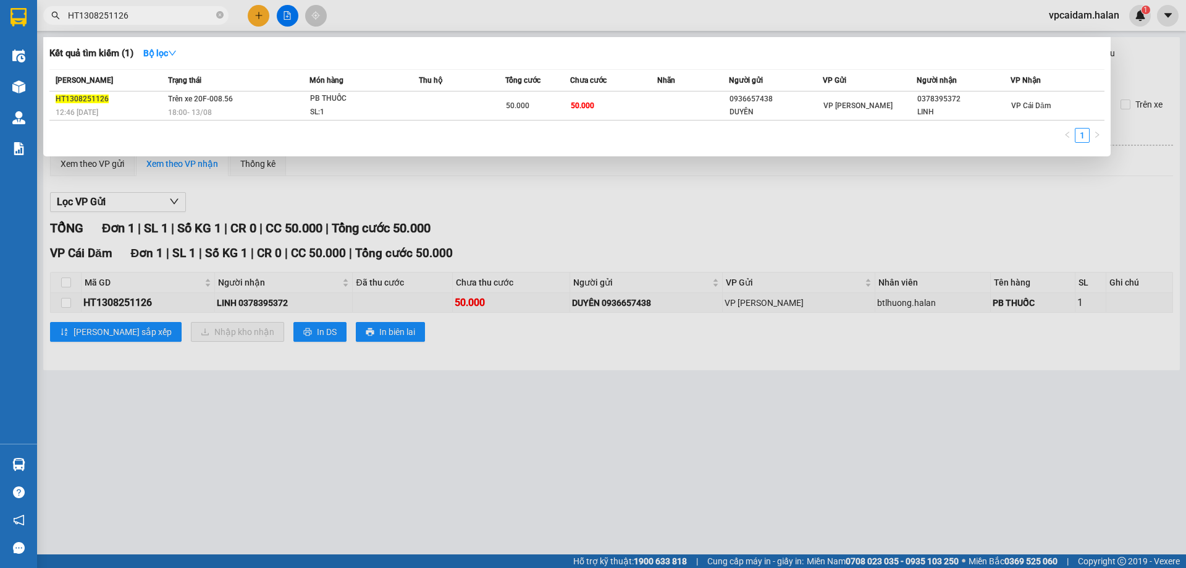
type input "HT1308251126"
click at [646, 205] on div at bounding box center [593, 284] width 1186 height 568
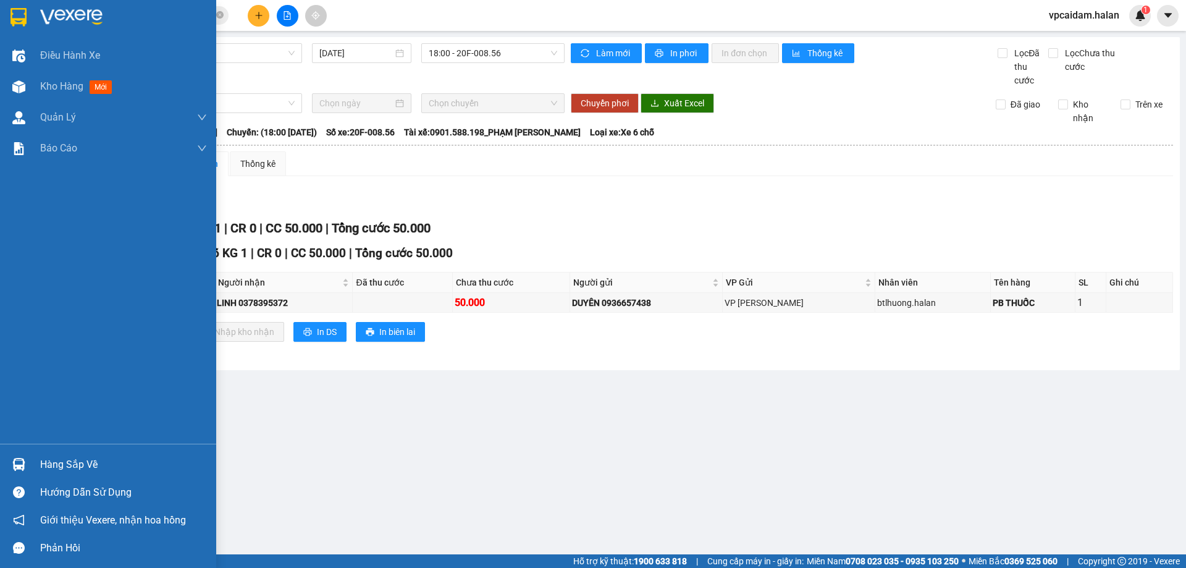
click at [90, 457] on div "Hàng sắp về" at bounding box center [123, 464] width 167 height 19
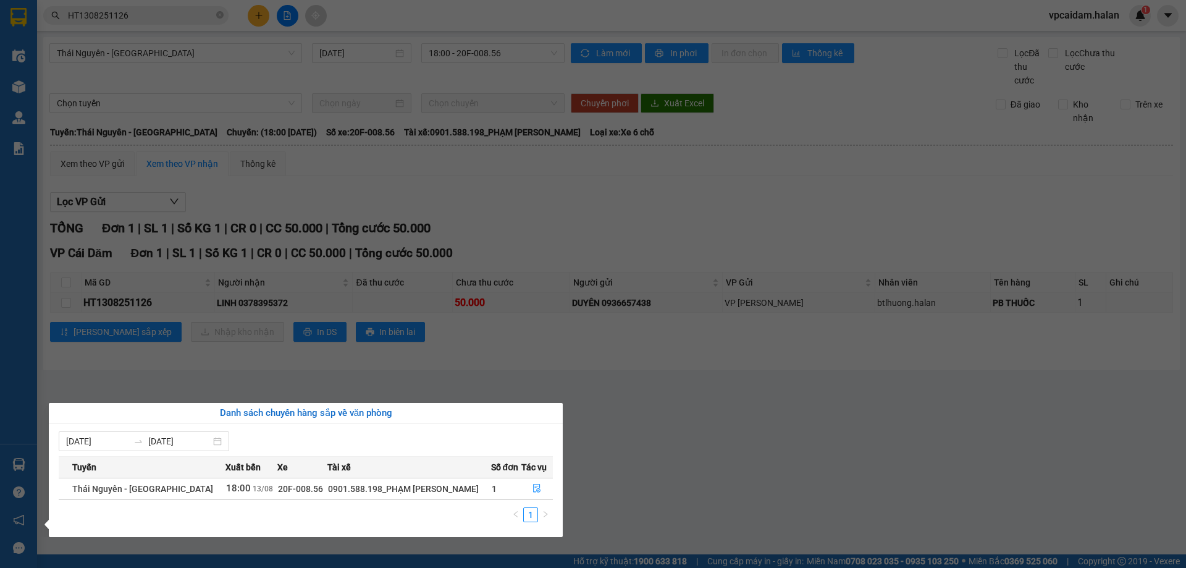
click at [655, 461] on section "Kết quả tìm kiếm ( 1 ) Bộ lọc Mã ĐH Trạng thái Món hàng Thu hộ Tổng cước Chưa c…" at bounding box center [593, 284] width 1186 height 568
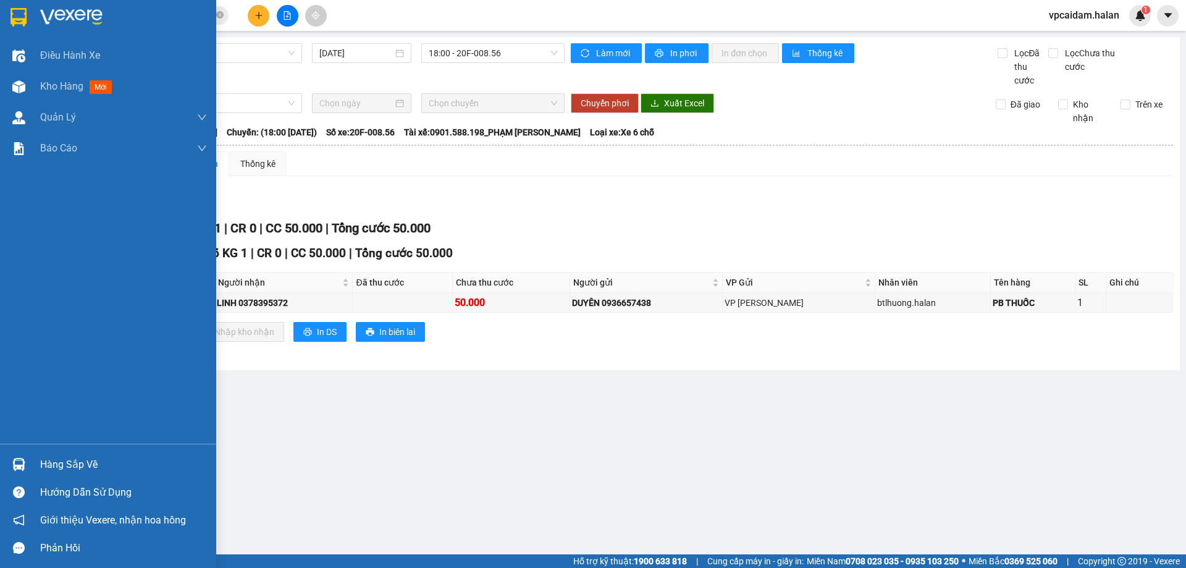
click at [155, 466] on div "Hàng sắp về" at bounding box center [123, 464] width 167 height 19
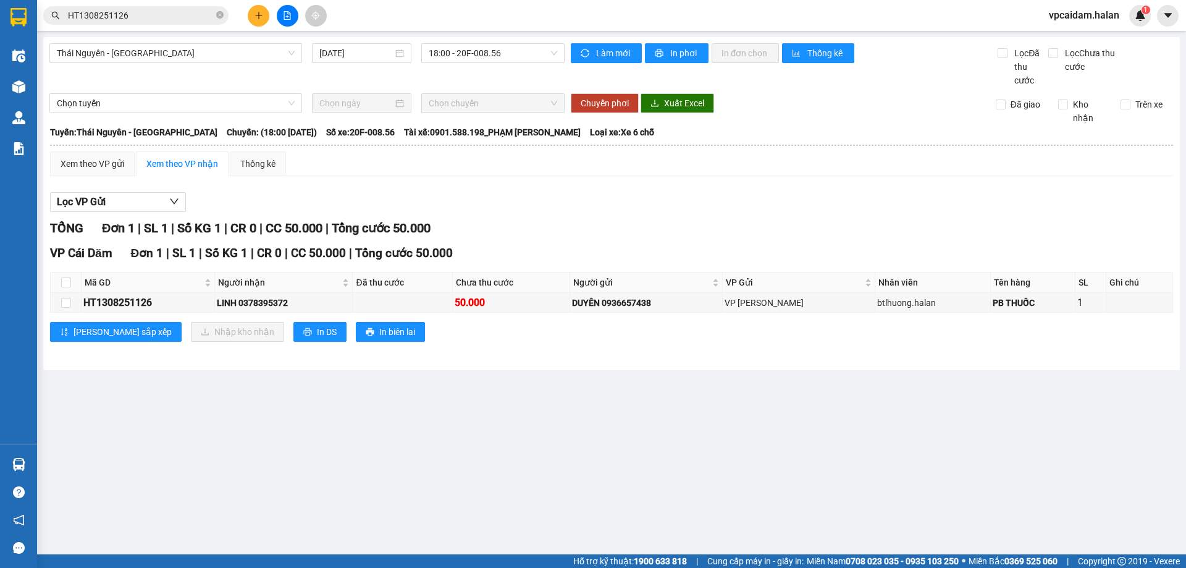
click at [162, 352] on section "Kết quả tìm kiếm ( 1 ) Bộ lọc Mã ĐH Trạng thái Món hàng Thu hộ Tổng cước Chưa c…" at bounding box center [593, 284] width 1186 height 568
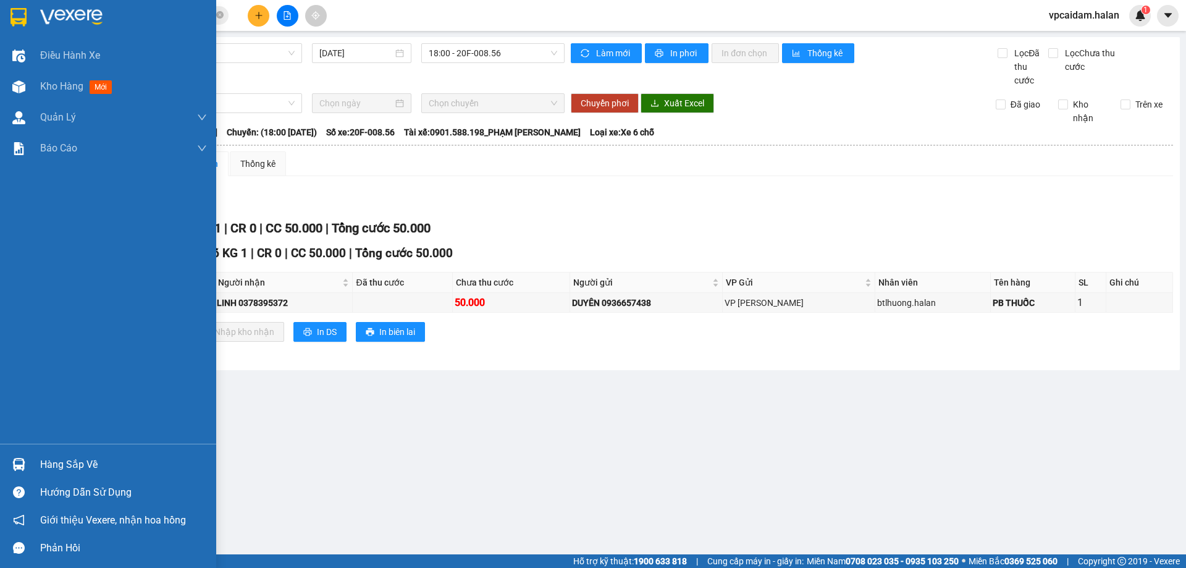
click at [56, 466] on div "Hàng sắp về" at bounding box center [123, 464] width 167 height 19
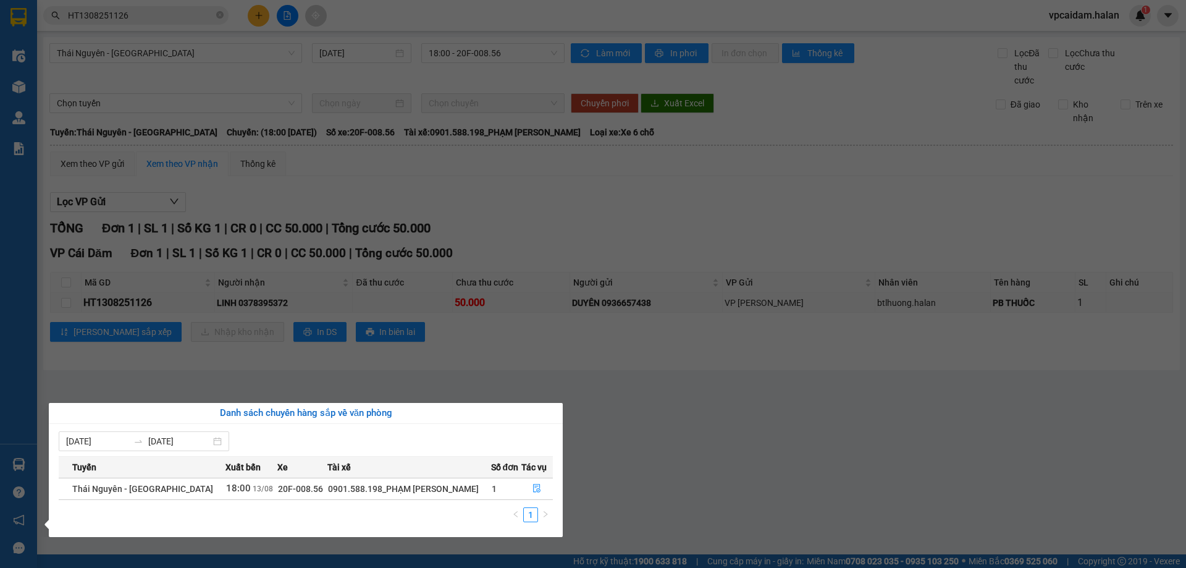
click at [419, 363] on section "Kết quả tìm kiếm ( 1 ) Bộ lọc Mã ĐH Trạng thái Món hàng Thu hộ Tổng cước Chưa c…" at bounding box center [593, 284] width 1186 height 568
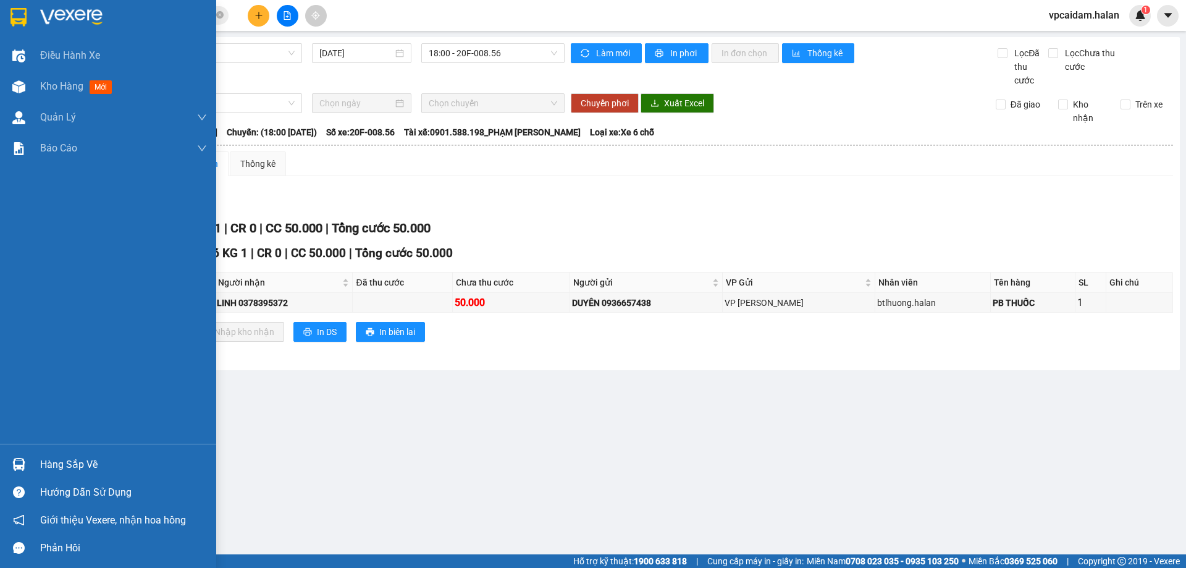
drag, startPoint x: 77, startPoint y: 463, endPoint x: 132, endPoint y: 462, distance: 54.4
click at [83, 463] on div "Hàng sắp về" at bounding box center [123, 464] width 167 height 19
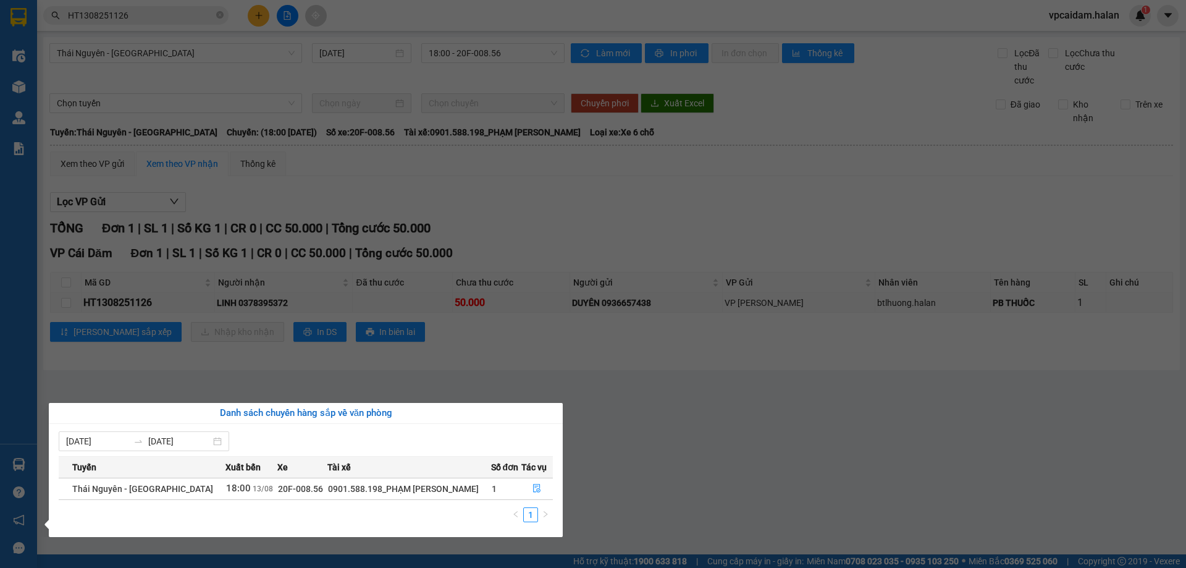
click at [375, 489] on div "0901.588.198_PHẠM [PERSON_NAME]" at bounding box center [409, 489] width 162 height 14
click at [417, 514] on div "1" at bounding box center [306, 518] width 494 height 22
click at [420, 490] on div "0901.588.198_PHẠM [PERSON_NAME]" at bounding box center [409, 489] width 162 height 14
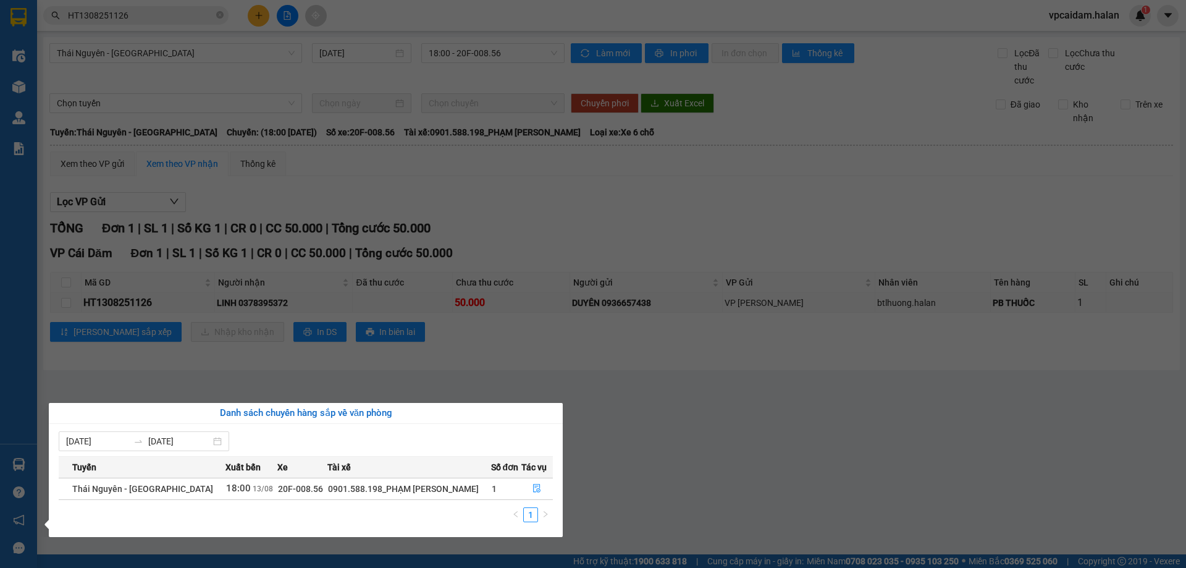
click at [377, 485] on div "0901.588.198_PHẠM [PERSON_NAME]" at bounding box center [409, 489] width 162 height 14
click at [391, 534] on div "[DATE] [DATE] Tuyến Xuất [GEOGRAPHIC_DATA] Số đơn Tác vụ [GEOGRAPHIC_DATA] - [G…" at bounding box center [306, 480] width 514 height 113
click at [426, 490] on div "0901.588.198_PHẠM [PERSON_NAME]" at bounding box center [409, 489] width 162 height 14
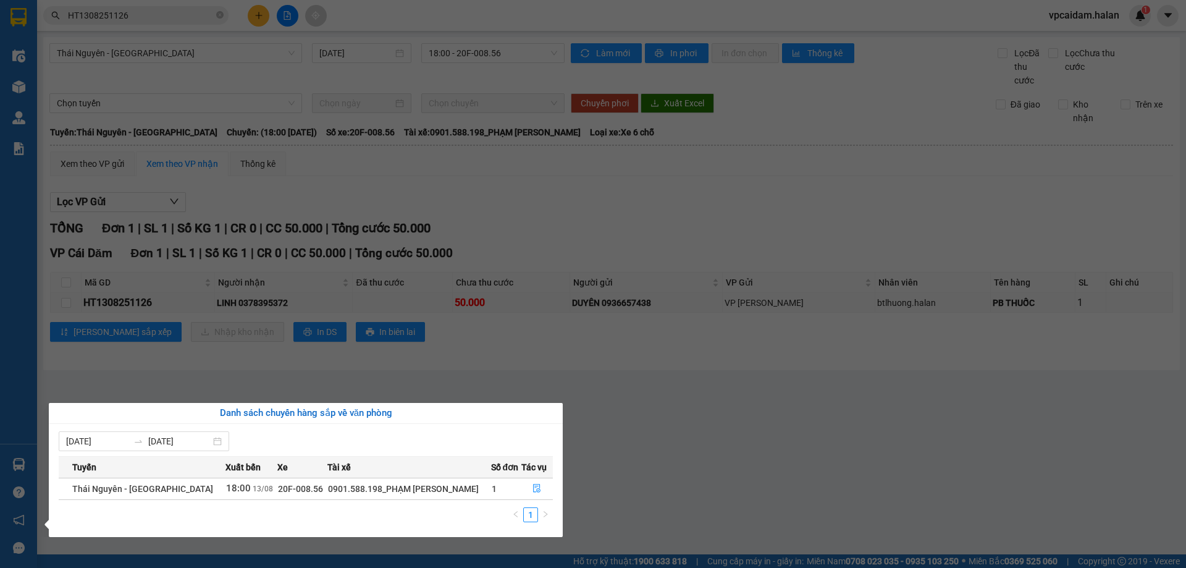
click at [356, 530] on div "[DATE] [DATE] Tuyến Xuất [GEOGRAPHIC_DATA] Số đơn Tác vụ [GEOGRAPHIC_DATA] - [G…" at bounding box center [306, 480] width 514 height 113
